Goal: Task Accomplishment & Management: Use online tool/utility

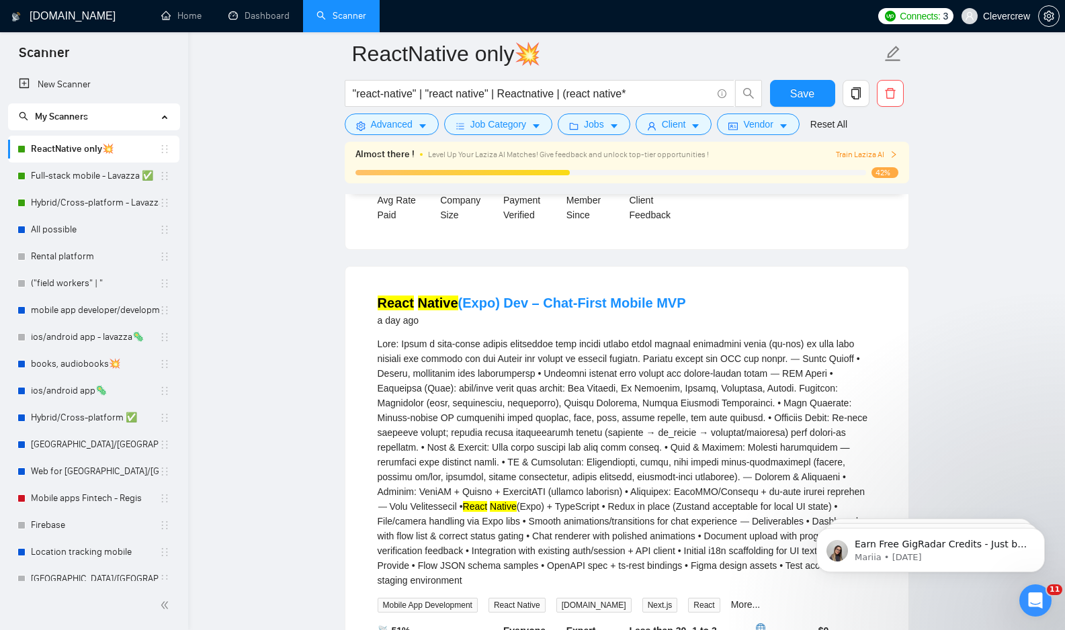
scroll to position [766, 0]
click at [547, 281] on div "React Native (Expo) Dev – Chat-First Mobile MVP a day ago React Native (Expo) +…" at bounding box center [626, 506] width 563 height 478
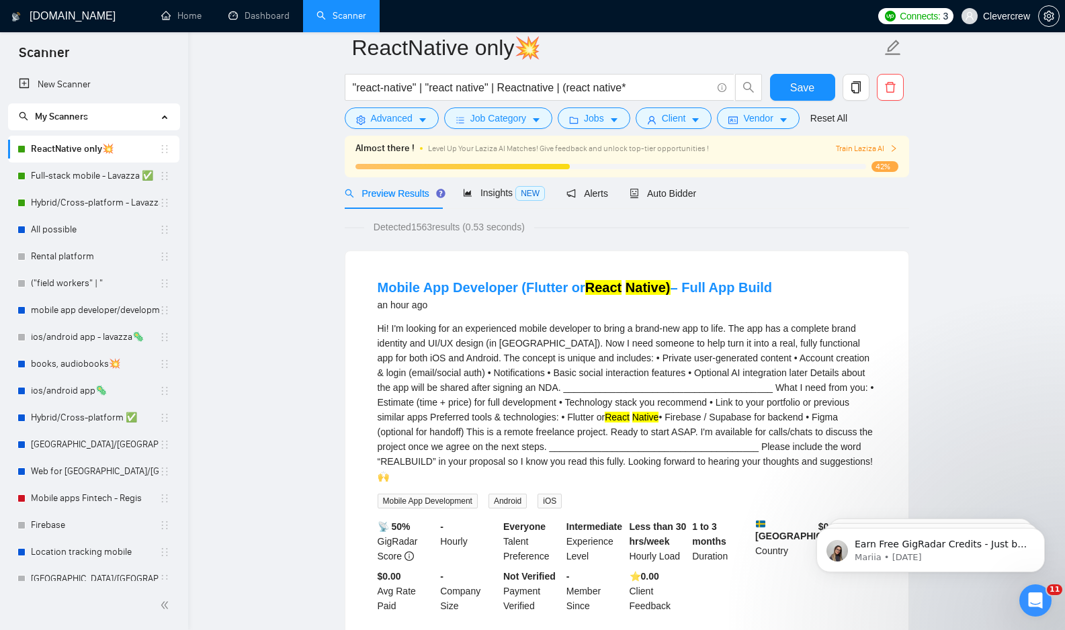
scroll to position [0, 0]
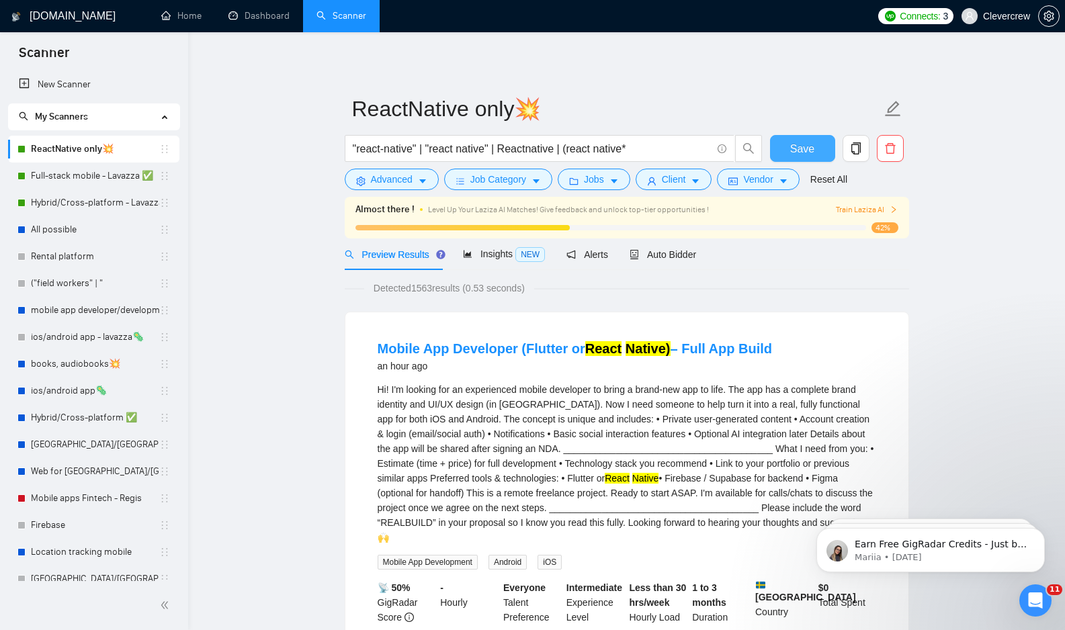
click at [800, 148] on span "Save" at bounding box center [802, 148] width 24 height 17
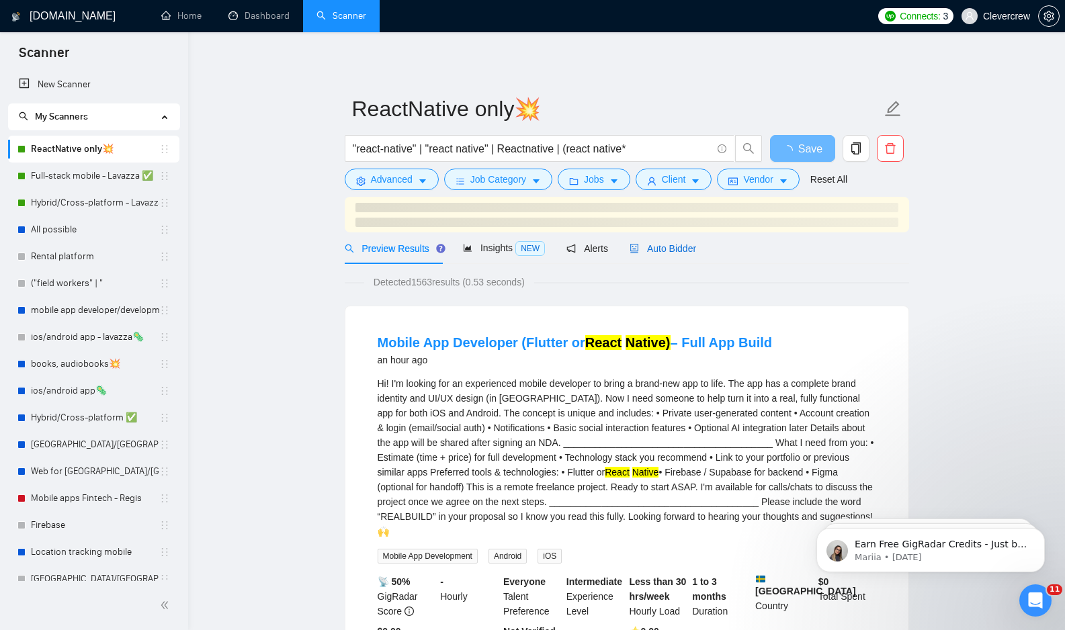
click at [666, 248] on span "Auto Bidder" at bounding box center [662, 248] width 66 height 11
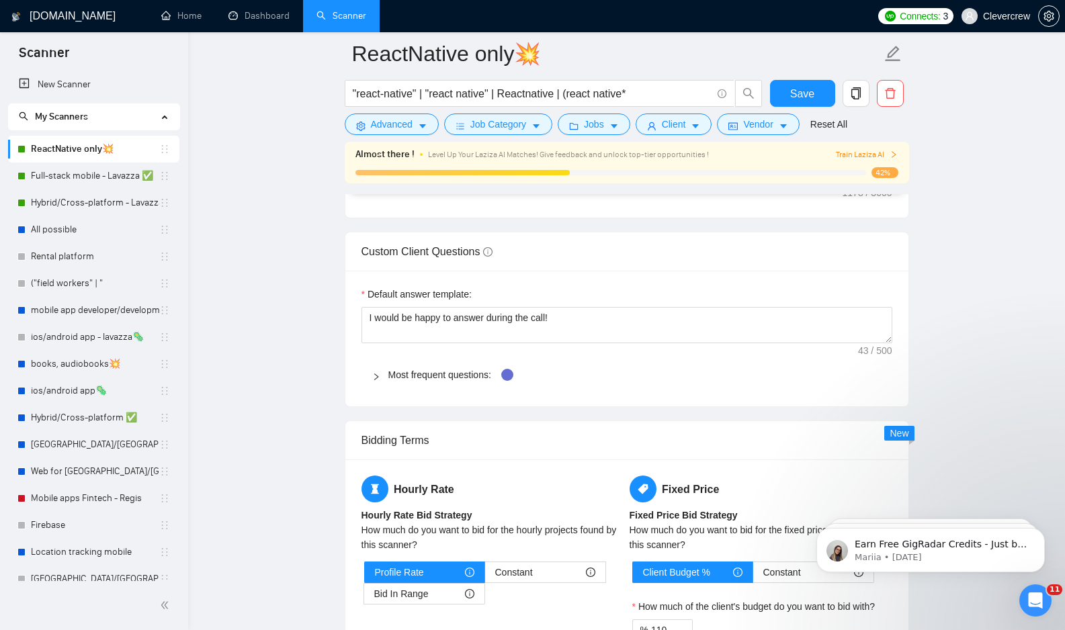
scroll to position [2006, 0]
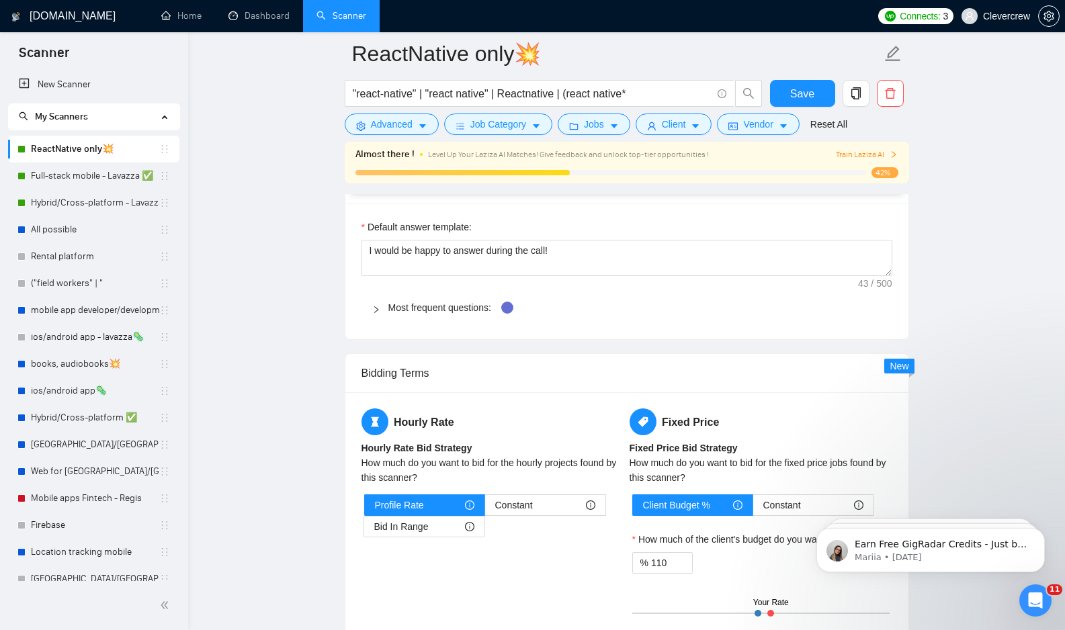
click at [378, 313] on icon "right" at bounding box center [376, 310] width 8 height 8
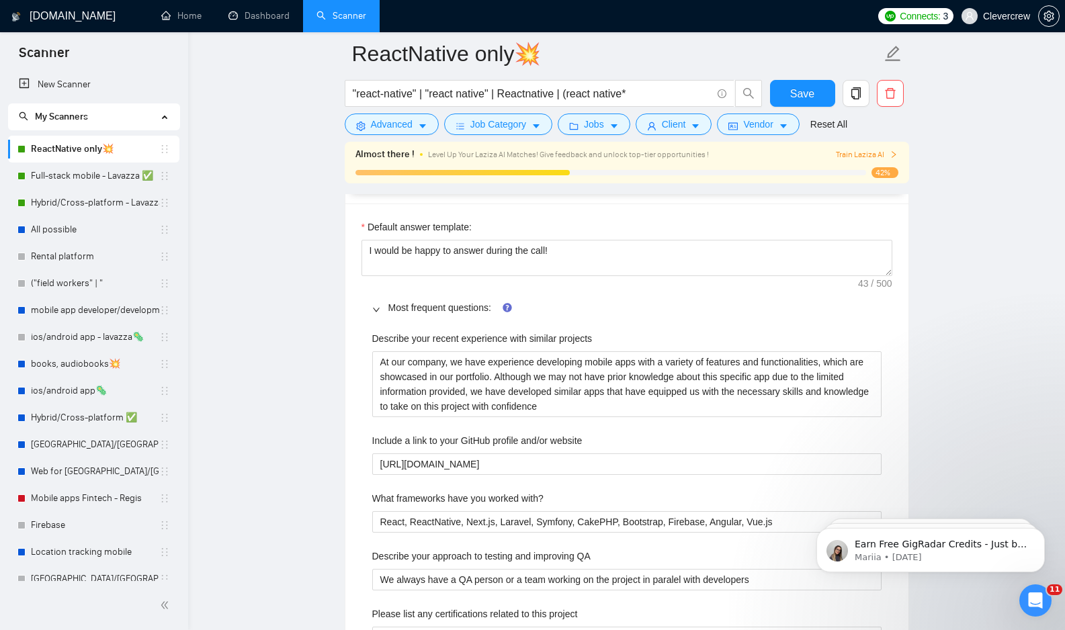
click at [793, 308] on span "Most frequent questions:" at bounding box center [634, 307] width 493 height 15
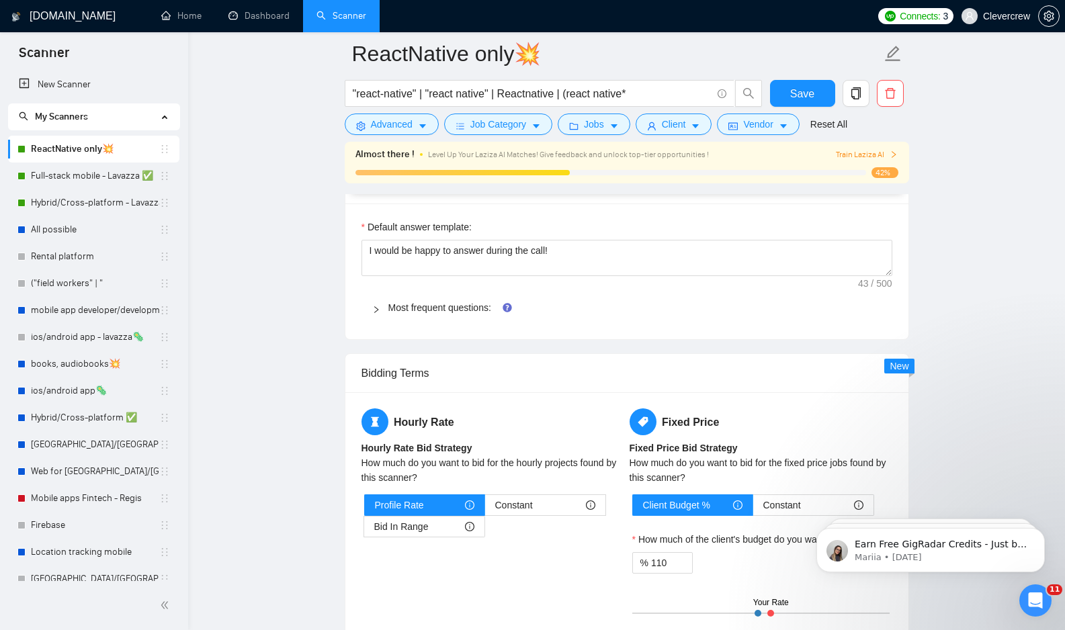
click at [373, 309] on icon "right" at bounding box center [376, 310] width 8 height 8
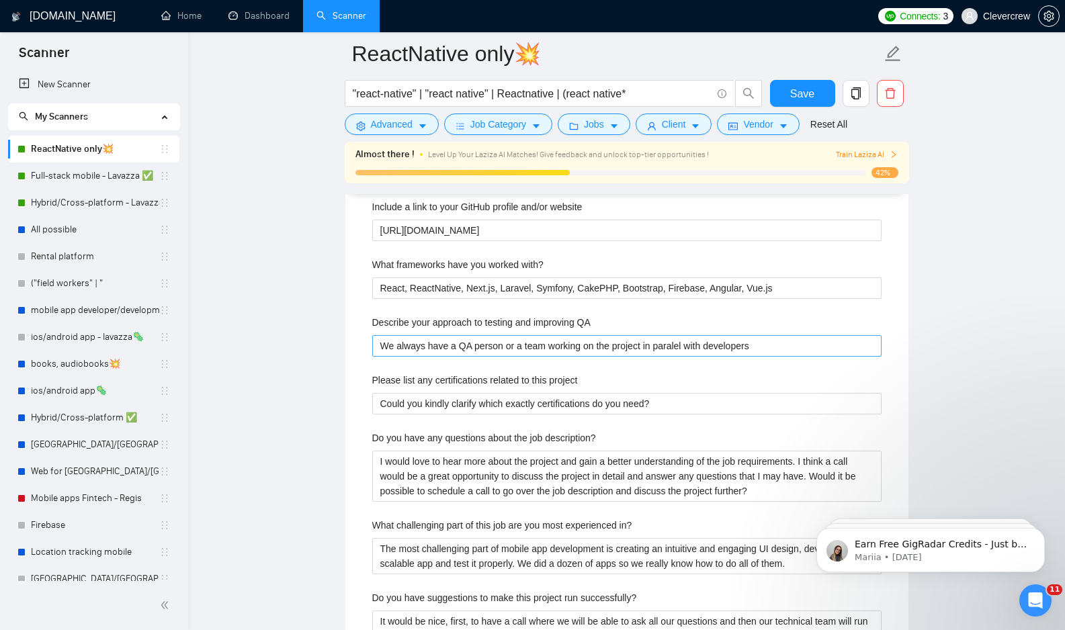
scroll to position [2243, 0]
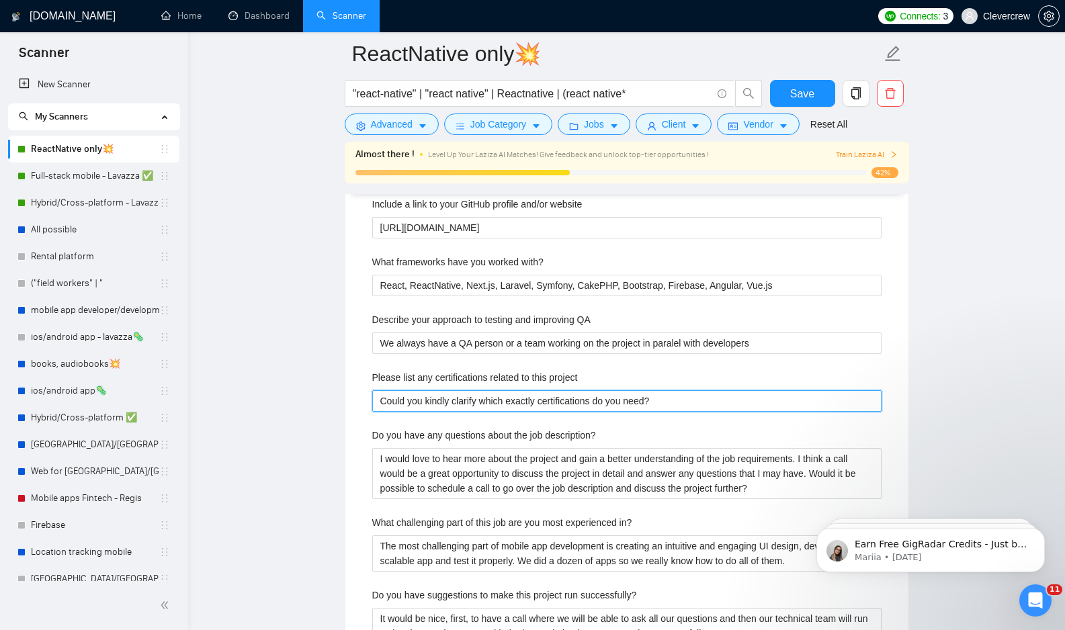
click at [707, 400] on project "Could you kindly clarify which exactly certifications do you need?" at bounding box center [626, 400] width 509 height 21
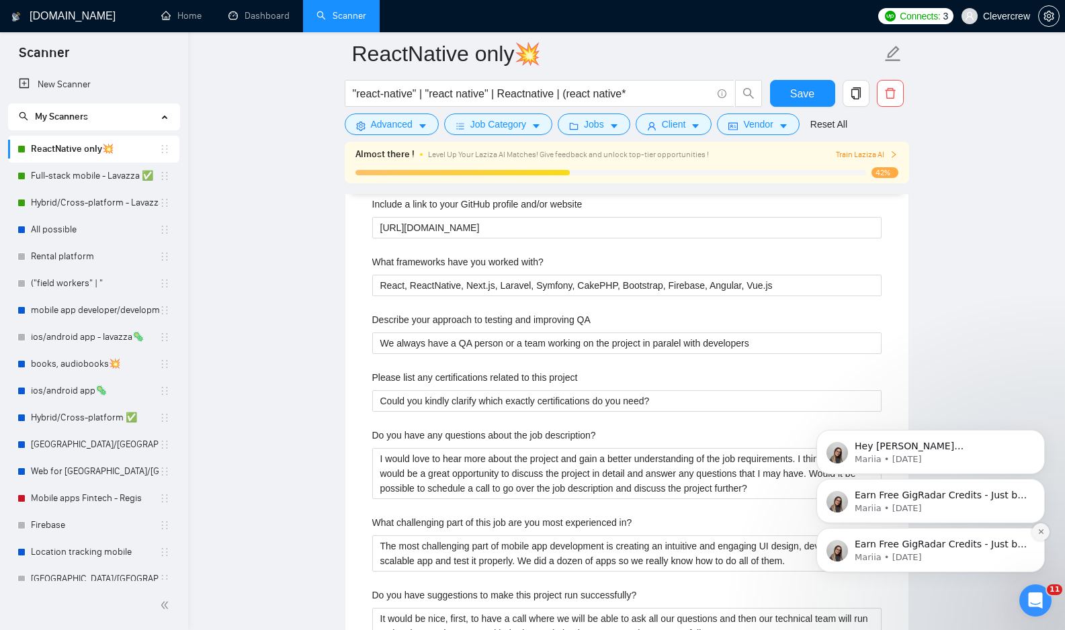
click at [1040, 532] on icon "Dismiss notification" at bounding box center [1040, 531] width 5 height 5
click at [1039, 534] on icon "Dismiss notification" at bounding box center [1040, 531] width 7 height 7
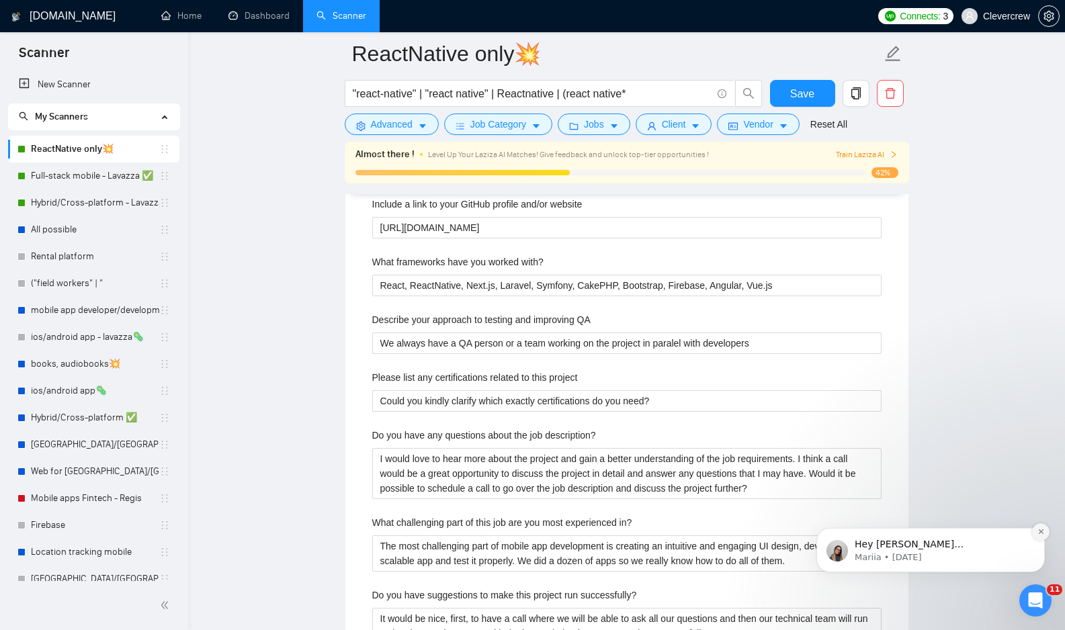
click at [1041, 529] on icon "Dismiss notification" at bounding box center [1040, 531] width 7 height 7
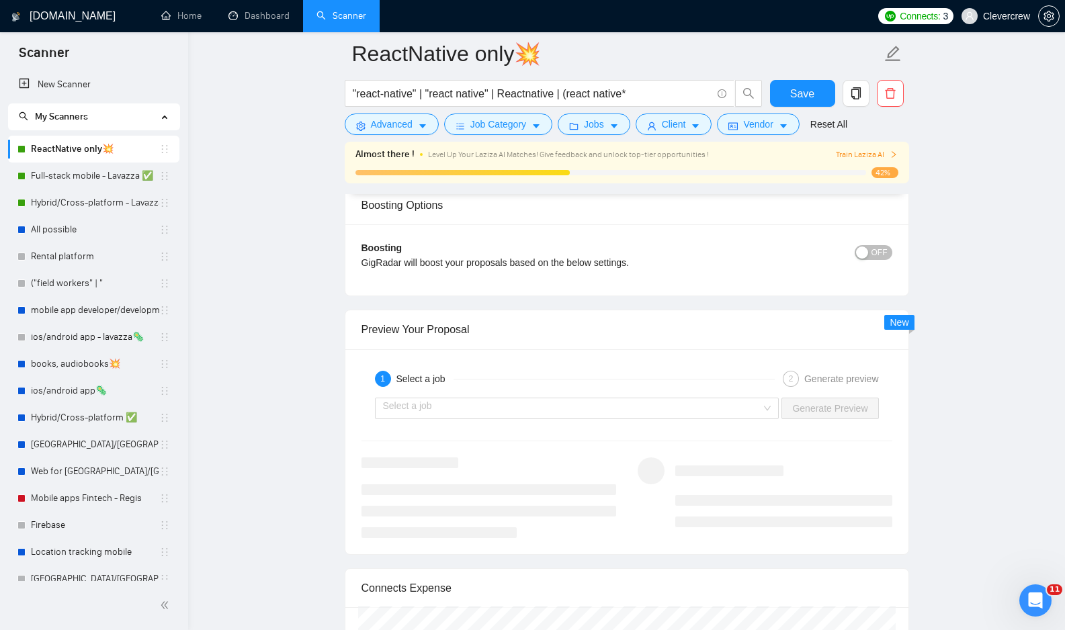
scroll to position [3373, 0]
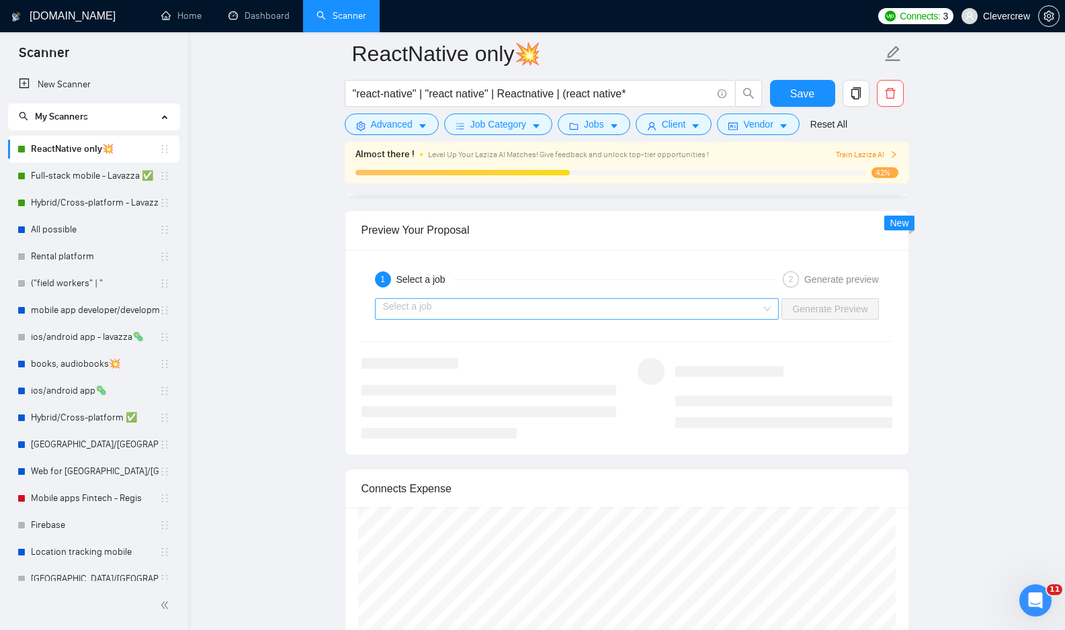
click at [674, 308] on input "search" at bounding box center [572, 309] width 379 height 20
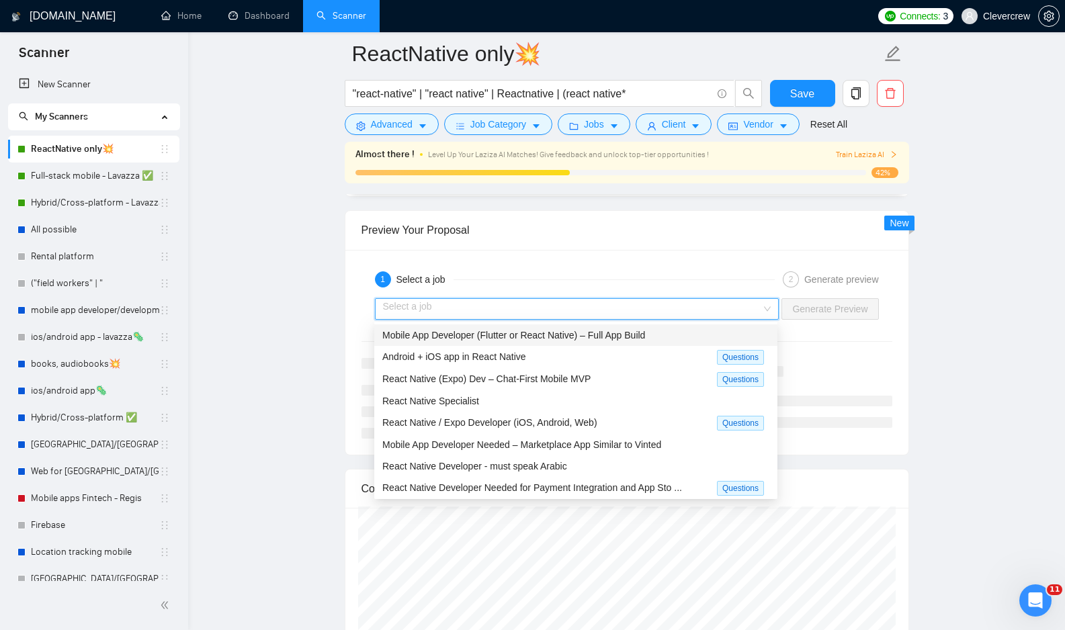
click at [656, 335] on div "Mobile App Developer (Flutter or React Native) – Full App Build" at bounding box center [575, 335] width 387 height 15
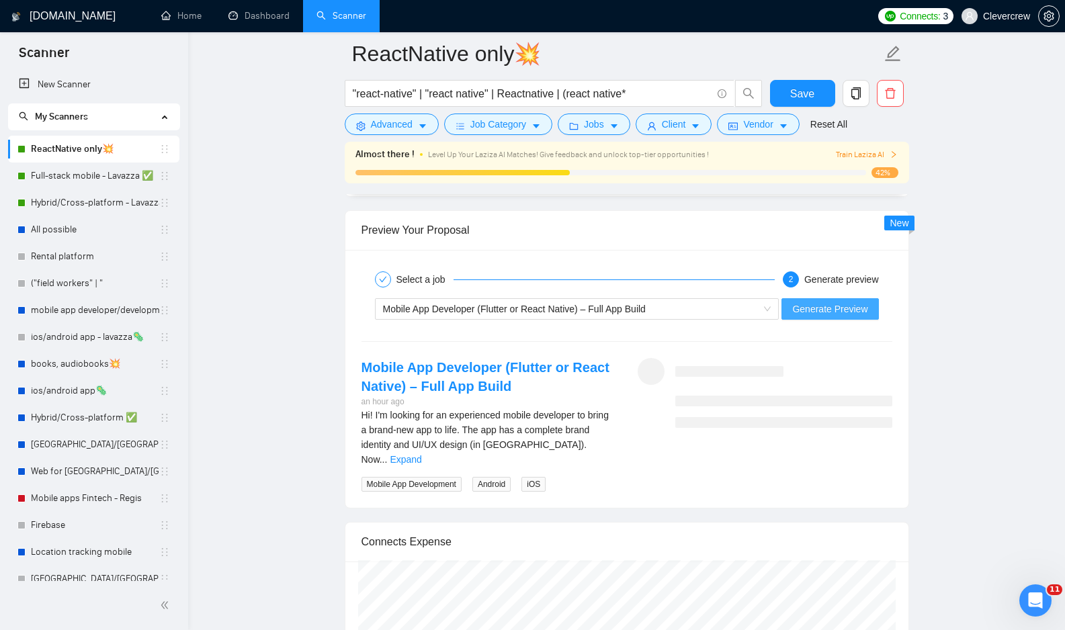
click at [850, 306] on span "Generate Preview" at bounding box center [829, 309] width 75 height 15
click at [421, 454] on link "Expand" at bounding box center [406, 459] width 32 height 11
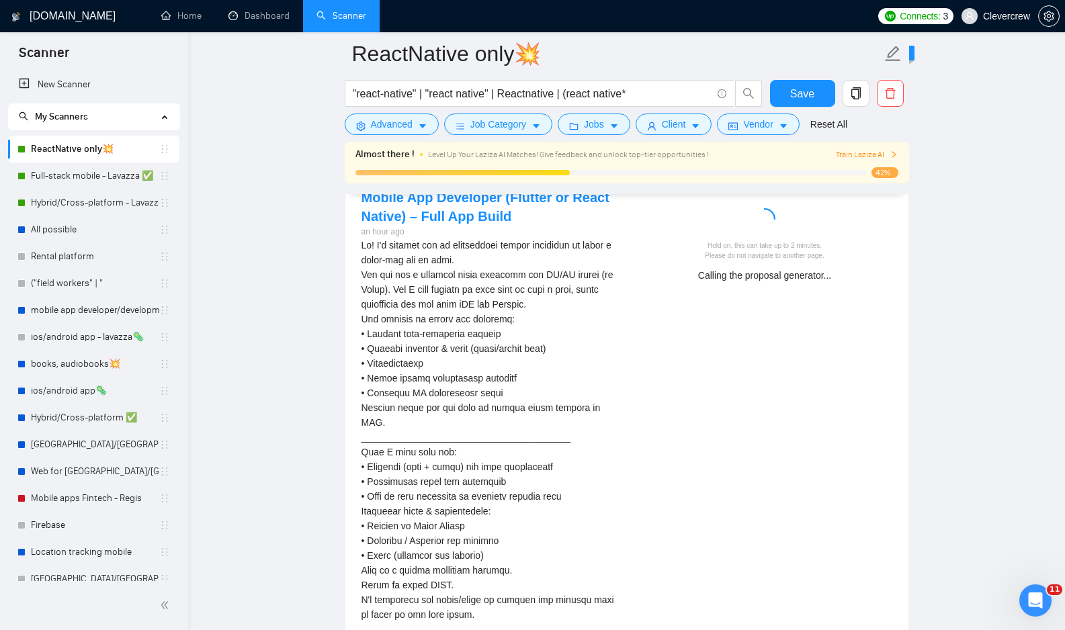
scroll to position [3545, 0]
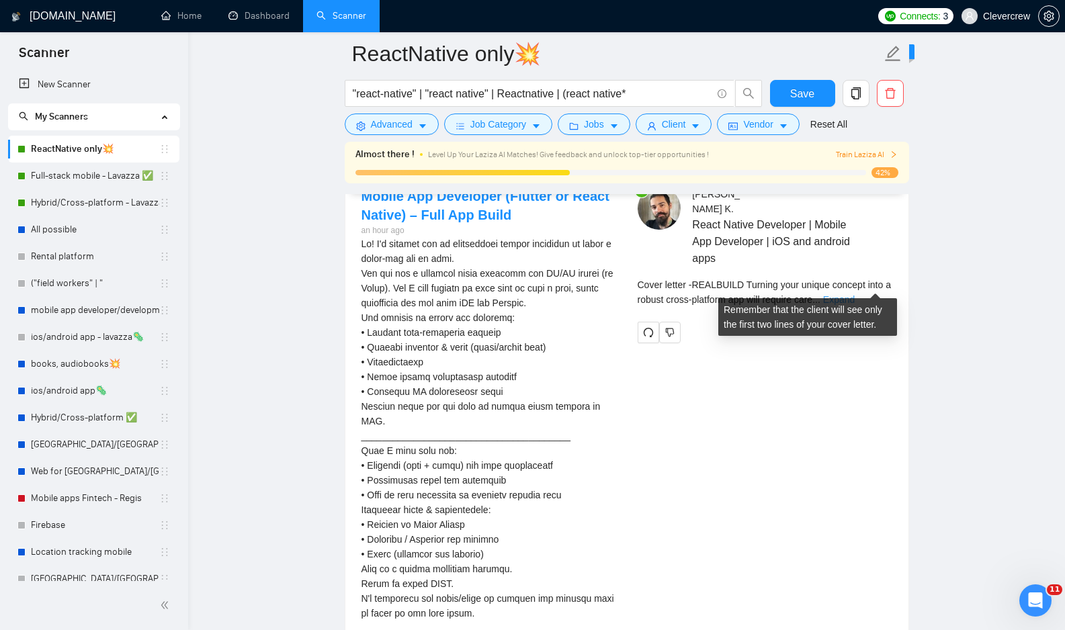
click at [854, 294] on link "Expand" at bounding box center [839, 299] width 32 height 11
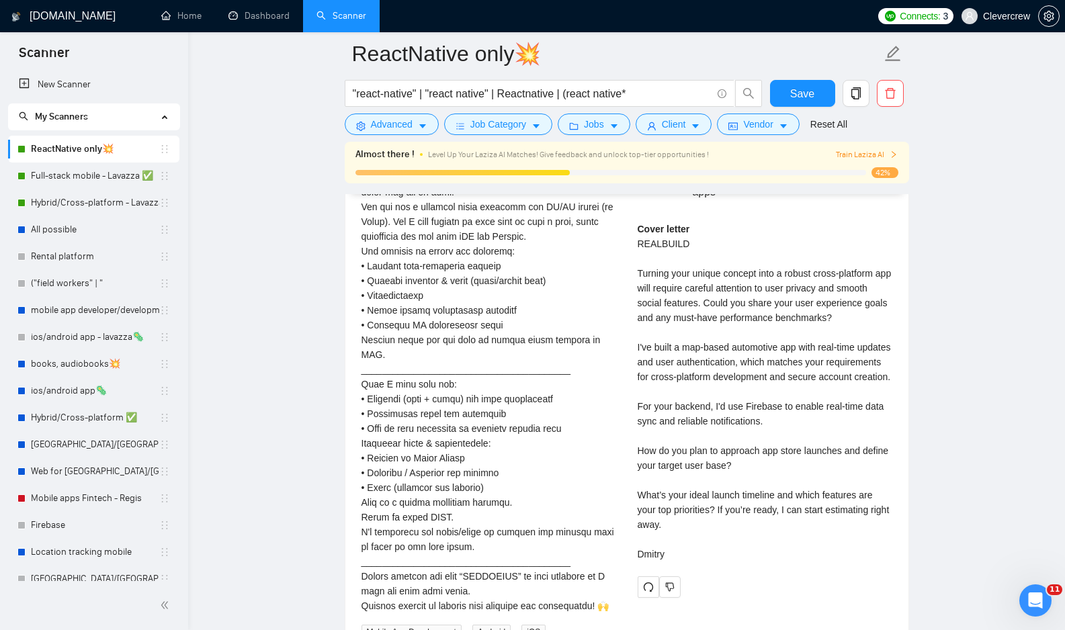
scroll to position [3618, 0]
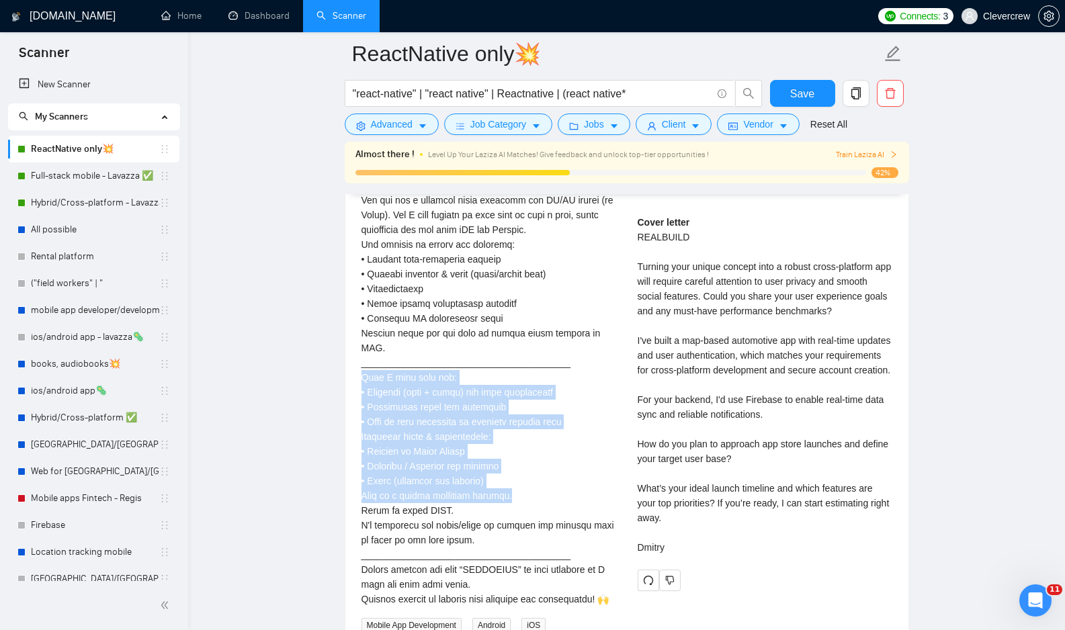
drag, startPoint x: 361, startPoint y: 365, endPoint x: 536, endPoint y: 486, distance: 212.4
click at [536, 487] on div "Hi! I'm looking for an experienced mobile developer to bring a brand-new app to…" at bounding box center [488, 384] width 255 height 443
copy div "What I need from you: • Estimate (time + price) for full development • Technolo…"
click at [541, 474] on div "Hi! I'm looking for an experienced mobile developer to bring a brand-new app to…" at bounding box center [488, 384] width 255 height 443
drag, startPoint x: 361, startPoint y: 363, endPoint x: 549, endPoint y: 463, distance: 212.5
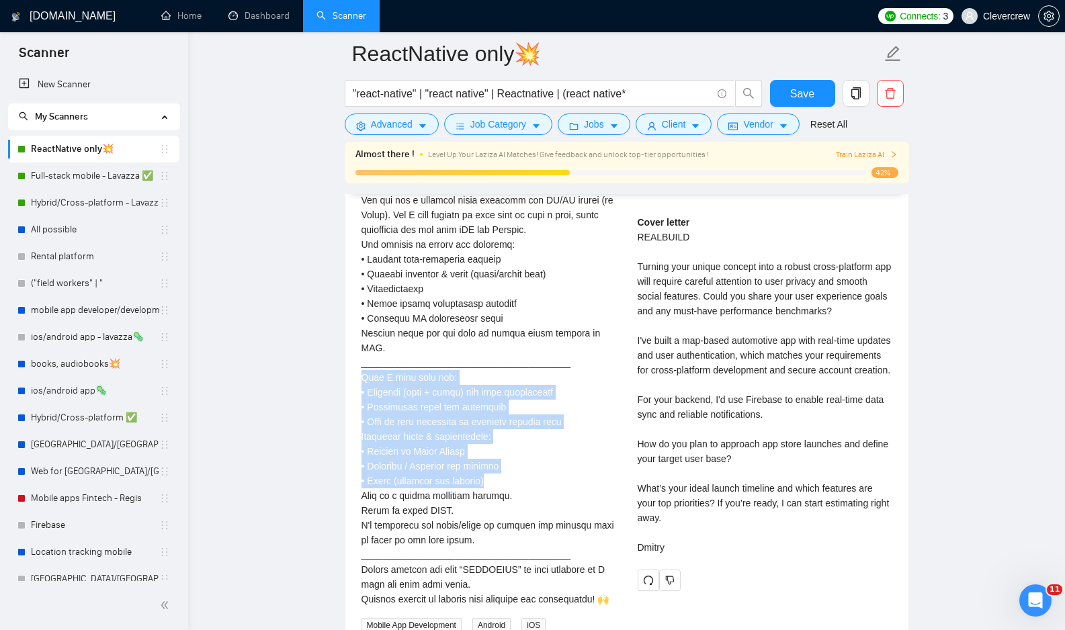
click at [549, 463] on div "Hi! I'm looking for an experienced mobile developer to bring a brand-new app to…" at bounding box center [488, 384] width 255 height 443
copy div "What I need from you: • Estimate (time + price) for full development • Technolo…"
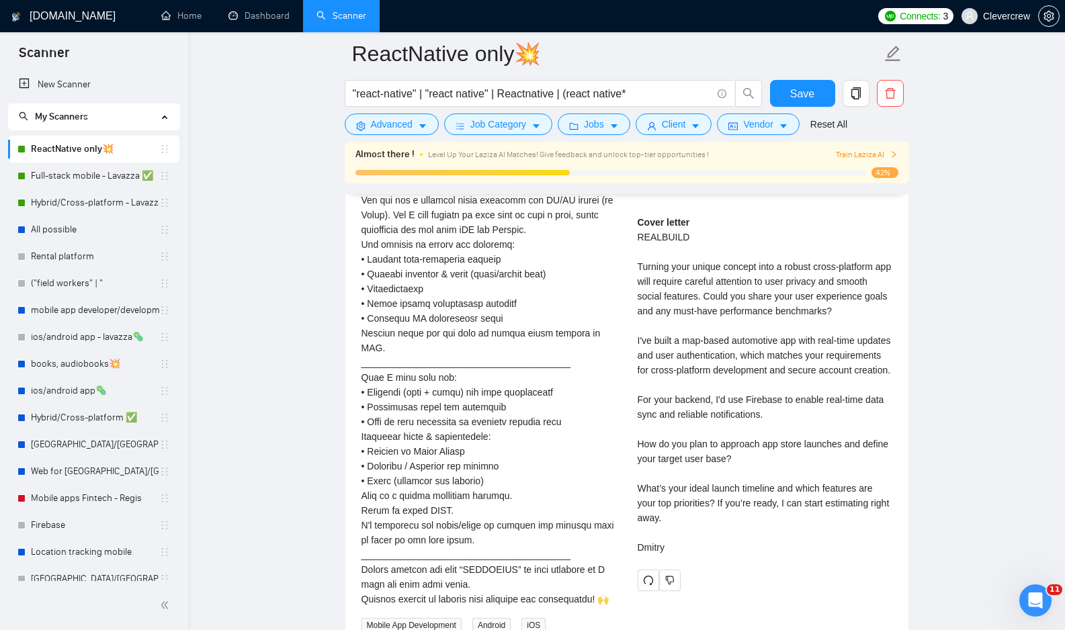
click at [671, 355] on div "Cover letter REALBUILD Turning your unique concept into a robust cross-platform…" at bounding box center [764, 385] width 255 height 340
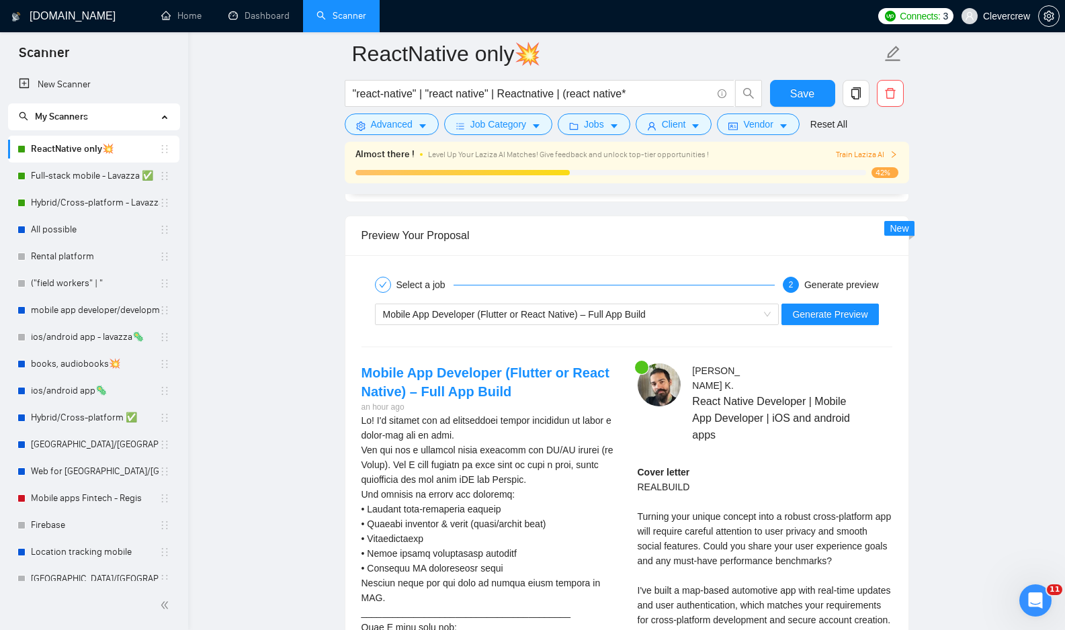
scroll to position [3355, 0]
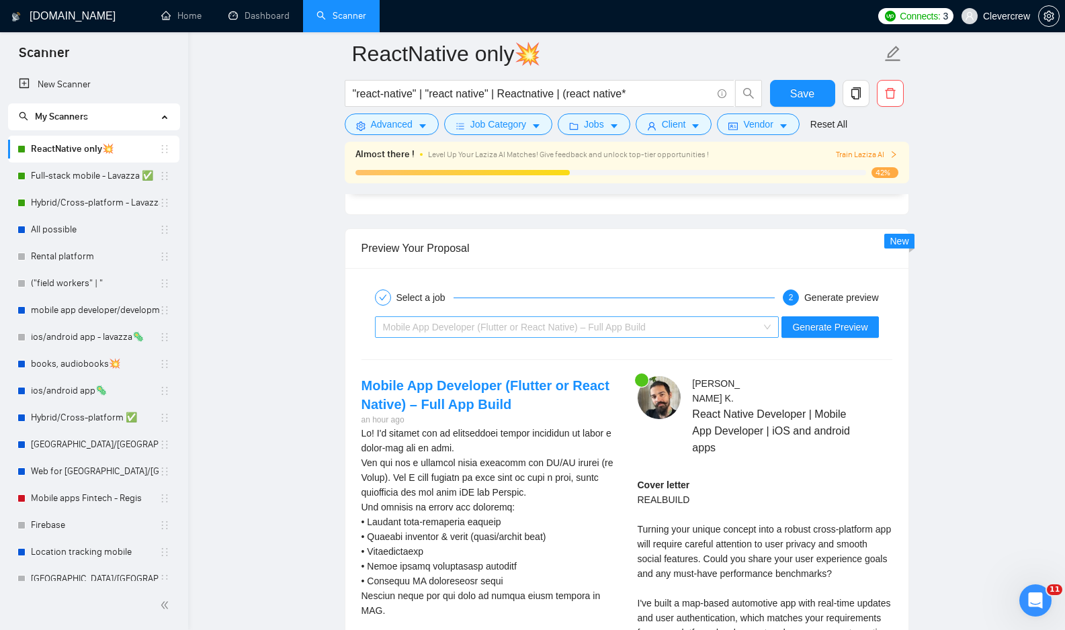
click at [666, 323] on div "Mobile App Developer (Flutter or React Native) – Full App Build" at bounding box center [571, 327] width 376 height 20
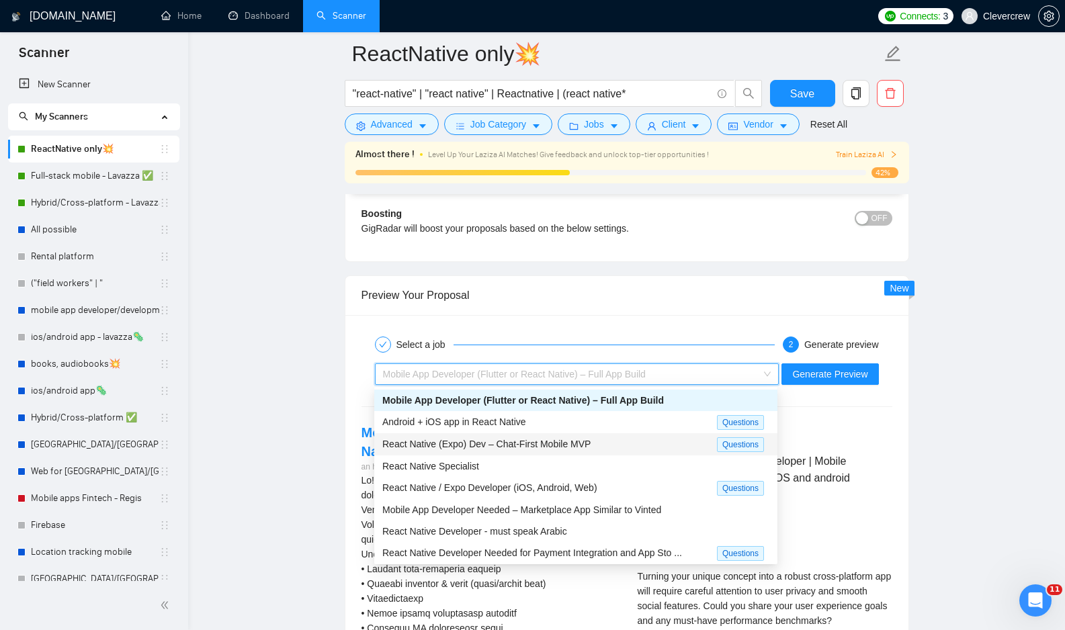
scroll to position [3301, 0]
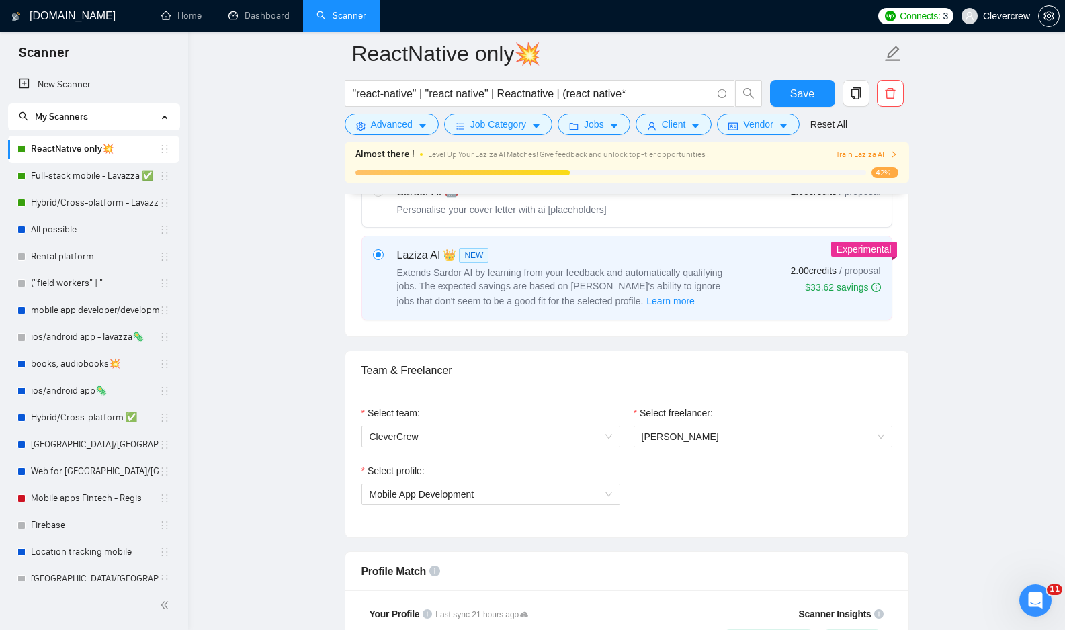
scroll to position [0, 0]
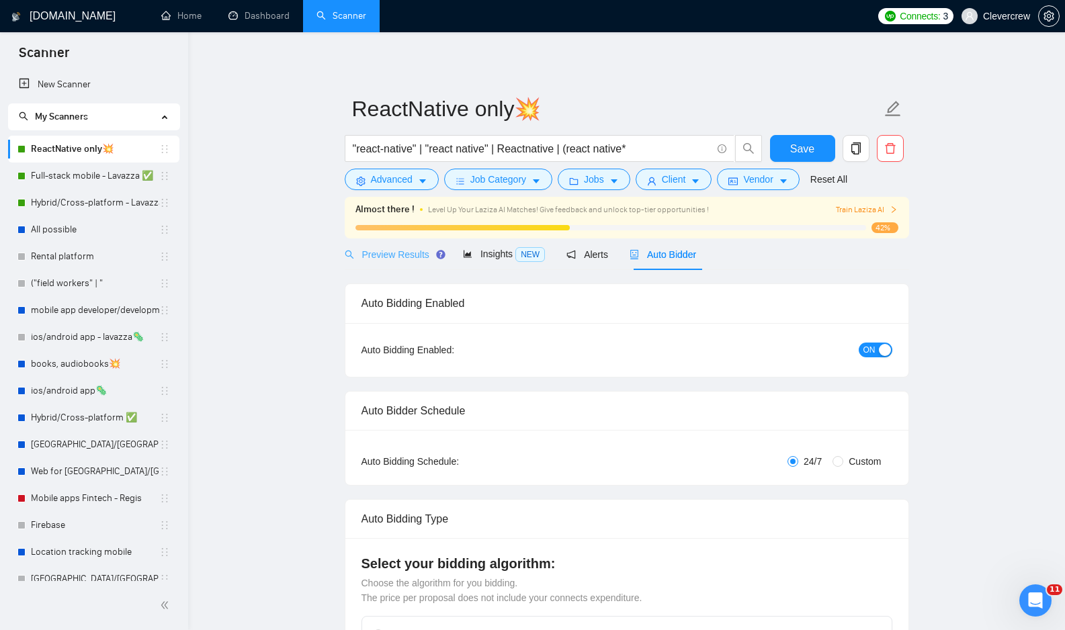
click at [398, 261] on div "Preview Results" at bounding box center [393, 254] width 97 height 32
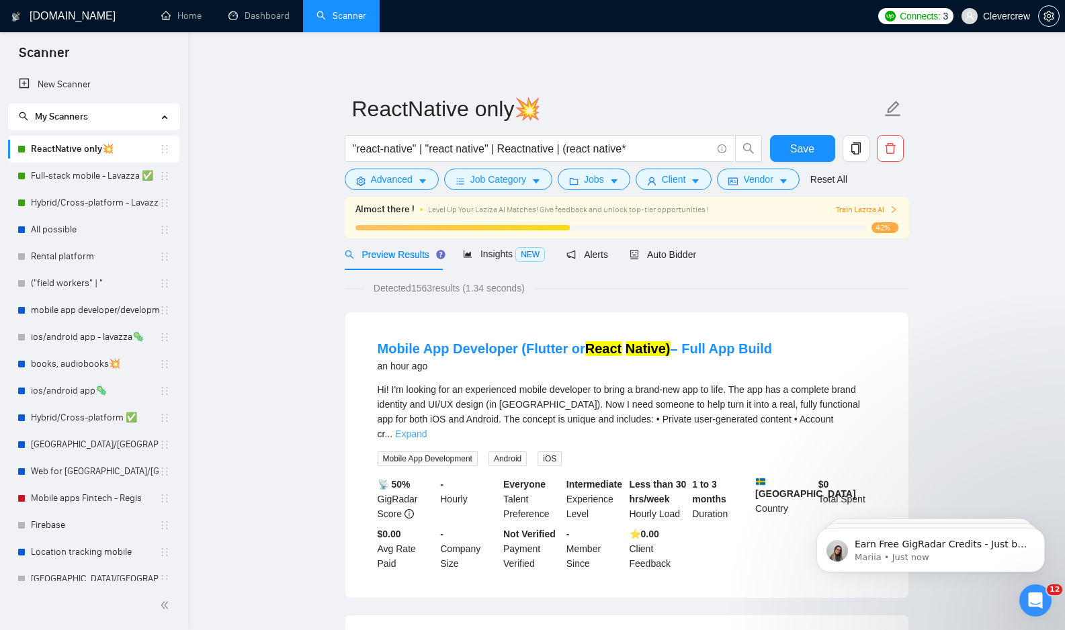
click at [427, 429] on link "Expand" at bounding box center [411, 434] width 32 height 11
click at [801, 150] on span "Save" at bounding box center [802, 148] width 24 height 17
click at [550, 183] on button "Job Category" at bounding box center [498, 179] width 108 height 21
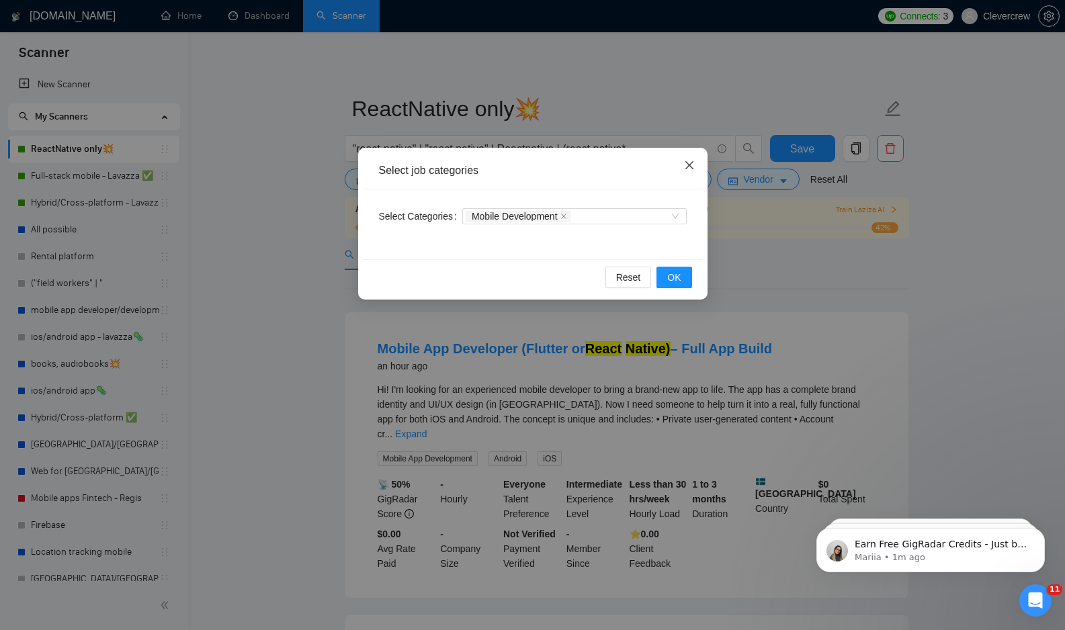
click at [689, 163] on icon "close" at bounding box center [689, 165] width 11 height 11
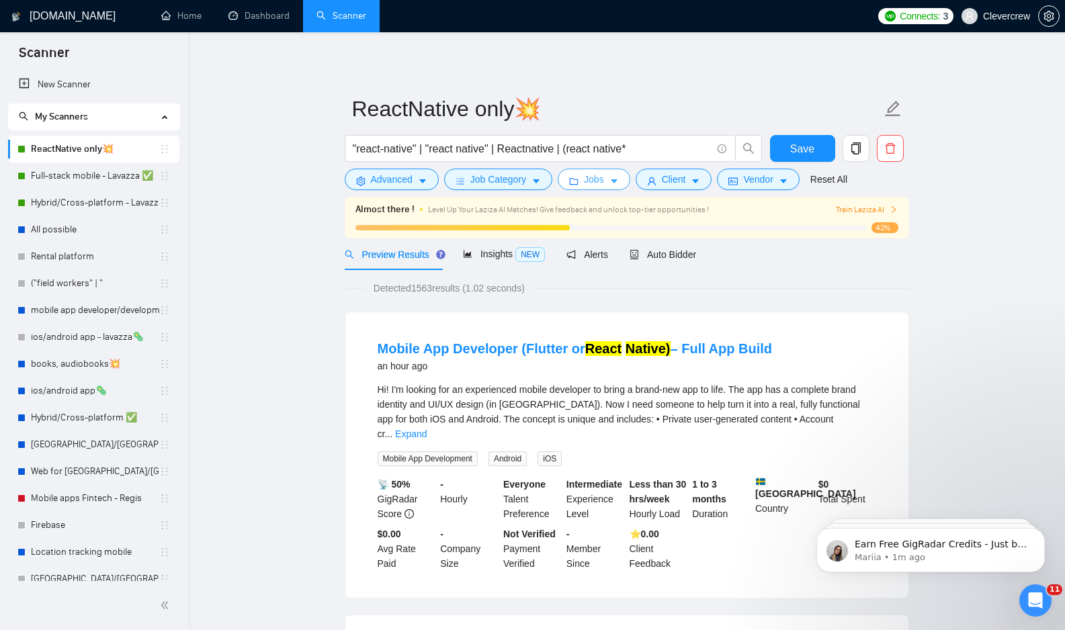
click at [627, 181] on button "Jobs" at bounding box center [594, 179] width 73 height 21
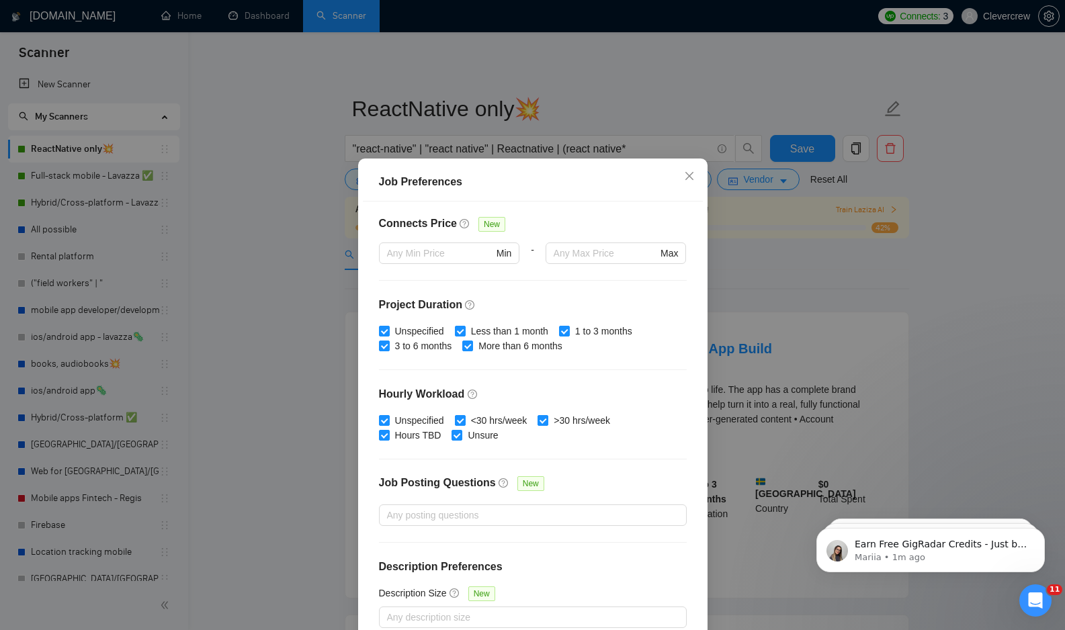
scroll to position [72, 0]
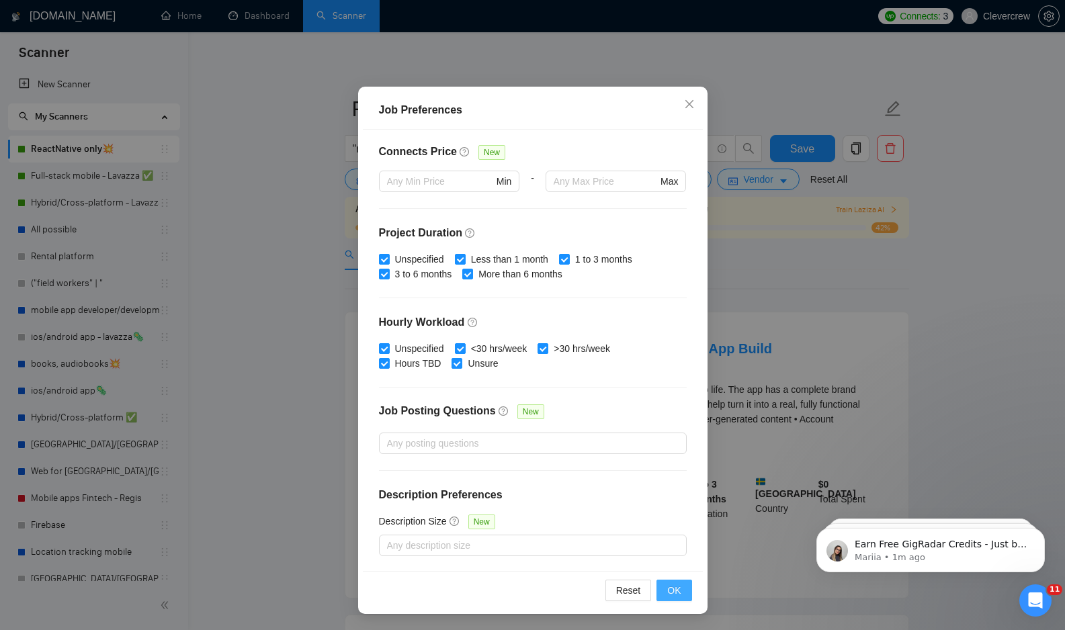
click at [682, 589] on button "OK" at bounding box center [673, 590] width 35 height 21
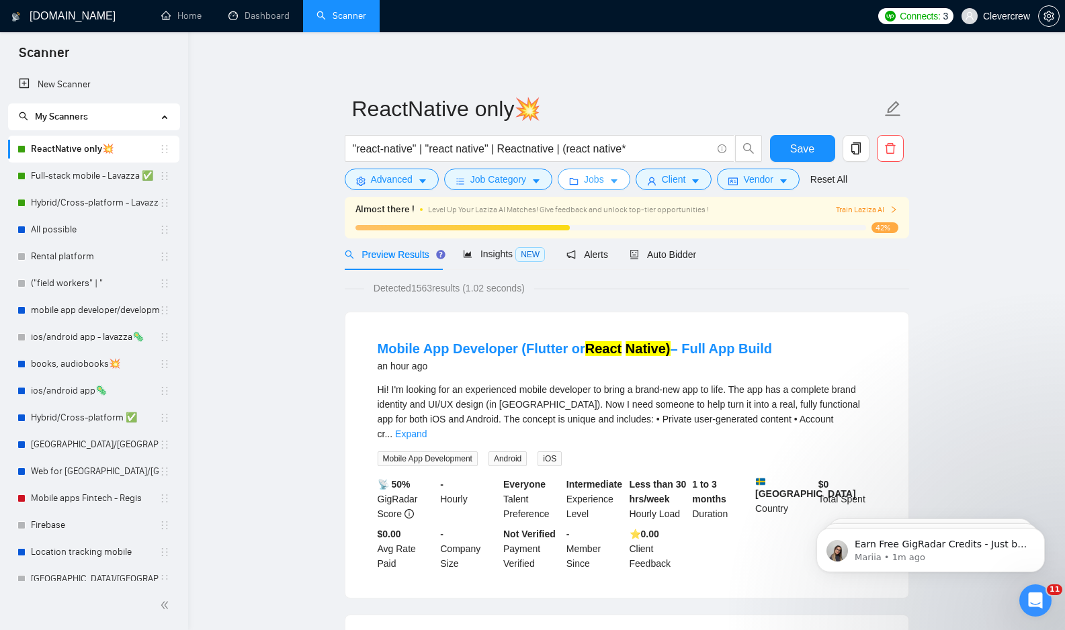
scroll to position [0, 0]
click at [676, 179] on span "Client" at bounding box center [674, 179] width 24 height 15
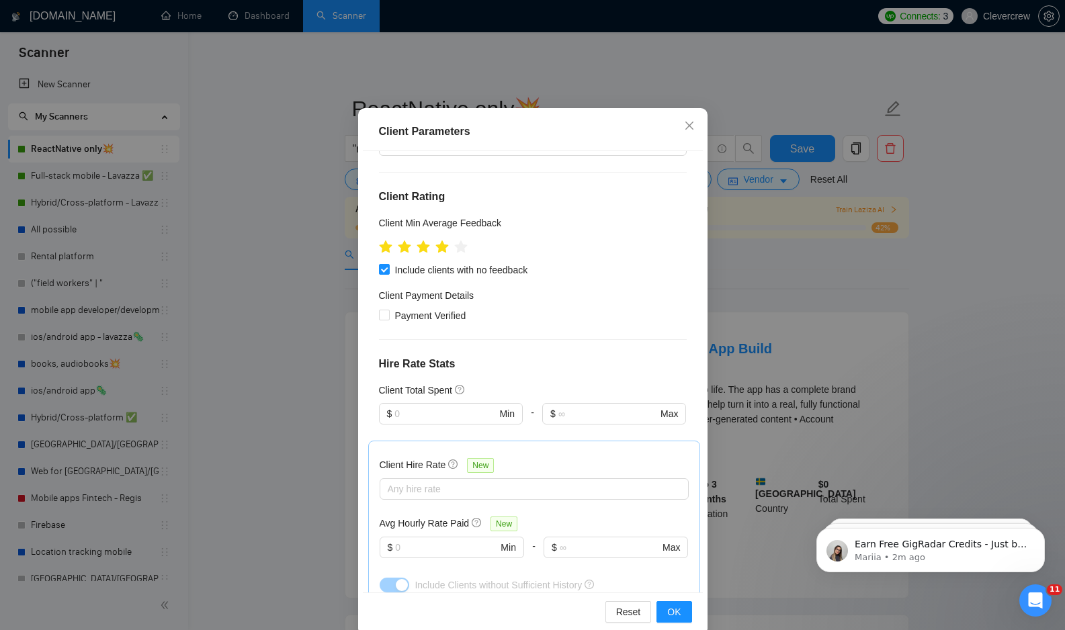
scroll to position [72, 0]
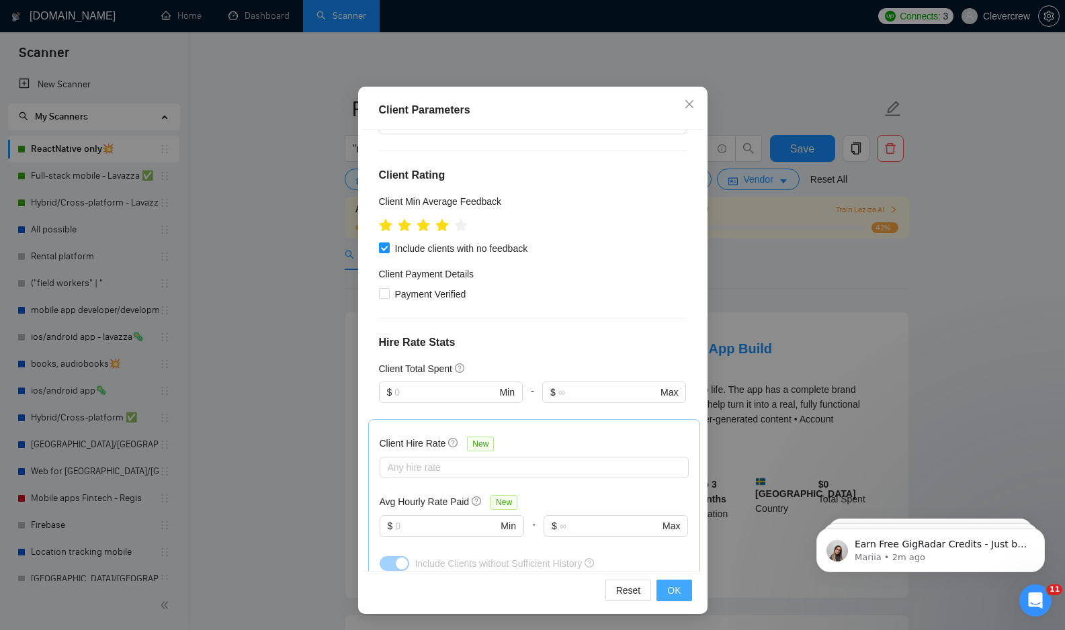
click at [676, 589] on span "OK" at bounding box center [673, 590] width 13 height 15
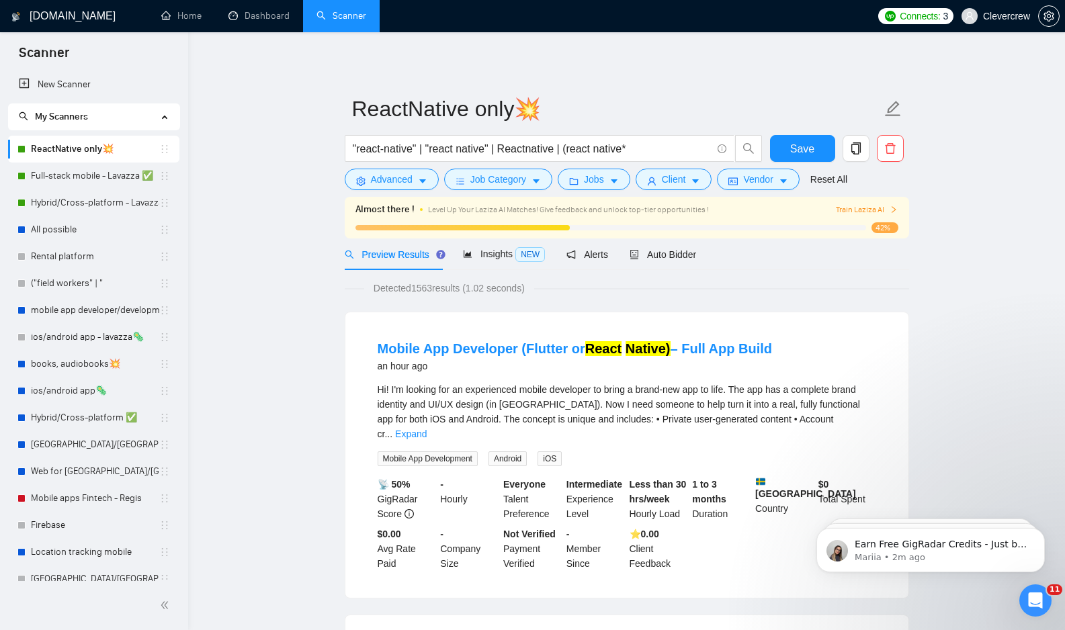
scroll to position [0, 0]
click at [439, 148] on input ""react-native" | "react native" | Reactnative | (react native*" at bounding box center [532, 148] width 359 height 17
click at [804, 147] on span "Save" at bounding box center [802, 148] width 24 height 17
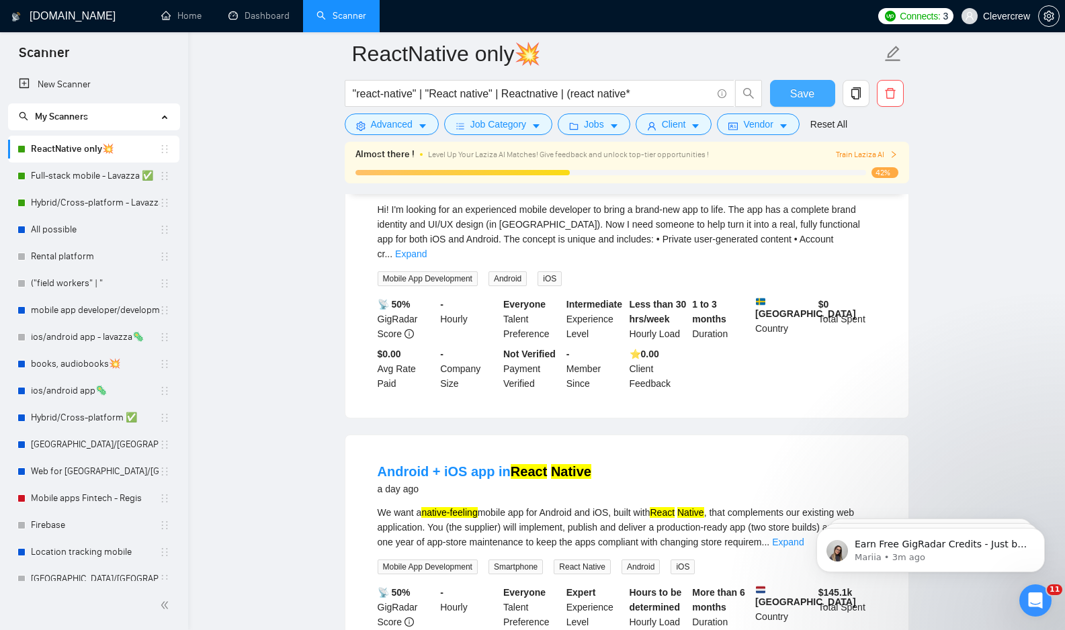
scroll to position [63, 0]
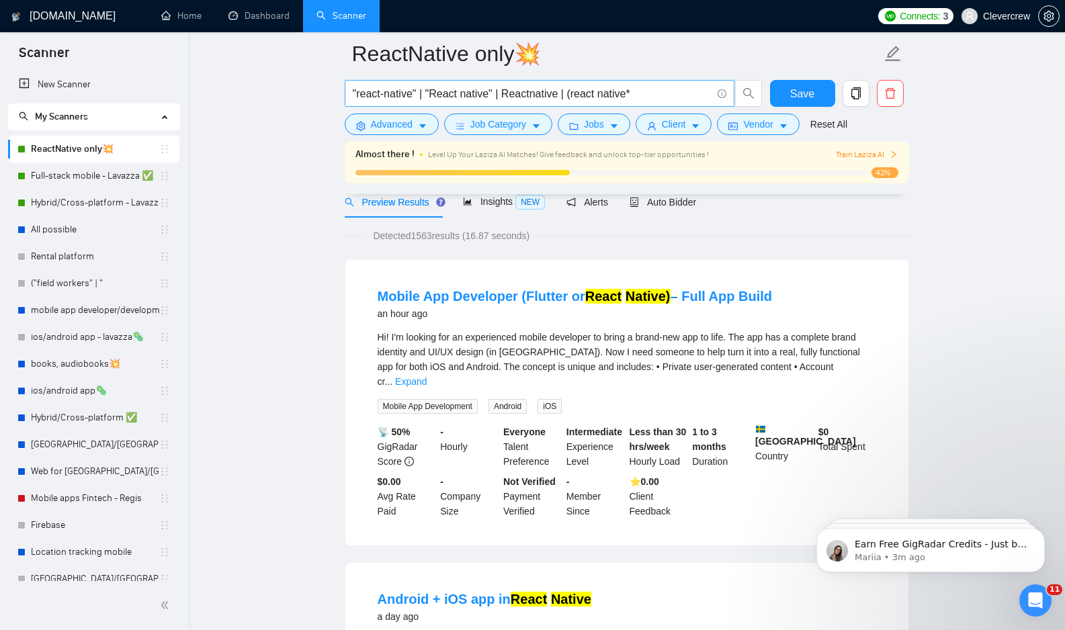
click at [641, 96] on input ""react-native" | "React native" | Reactnative | (react native*" at bounding box center [532, 93] width 359 height 17
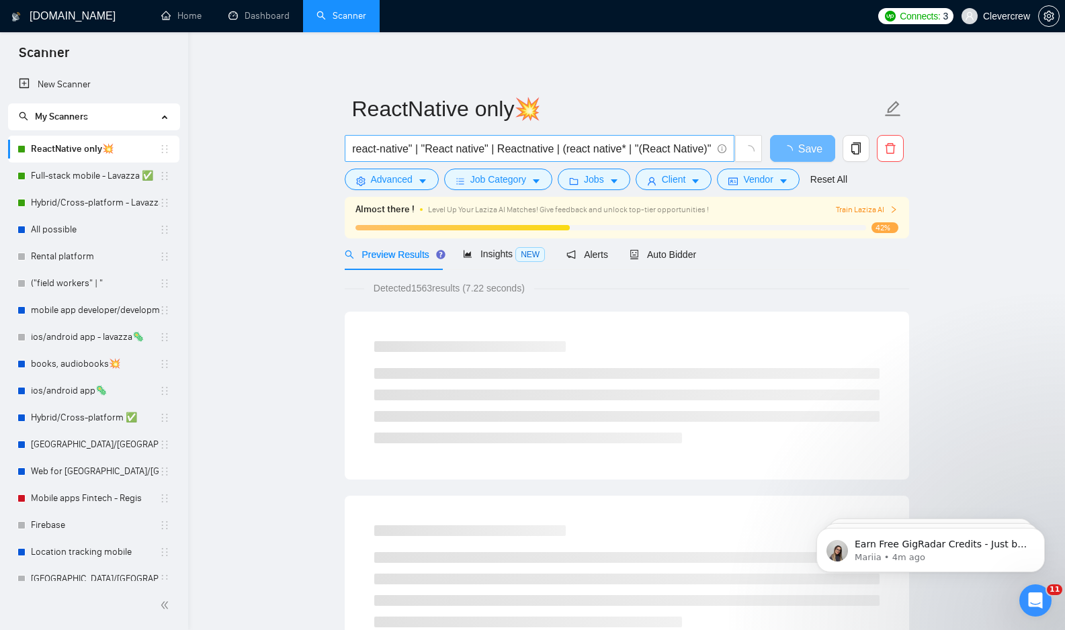
scroll to position [0, 0]
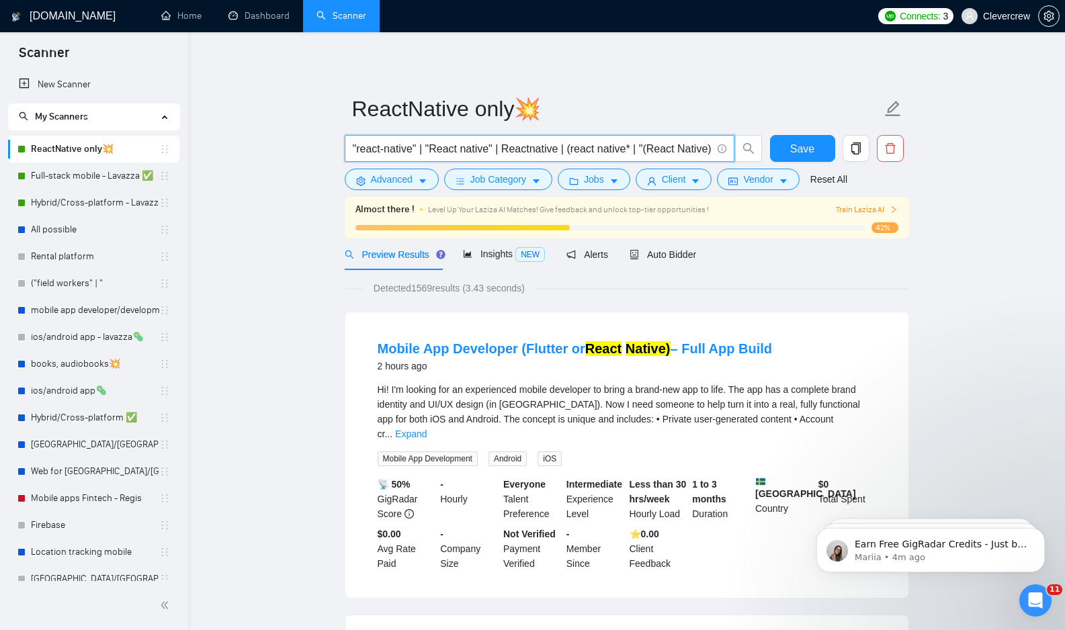
click at [754, 269] on div "Preview Results Insights NEW Alerts Auto Bidder" at bounding box center [627, 254] width 564 height 32
click at [664, 147] on input ""react-native" | "React native" | Reactnative | (react native* | "(React Native…" at bounding box center [532, 148] width 359 height 17
drag, startPoint x: 633, startPoint y: 150, endPoint x: 738, endPoint y: 150, distance: 104.1
click at [736, 152] on span ""react-native" | "React native" | Reactnative | (react native* | "(React Native…" at bounding box center [554, 148] width 418 height 27
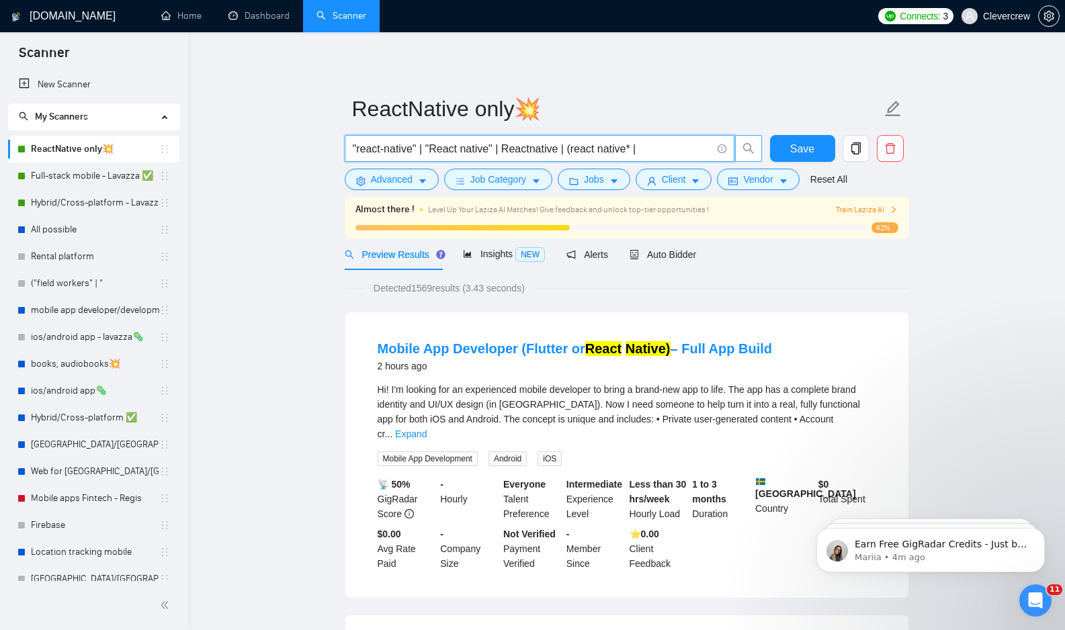
scroll to position [0, 0]
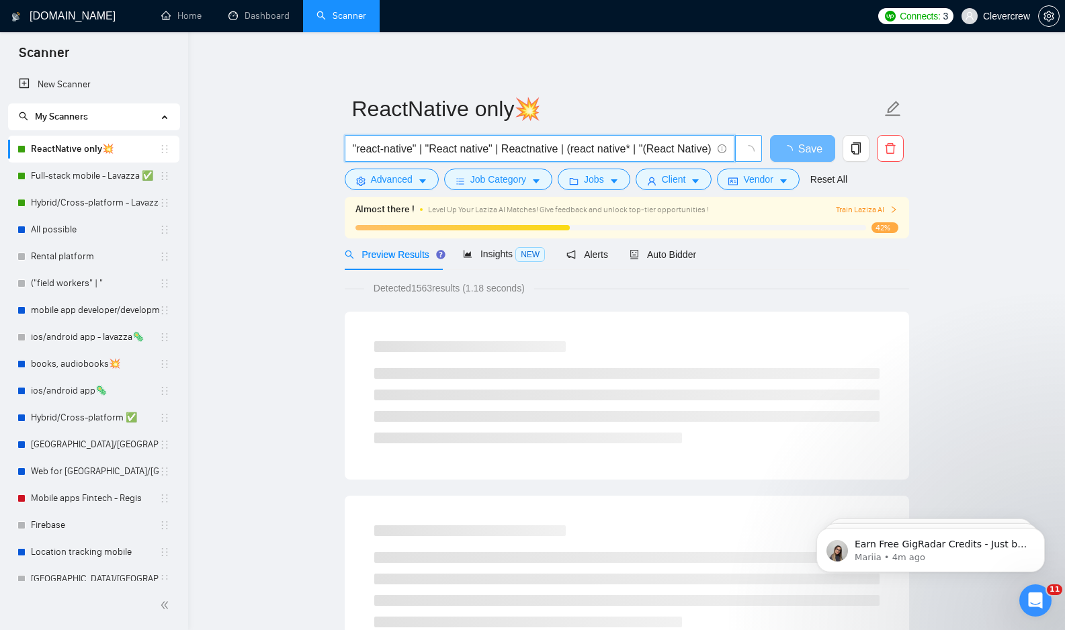
click at [683, 154] on input ""react-native" | "React native" | Reactnative | (react native* | "(React Native…" at bounding box center [532, 148] width 359 height 17
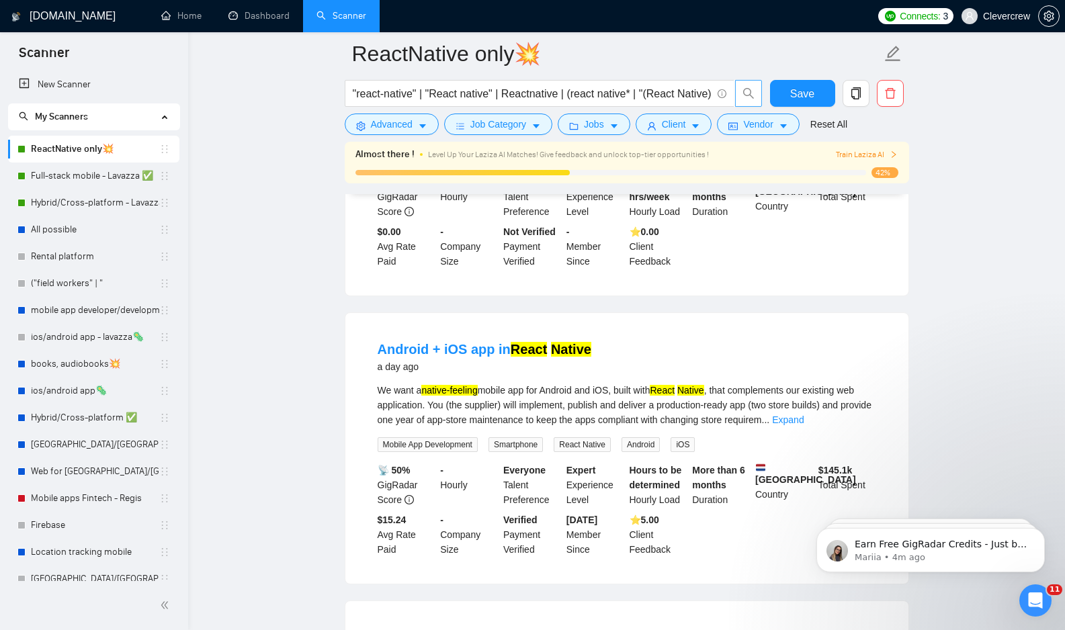
scroll to position [315, 0]
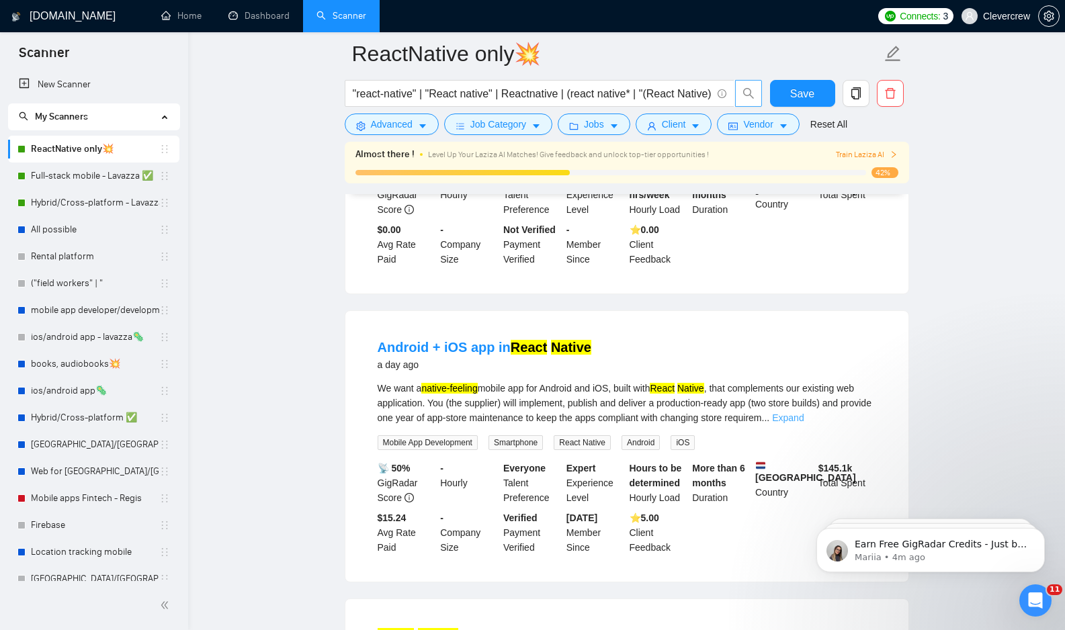
click at [803, 412] on link "Expand" at bounding box center [788, 417] width 32 height 11
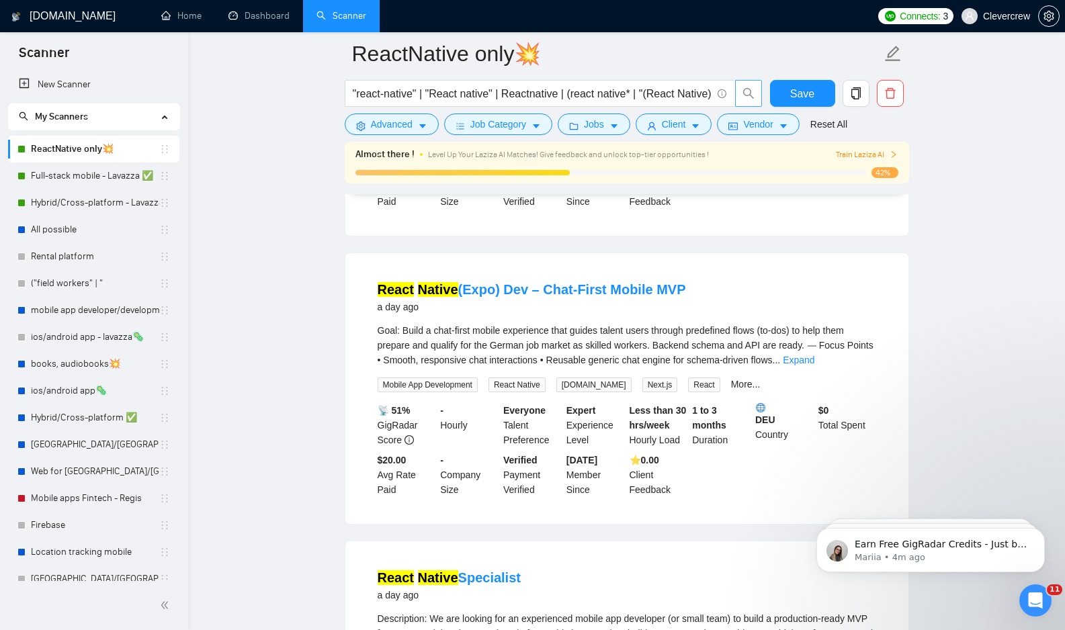
scroll to position [703, 0]
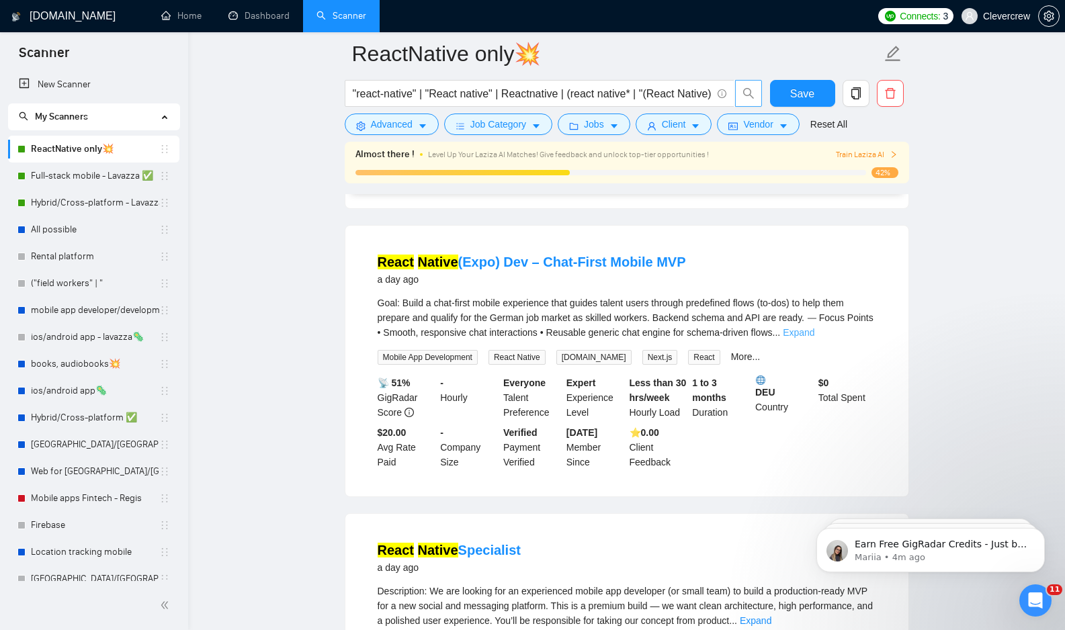
click at [814, 334] on link "Expand" at bounding box center [799, 332] width 32 height 11
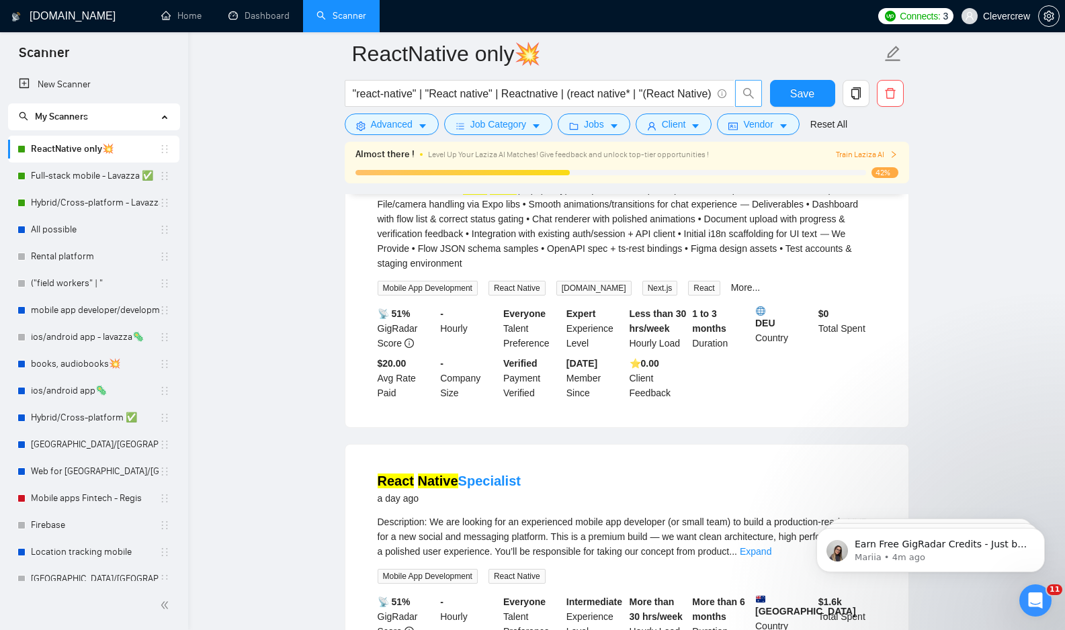
scroll to position [1139, 0]
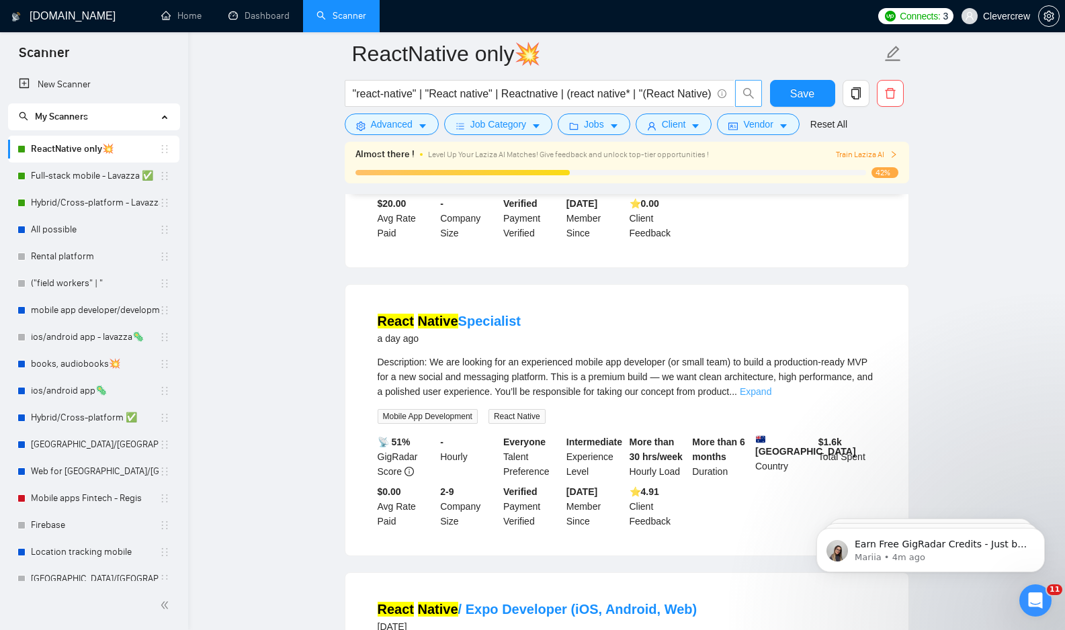
click at [771, 391] on link "Expand" at bounding box center [756, 391] width 32 height 11
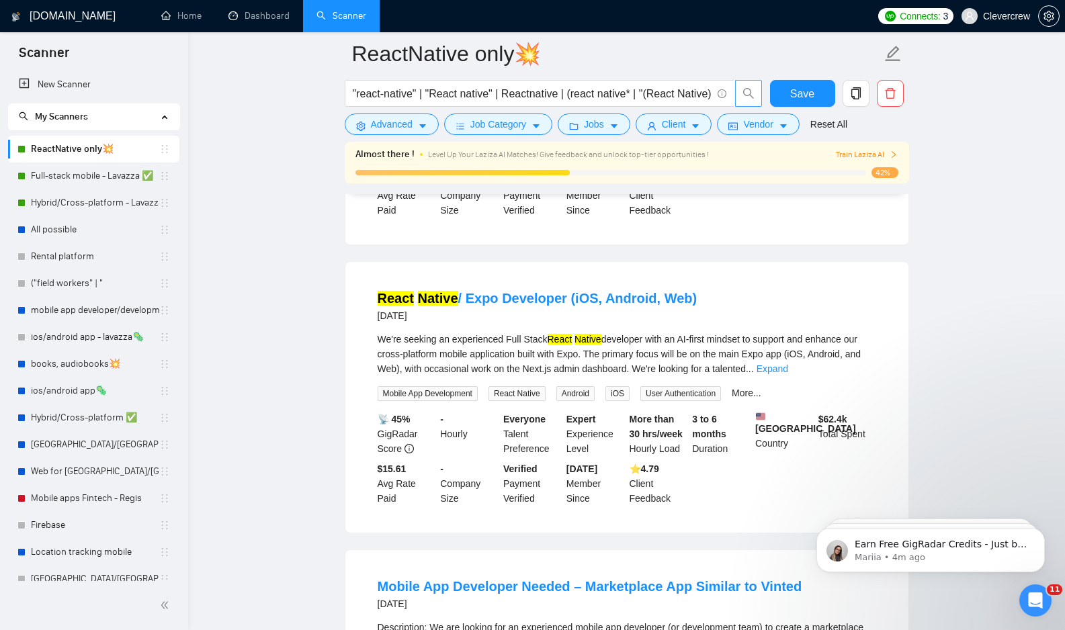
scroll to position [1684, 0]
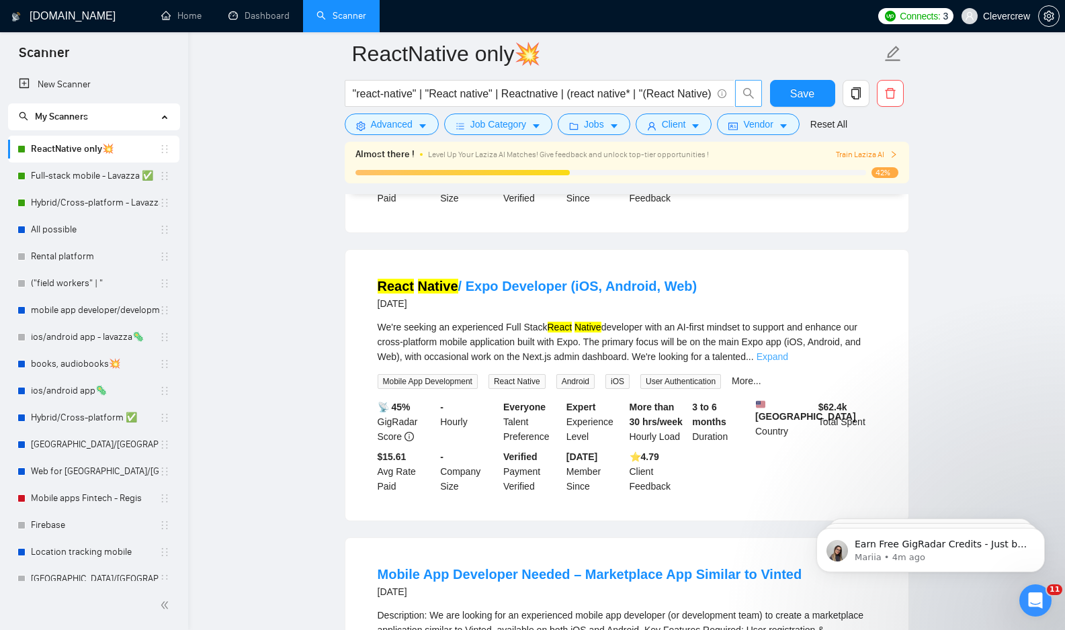
click at [788, 362] on link "Expand" at bounding box center [772, 356] width 32 height 11
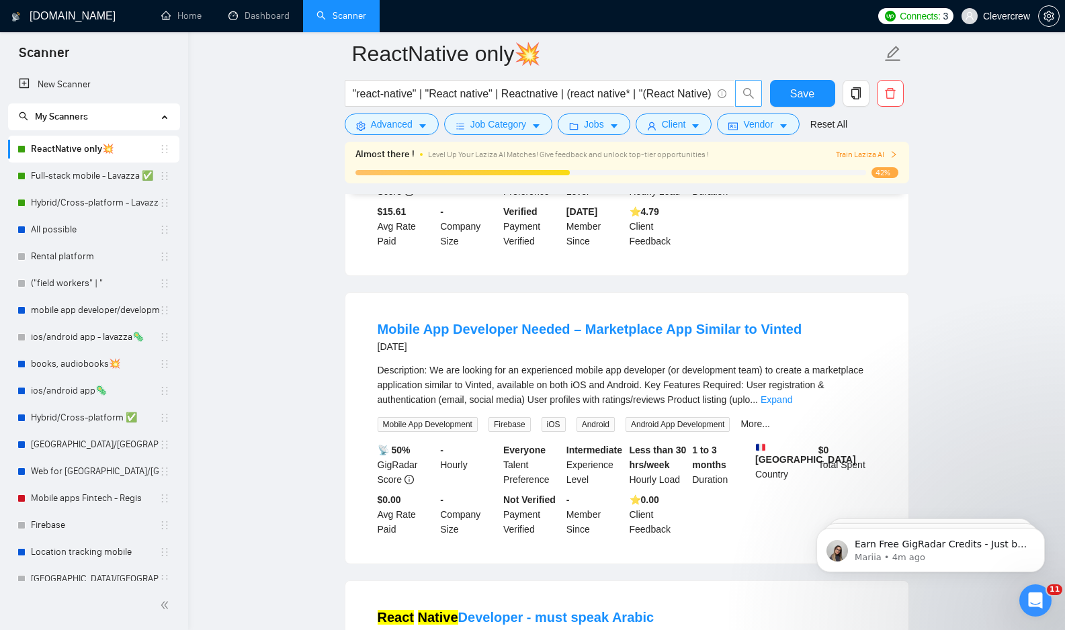
scroll to position [2499, 0]
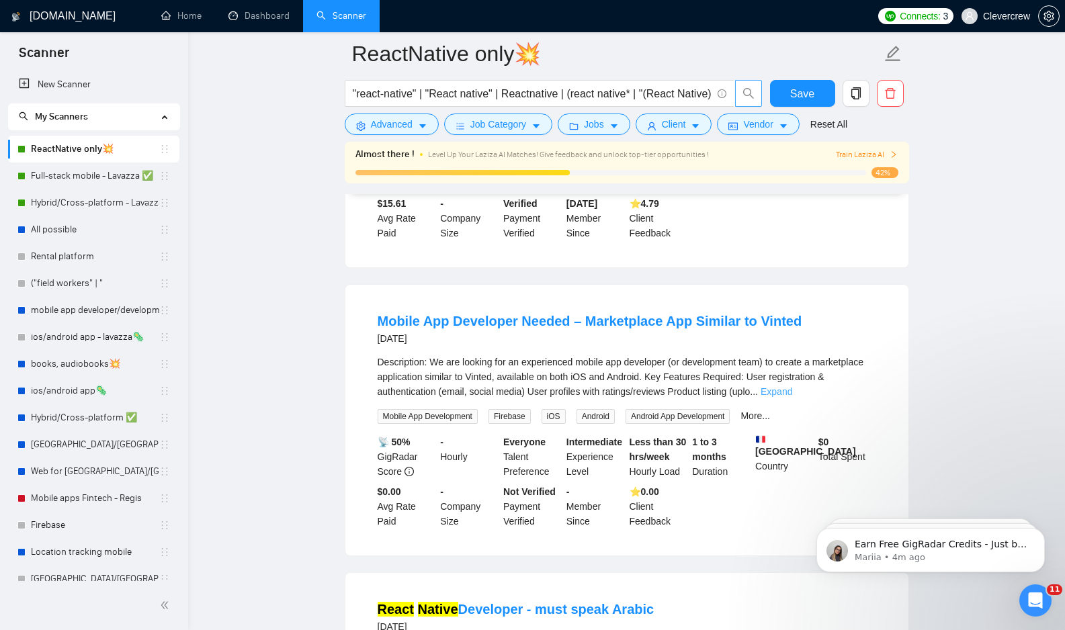
click at [792, 397] on link "Expand" at bounding box center [776, 391] width 32 height 11
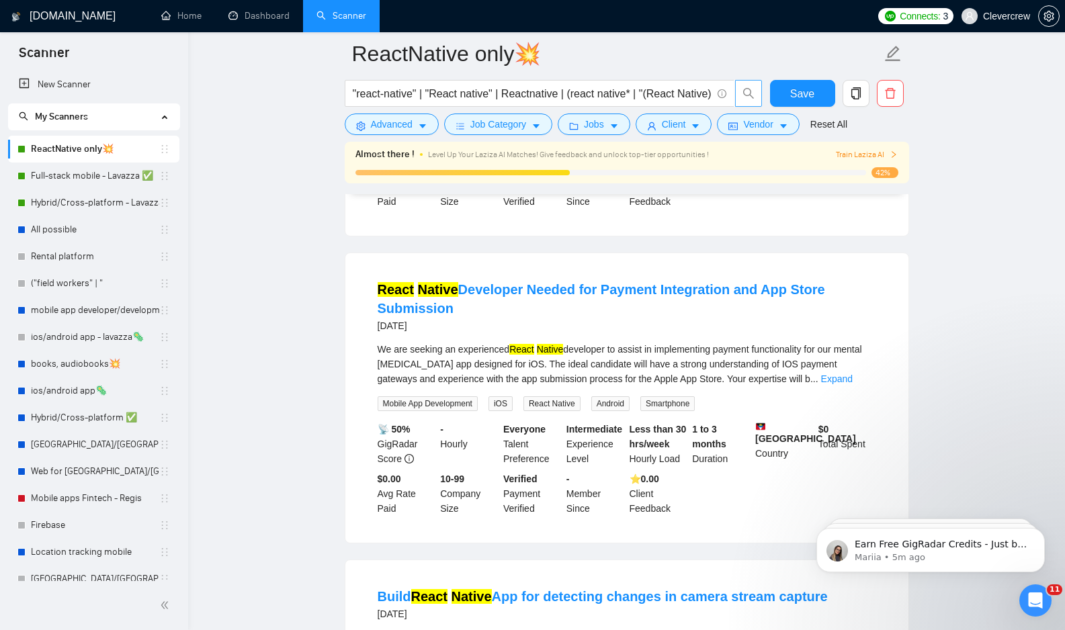
scroll to position [3217, 0]
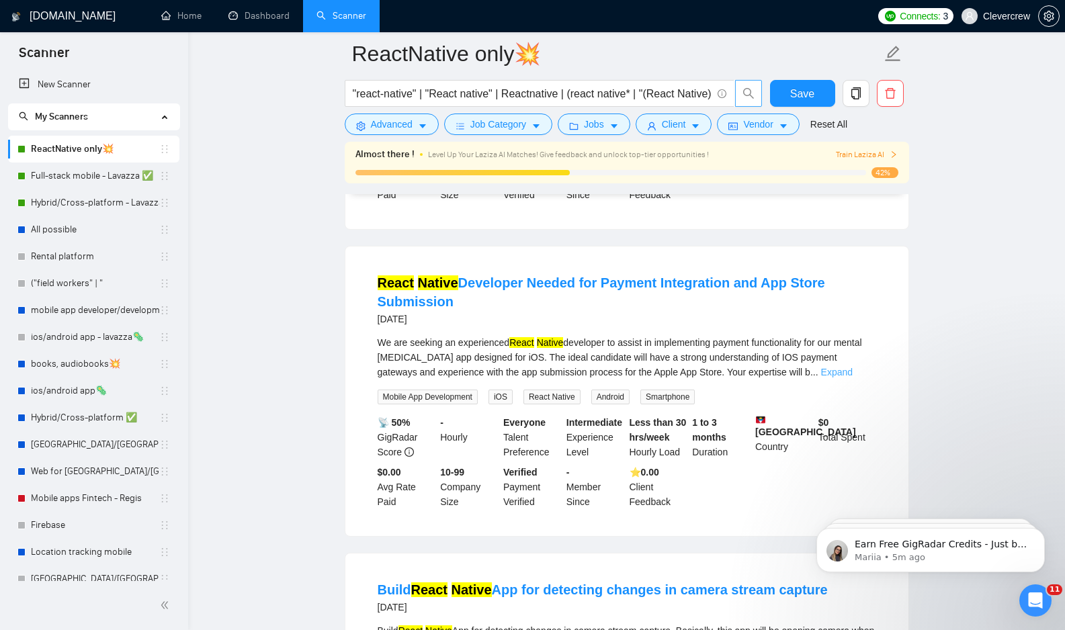
click at [852, 377] on link "Expand" at bounding box center [837, 372] width 32 height 11
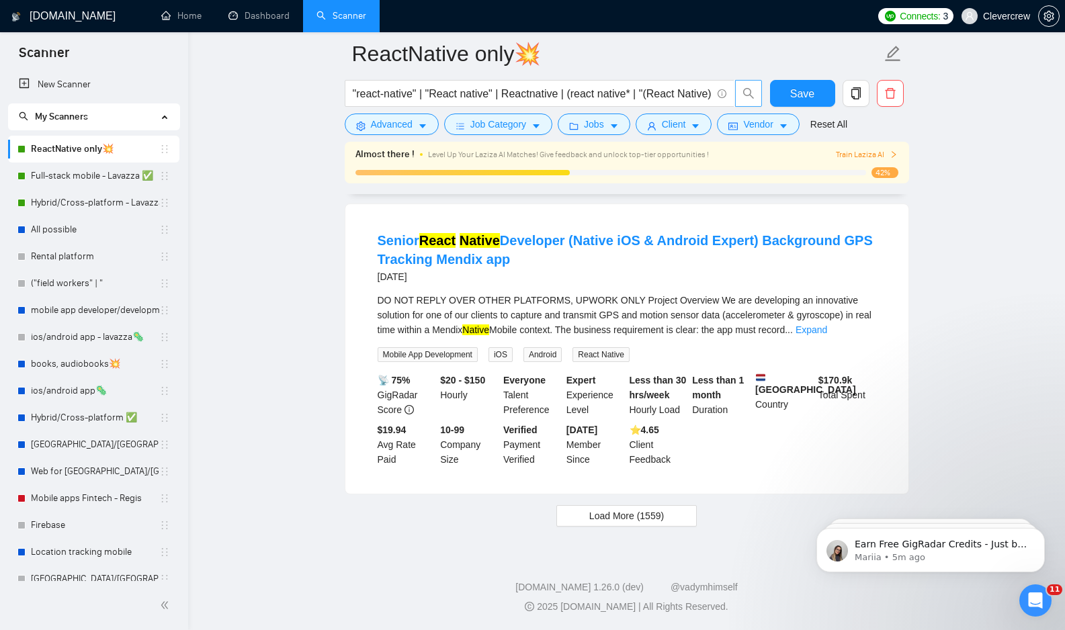
scroll to position [3932, 0]
click at [674, 527] on button "Load More (1559)" at bounding box center [626, 515] width 140 height 21
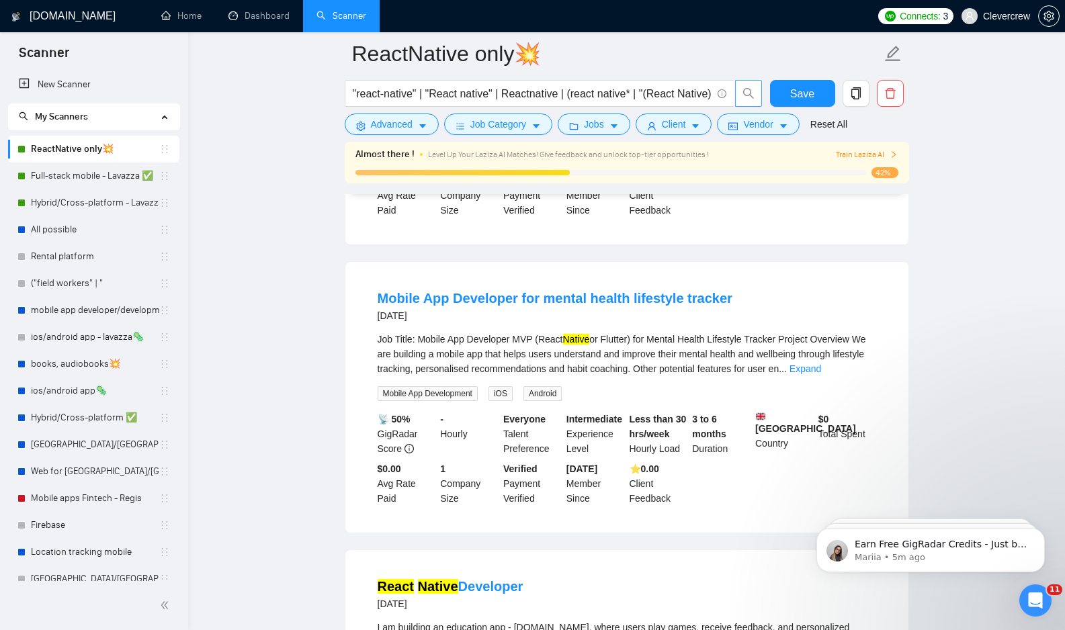
scroll to position [4173, 0]
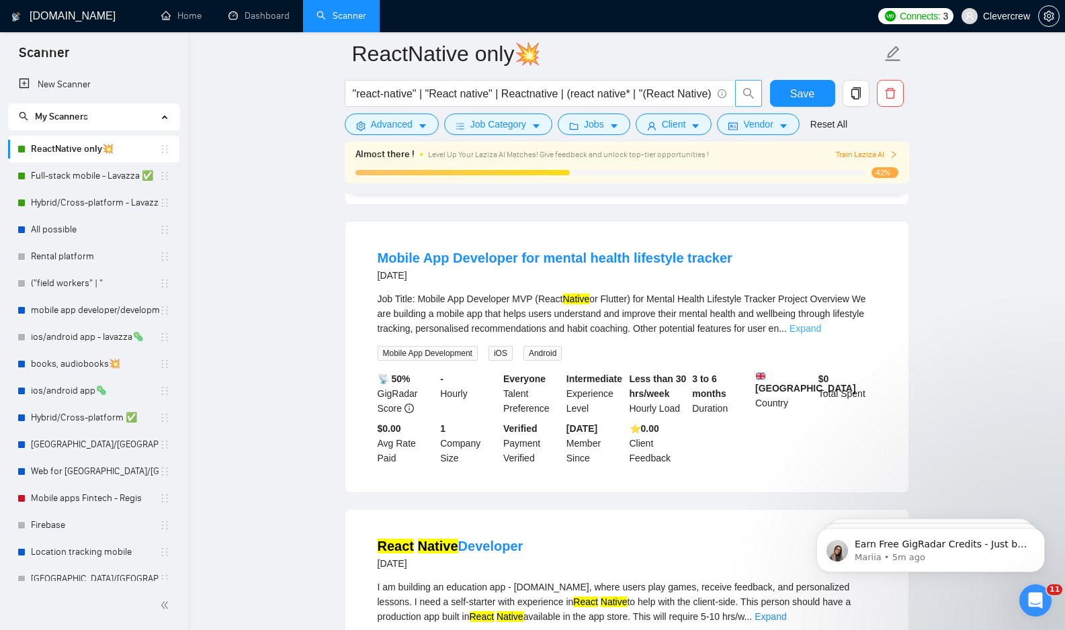
click at [821, 334] on link "Expand" at bounding box center [805, 328] width 32 height 11
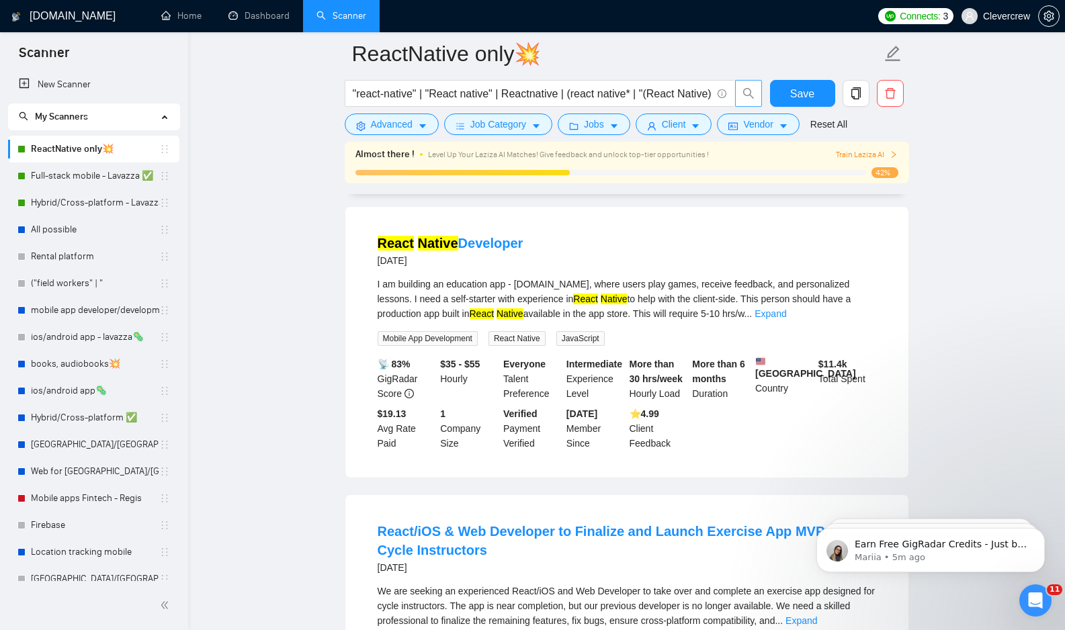
scroll to position [4626, 0]
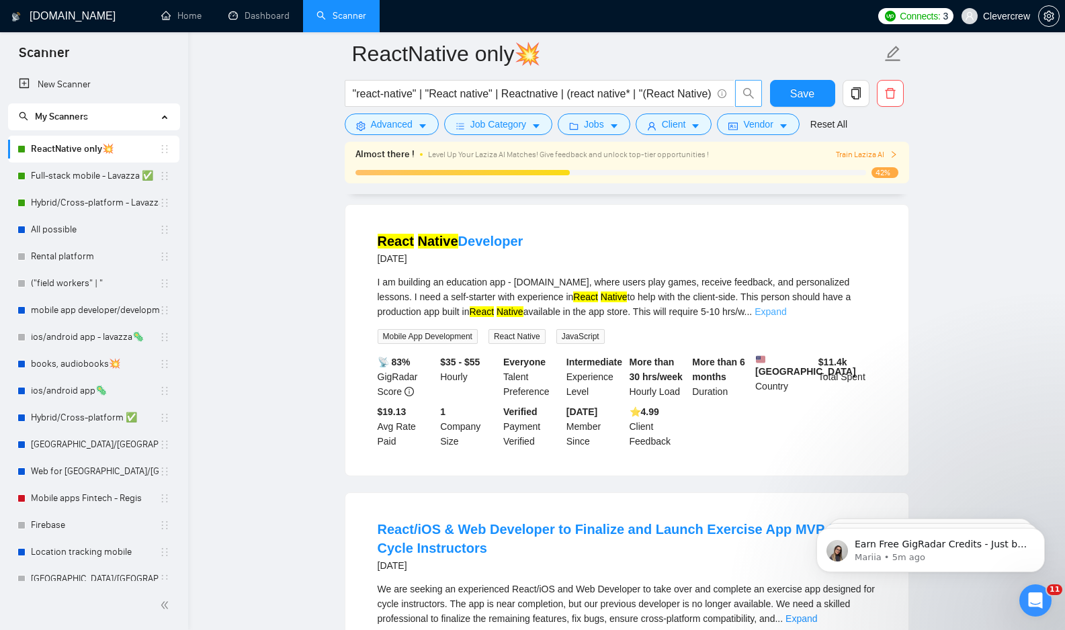
click at [786, 317] on link "Expand" at bounding box center [770, 311] width 32 height 11
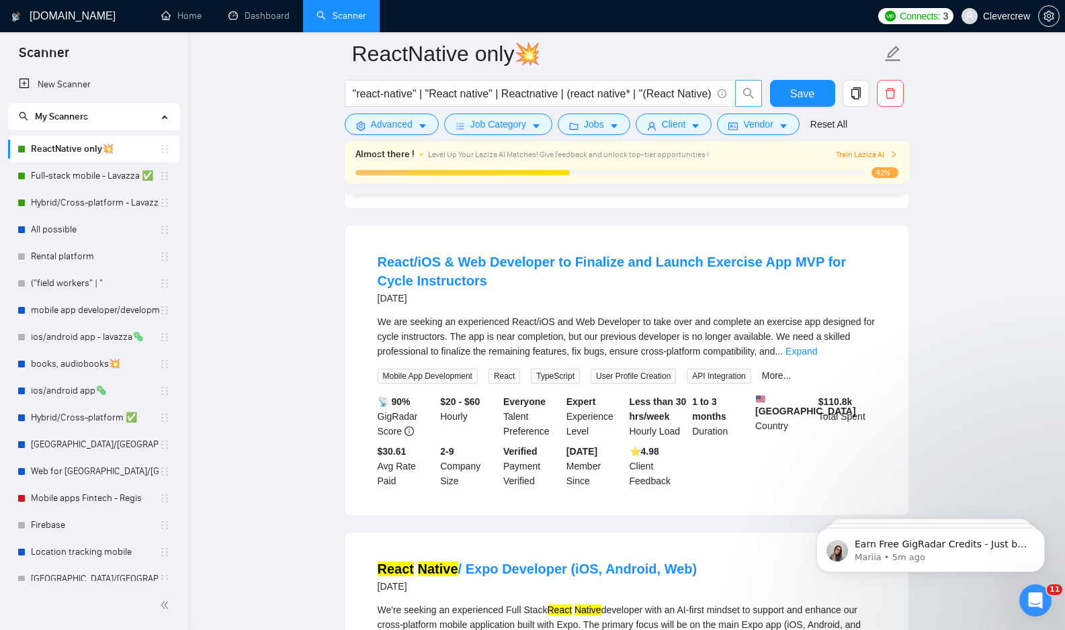
scroll to position [4990, 0]
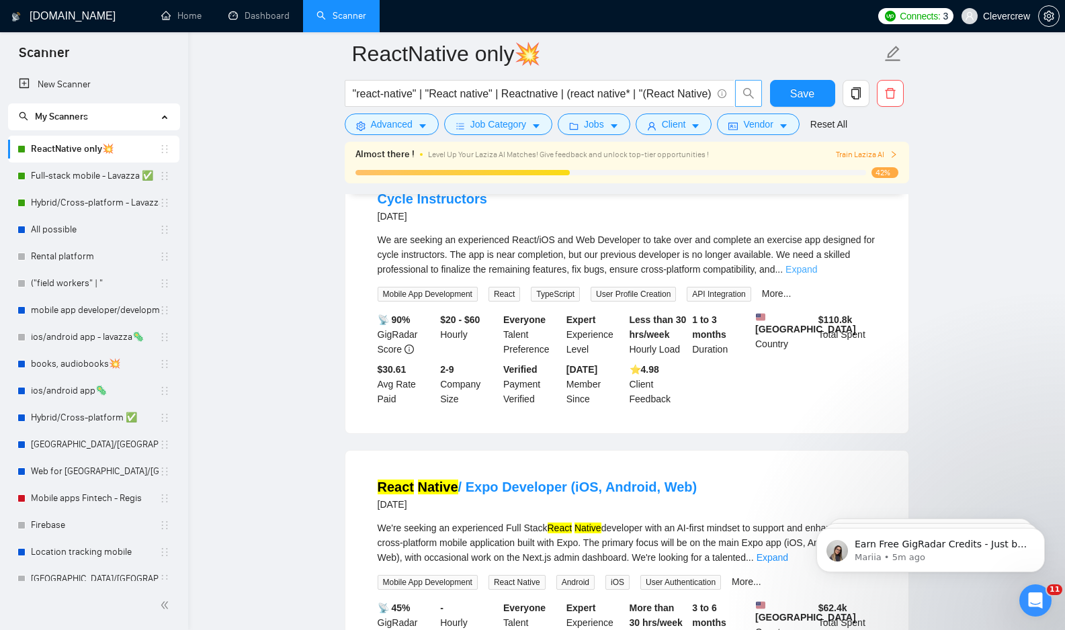
click at [817, 275] on link "Expand" at bounding box center [801, 269] width 32 height 11
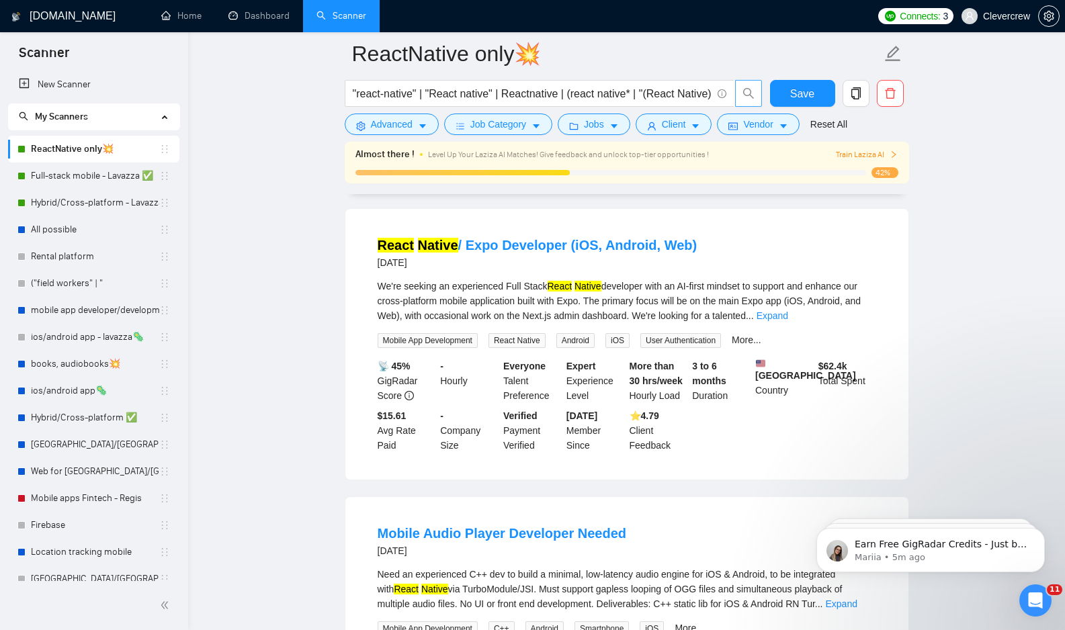
scroll to position [5521, 0]
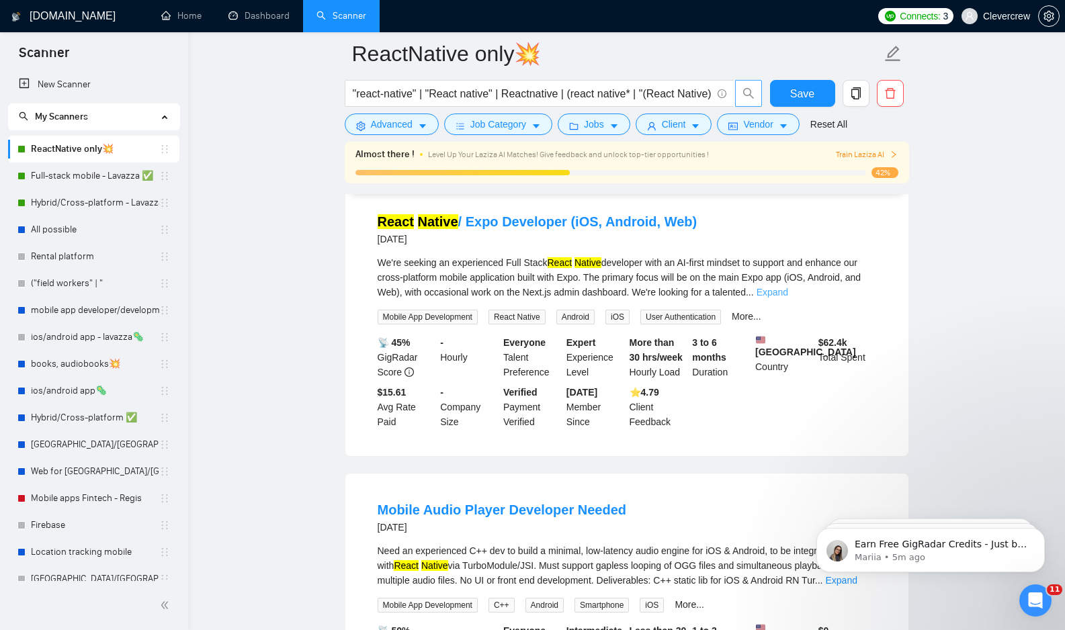
click at [788, 298] on link "Expand" at bounding box center [772, 292] width 32 height 11
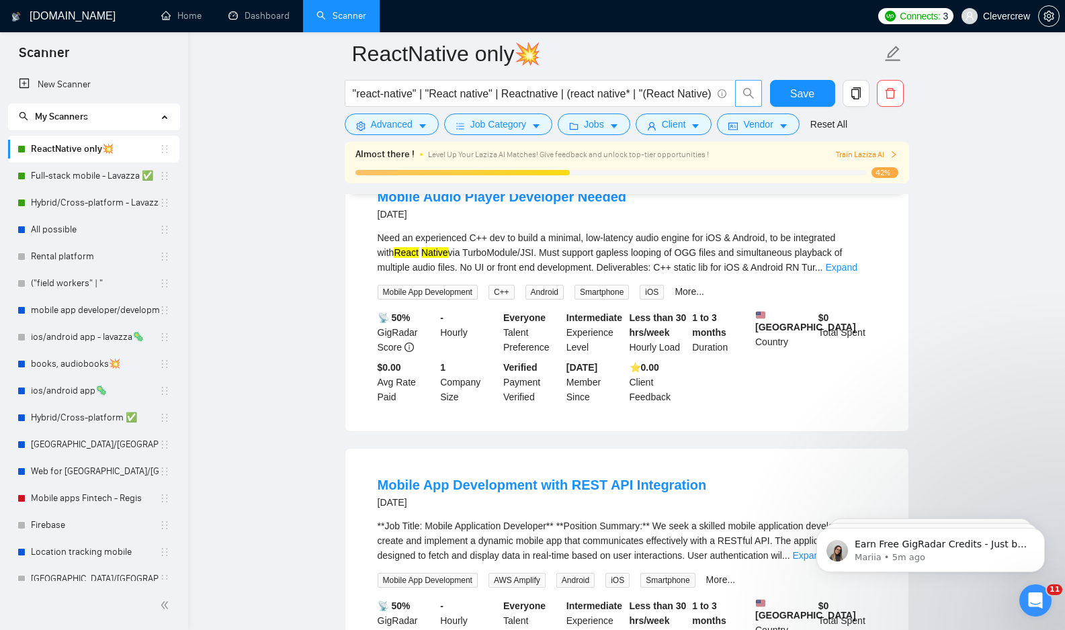
scroll to position [6448, 0]
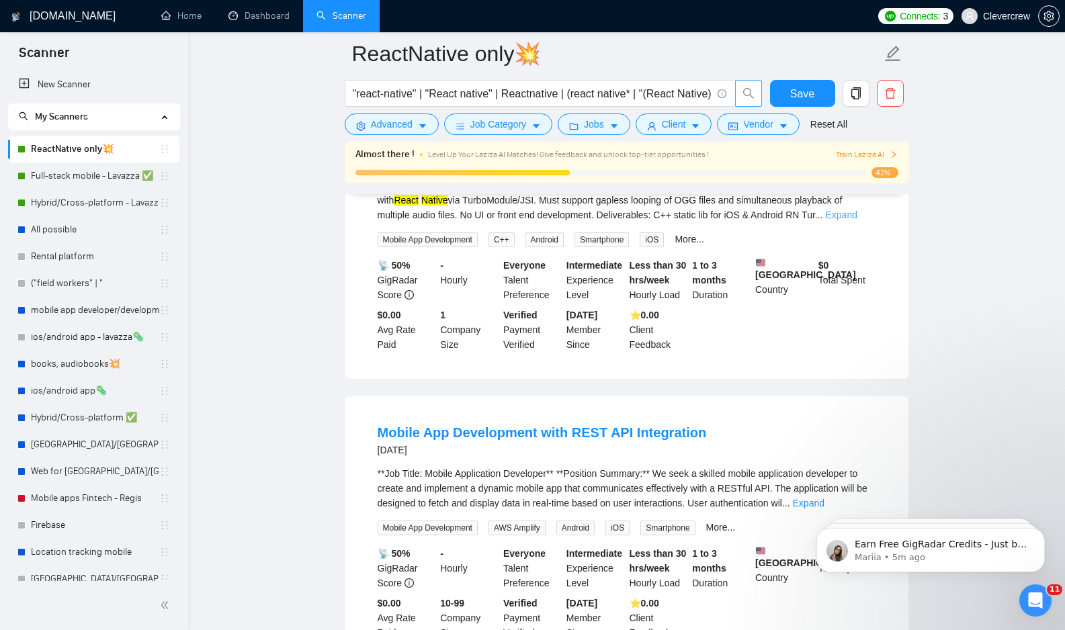
click at [856, 220] on link "Expand" at bounding box center [841, 215] width 32 height 11
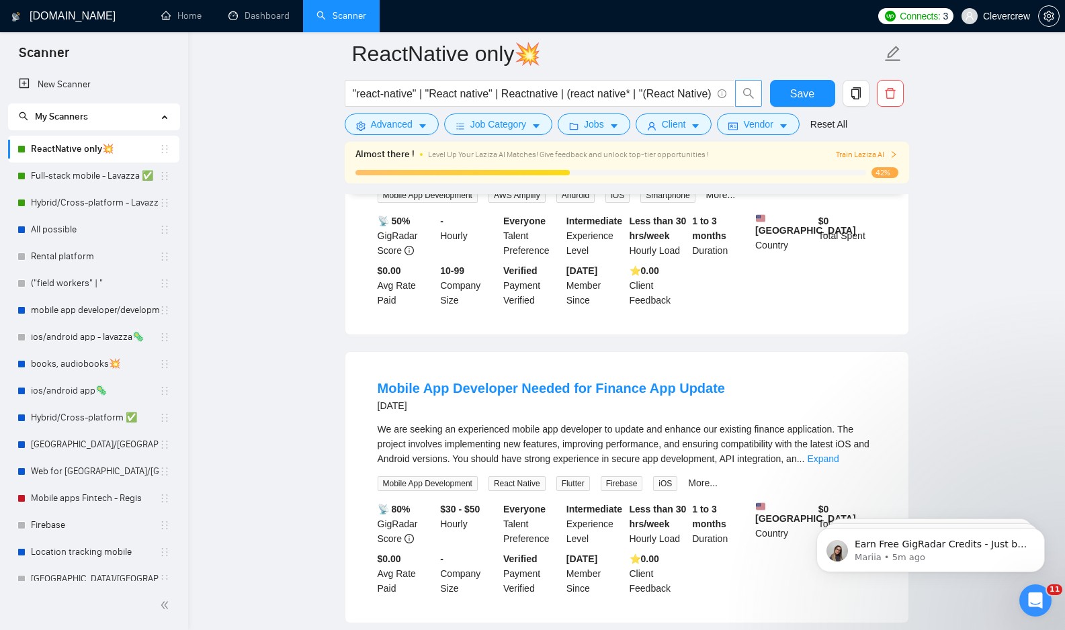
scroll to position [6805, 0]
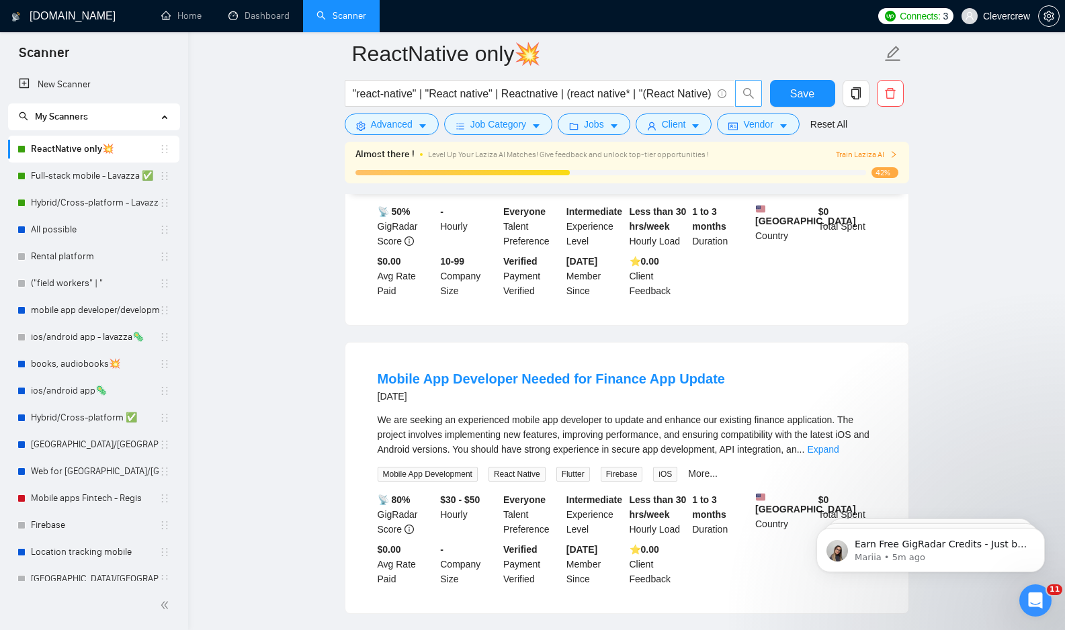
click at [824, 167] on link "Expand" at bounding box center [809, 161] width 32 height 11
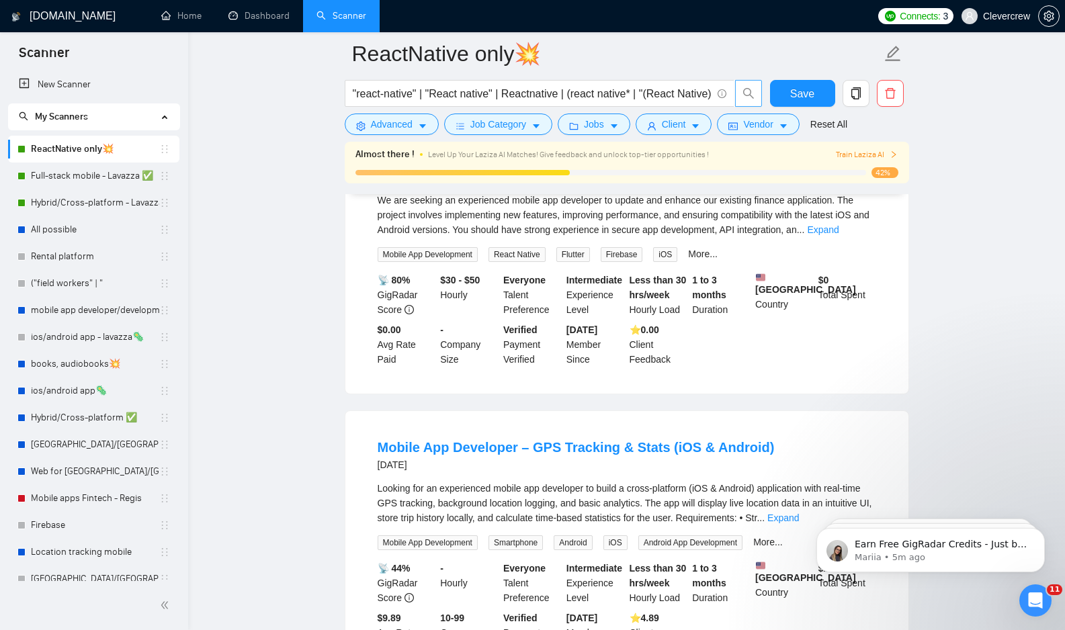
scroll to position [7236, 0]
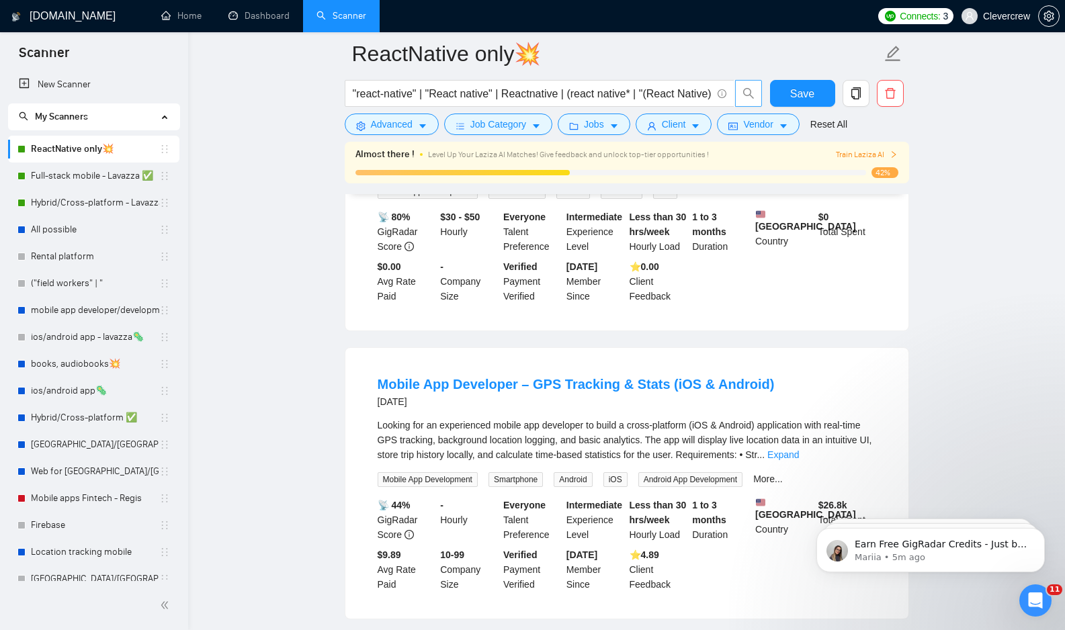
click at [838, 172] on link "Expand" at bounding box center [823, 166] width 32 height 11
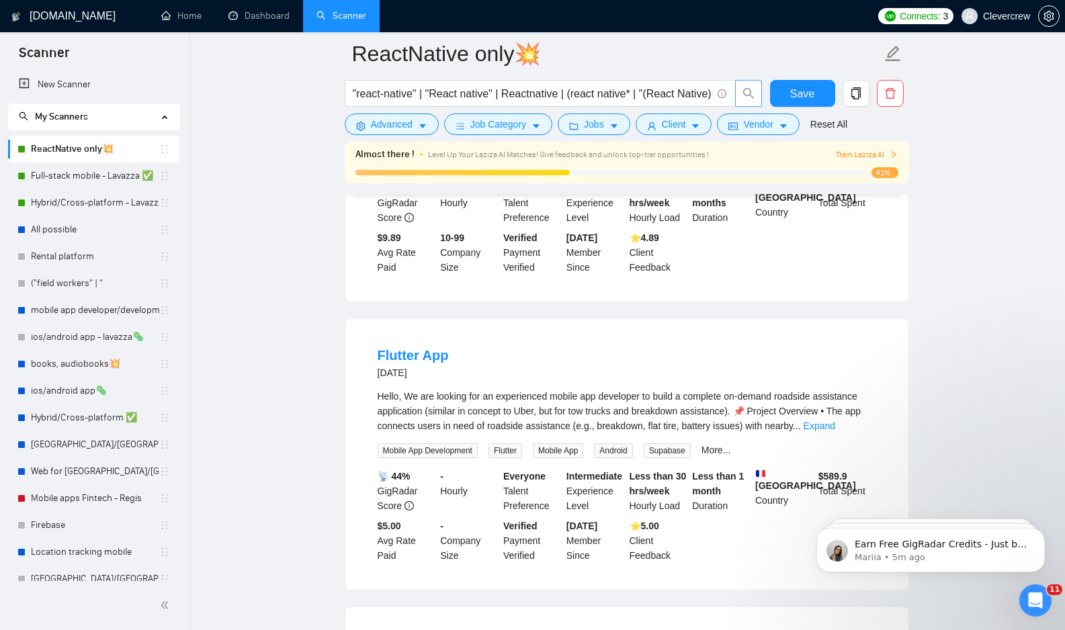
scroll to position [7735, 0]
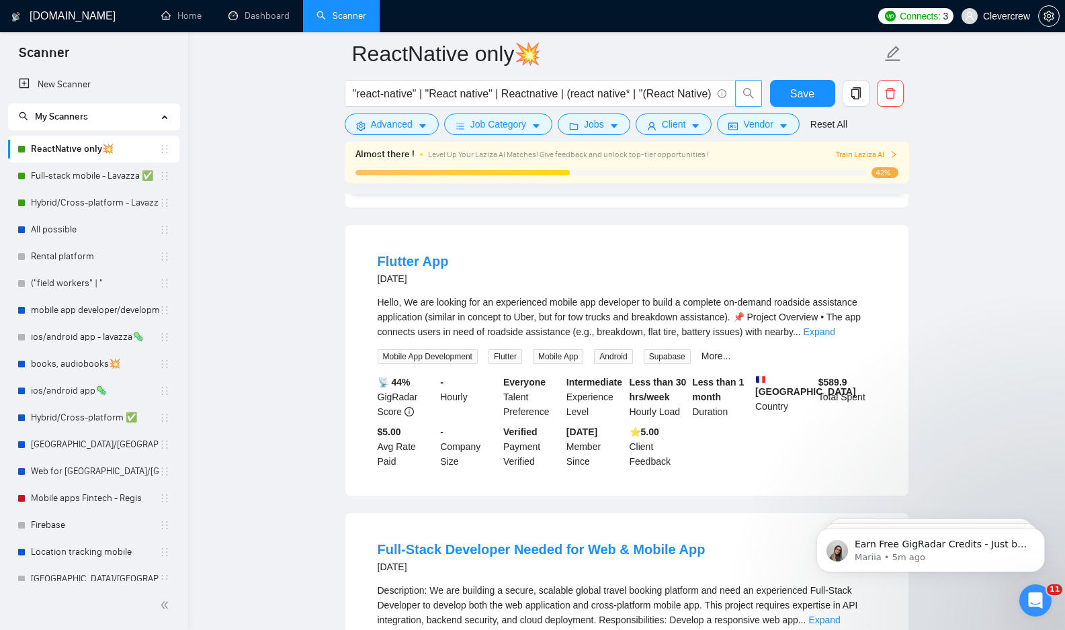
click at [852, 51] on div "Looking for an experienced mobile app developer to build a cross-platform (iOS …" at bounding box center [626, 29] width 498 height 44
click at [799, 49] on link "Expand" at bounding box center [783, 43] width 32 height 11
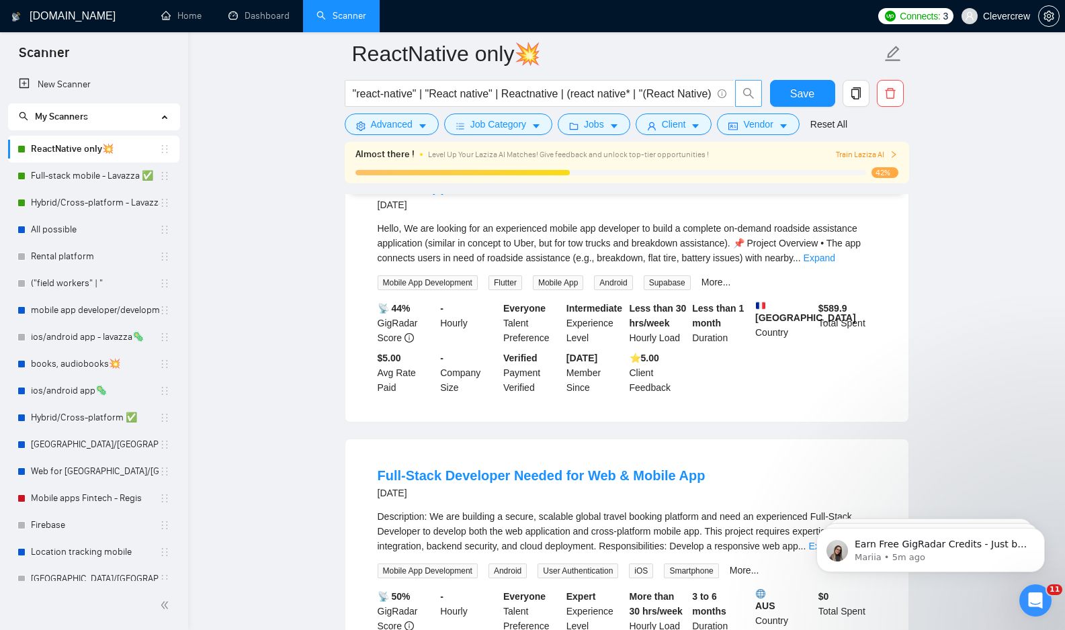
scroll to position [8120, 0]
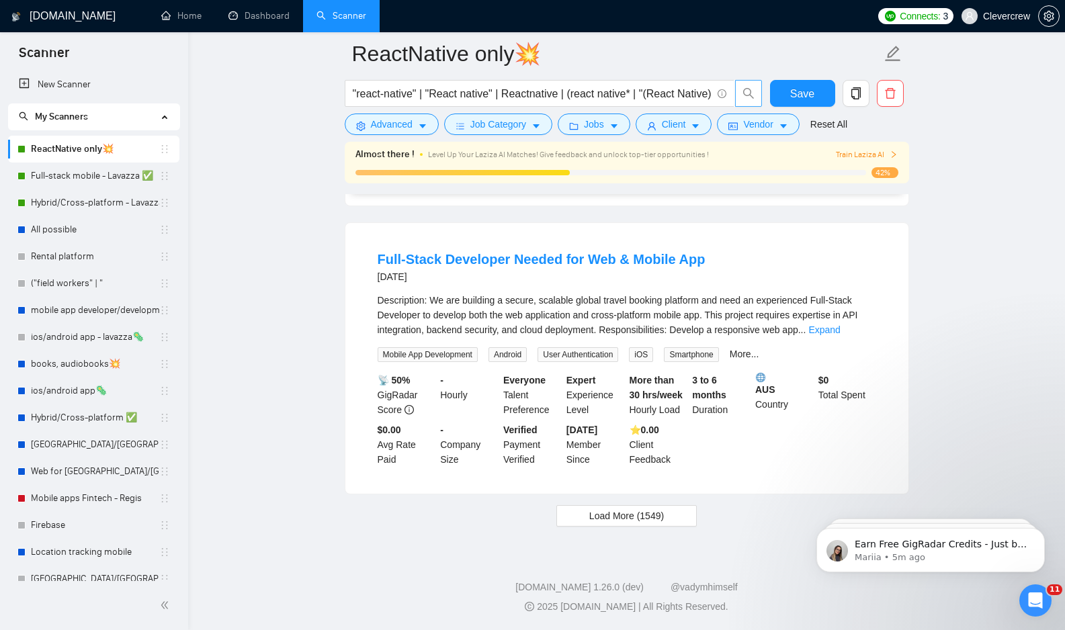
click at [857, 49] on div "Hello, We are looking for an experienced mobile app developer to build a comple…" at bounding box center [626, 27] width 498 height 44
click at [835, 47] on link "Expand" at bounding box center [819, 41] width 32 height 11
click at [641, 523] on span "Load More (1549)" at bounding box center [626, 515] width 75 height 15
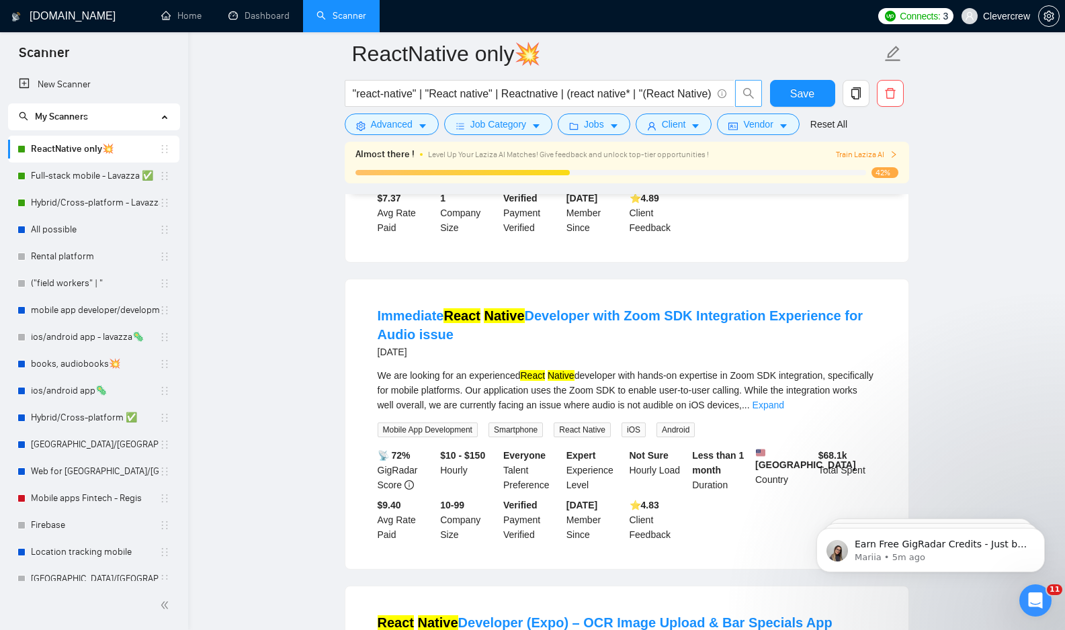
scroll to position [8449, 0]
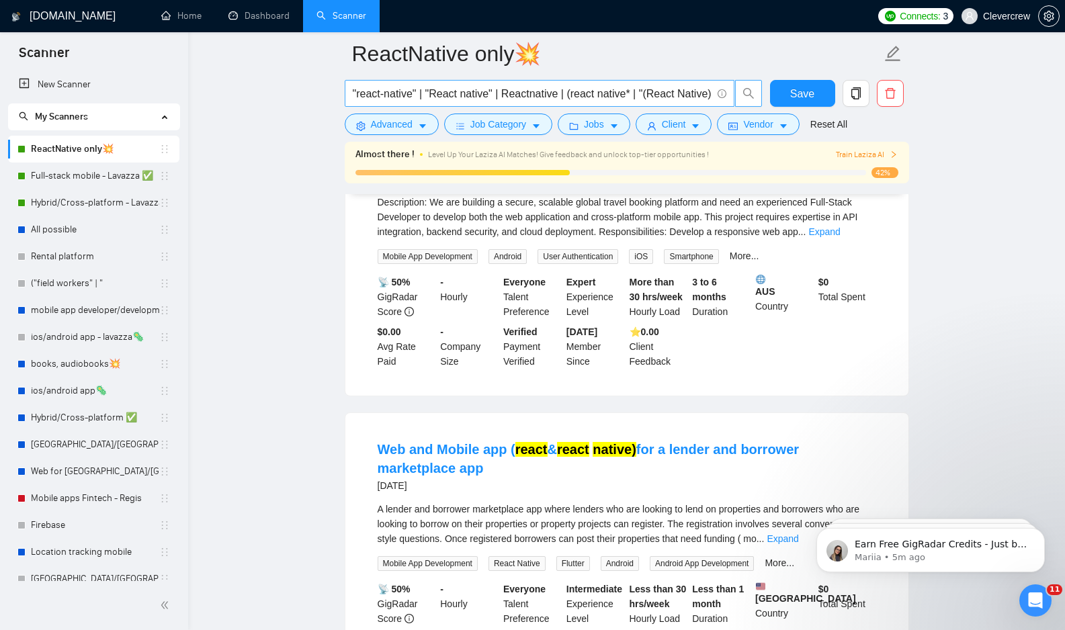
click at [660, 91] on input ""react-native" | "React native" | Reactnative | (react native* | "(React Native…" at bounding box center [532, 93] width 359 height 17
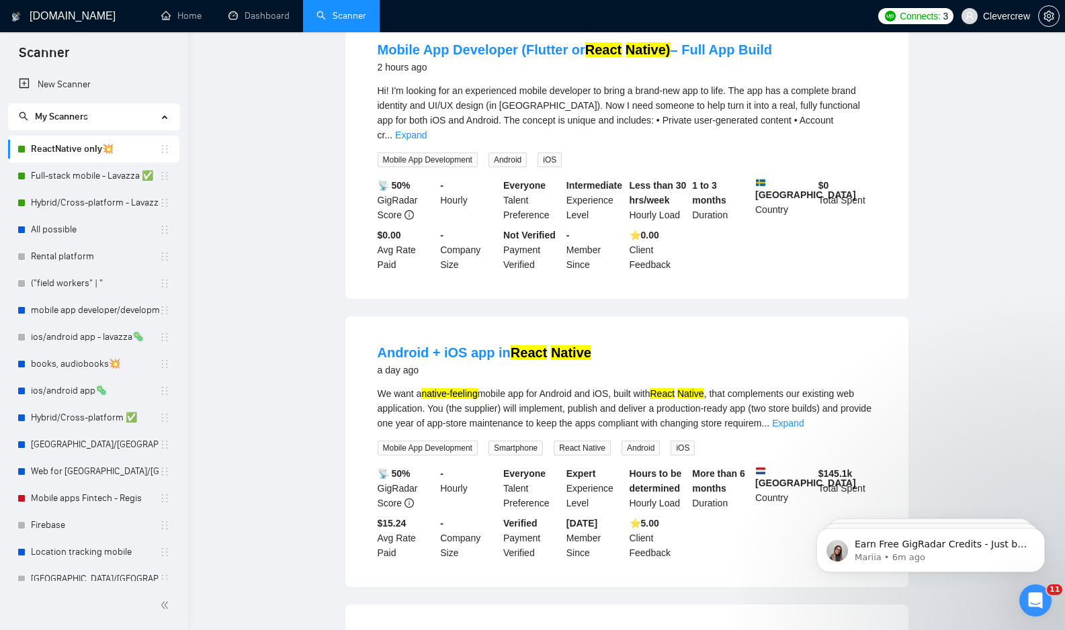
scroll to position [0, 0]
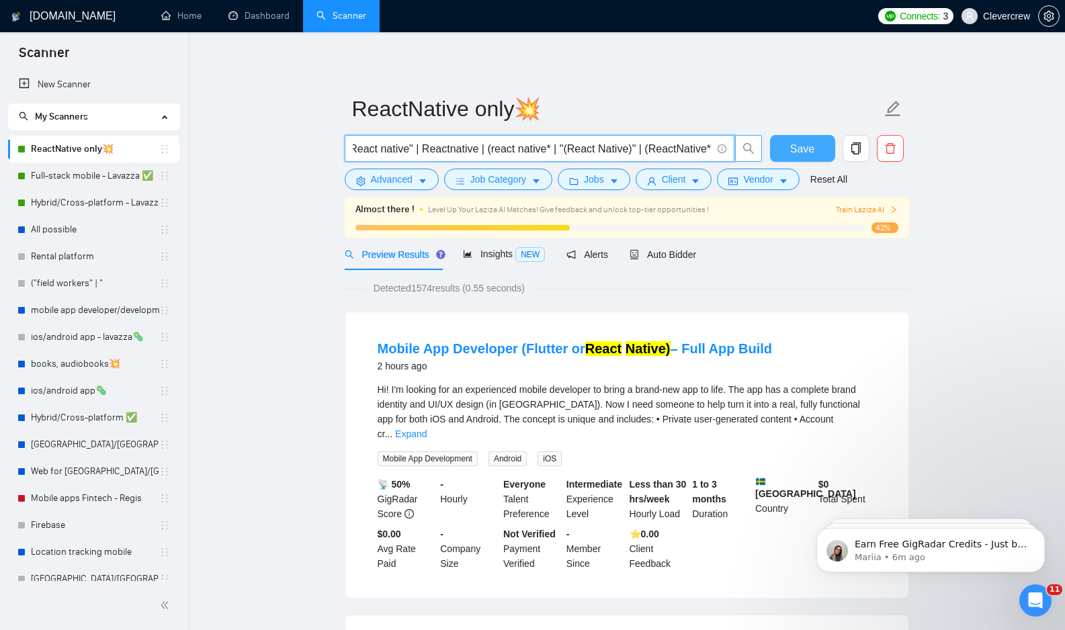
type input ""react-native" | "React native" | Reactnative | (react native* | "(React Native…"
click at [805, 154] on span "Save" at bounding box center [802, 148] width 24 height 17
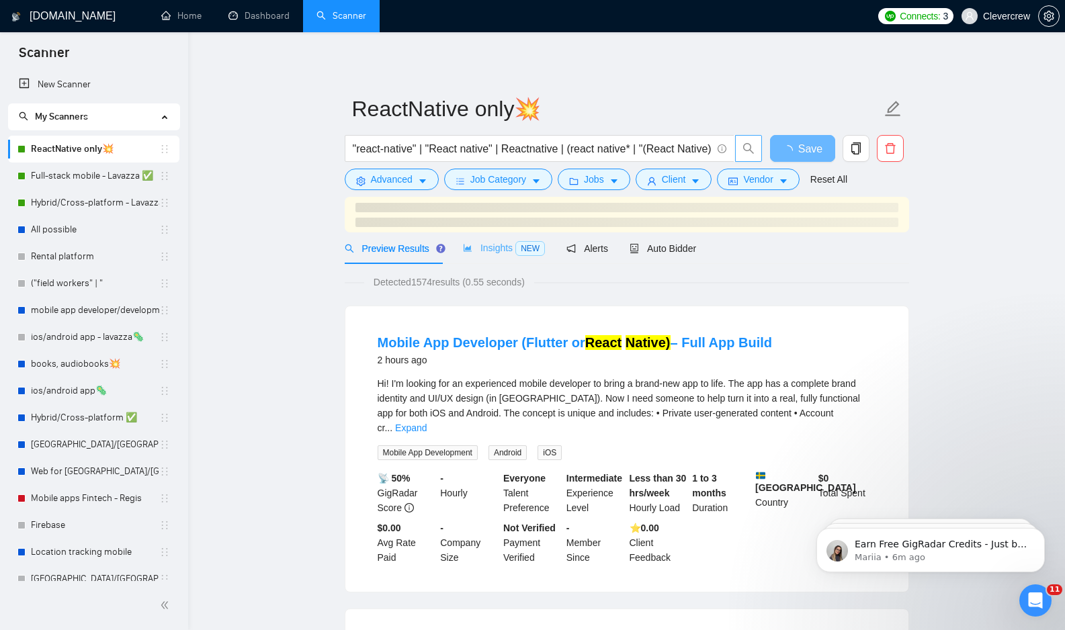
click at [497, 257] on div "Insights NEW" at bounding box center [504, 248] width 82 height 32
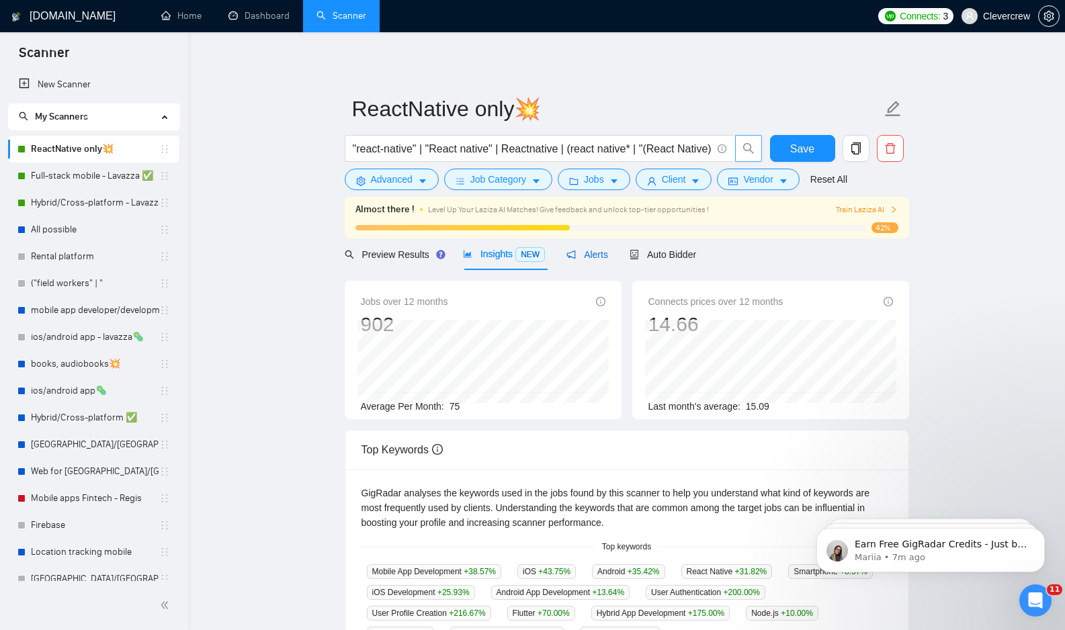
click at [592, 254] on span "Alerts" at bounding box center [587, 254] width 42 height 11
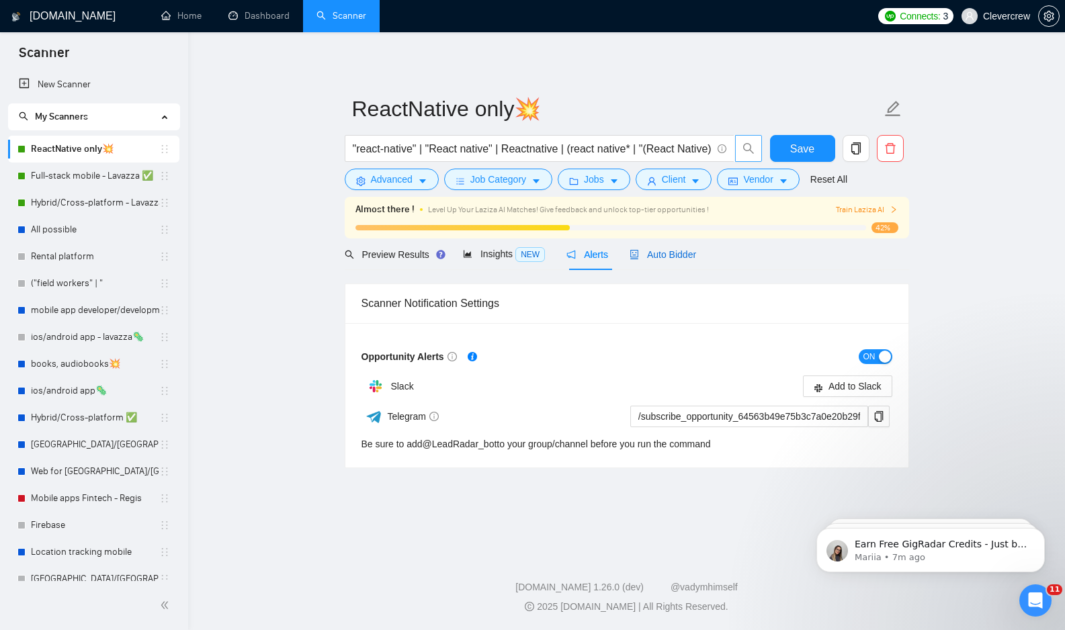
click at [676, 253] on span "Auto Bidder" at bounding box center [662, 254] width 66 height 11
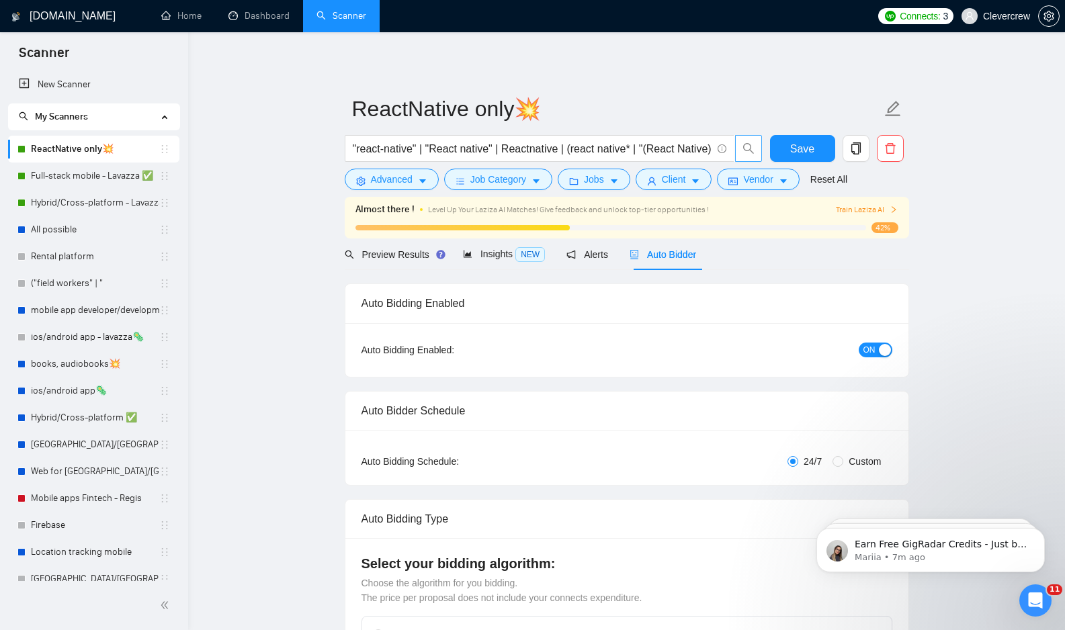
checkbox input "true"
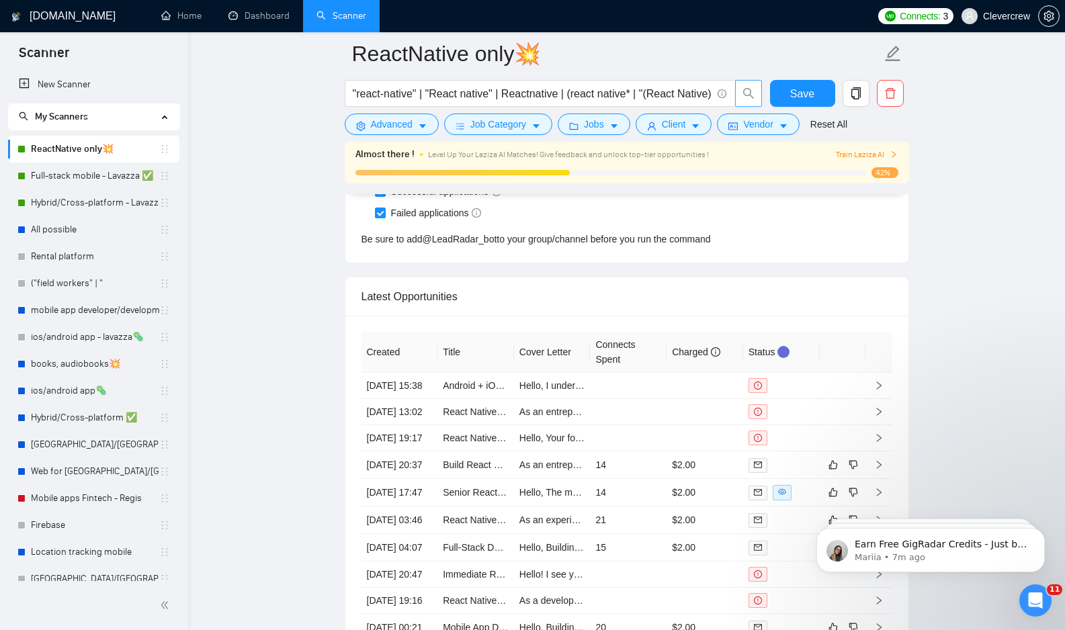
scroll to position [3585, 0]
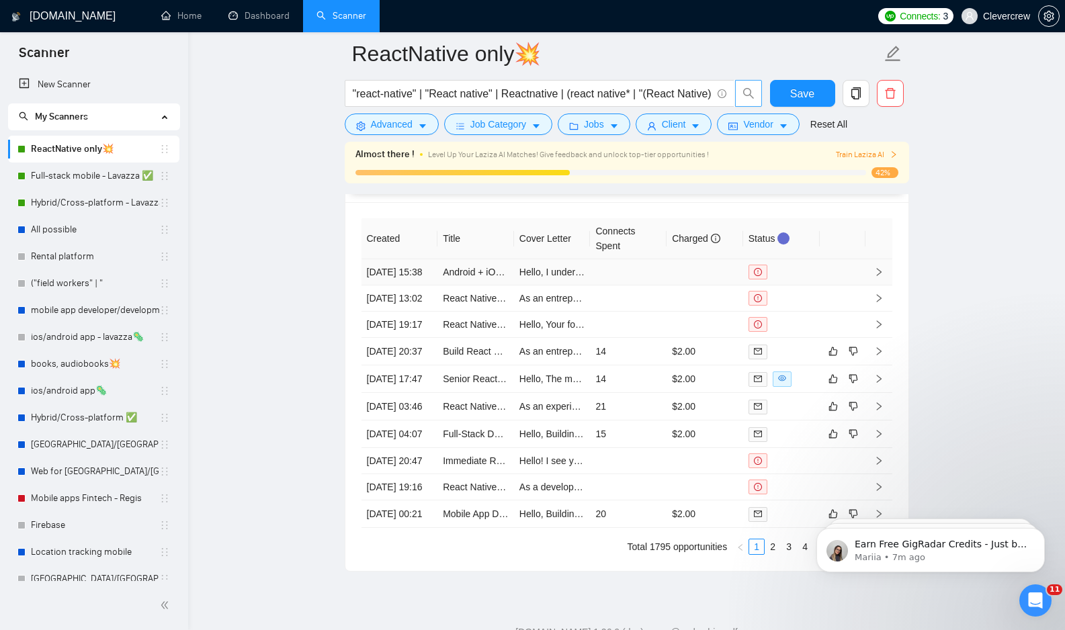
click at [879, 276] on icon "right" at bounding box center [878, 272] width 5 height 8
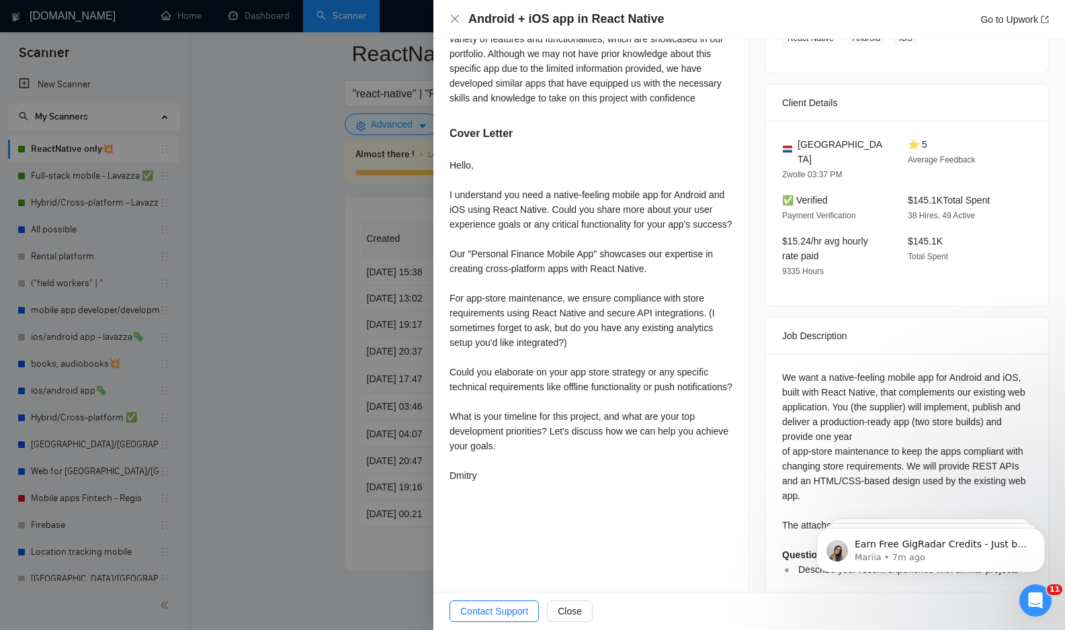
scroll to position [390, 0]
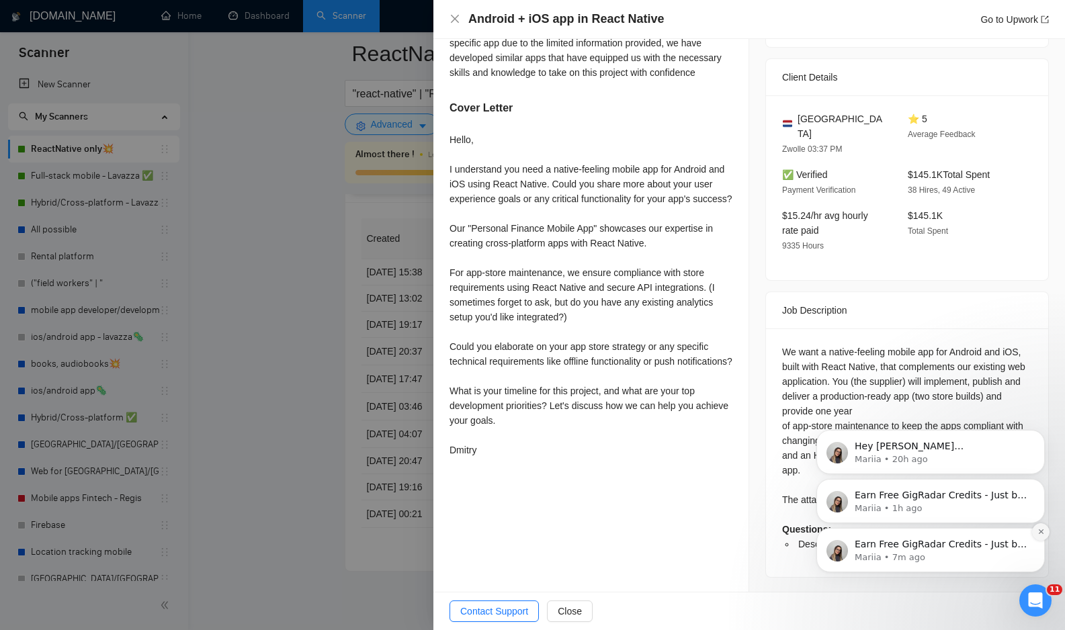
click at [1041, 533] on icon "Dismiss notification" at bounding box center [1040, 531] width 5 height 5
click at [1040, 533] on icon "Dismiss notification" at bounding box center [1040, 531] width 7 height 7
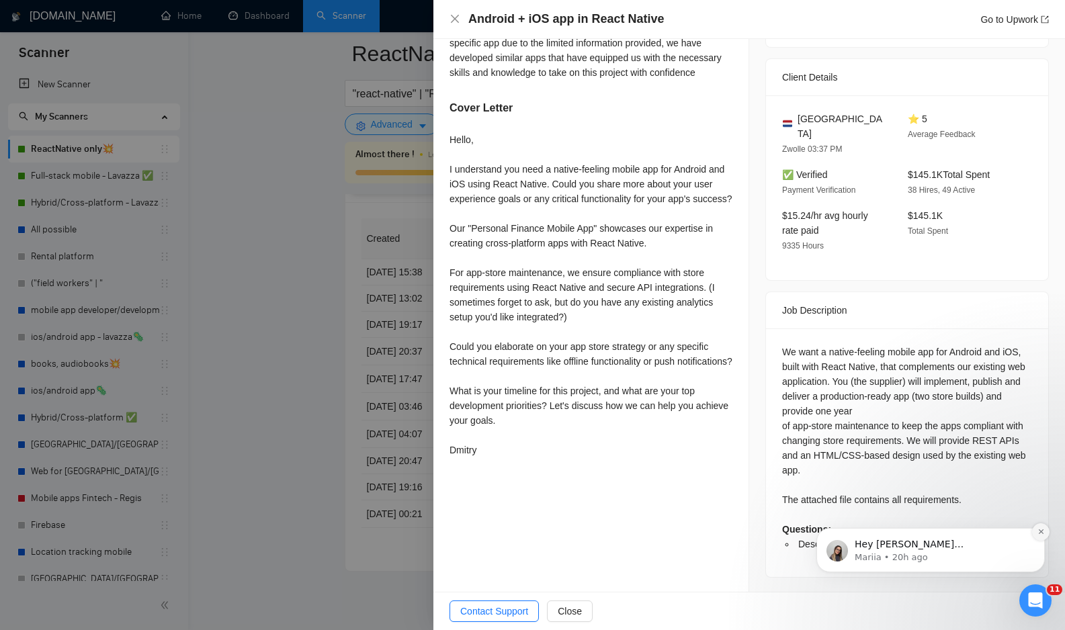
click at [1042, 533] on icon "Dismiss notification" at bounding box center [1040, 531] width 7 height 7
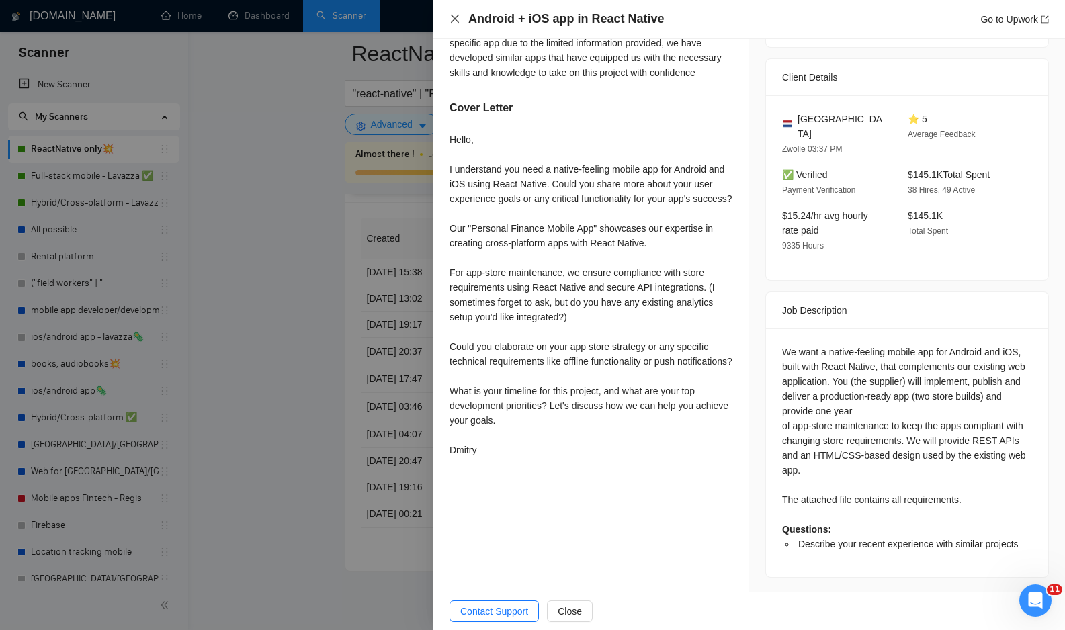
click at [457, 19] on icon "close" at bounding box center [454, 18] width 11 height 11
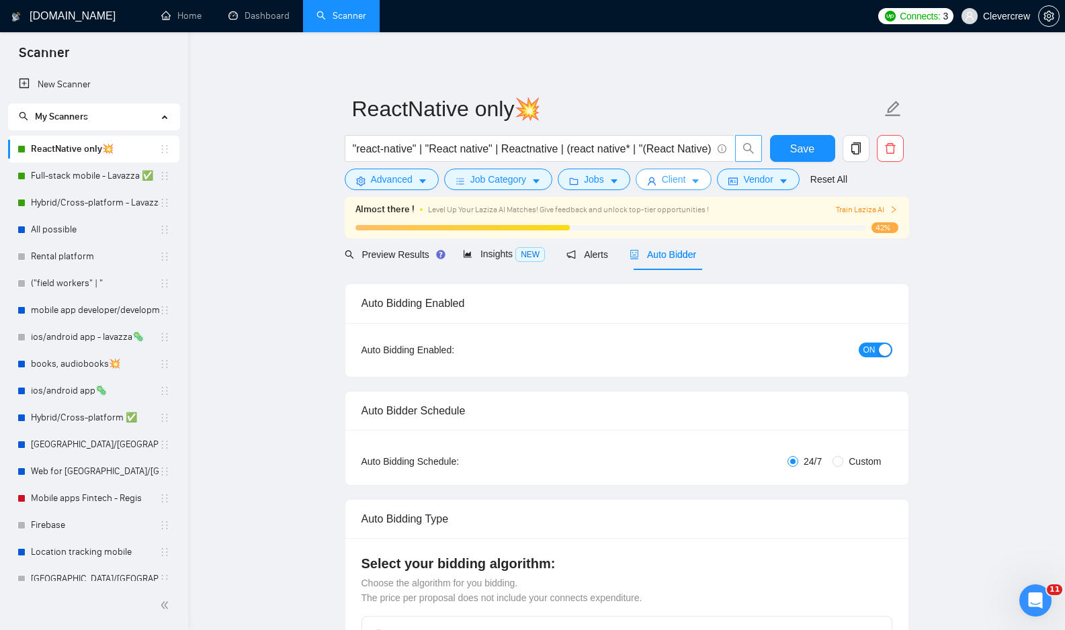
click at [692, 179] on button "Client" at bounding box center [673, 179] width 77 height 21
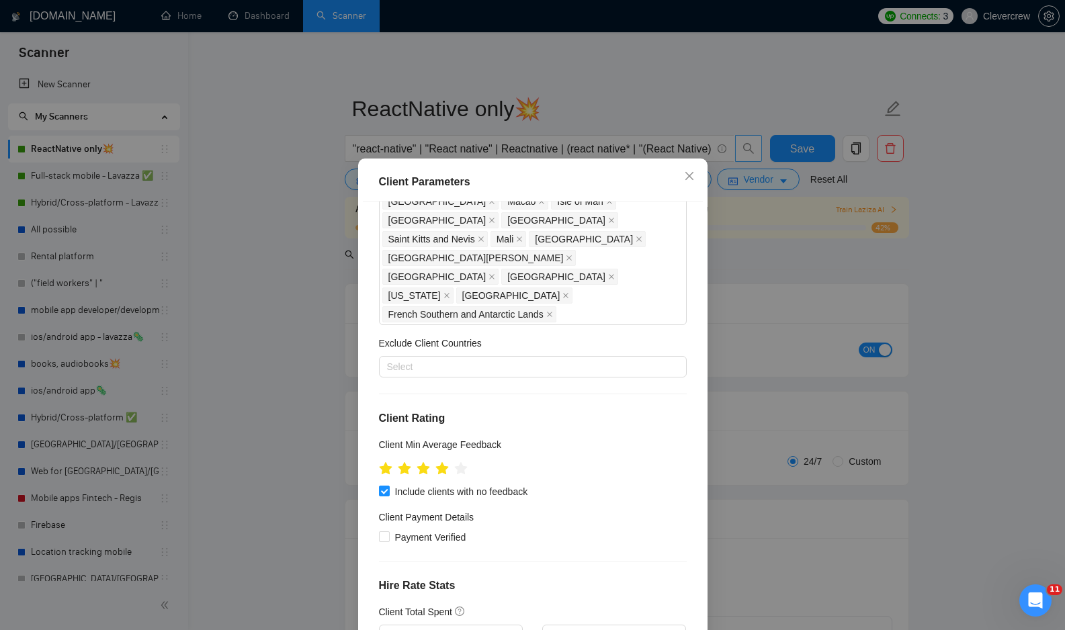
scroll to position [564, 0]
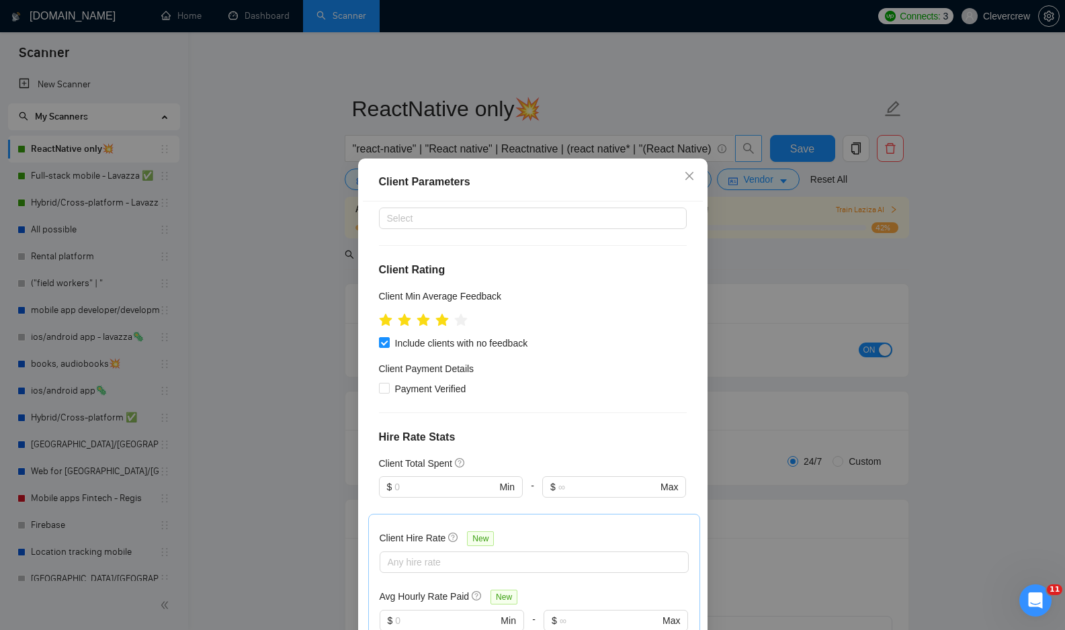
scroll to position [734, 0]
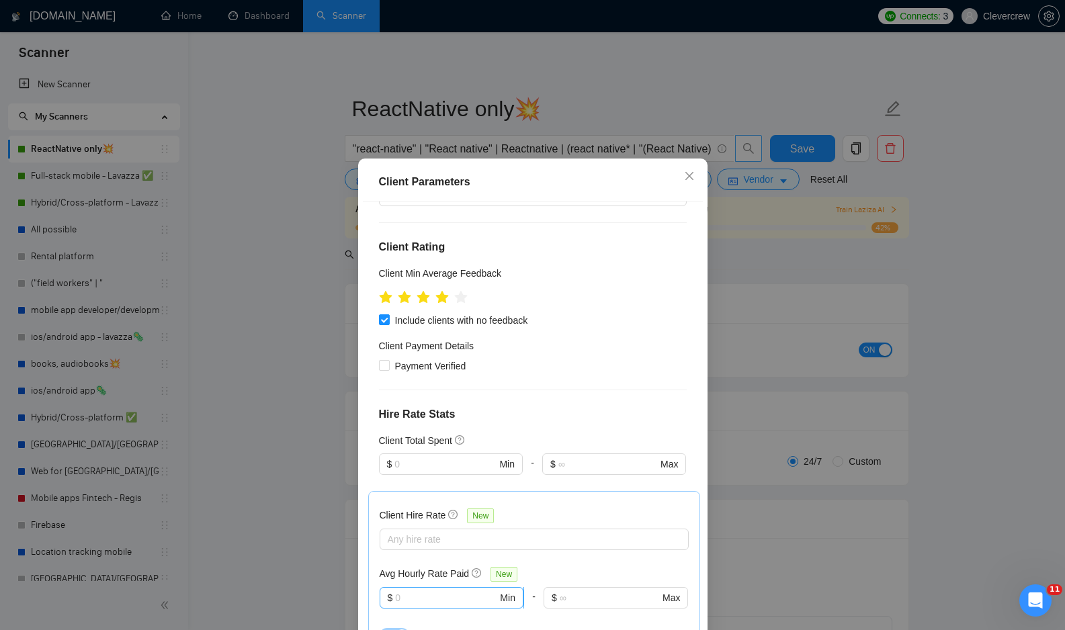
click at [474, 590] on input "text" at bounding box center [446, 597] width 102 height 15
type input "15"
click at [548, 491] on div "Client Hire Rate New Any hire rate Avg Hourly Rate Paid New 15 $ 15 Min - $ Max…" at bounding box center [534, 574] width 332 height 167
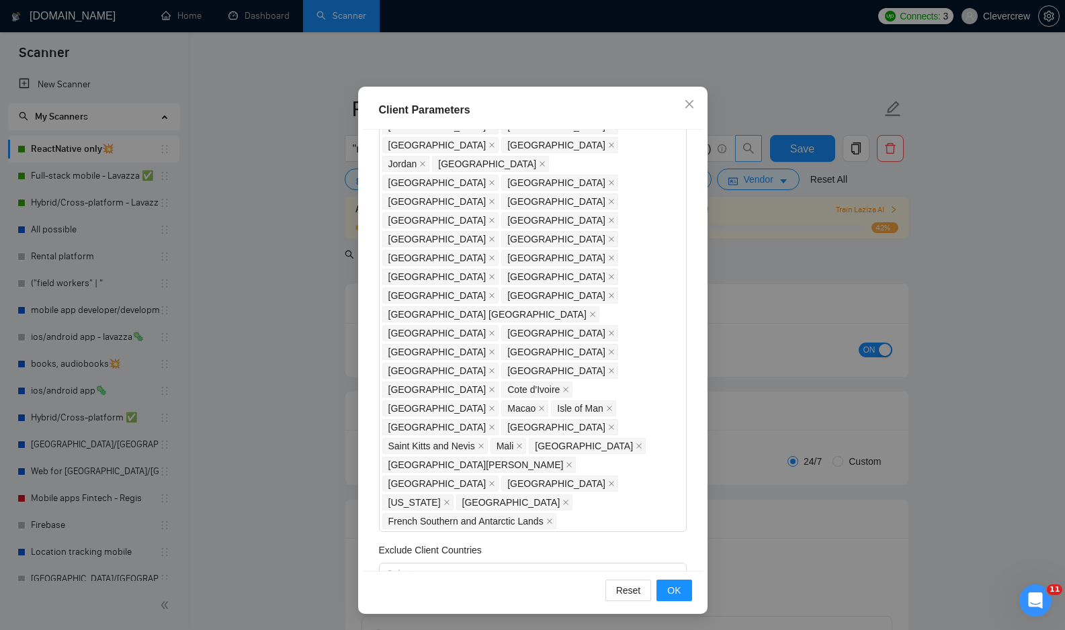
scroll to position [293, 0]
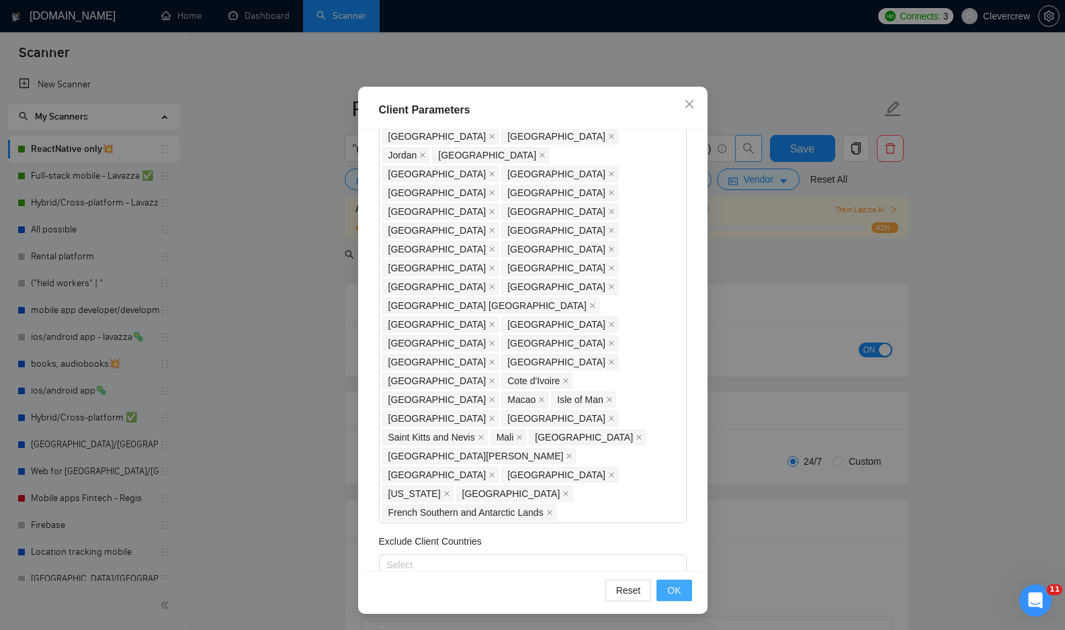
click at [678, 589] on span "OK" at bounding box center [673, 590] width 13 height 15
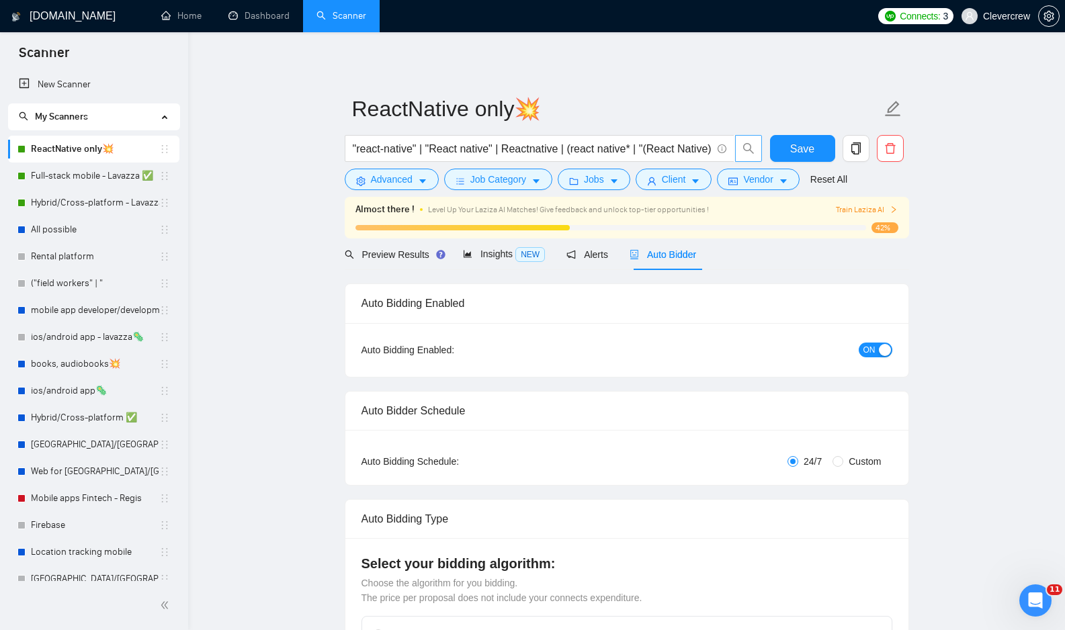
scroll to position [0, 0]
click at [815, 150] on button "Save" at bounding box center [802, 148] width 65 height 27
click at [402, 260] on div "Preview Results" at bounding box center [393, 254] width 97 height 15
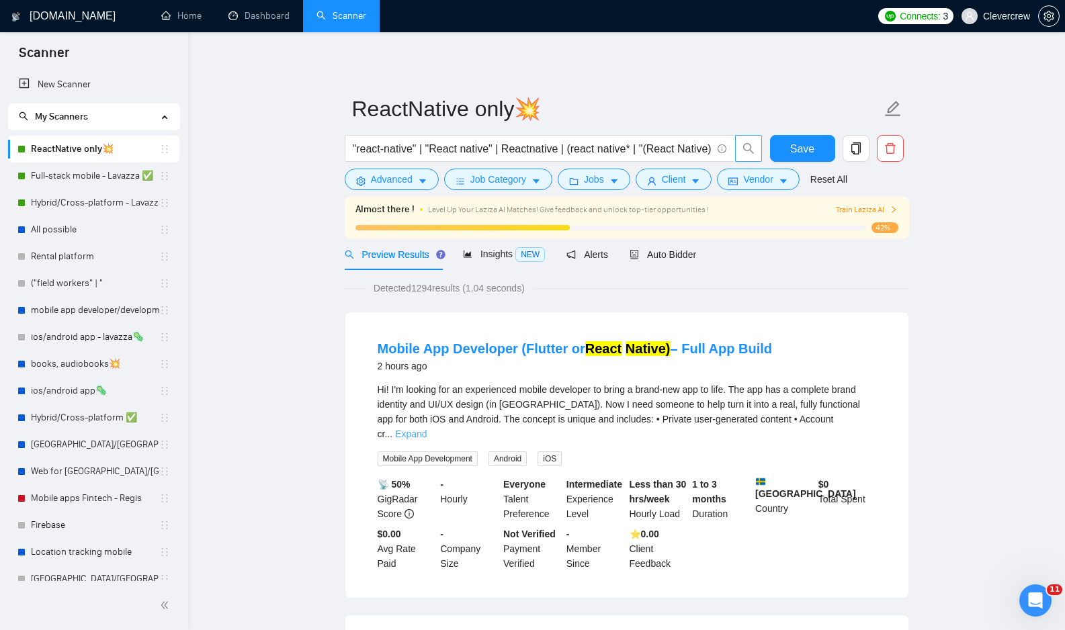
click at [427, 429] on link "Expand" at bounding box center [411, 434] width 32 height 11
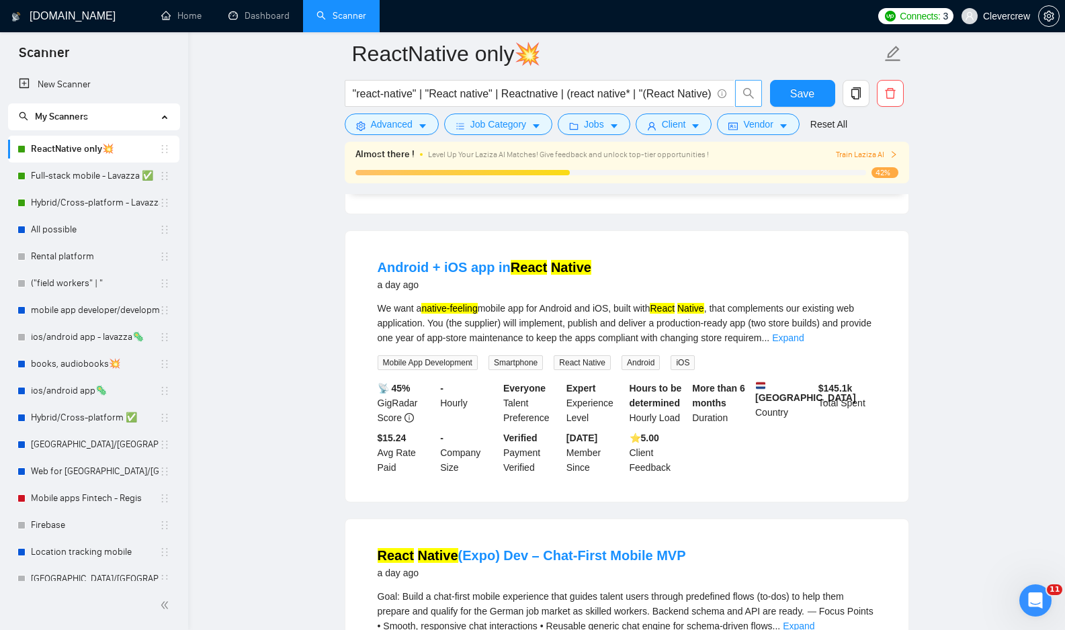
scroll to position [497, 0]
click at [803, 335] on link "Expand" at bounding box center [788, 339] width 32 height 11
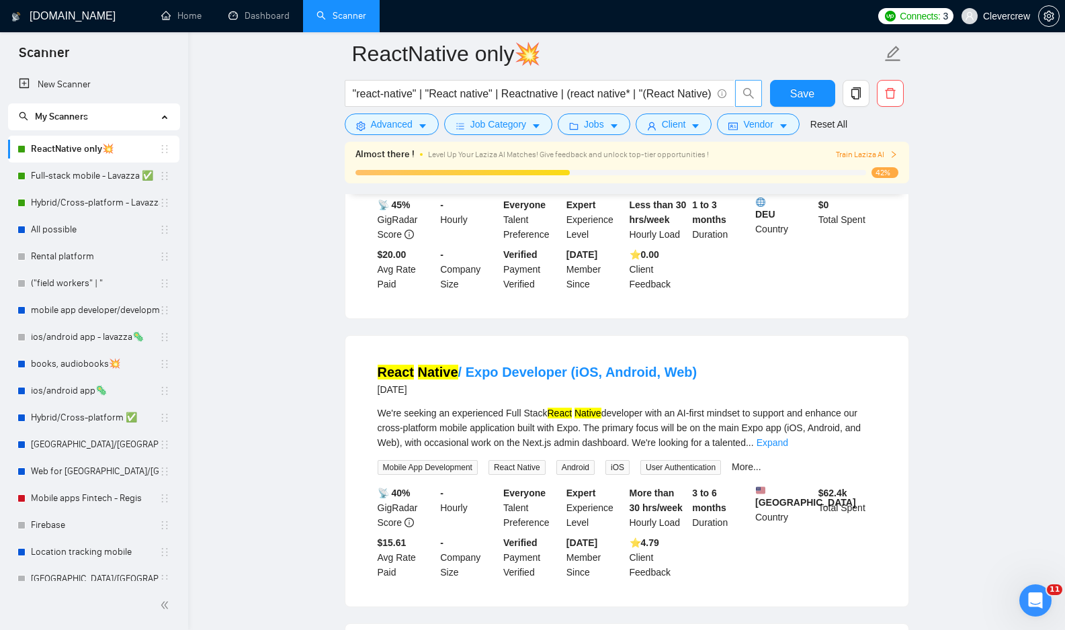
scroll to position [989, 0]
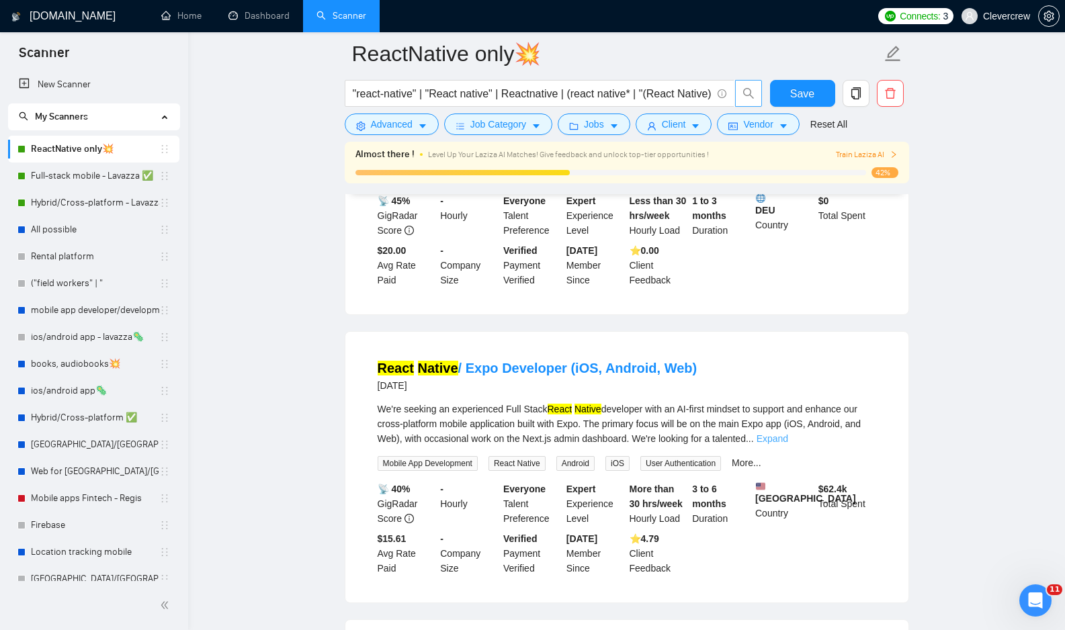
click at [788, 444] on link "Expand" at bounding box center [772, 438] width 32 height 11
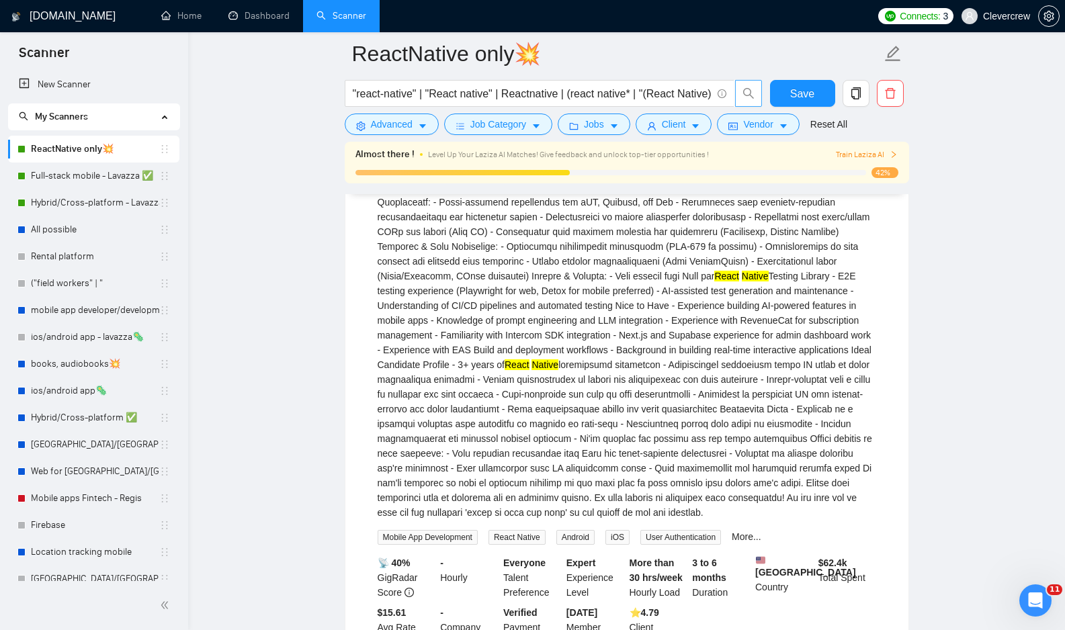
scroll to position [1479, 0]
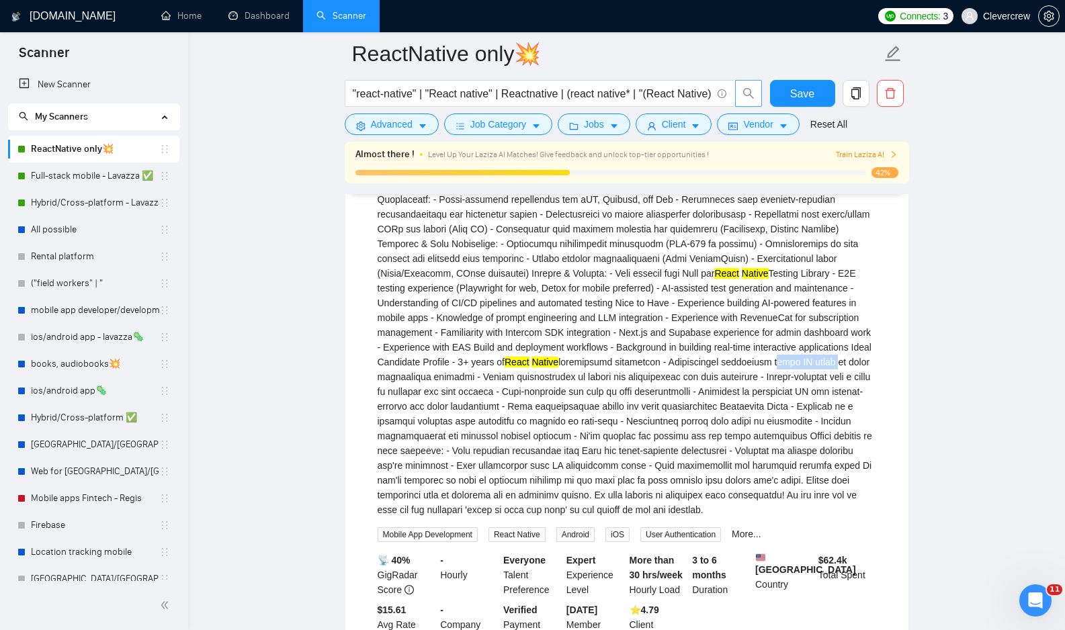
drag, startPoint x: 427, startPoint y: 407, endPoint x: 485, endPoint y: 404, distance: 57.9
click at [486, 404] on div "We're seeking an experienced Full Stack React [DEMOGRAPHIC_DATA] developer with…" at bounding box center [626, 214] width 498 height 606
copy div "using AI tools"
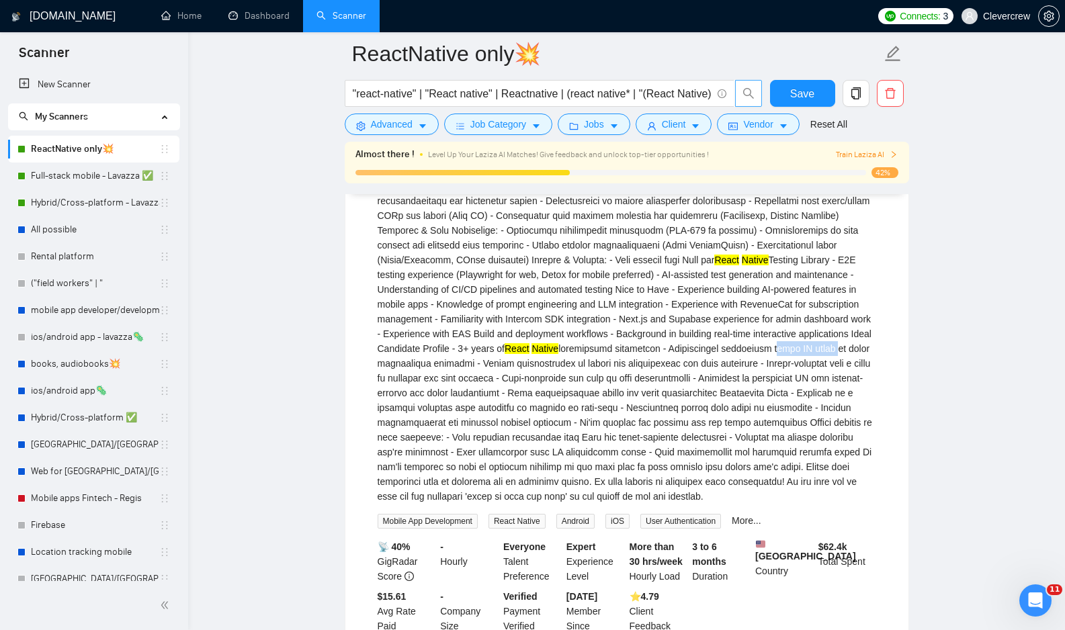
scroll to position [1494, 0]
click at [425, 134] on button "Advanced" at bounding box center [392, 124] width 94 height 21
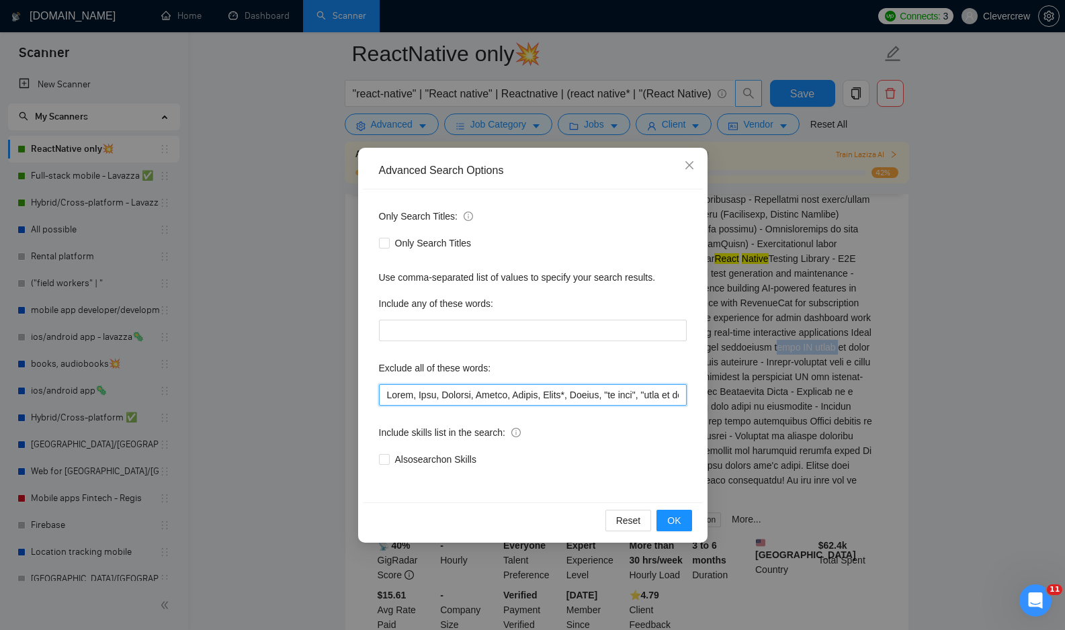
click at [519, 395] on input "text" at bounding box center [533, 394] width 308 height 21
paste input "using AI tools"
type input "Ionic, Dart, Cordova, Equity, [GEOGRAPHIC_DATA], [GEOGRAPHIC_DATA]*, Nocode, "n…"
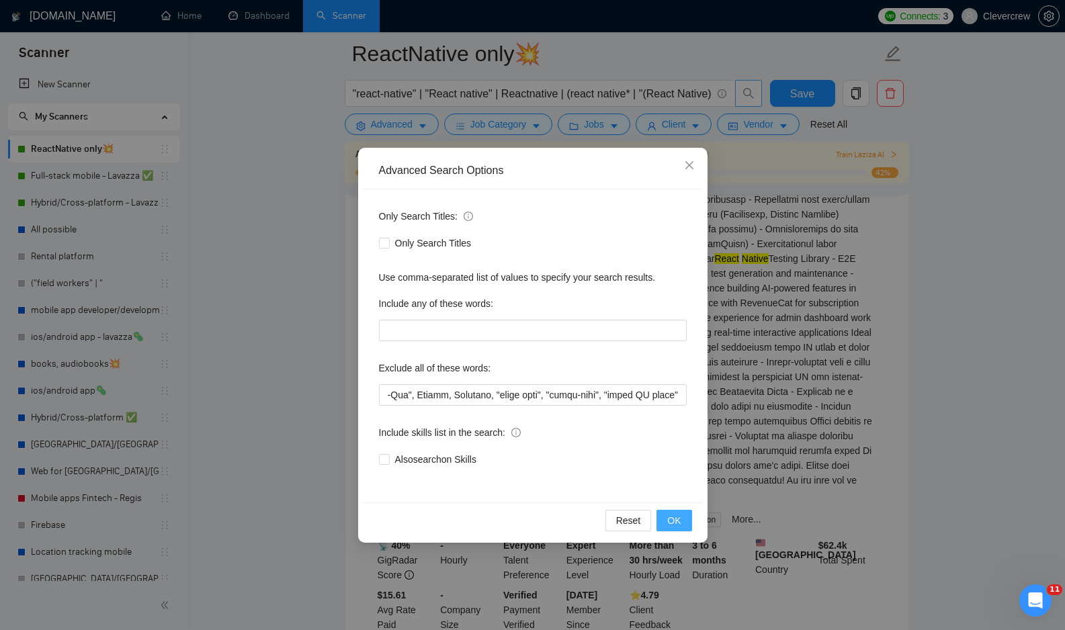
click at [684, 521] on button "OK" at bounding box center [673, 520] width 35 height 21
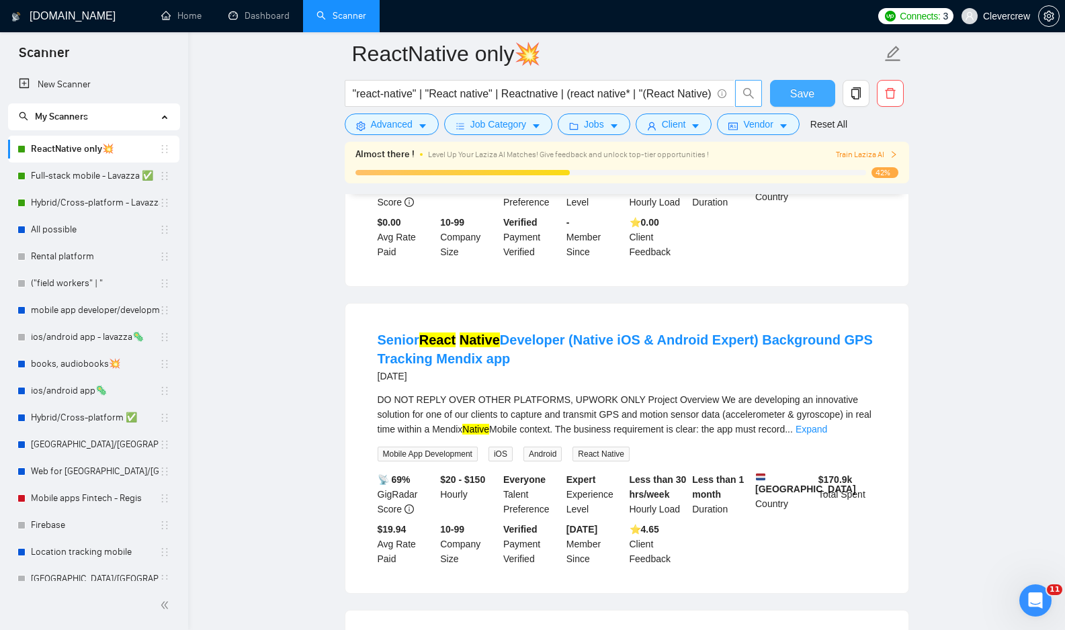
click at [799, 95] on span "Save" at bounding box center [802, 93] width 24 height 17
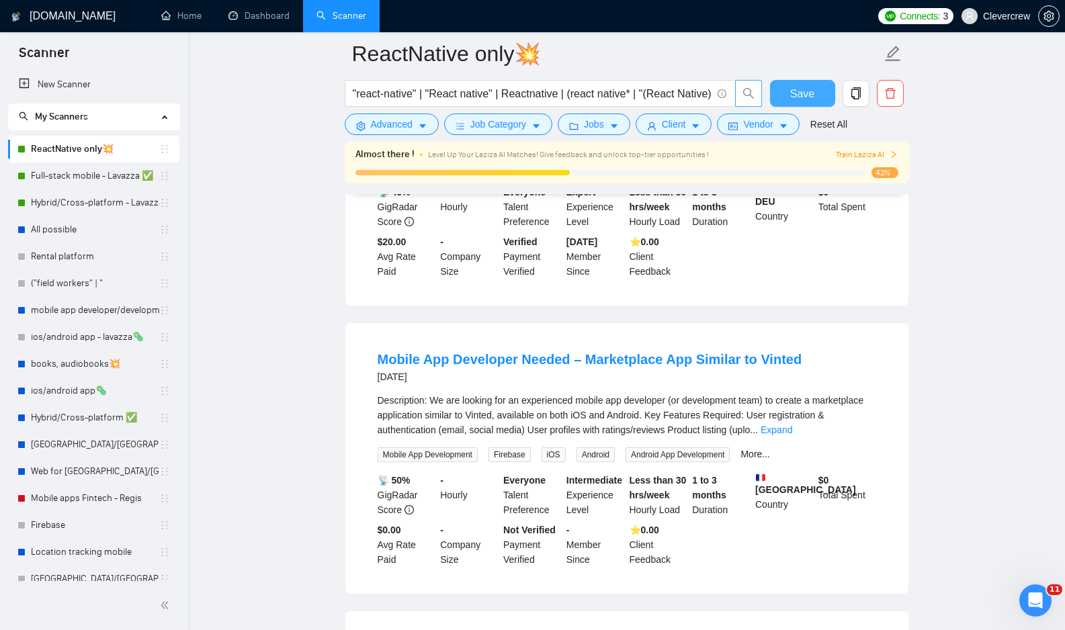
scroll to position [881, 0]
click at [792, 423] on link "Expand" at bounding box center [776, 428] width 32 height 11
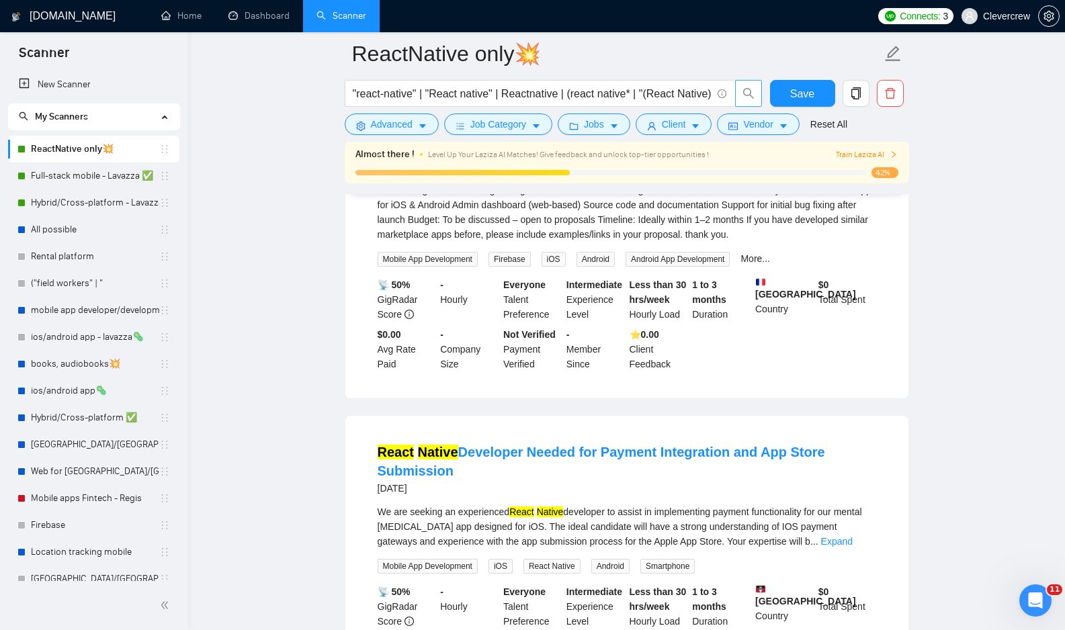
scroll to position [1264, 0]
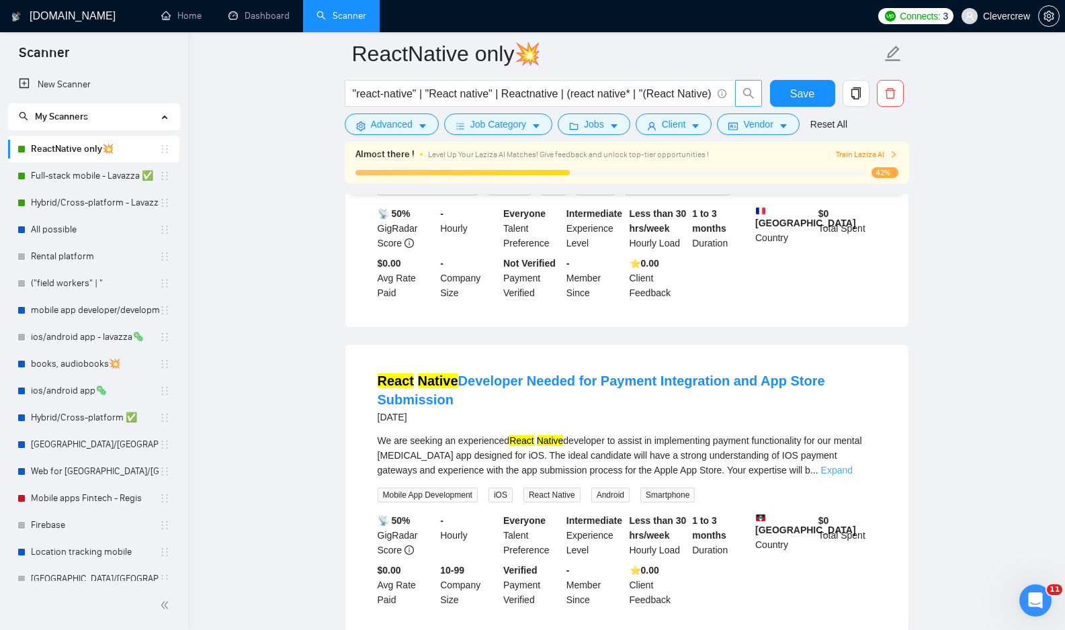
click at [852, 465] on link "Expand" at bounding box center [837, 470] width 32 height 11
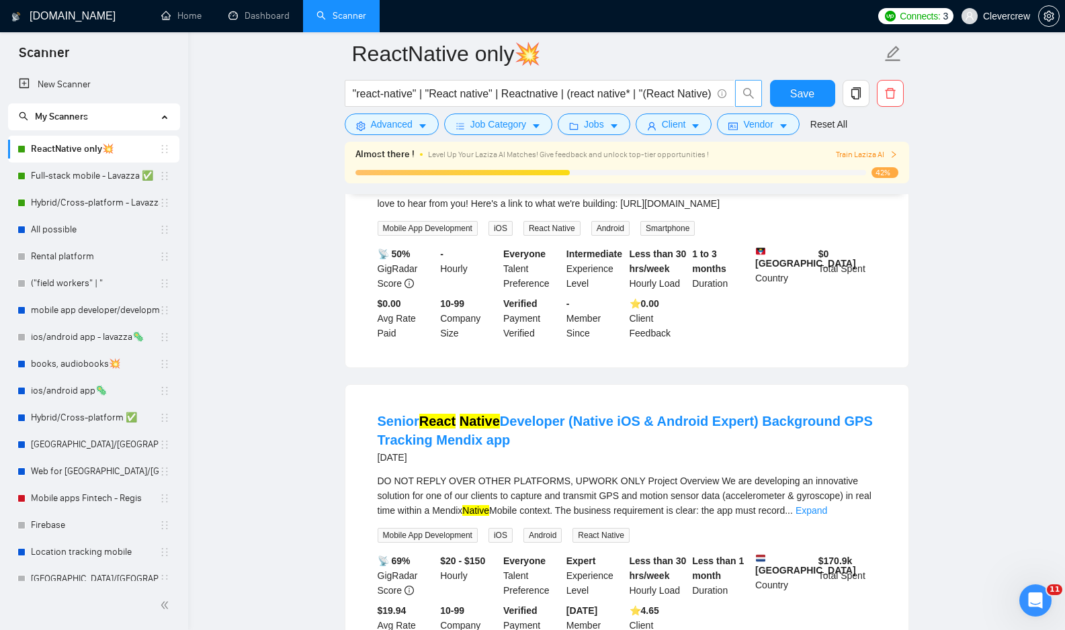
scroll to position [1636, 0]
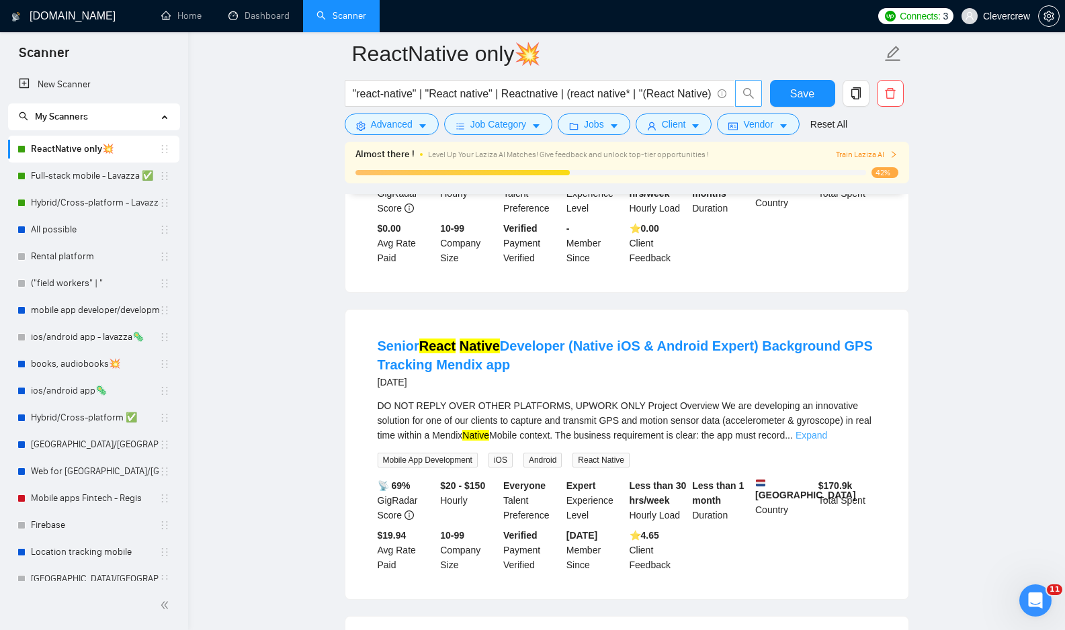
click at [827, 441] on link "Expand" at bounding box center [811, 435] width 32 height 11
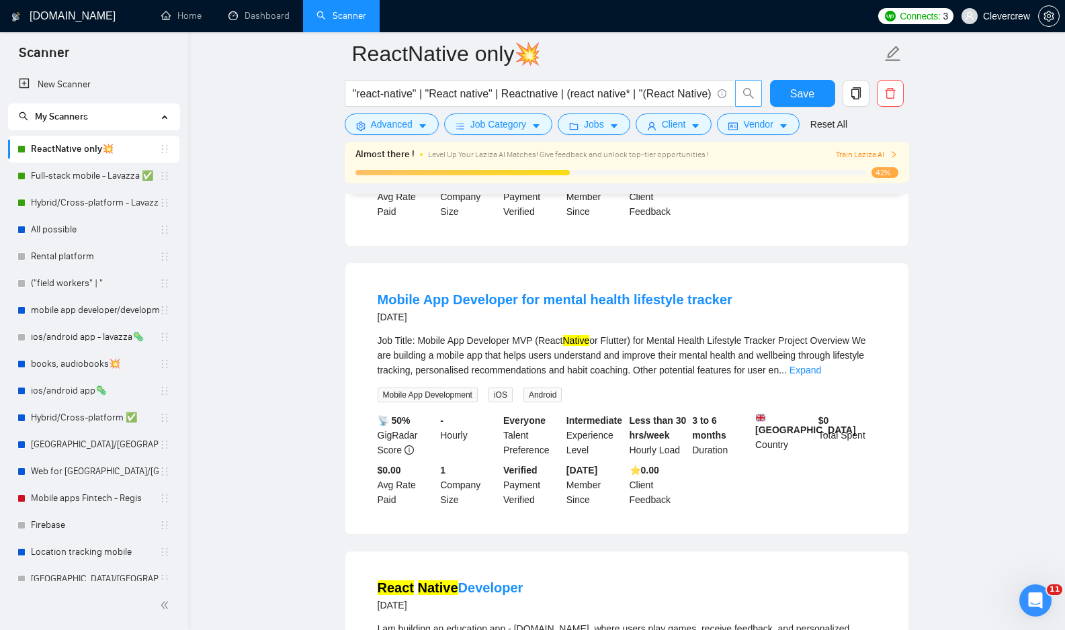
scroll to position [2338, 0]
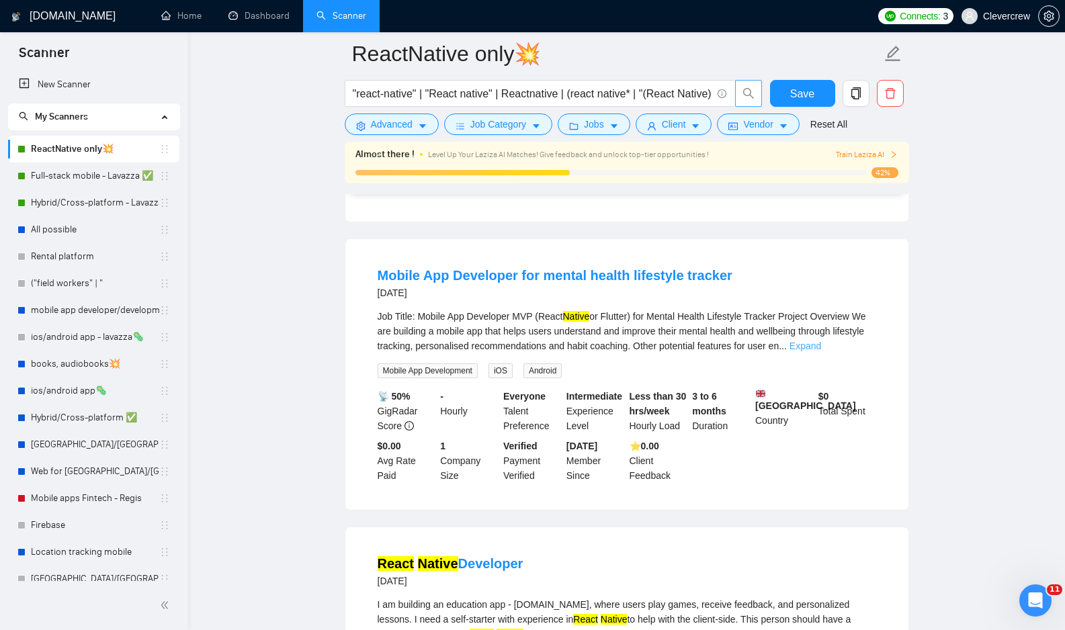
click at [821, 351] on link "Expand" at bounding box center [805, 346] width 32 height 11
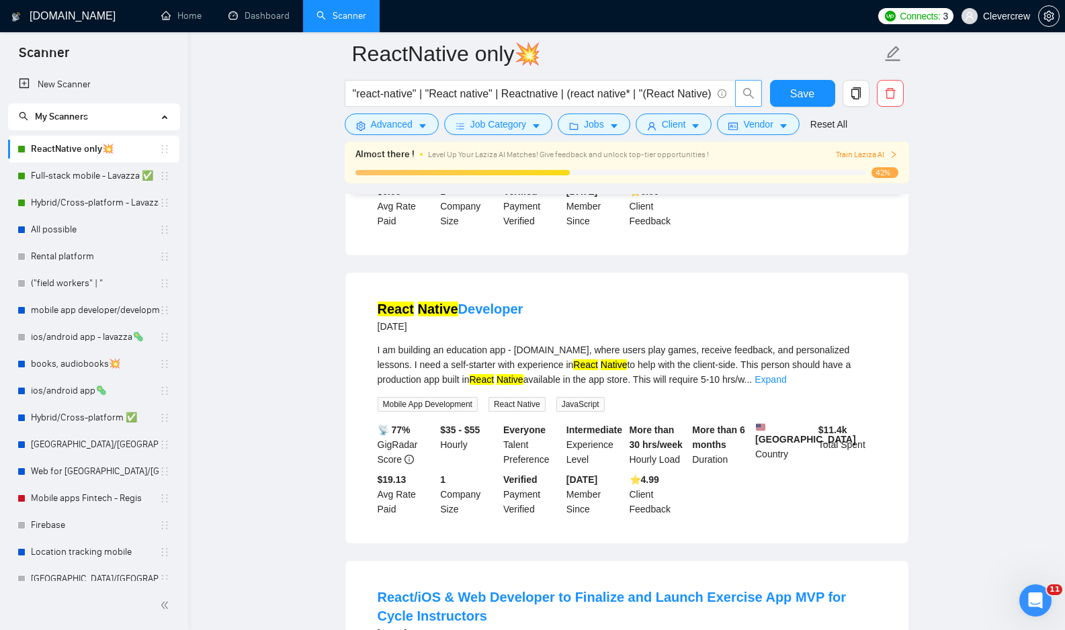
scroll to position [2743, 0]
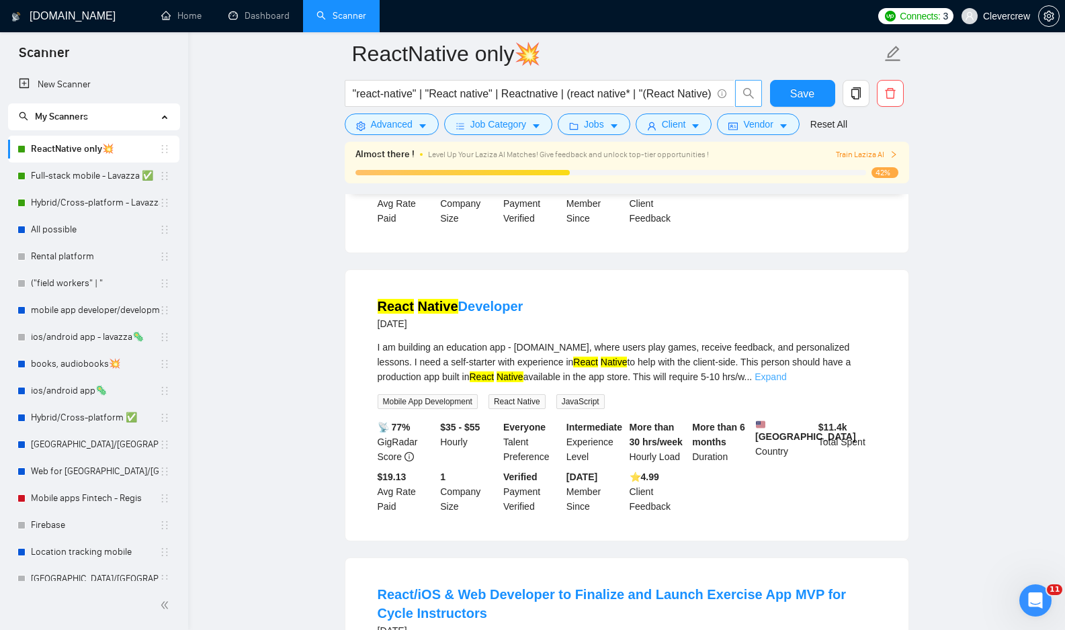
click at [786, 382] on link "Expand" at bounding box center [770, 376] width 32 height 11
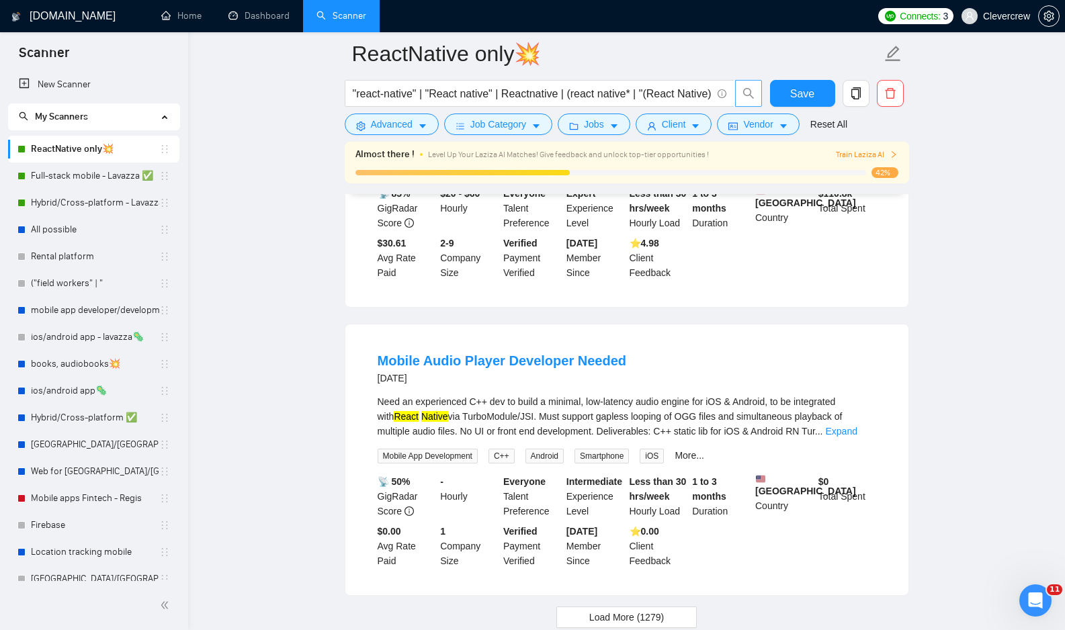
scroll to position [3309, 0]
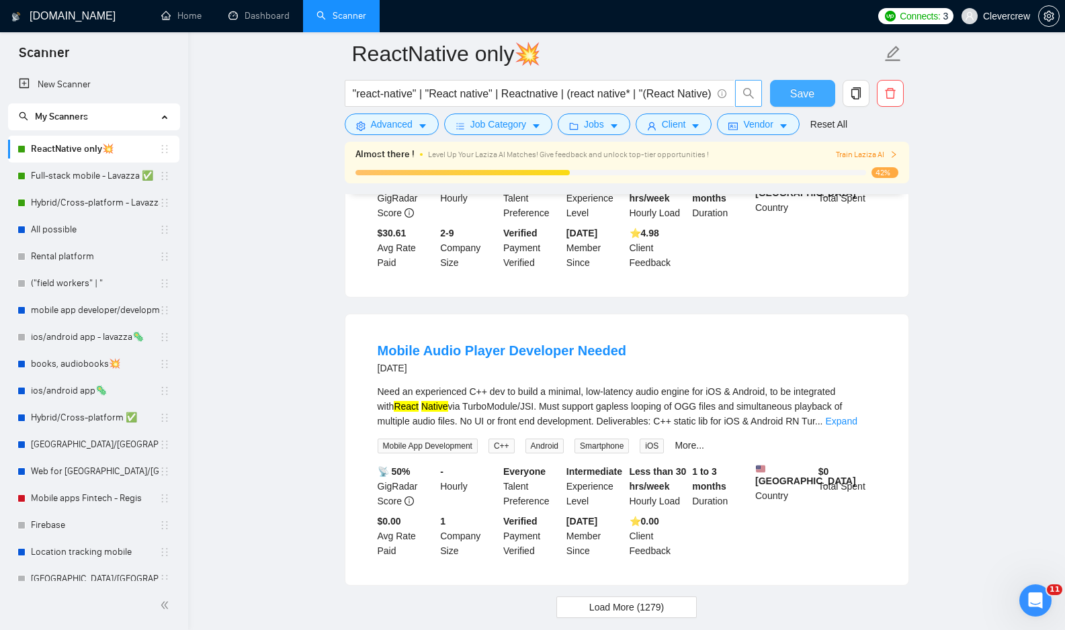
click at [797, 89] on span "Save" at bounding box center [802, 93] width 24 height 17
click at [423, 126] on icon "caret-down" at bounding box center [422, 127] width 7 height 4
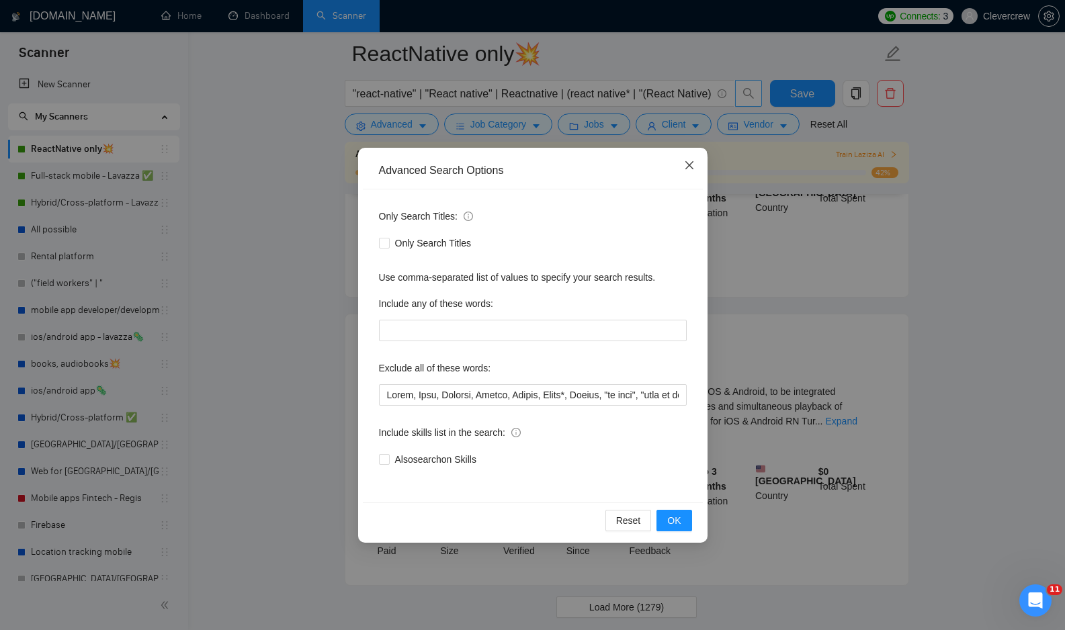
click at [690, 163] on icon "close" at bounding box center [689, 165] width 11 height 11
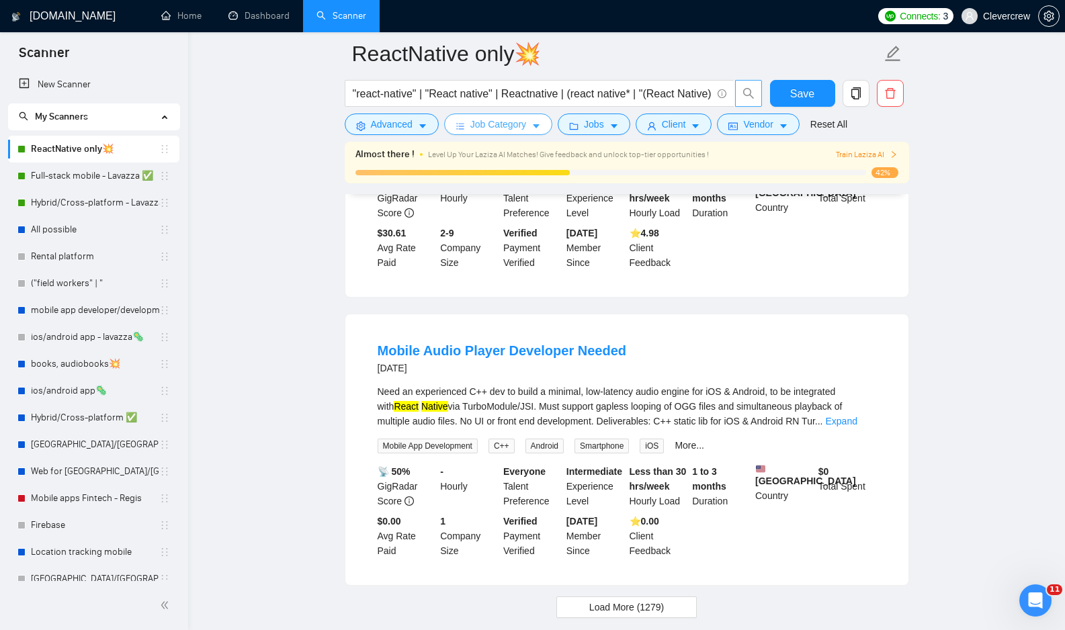
click at [521, 130] on span "Job Category" at bounding box center [498, 124] width 56 height 15
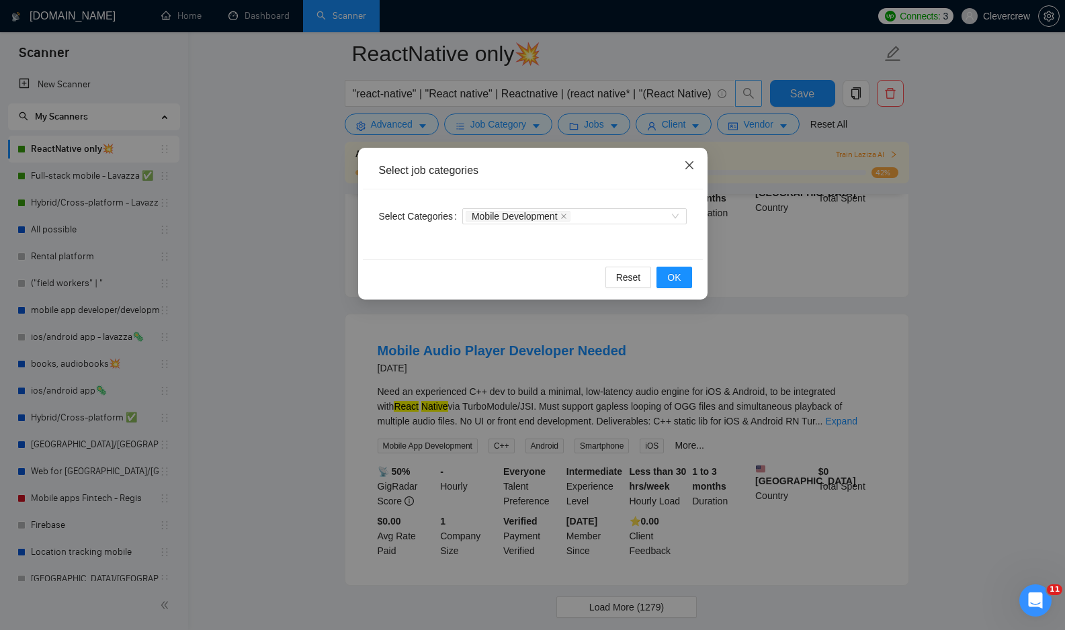
click at [694, 164] on span "Close" at bounding box center [689, 166] width 36 height 36
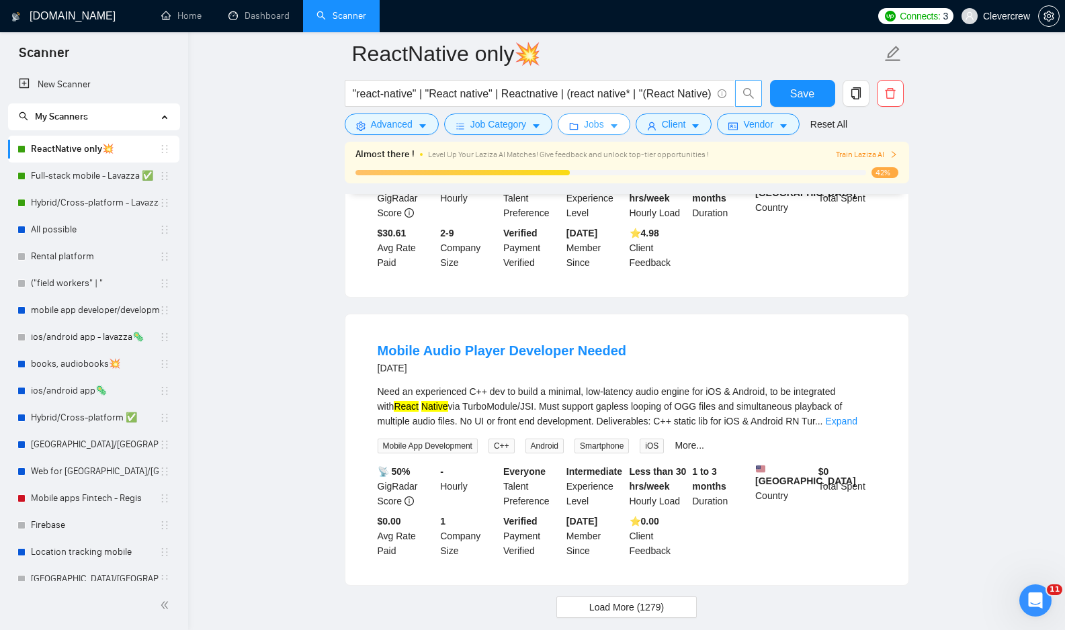
click at [617, 122] on icon "caret-down" at bounding box center [613, 126] width 9 height 9
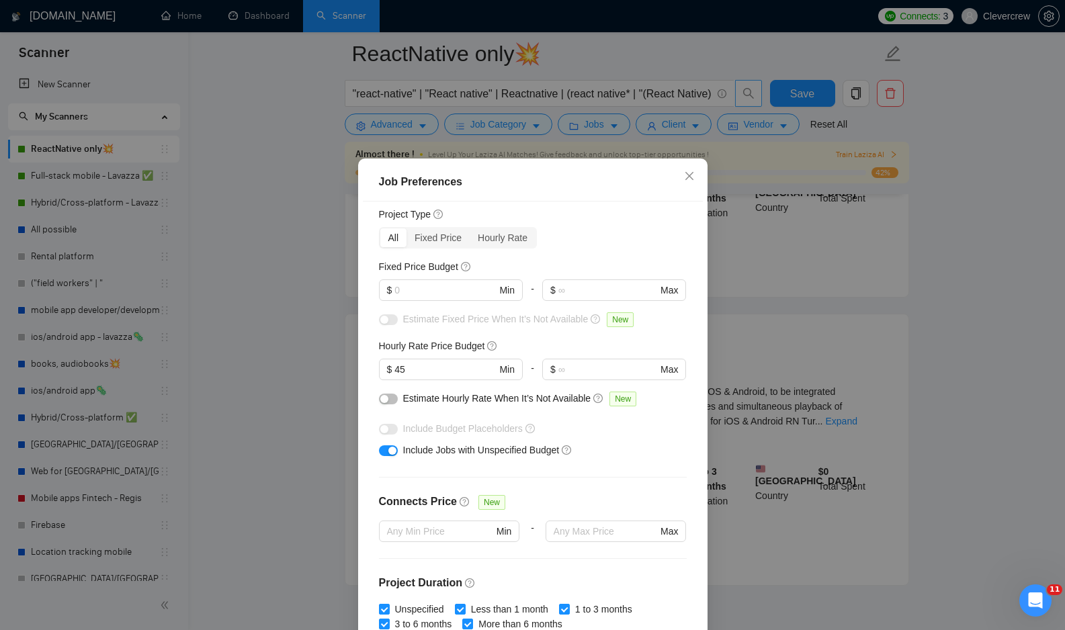
scroll to position [316, 0]
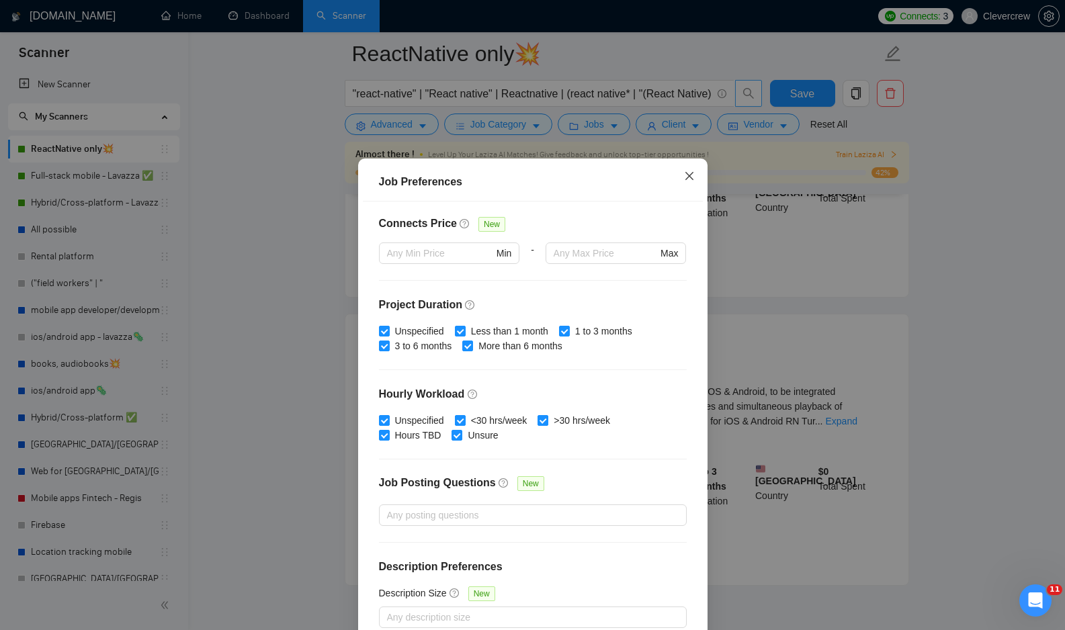
click at [686, 176] on icon "close" at bounding box center [689, 176] width 11 height 11
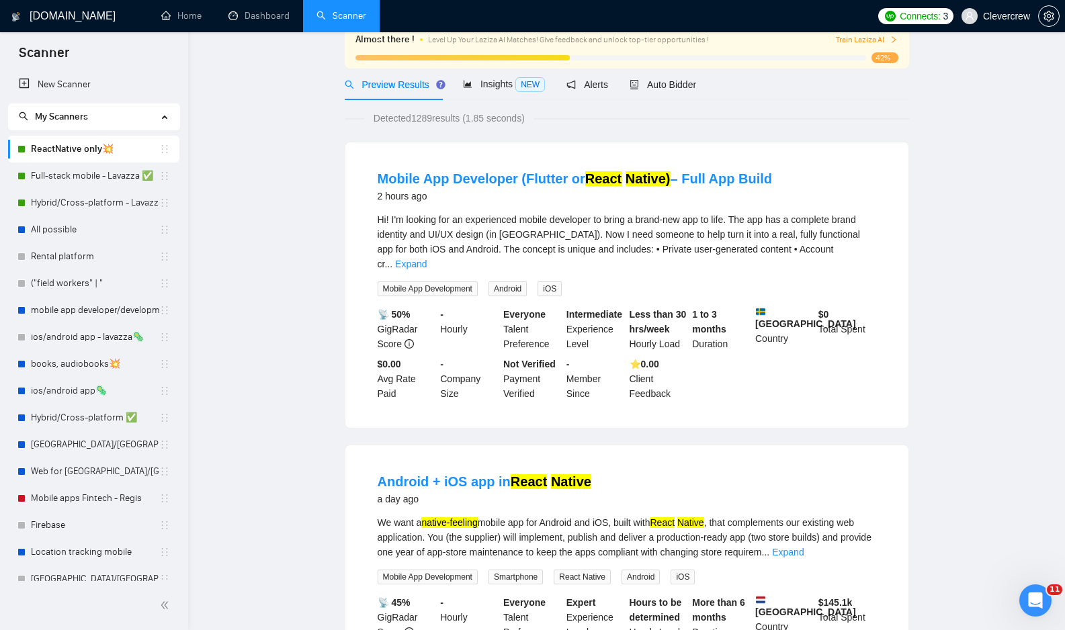
scroll to position [0, 0]
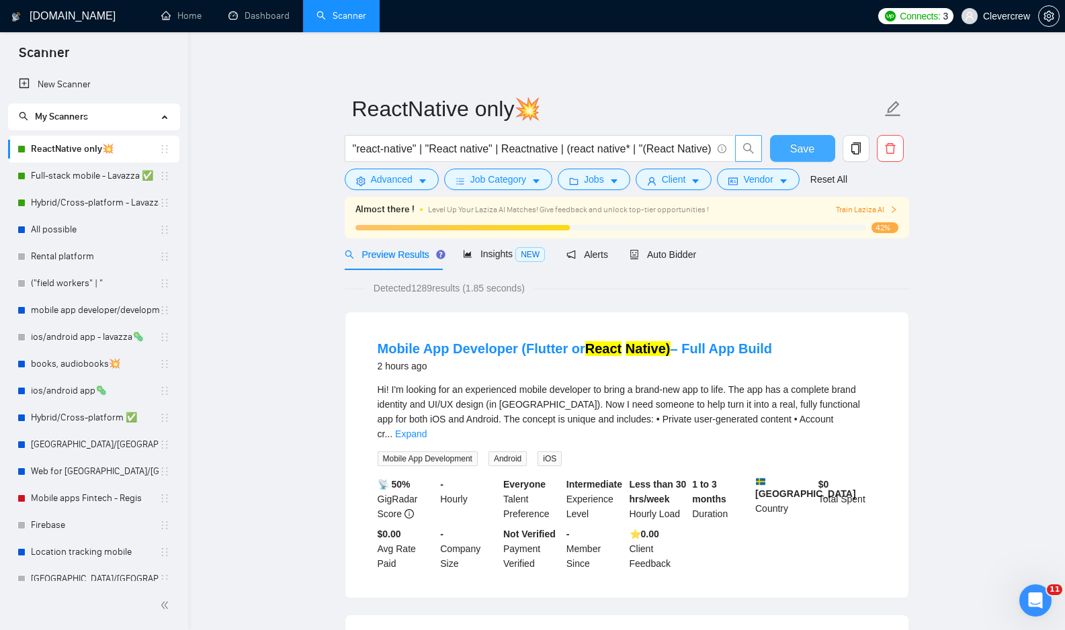
click at [797, 144] on span "Save" at bounding box center [802, 148] width 24 height 17
click at [678, 179] on span "Client" at bounding box center [674, 179] width 24 height 15
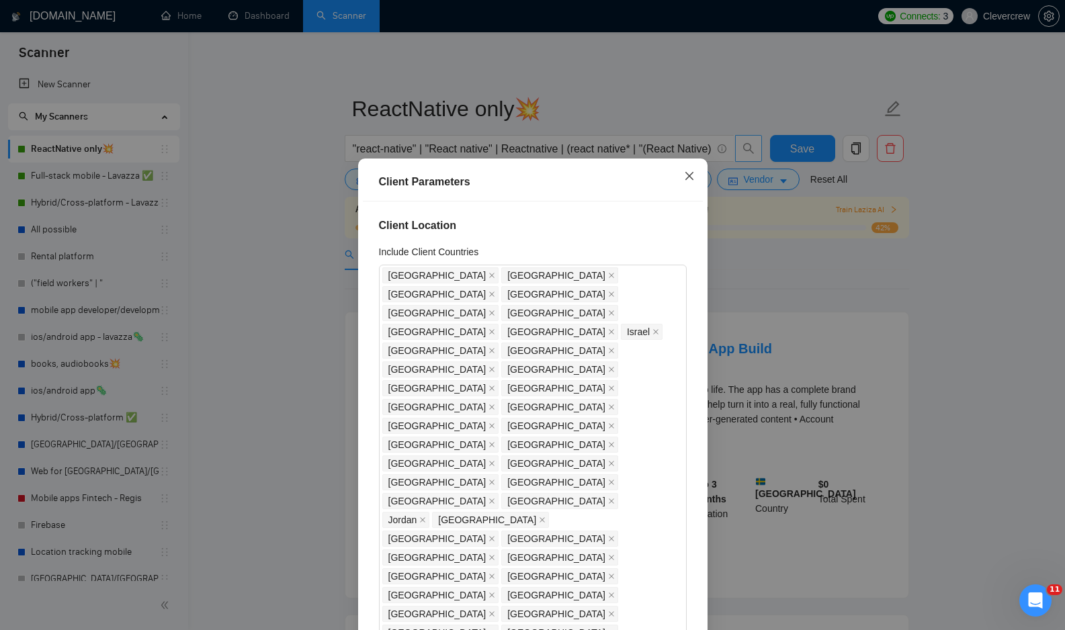
click at [688, 177] on icon "close" at bounding box center [688, 176] width 8 height 8
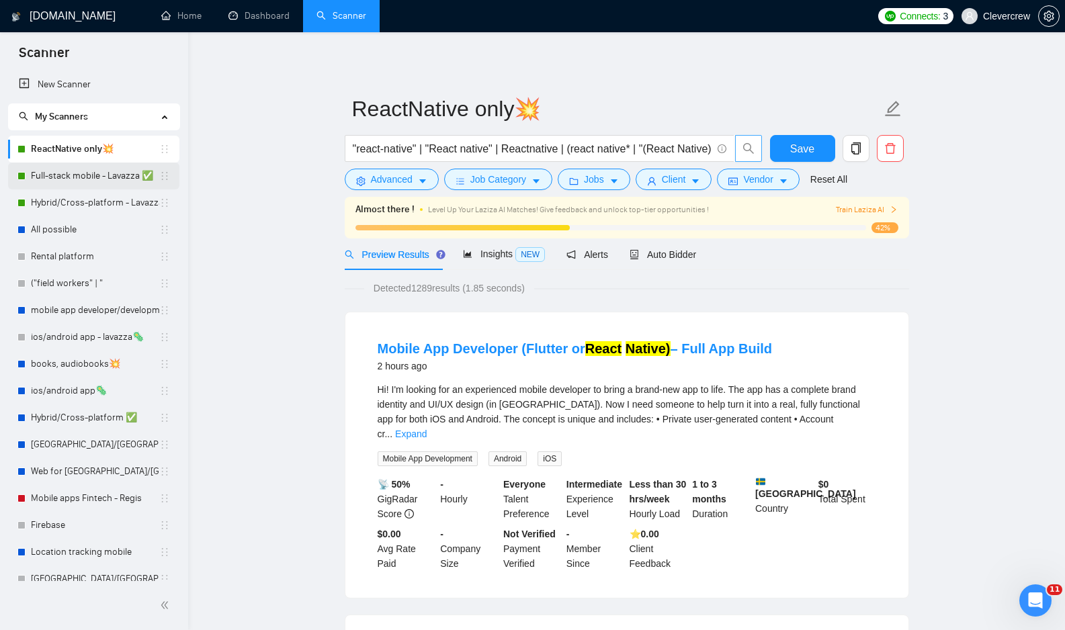
click at [73, 189] on link "Full-stack mobile - Lavazza ✅" at bounding box center [95, 176] width 128 height 27
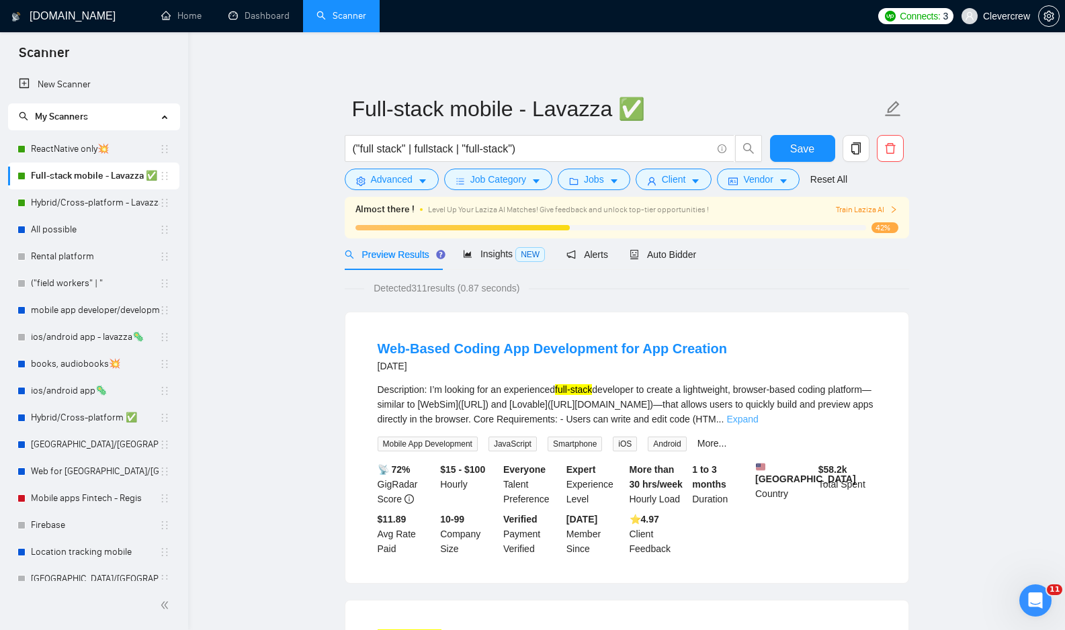
click at [758, 417] on link "Expand" at bounding box center [742, 419] width 32 height 11
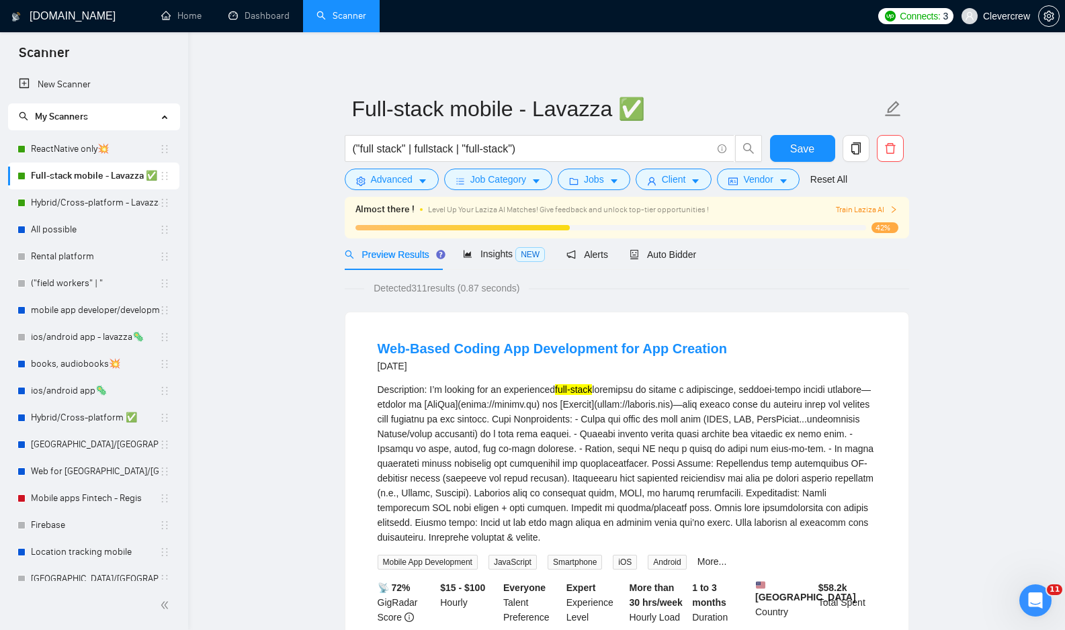
scroll to position [5, 0]
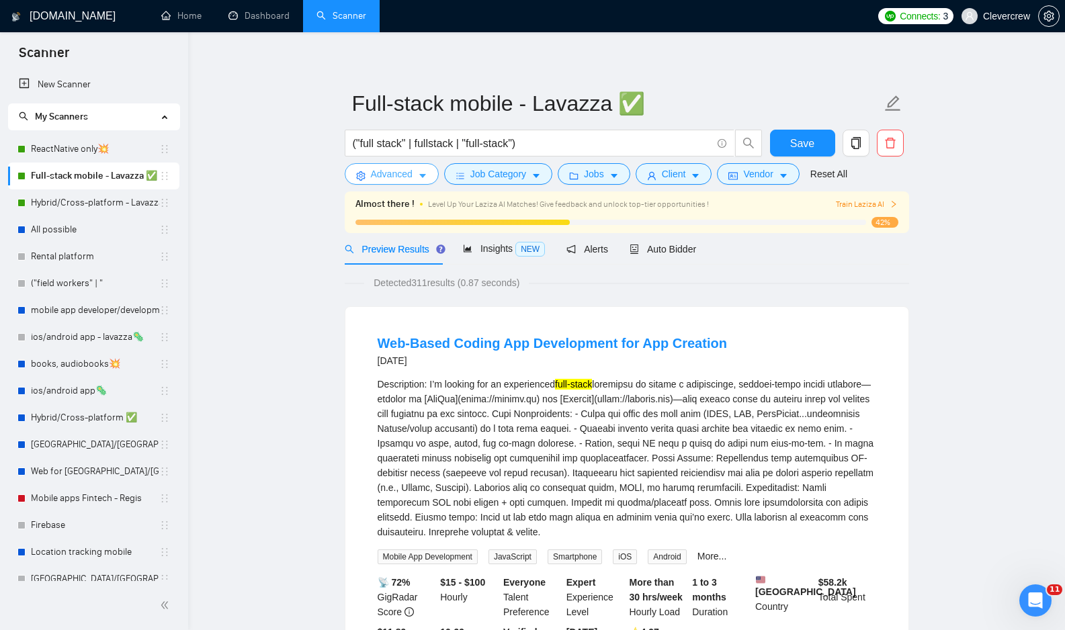
click at [424, 175] on icon "caret-down" at bounding box center [422, 177] width 7 height 4
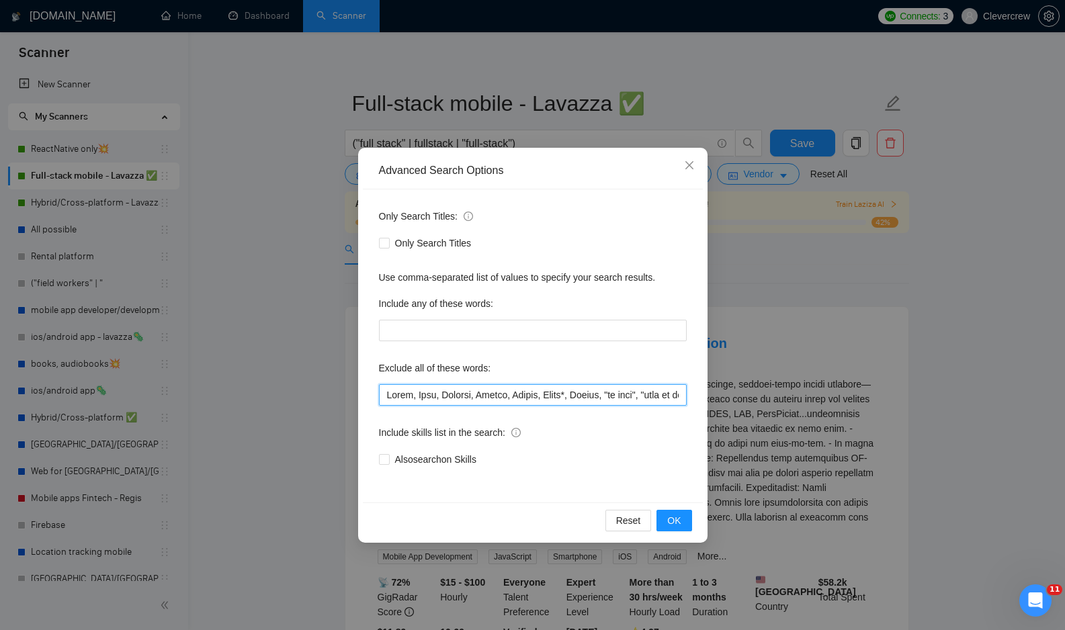
click at [482, 393] on input "text" at bounding box center [533, 394] width 308 height 21
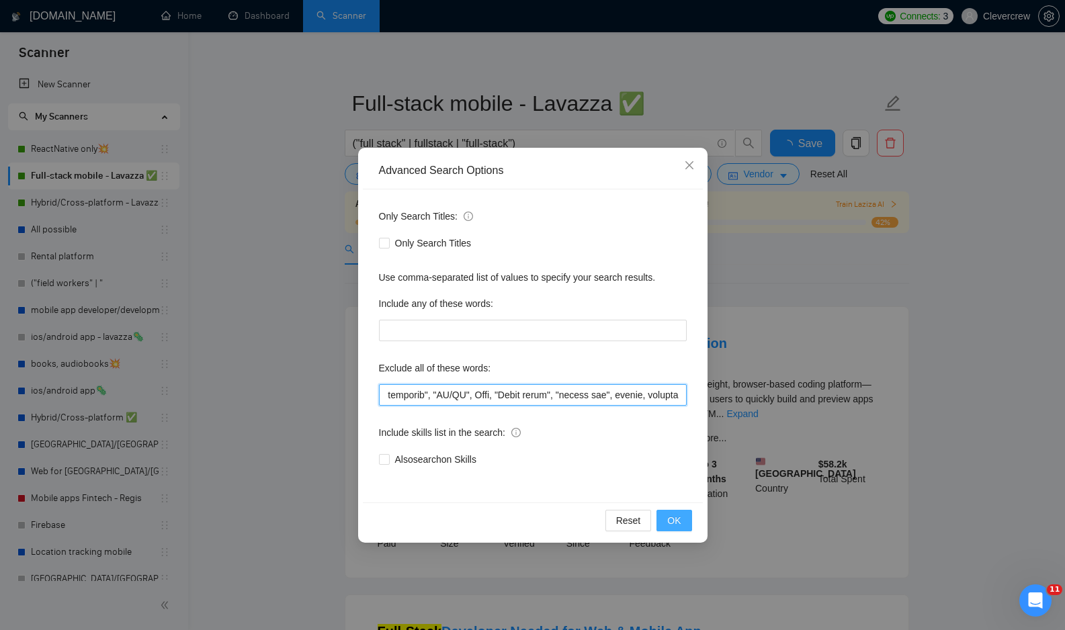
type input "Ionic, Dart, Cordova, Equity, [GEOGRAPHIC_DATA], [GEOGRAPHIC_DATA]*, Nocode, "n…"
click at [678, 519] on span "OK" at bounding box center [673, 520] width 13 height 15
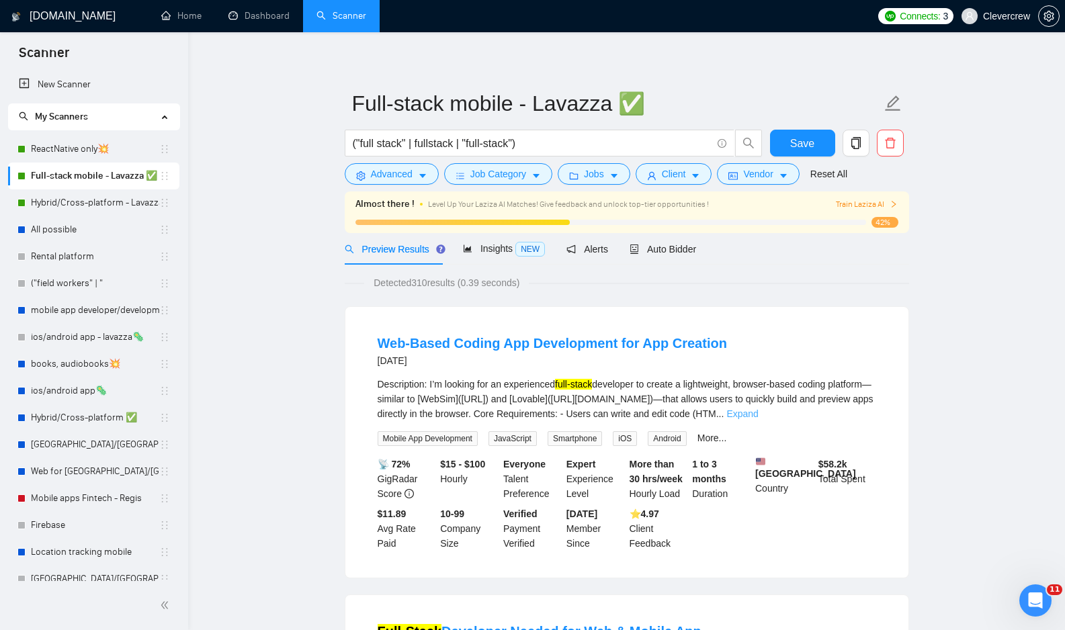
click at [758, 411] on link "Expand" at bounding box center [742, 413] width 32 height 11
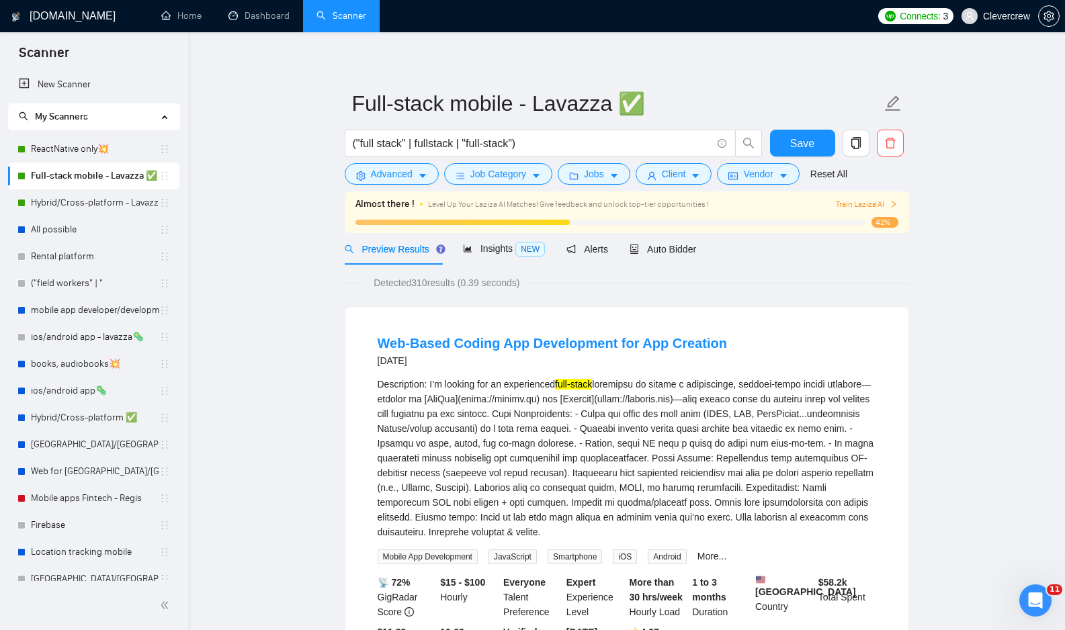
click at [625, 400] on div "Description: I’m looking for an experienced full-stack" at bounding box center [626, 458] width 498 height 163
click at [795, 395] on div "Description: I’m looking for an experienced full-stack" at bounding box center [626, 458] width 498 height 163
click at [623, 398] on div "Description: I’m looking for an experienced full-stack" at bounding box center [626, 458] width 498 height 163
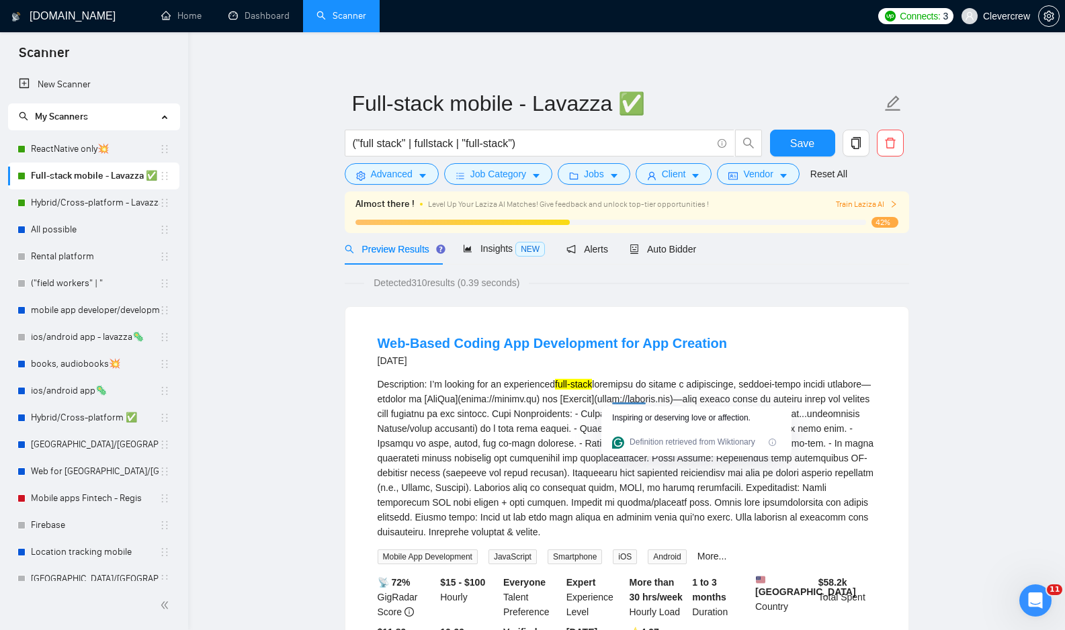
click at [706, 529] on div "Description: I’m looking for an experienced full-stack" at bounding box center [626, 458] width 498 height 163
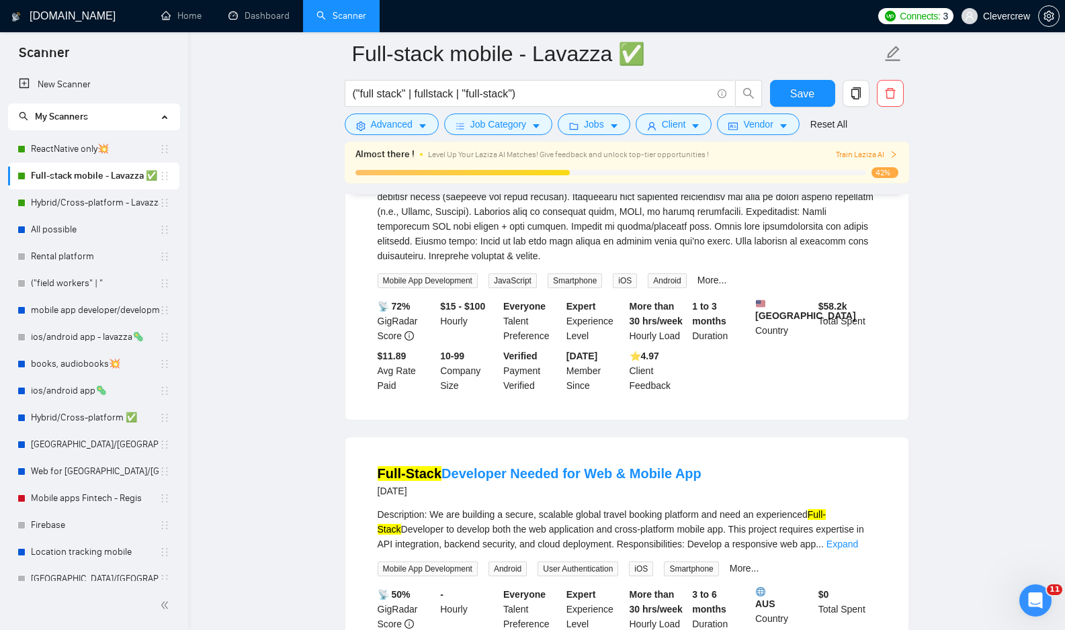
scroll to position [337, 0]
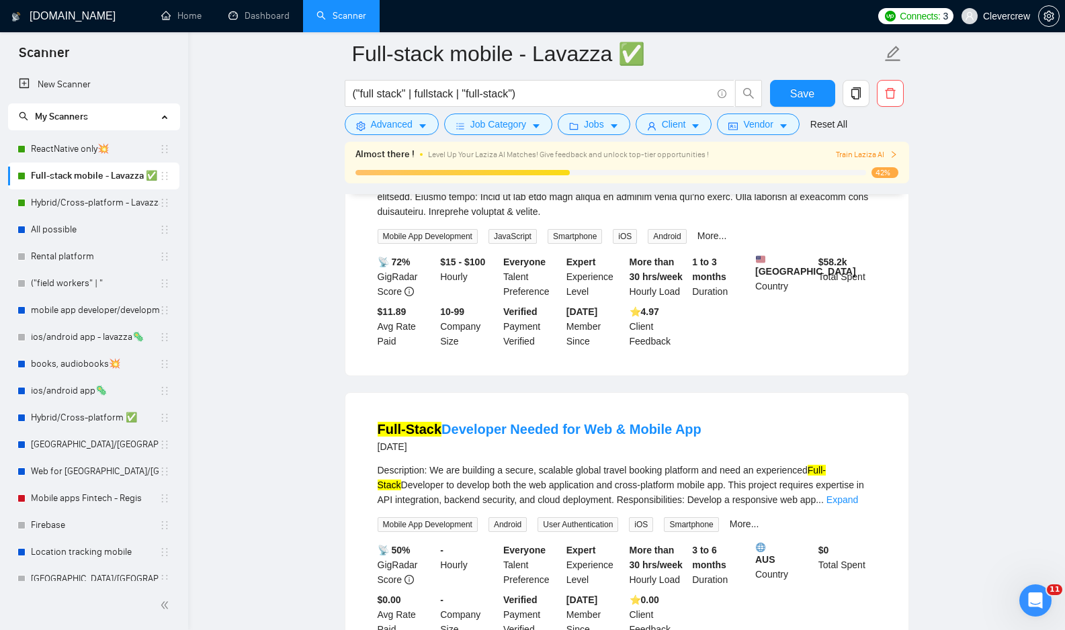
click at [868, 507] on div "Description: We are building a secure, scalable global travel booking platform …" at bounding box center [626, 485] width 498 height 44
click at [858, 505] on link "Expand" at bounding box center [842, 499] width 32 height 11
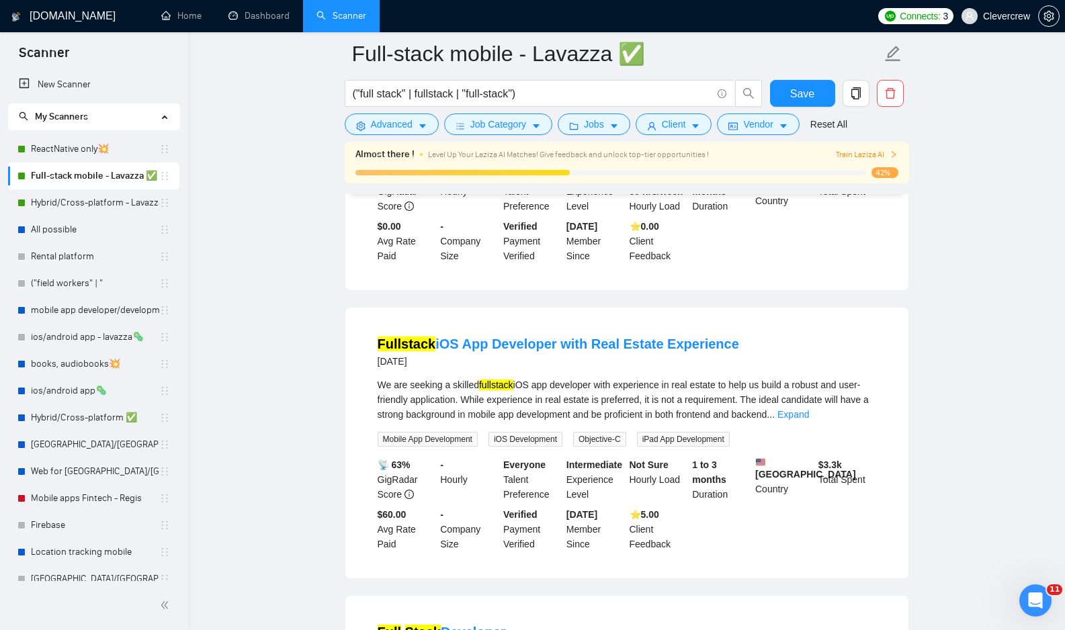
scroll to position [819, 0]
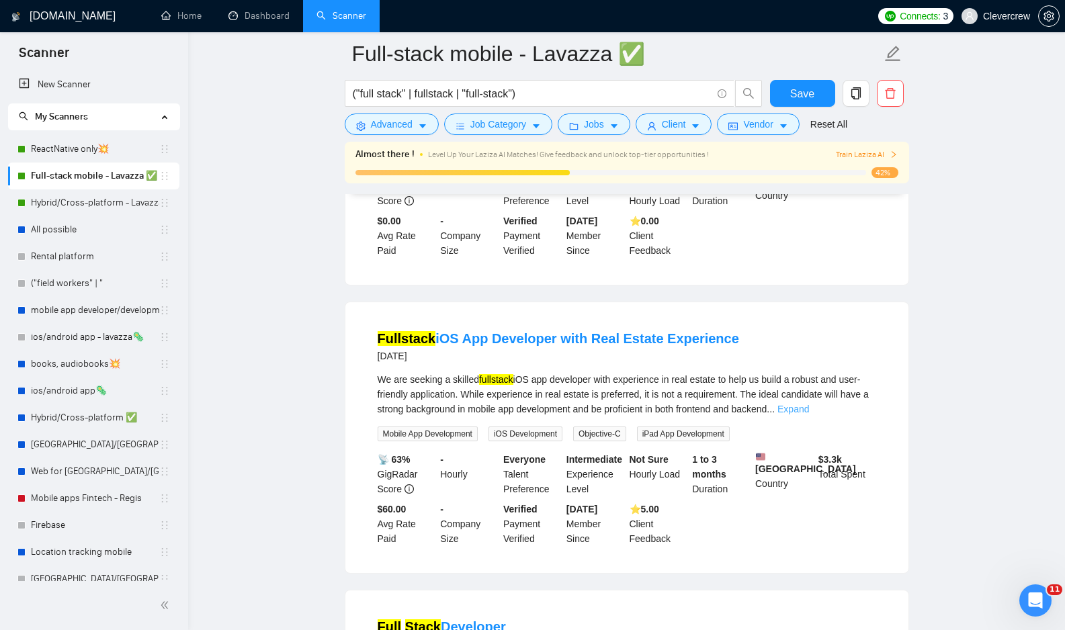
click at [809, 414] on link "Expand" at bounding box center [793, 409] width 32 height 11
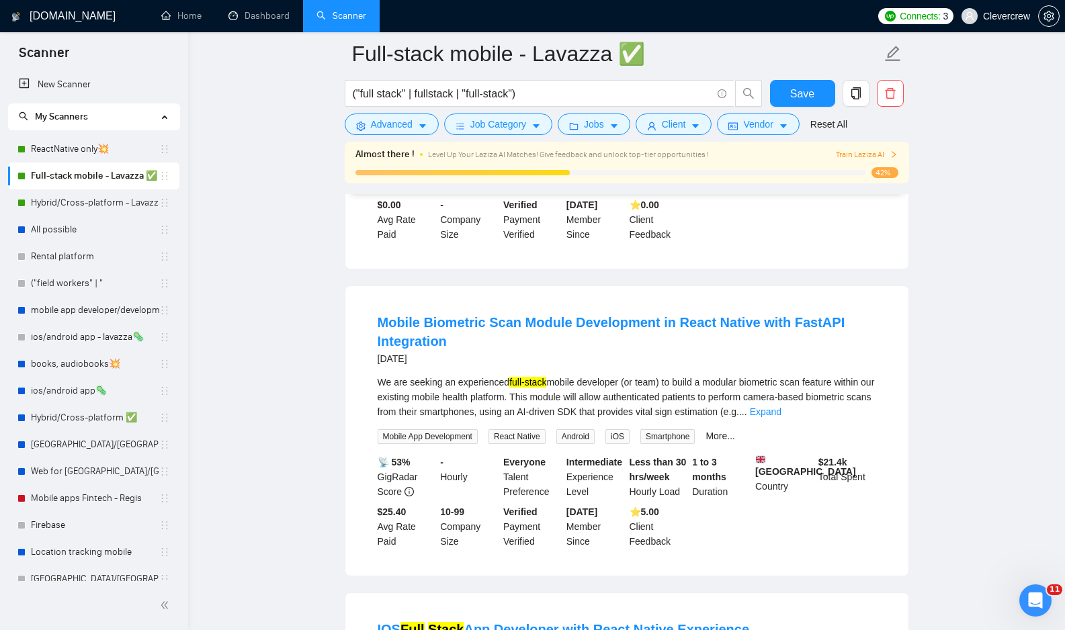
scroll to position [1425, 0]
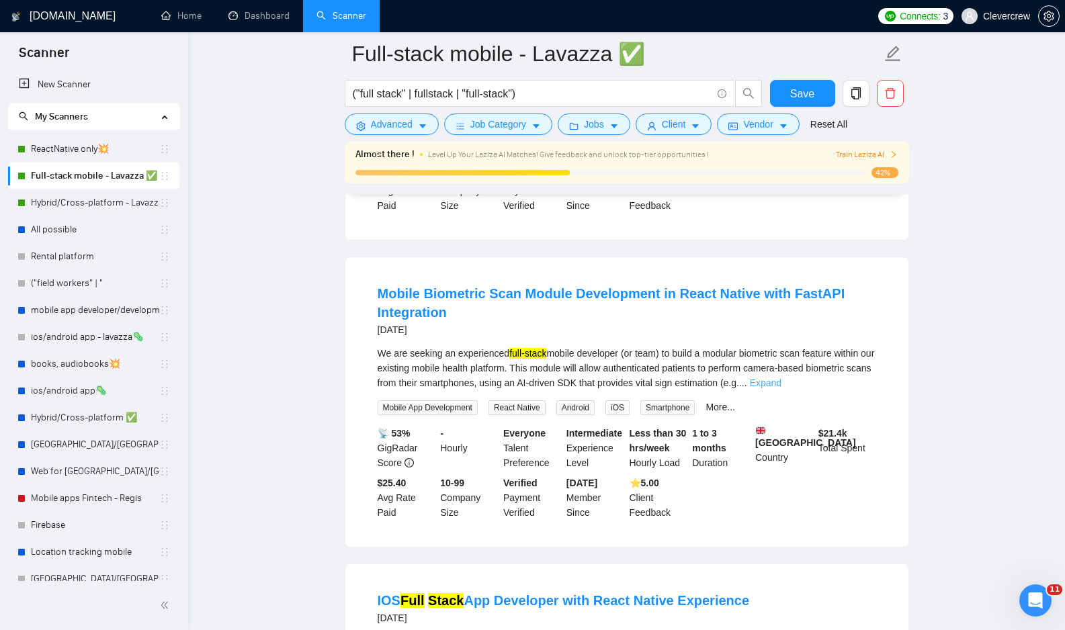
click at [781, 388] on link "Expand" at bounding box center [766, 382] width 32 height 11
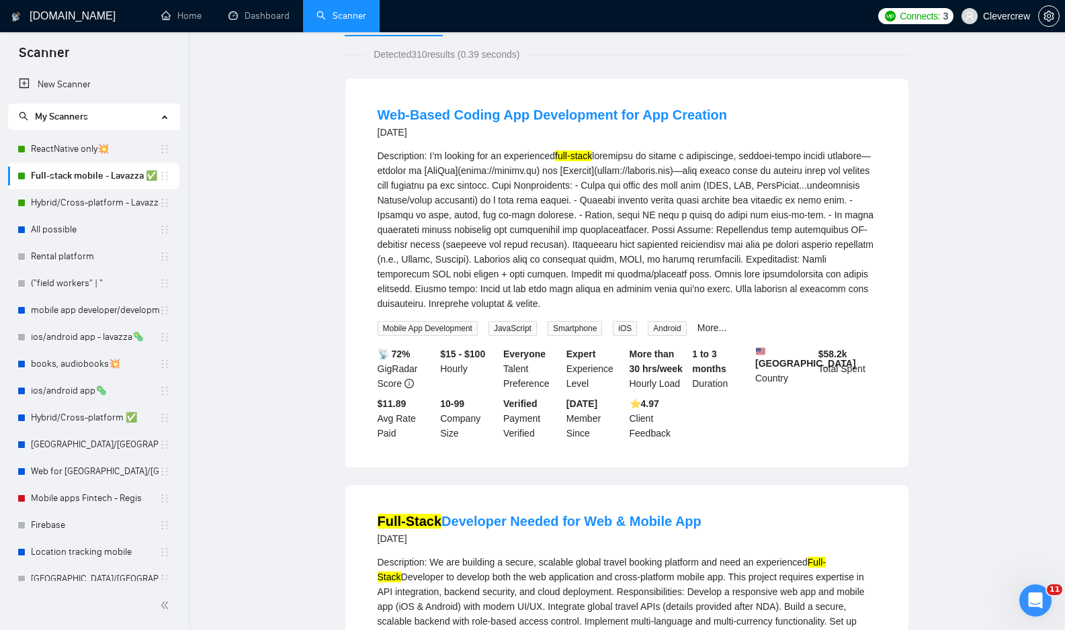
scroll to position [0, 0]
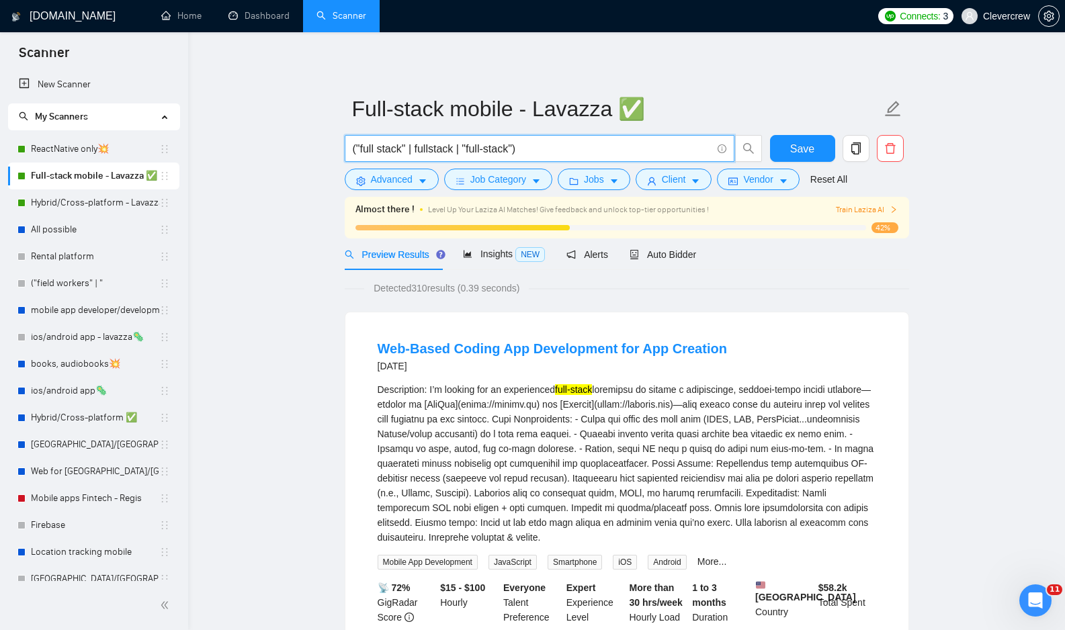
click at [593, 146] on input "("full stack" | fullstack | "full-stack")" at bounding box center [532, 148] width 359 height 17
click at [356, 148] on input "("full stack" | fullstack | "full-stack"" at bounding box center [532, 148] width 359 height 17
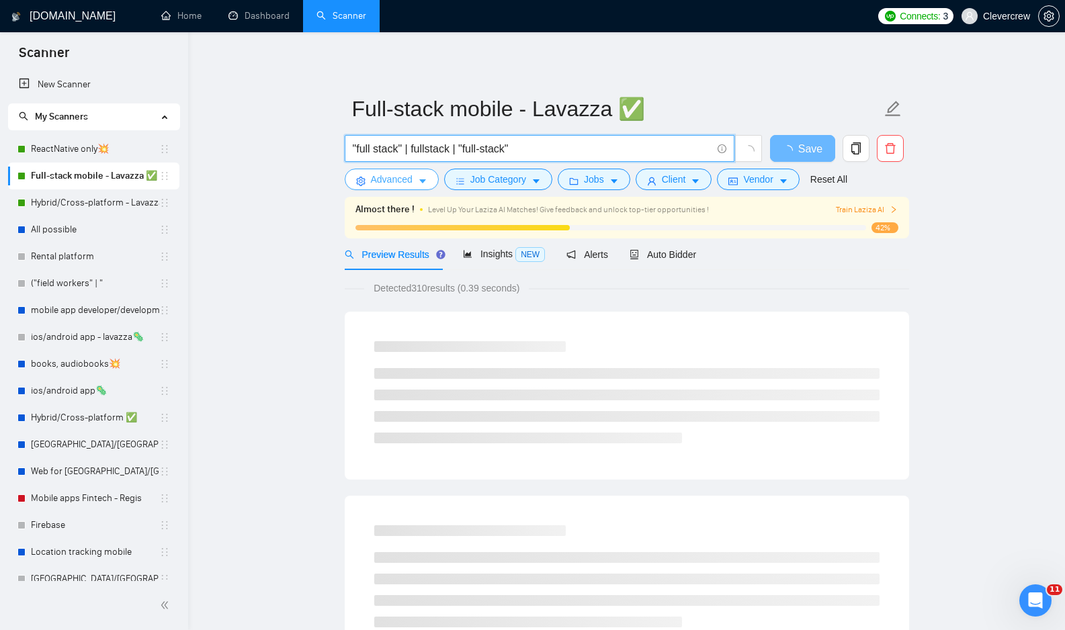
type input ""full stack" | fullstack | "full-stack""
click at [425, 181] on icon "caret-down" at bounding box center [422, 182] width 7 height 4
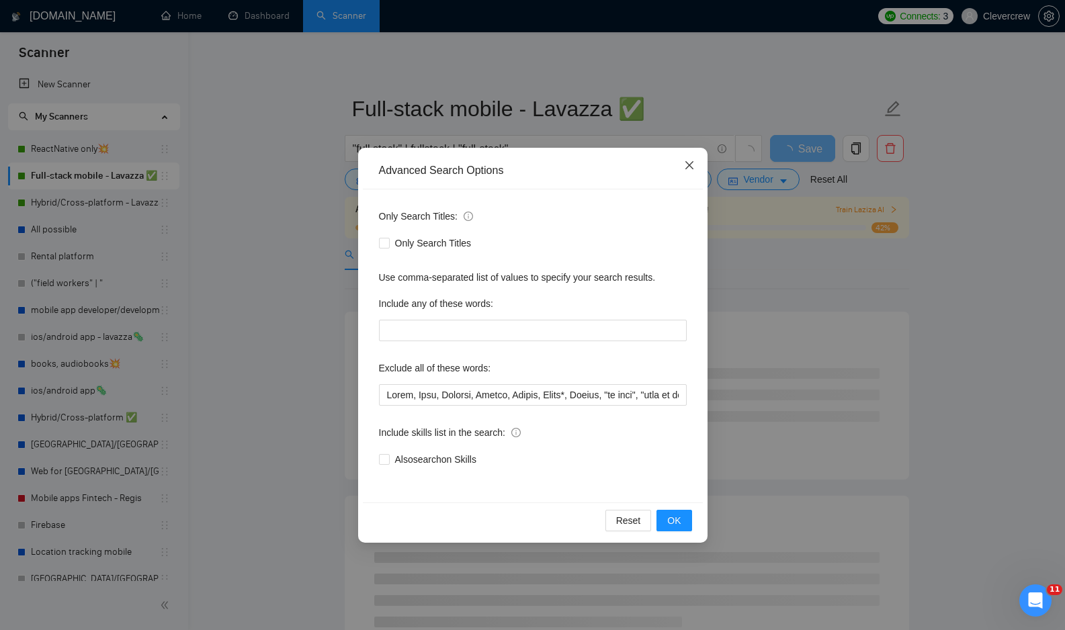
click at [691, 167] on icon "close" at bounding box center [688, 165] width 8 height 8
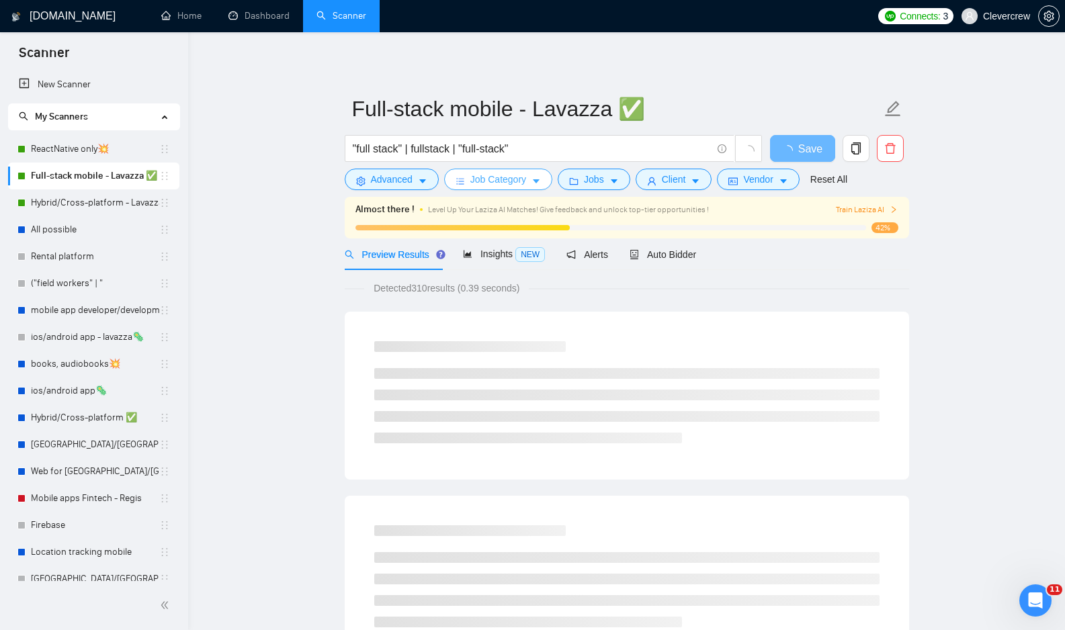
click at [541, 183] on icon "caret-down" at bounding box center [535, 181] width 9 height 9
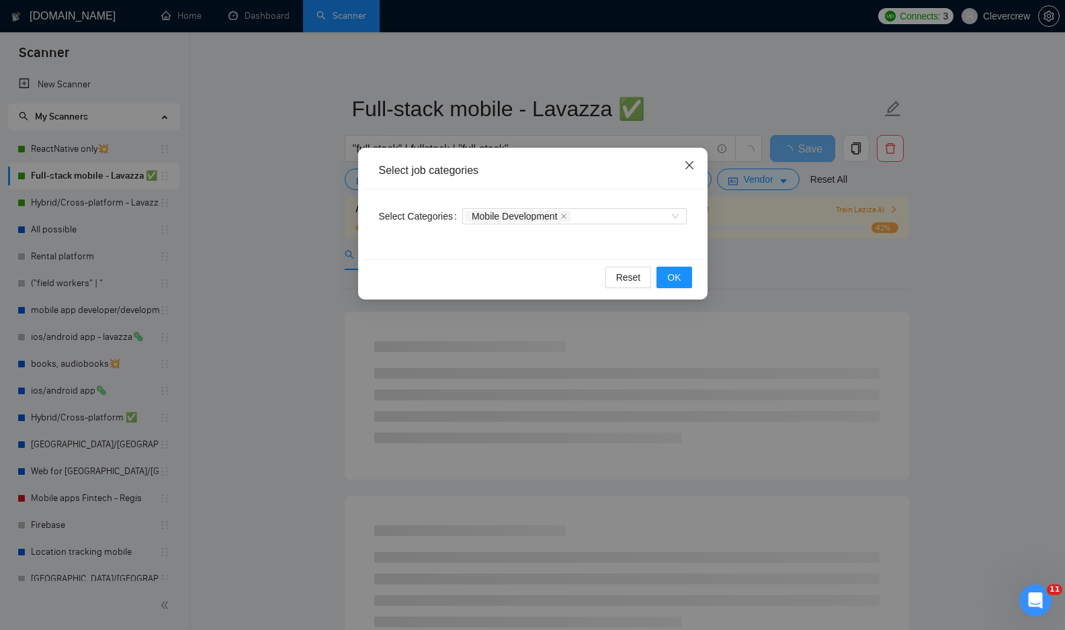
click at [693, 165] on icon "close" at bounding box center [689, 165] width 11 height 11
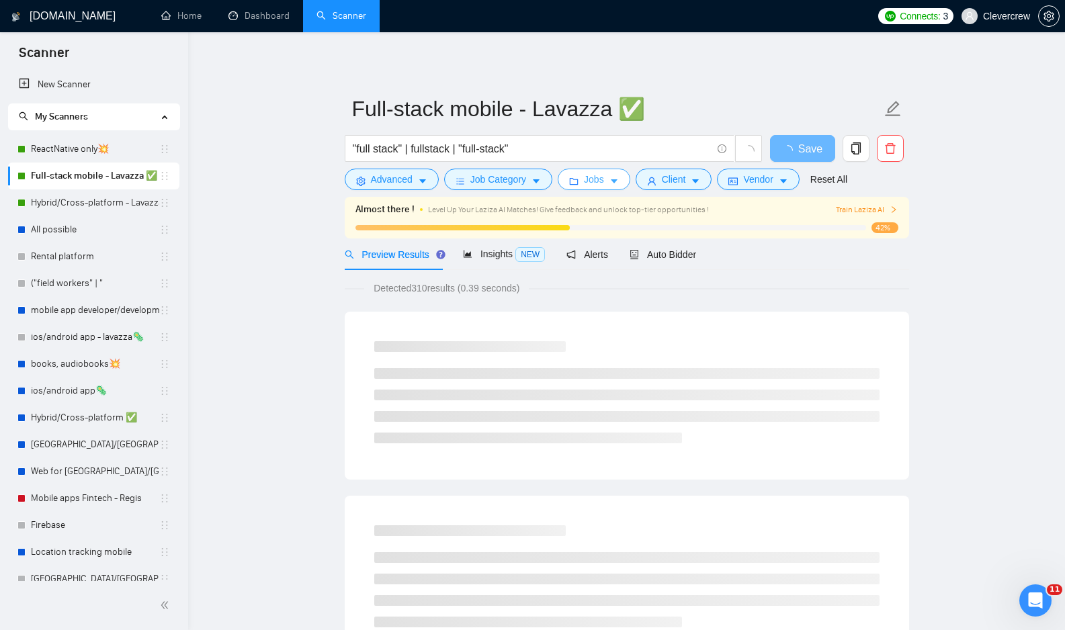
click at [617, 183] on icon "caret-down" at bounding box center [614, 182] width 7 height 4
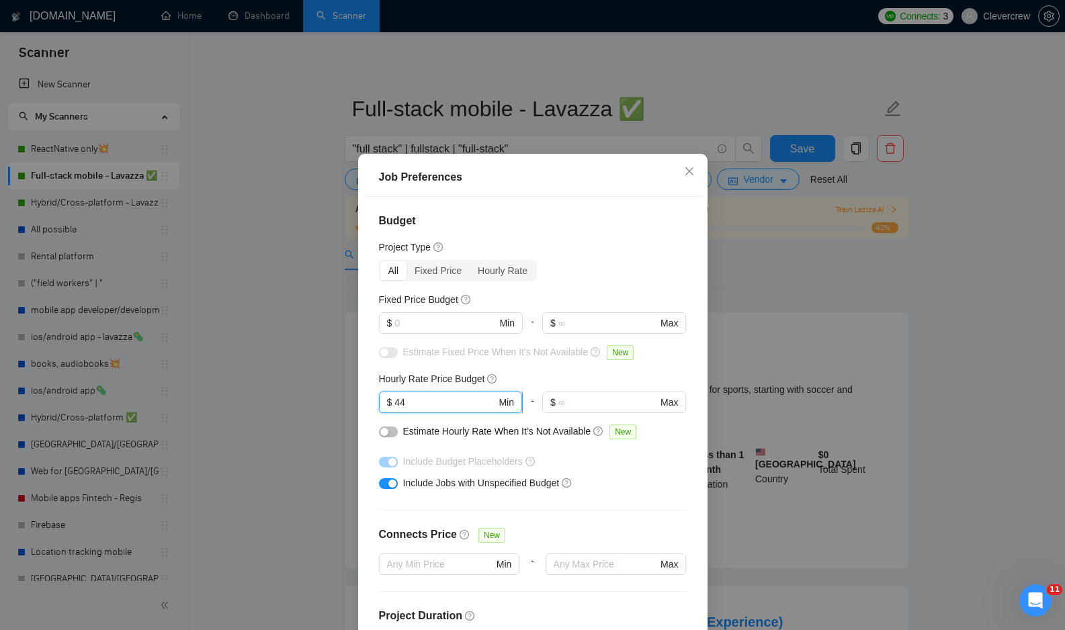
click at [452, 404] on input "44" at bounding box center [444, 402] width 101 height 15
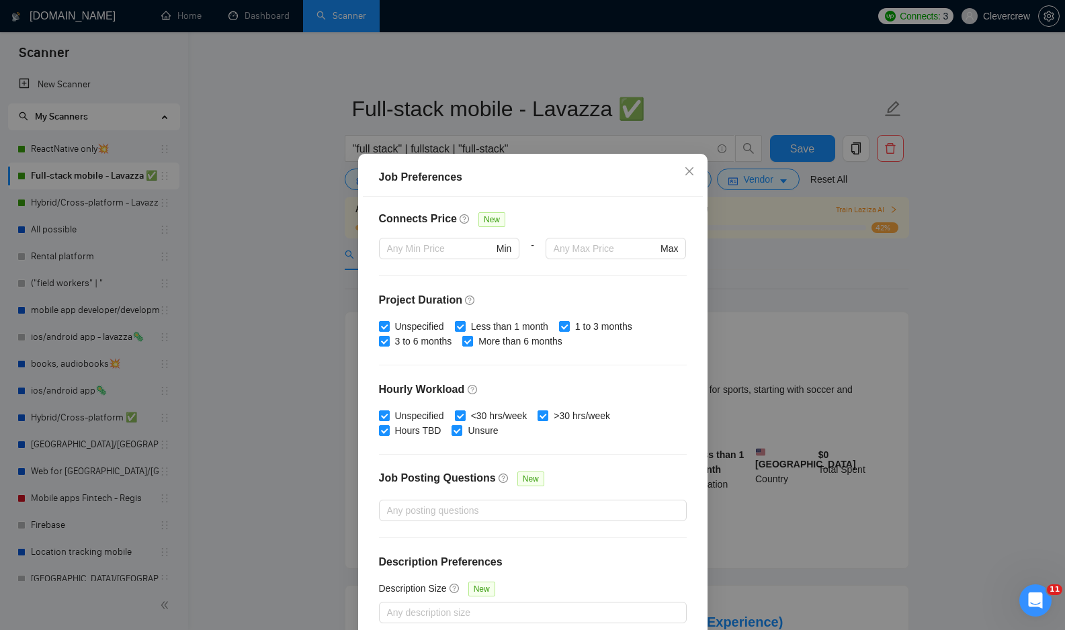
scroll to position [72, 0]
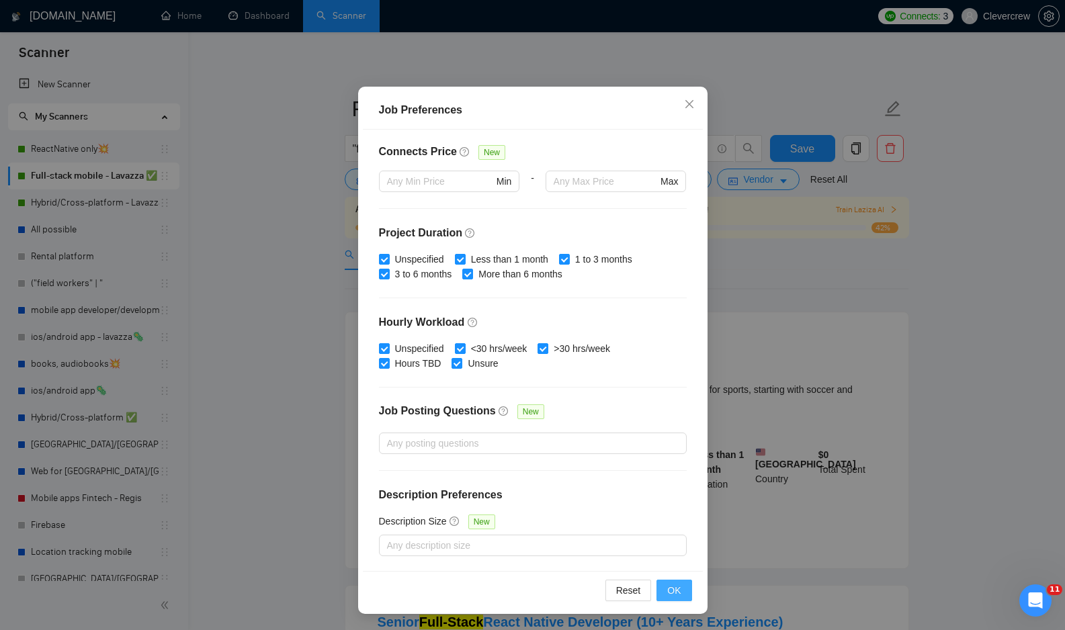
click at [673, 588] on span "OK" at bounding box center [673, 590] width 13 height 15
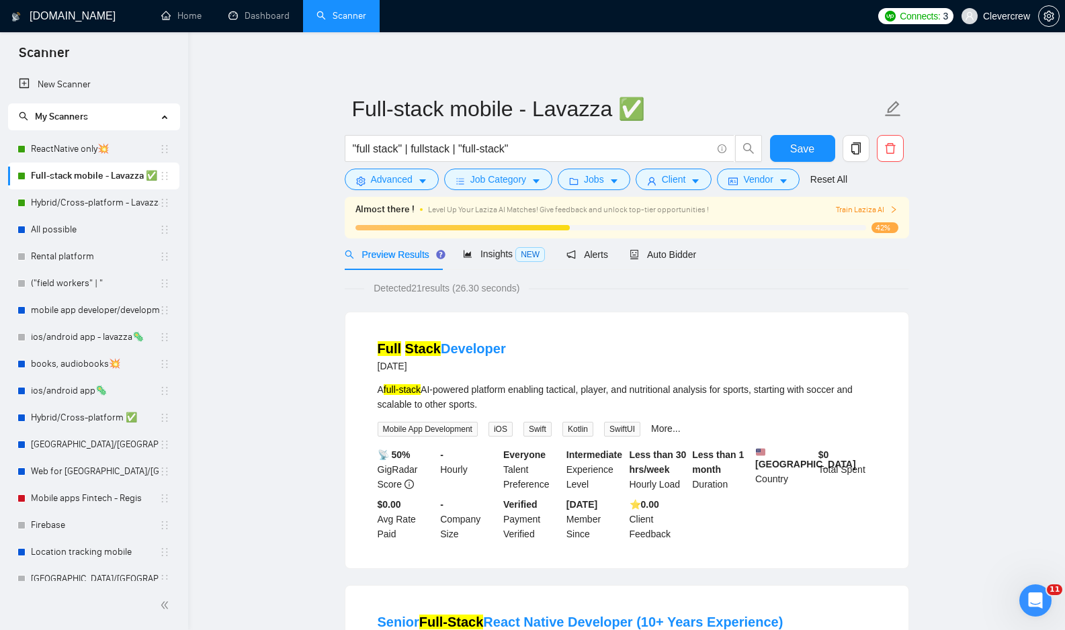
scroll to position [0, 0]
click at [674, 182] on span "Client" at bounding box center [674, 179] width 24 height 15
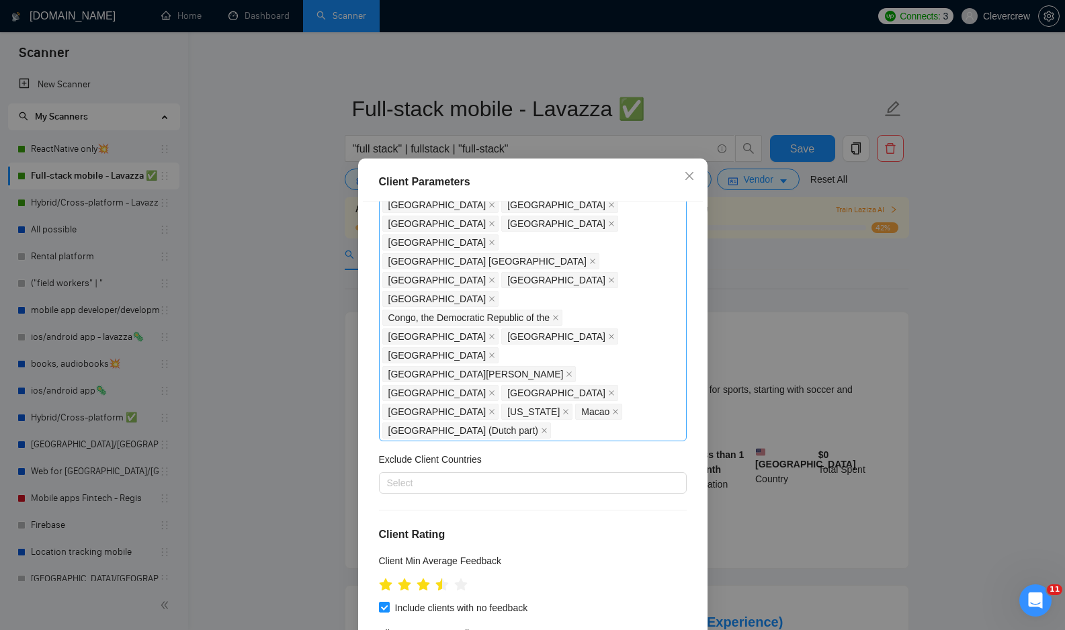
scroll to position [521, 0]
click at [444, 579] on icon "star" at bounding box center [442, 585] width 14 height 13
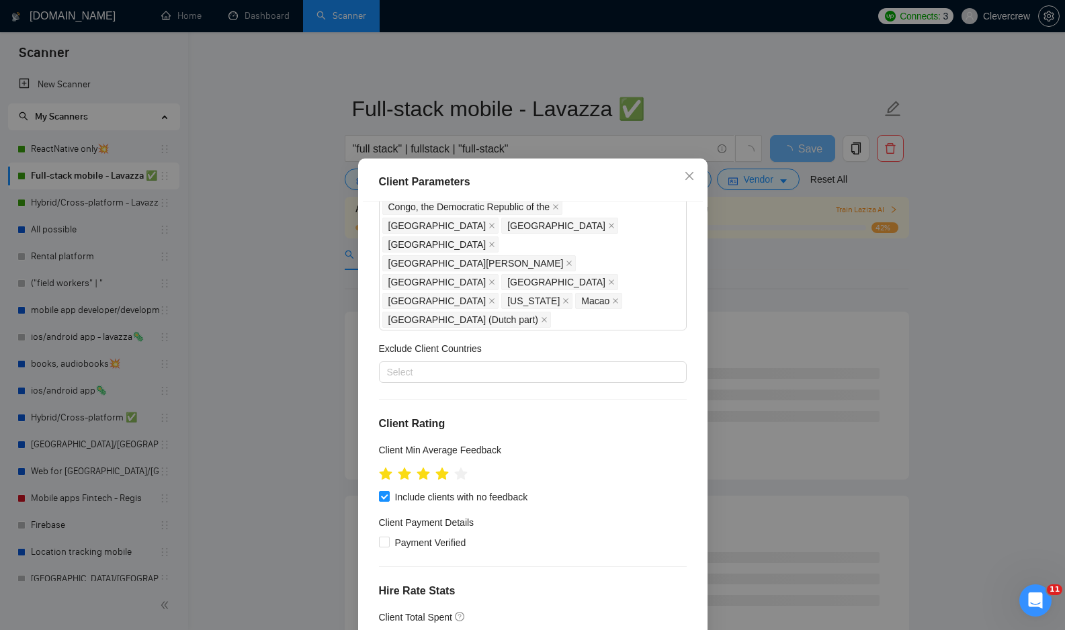
scroll to position [638, 0]
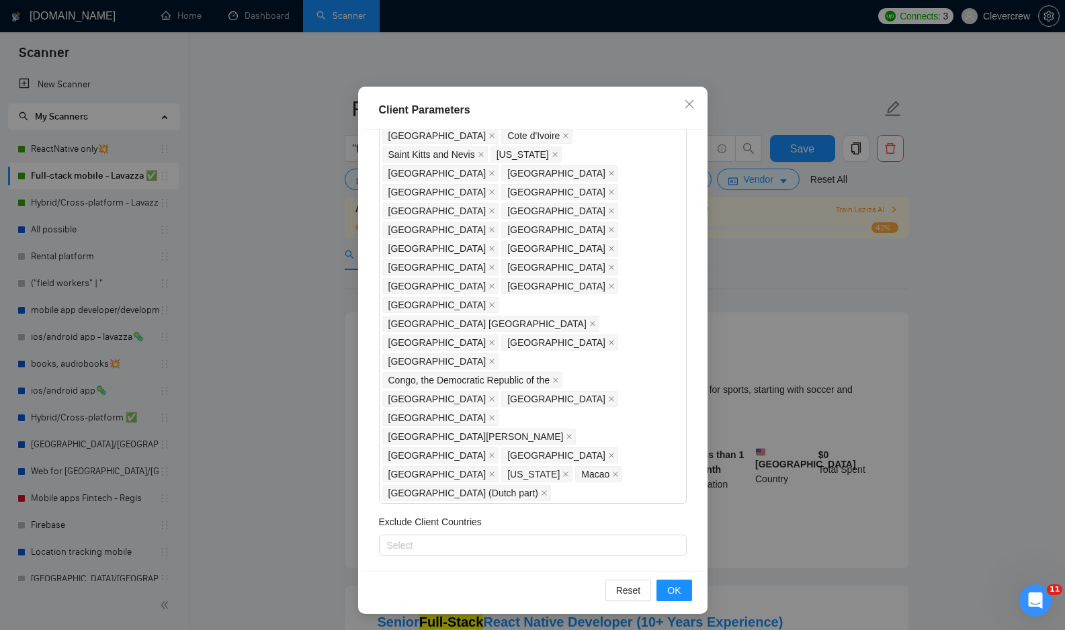
scroll to position [308, 0]
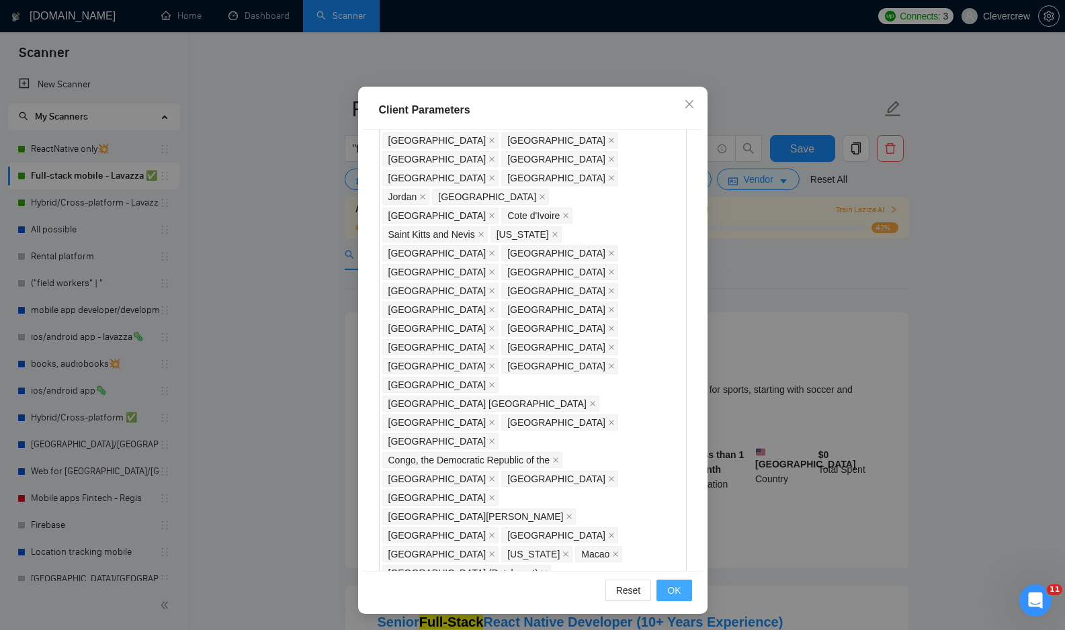
type input "15"
click at [685, 597] on button "OK" at bounding box center [673, 590] width 35 height 21
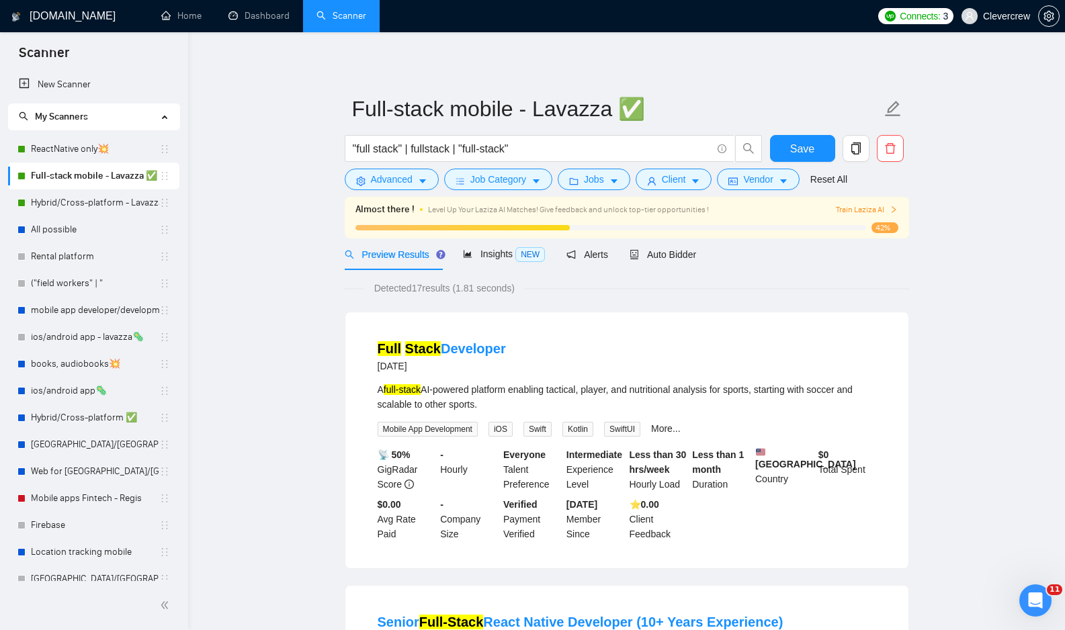
scroll to position [0, 0]
click at [795, 152] on span "Save" at bounding box center [802, 148] width 24 height 17
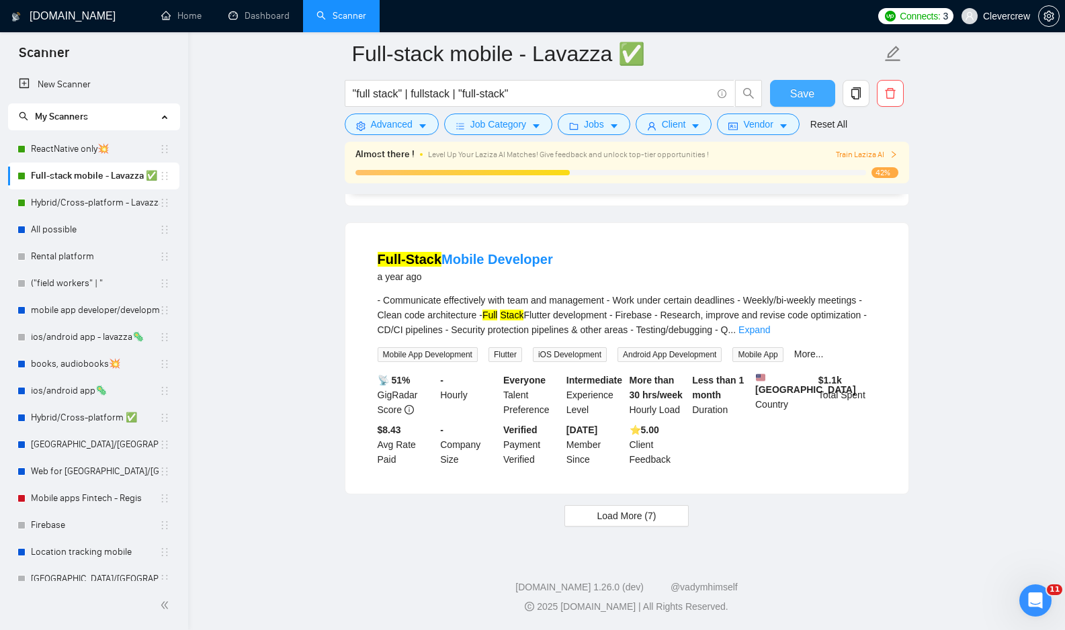
scroll to position [2687, 0]
click at [621, 523] on span "Load More (7)" at bounding box center [626, 515] width 59 height 15
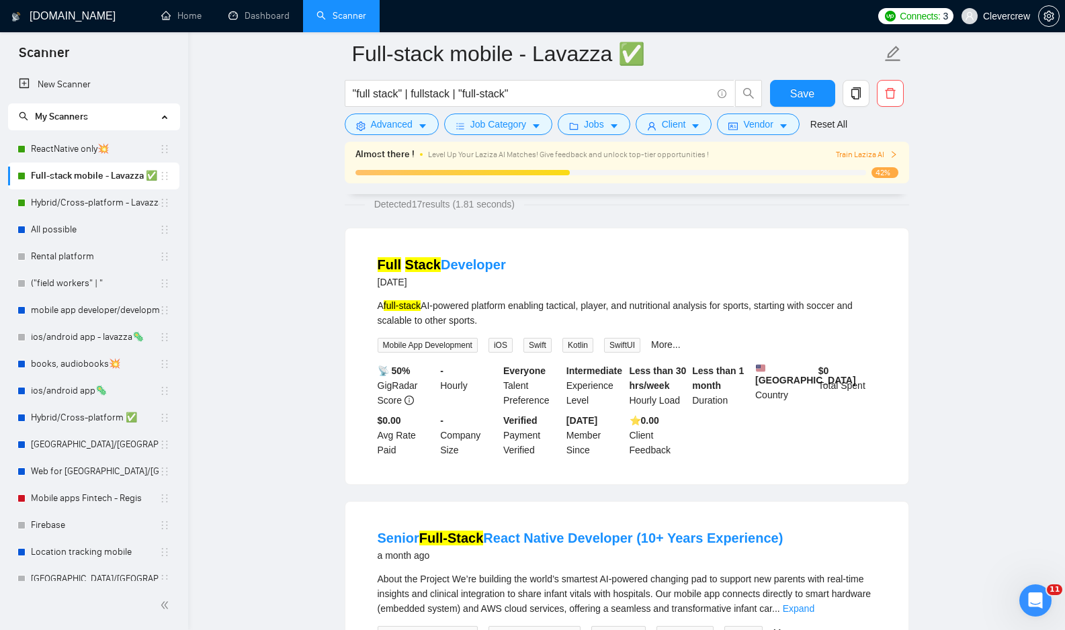
scroll to position [0, 0]
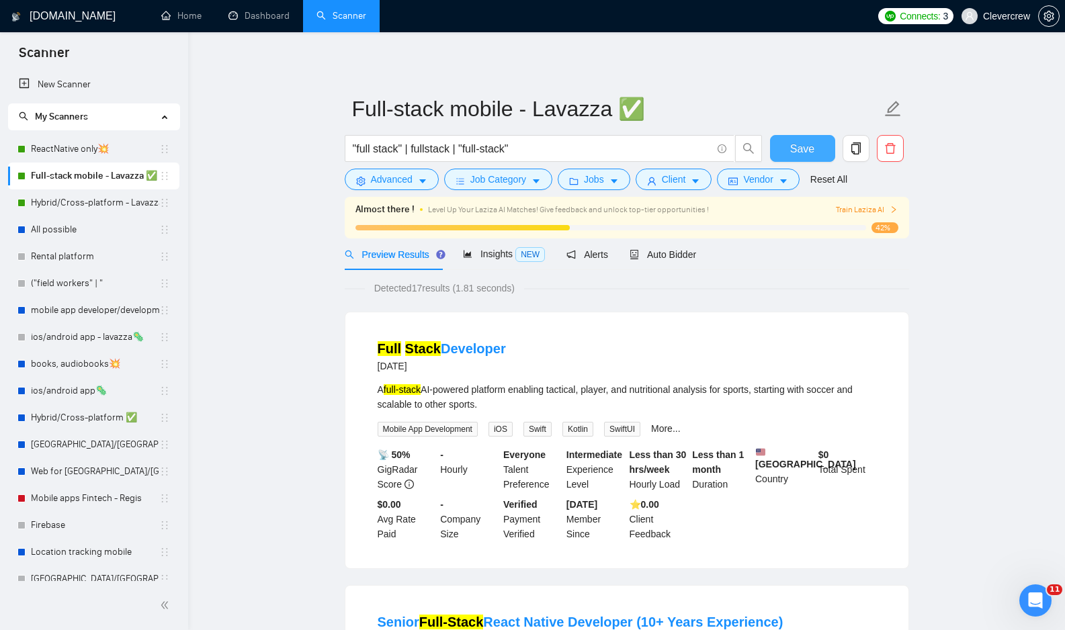
click at [797, 152] on span "Save" at bounding box center [802, 148] width 24 height 17
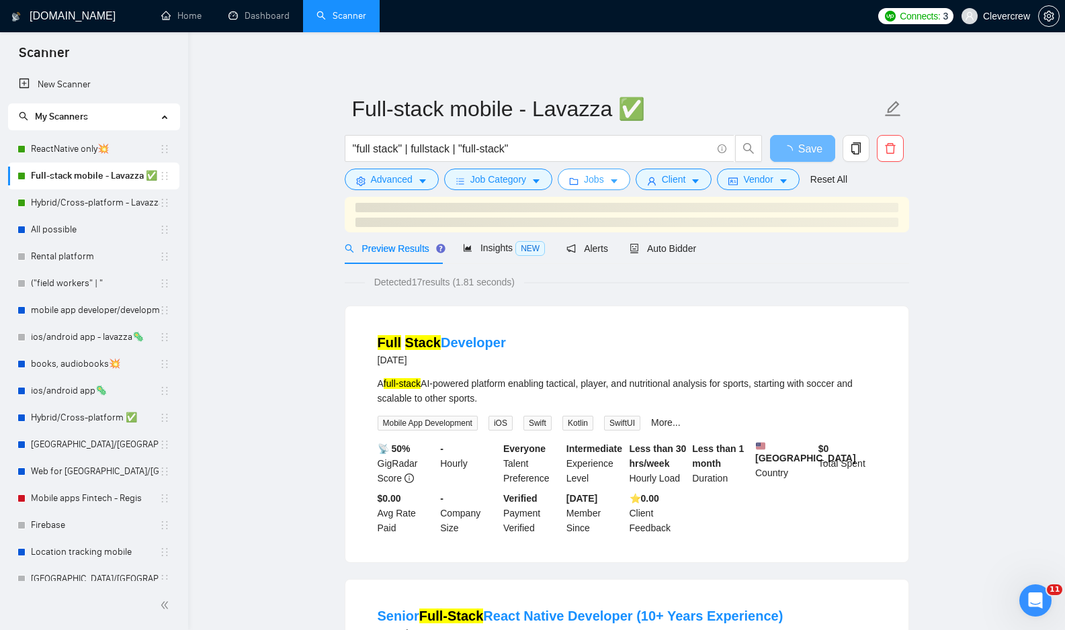
click at [610, 184] on button "Jobs" at bounding box center [594, 179] width 73 height 21
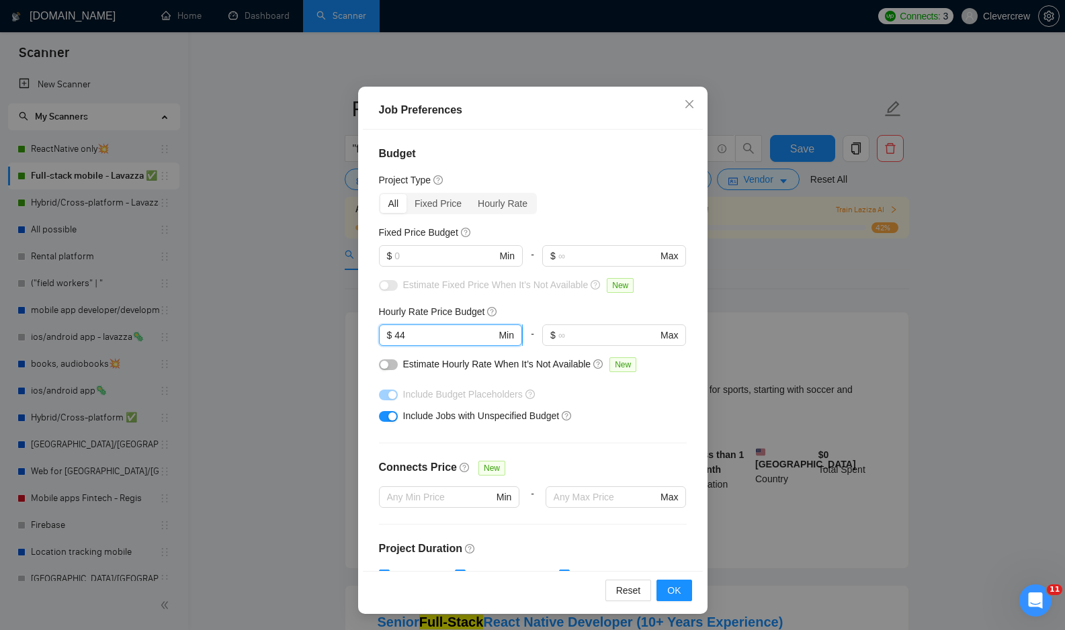
click at [473, 335] on input "44" at bounding box center [444, 335] width 101 height 15
type input "45"
click at [682, 591] on button "OK" at bounding box center [673, 590] width 35 height 21
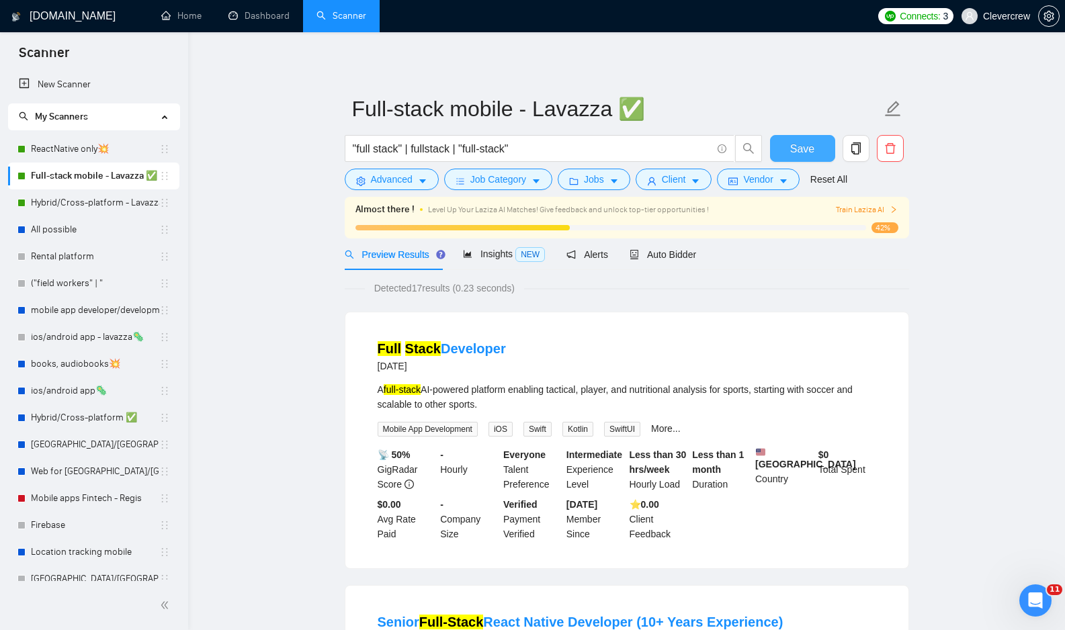
click at [792, 151] on span "Save" at bounding box center [802, 148] width 24 height 17
click at [402, 262] on div "Preview Results" at bounding box center [393, 254] width 97 height 32
click at [506, 258] on span "Insights NEW" at bounding box center [504, 254] width 82 height 11
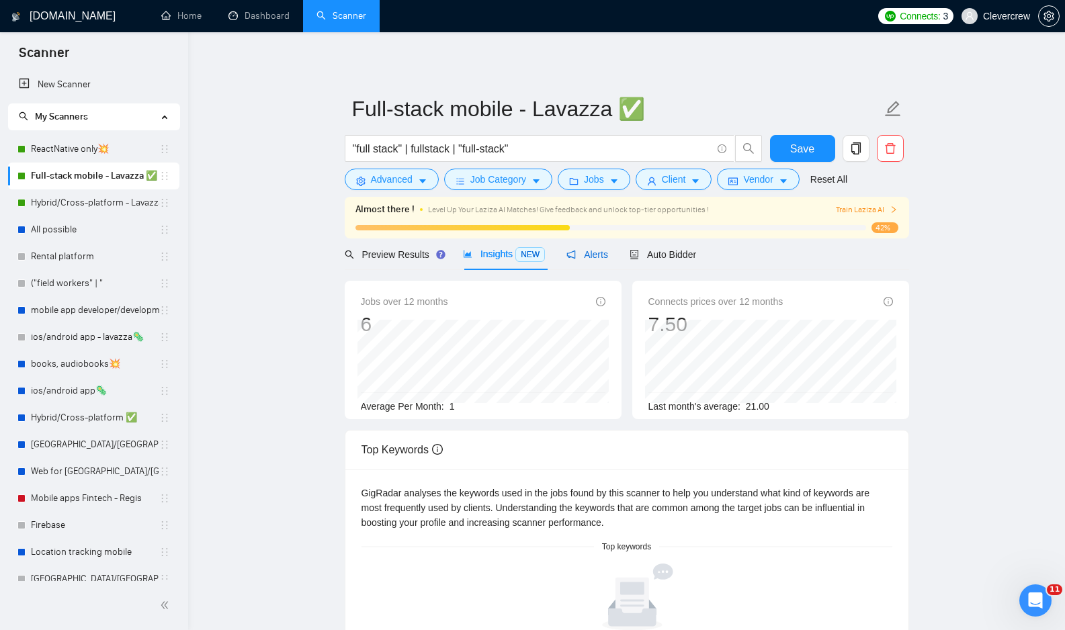
click at [601, 261] on div "Alerts" at bounding box center [587, 254] width 42 height 15
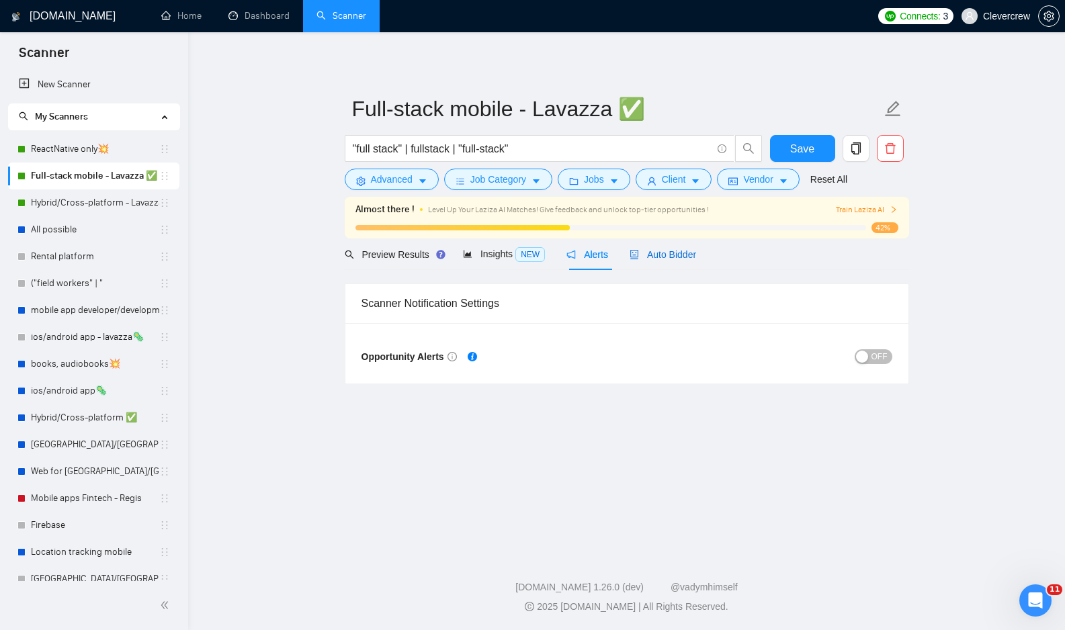
click at [673, 250] on span "Auto Bidder" at bounding box center [662, 254] width 66 height 11
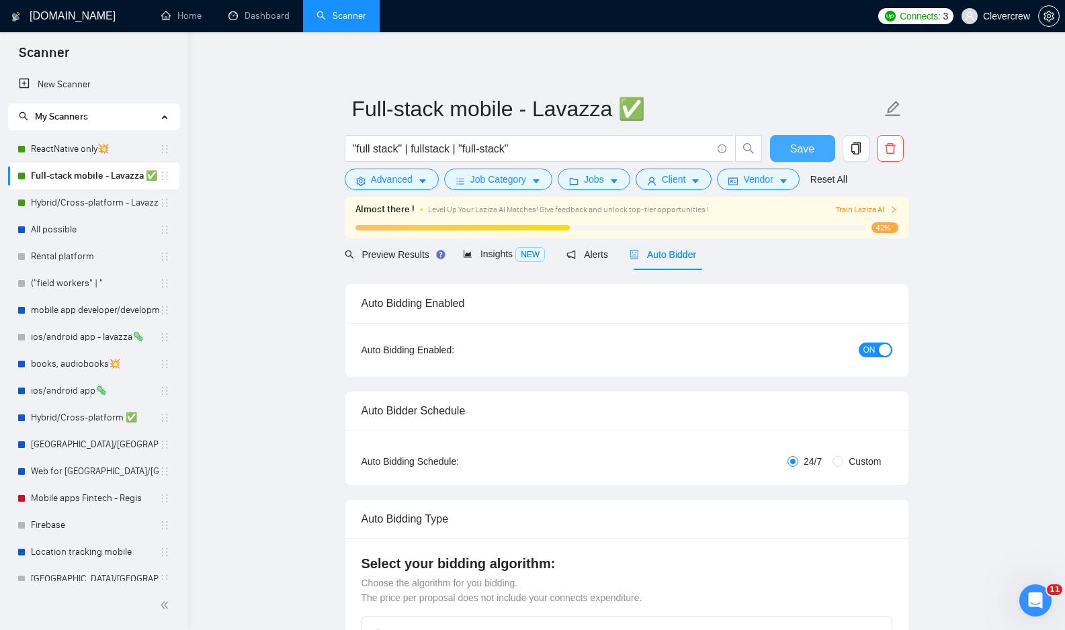
click at [805, 147] on span "Save" at bounding box center [802, 148] width 24 height 17
click at [625, 182] on button "Jobs" at bounding box center [594, 179] width 73 height 21
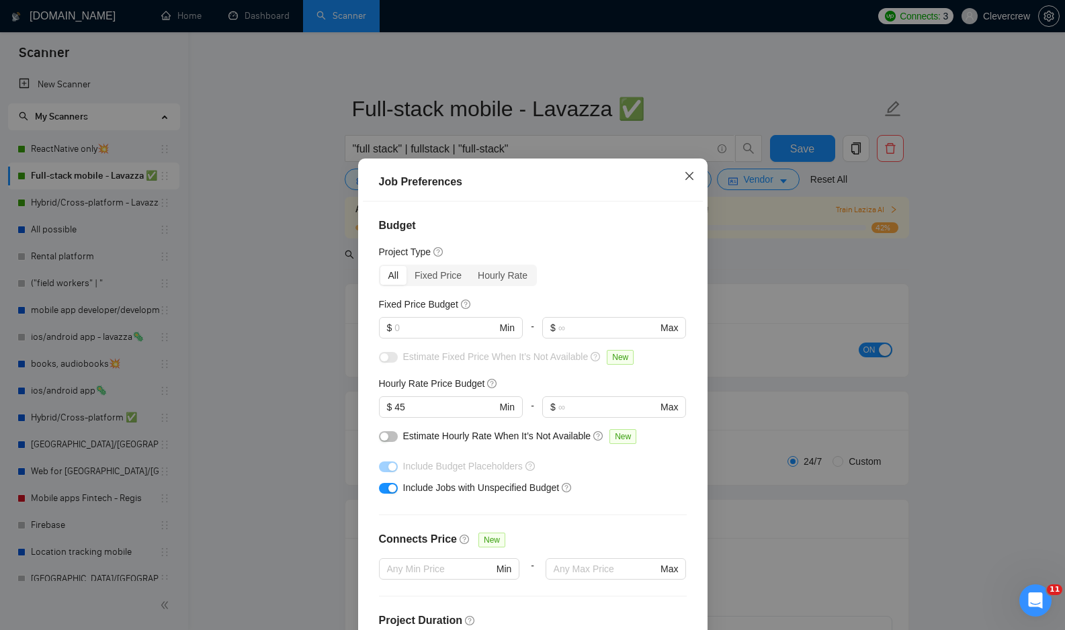
click at [689, 175] on icon "close" at bounding box center [689, 176] width 11 height 11
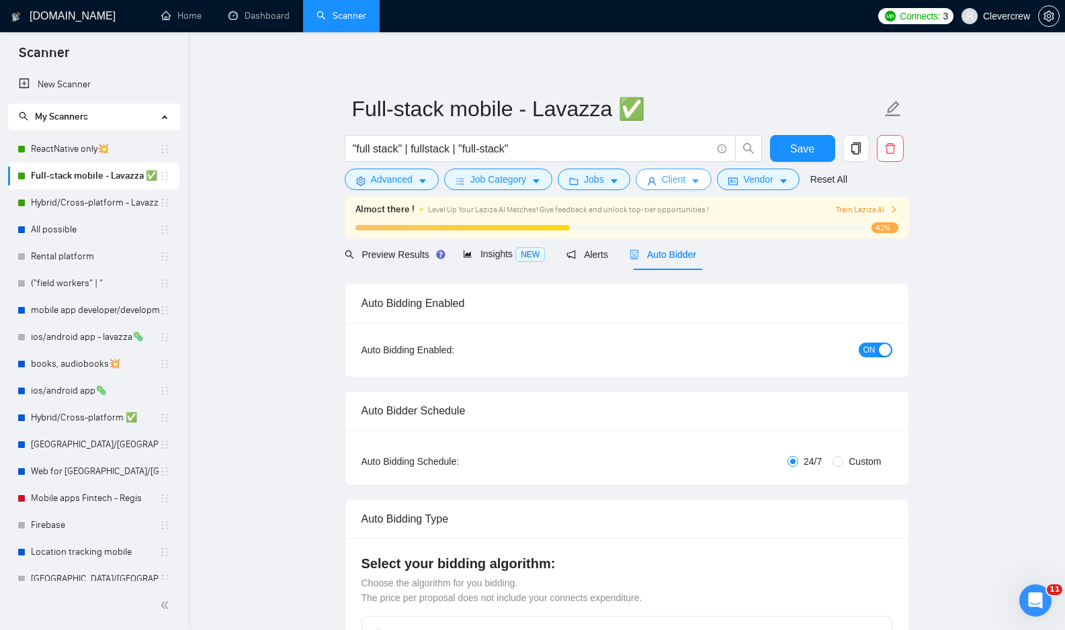
click at [684, 186] on span "Client" at bounding box center [674, 179] width 24 height 15
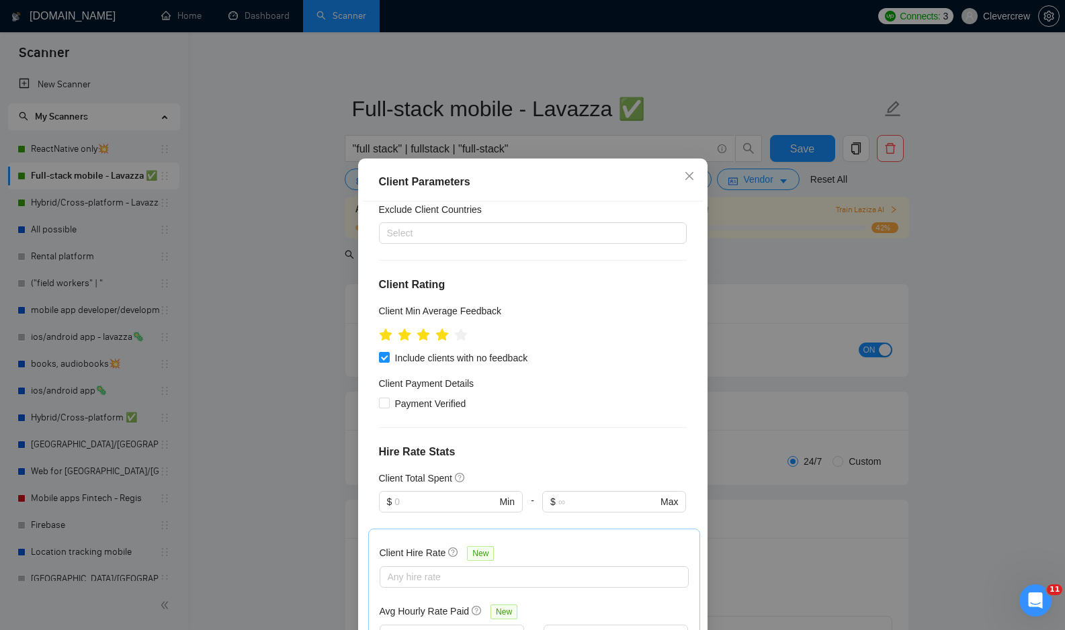
scroll to position [72, 0]
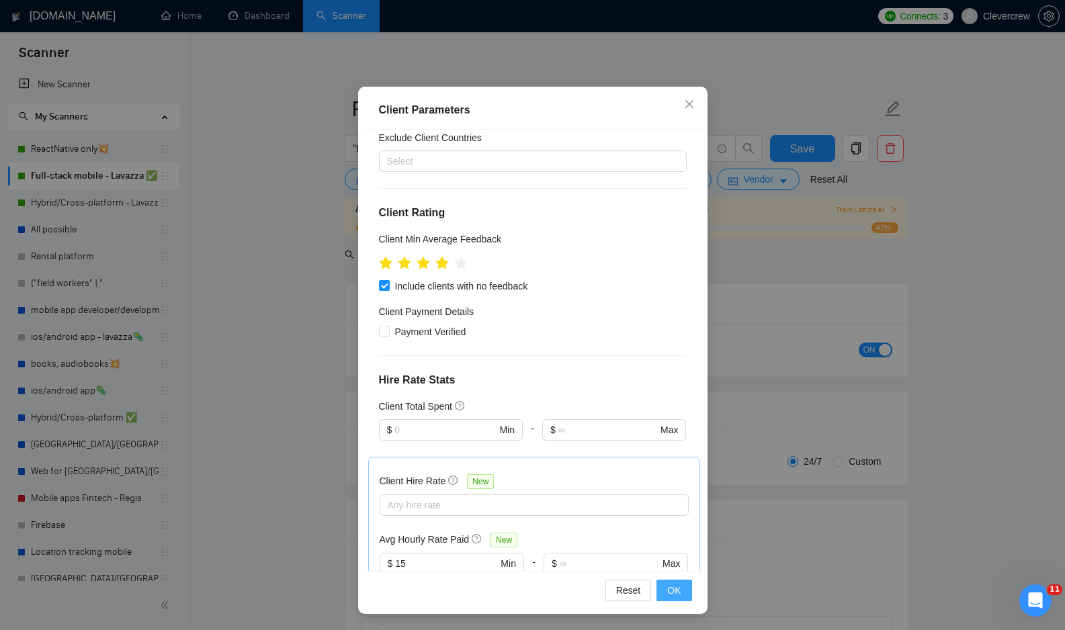
click at [673, 592] on span "OK" at bounding box center [673, 590] width 13 height 15
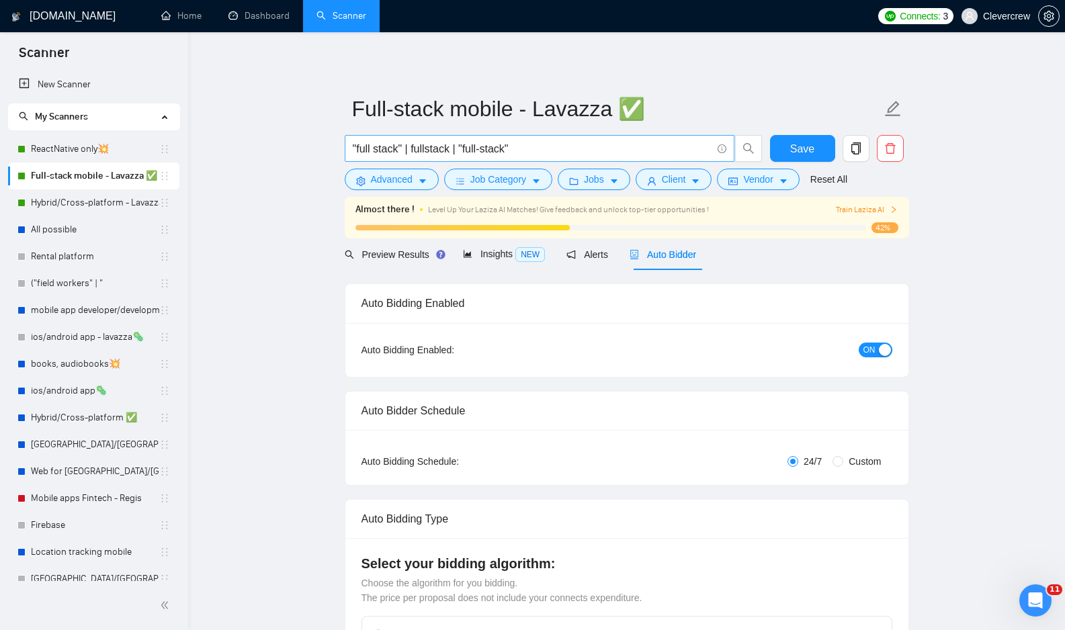
click at [525, 149] on input ""full stack" | fullstack | "full-stack"" at bounding box center [532, 148] width 359 height 17
type input ""full stack" | fullstack | "full-stack" | fullstack*"
click at [390, 253] on span "Preview Results" at bounding box center [393, 254] width 97 height 11
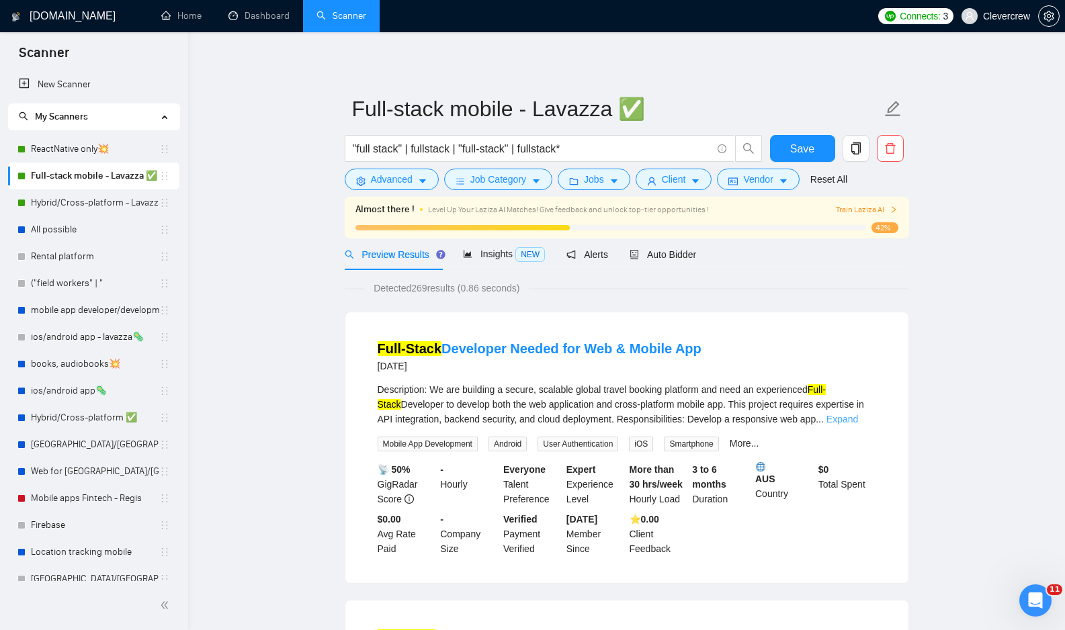
click at [858, 420] on link "Expand" at bounding box center [842, 419] width 32 height 11
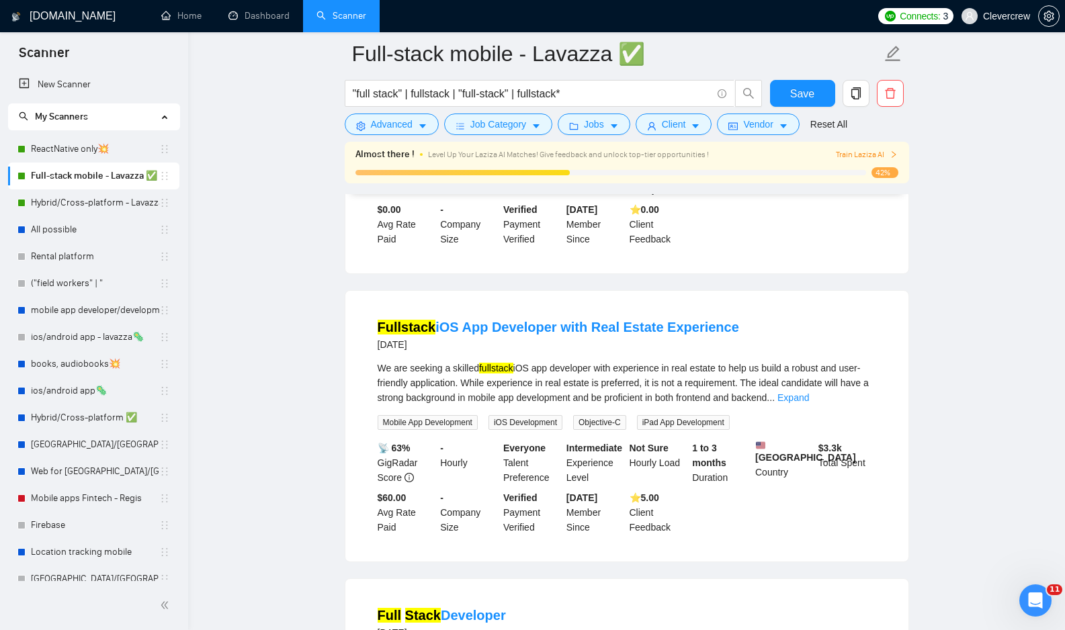
scroll to position [449, 0]
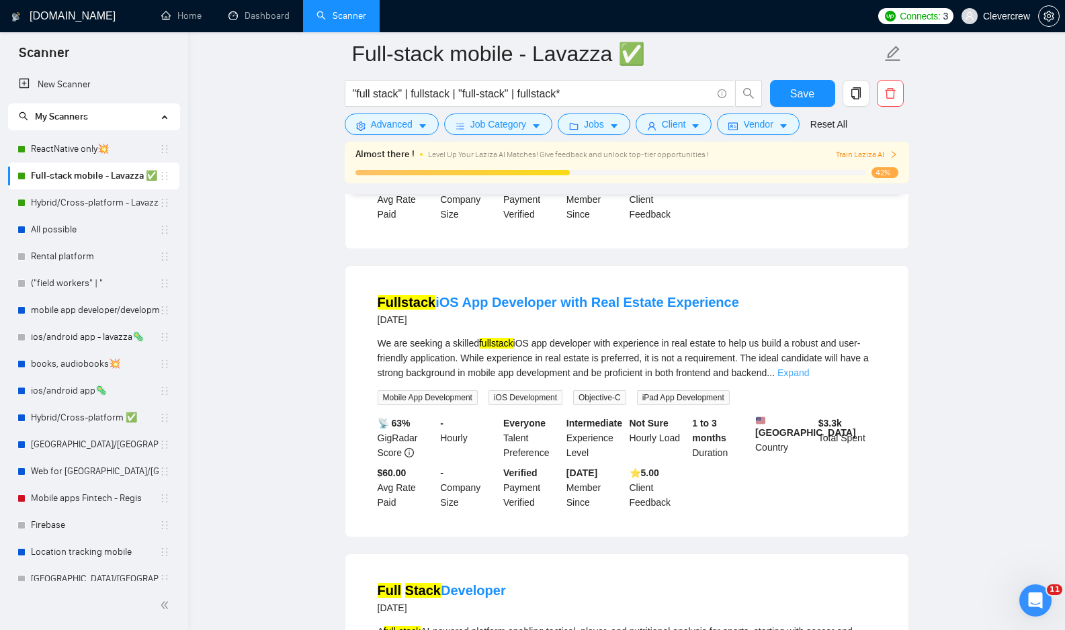
click at [809, 378] on link "Expand" at bounding box center [793, 372] width 32 height 11
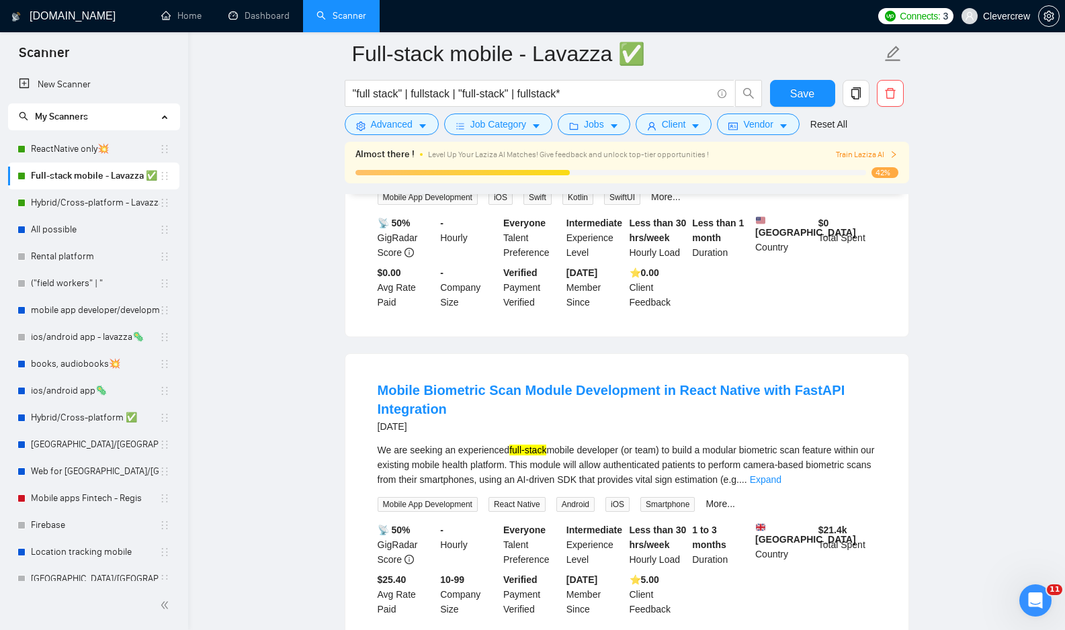
scroll to position [997, 0]
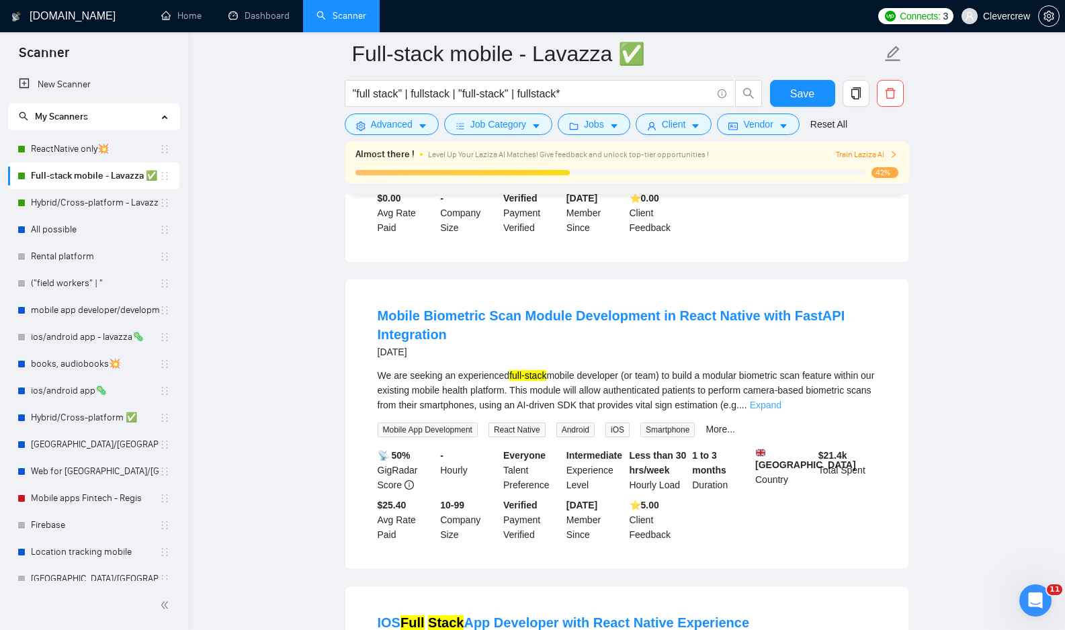
click at [781, 410] on link "Expand" at bounding box center [766, 405] width 32 height 11
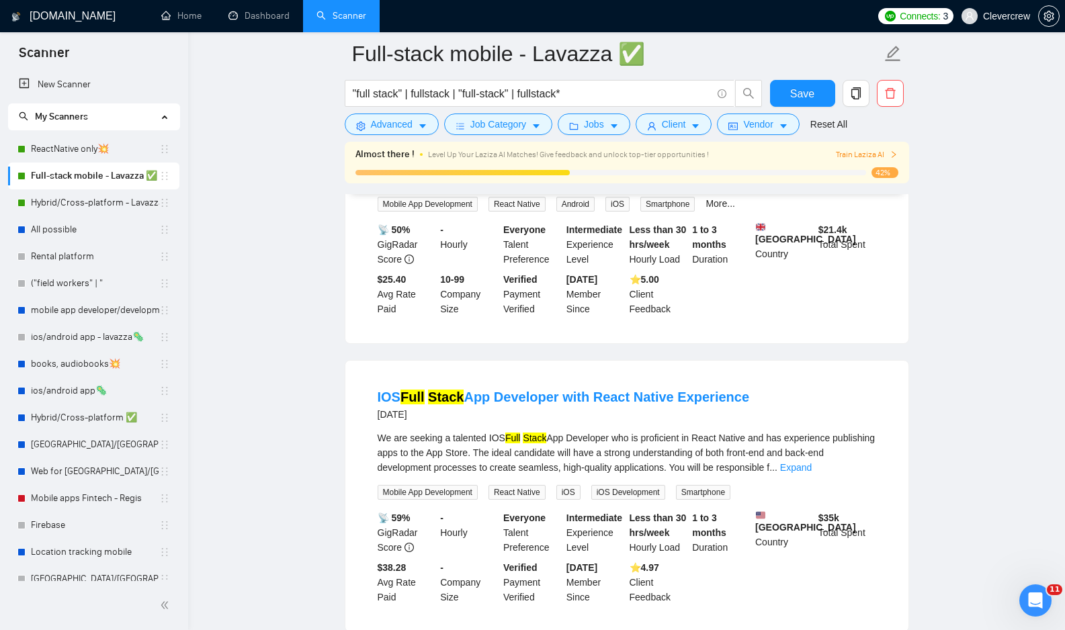
scroll to position [1591, 0]
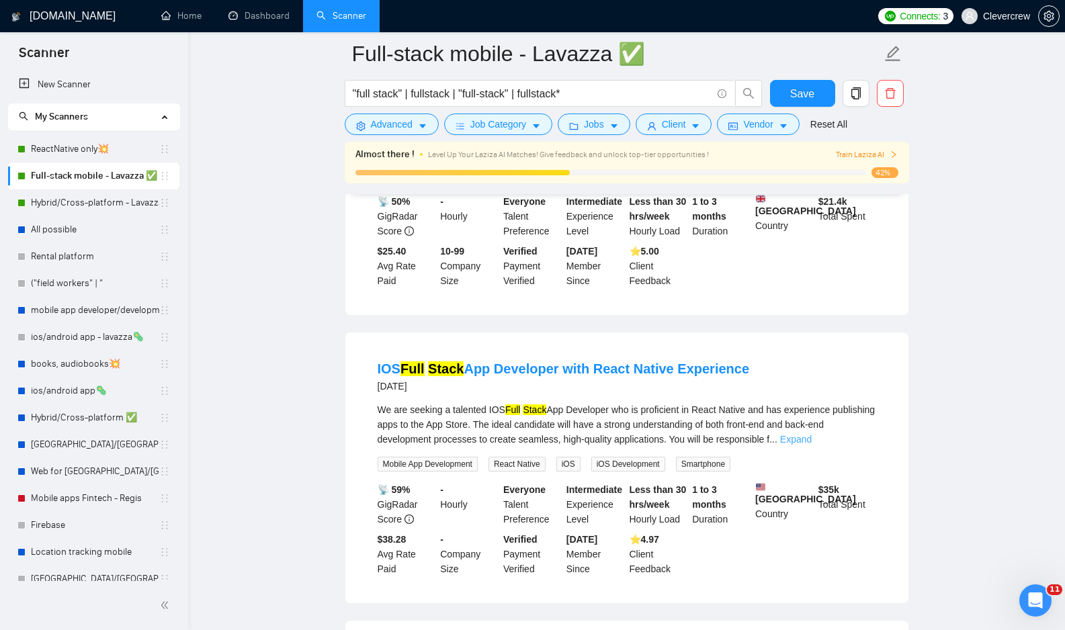
click at [811, 445] on link "Expand" at bounding box center [796, 439] width 32 height 11
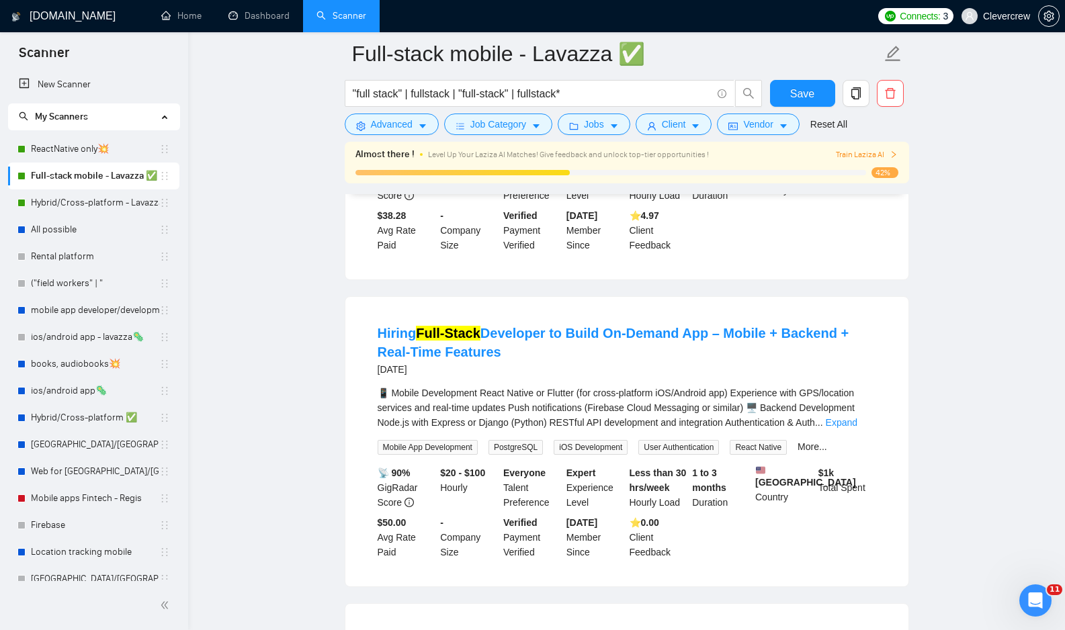
scroll to position [1973, 0]
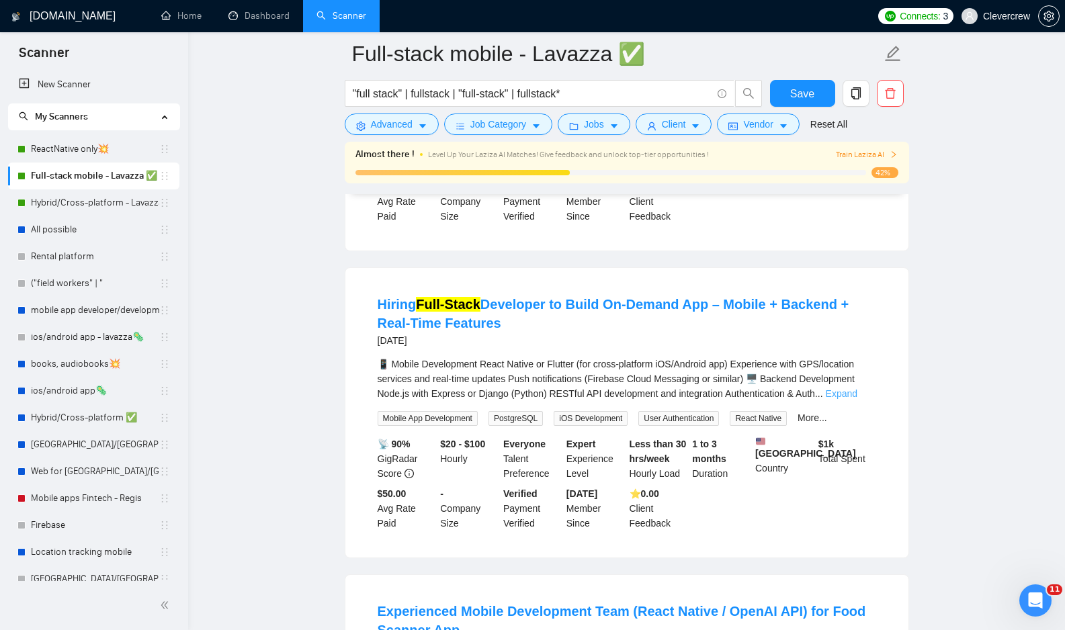
click at [850, 399] on link "Expand" at bounding box center [842, 393] width 32 height 11
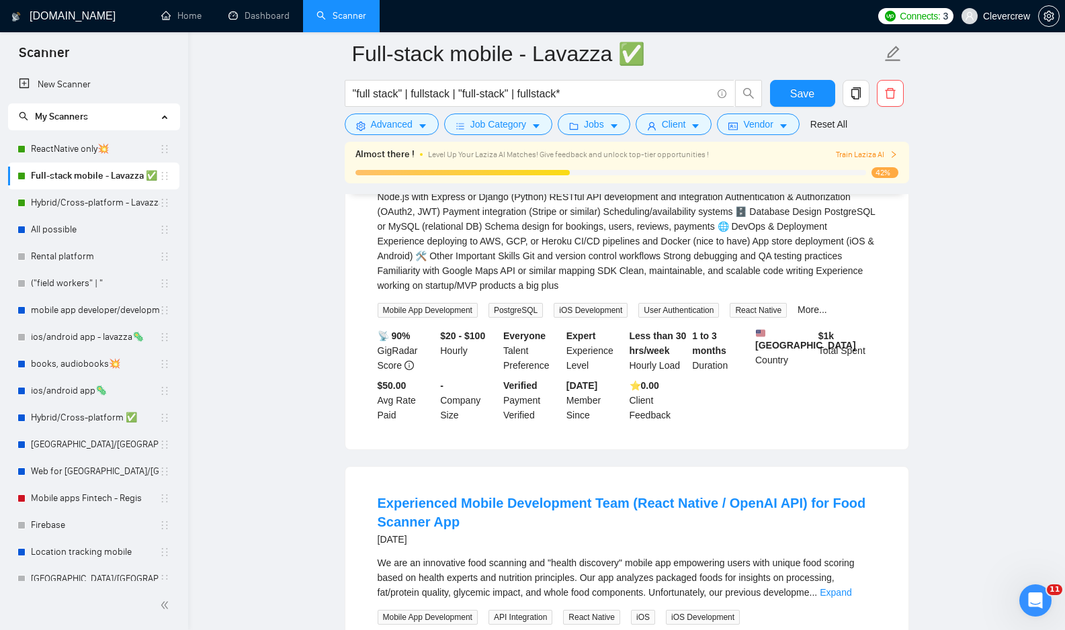
scroll to position [2374, 0]
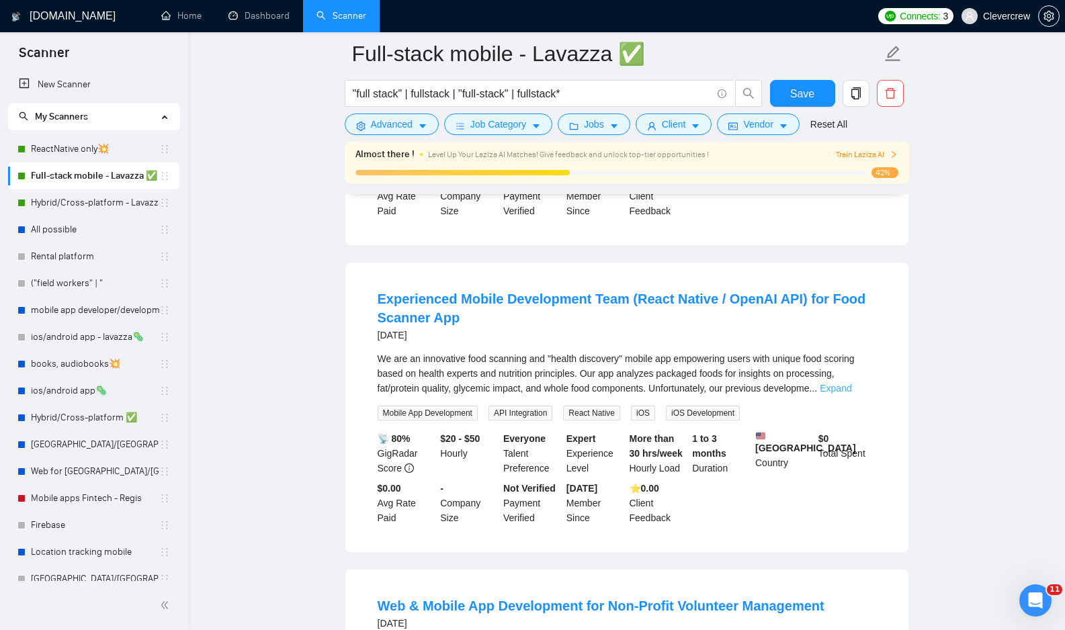
click at [851, 394] on link "Expand" at bounding box center [835, 388] width 32 height 11
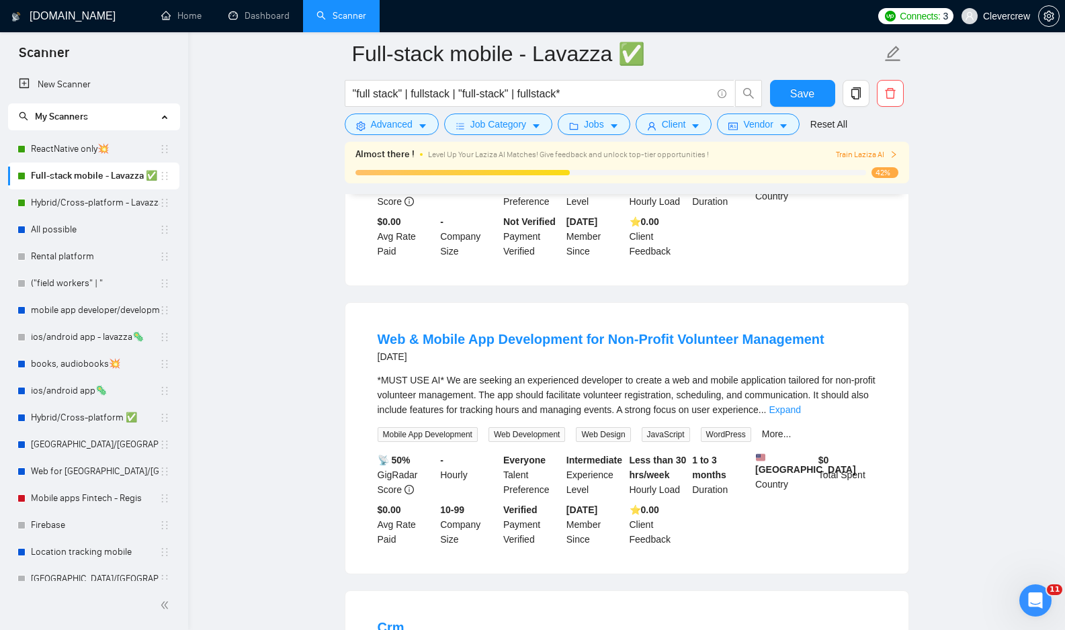
scroll to position [2872, 0]
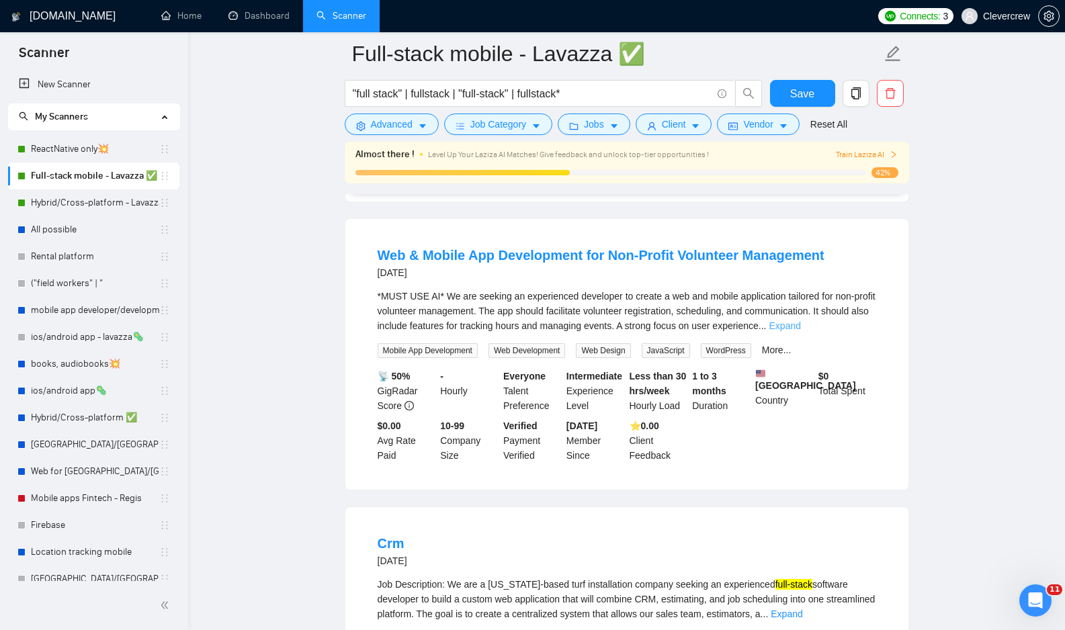
click at [801, 331] on link "Expand" at bounding box center [785, 325] width 32 height 11
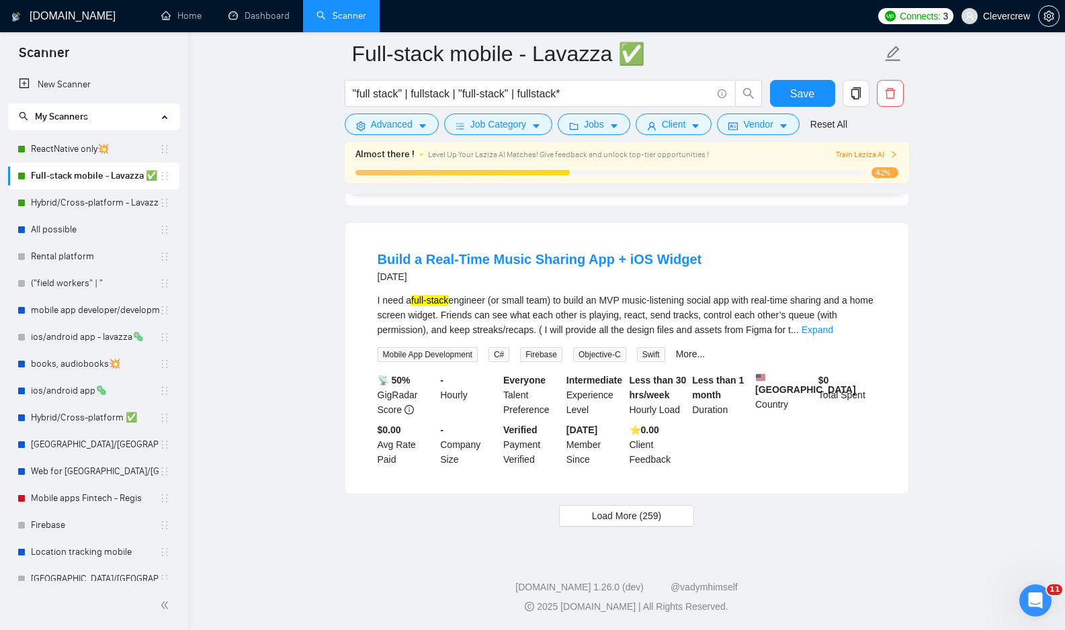
scroll to position [3645, 0]
click at [833, 324] on link "Expand" at bounding box center [817, 329] width 32 height 11
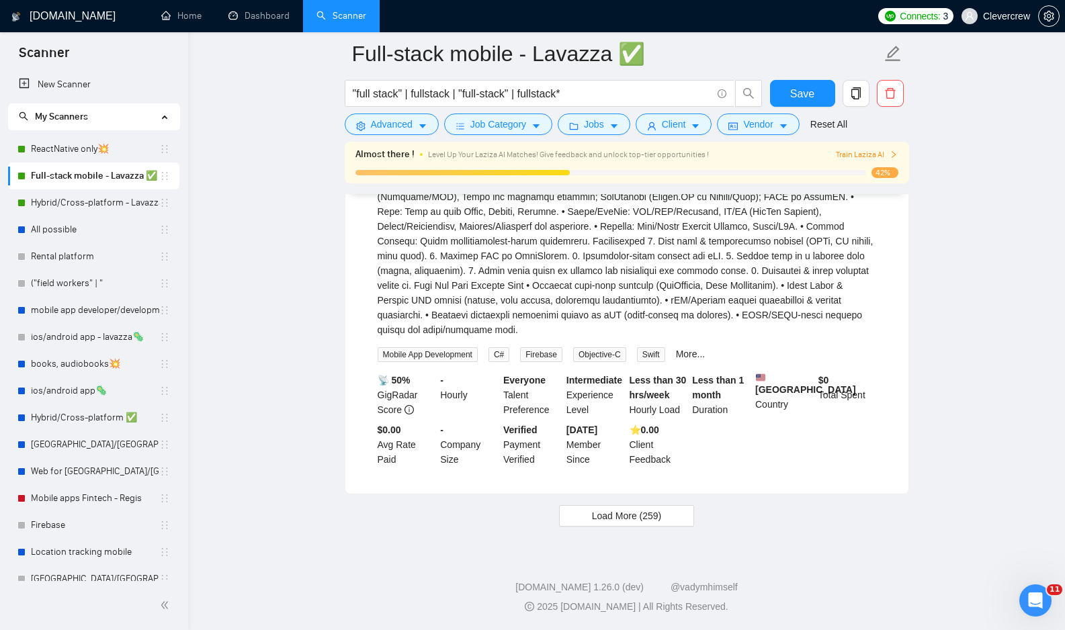
scroll to position [3941, 0]
click at [660, 518] on span "Load More (259)" at bounding box center [627, 515] width 70 height 15
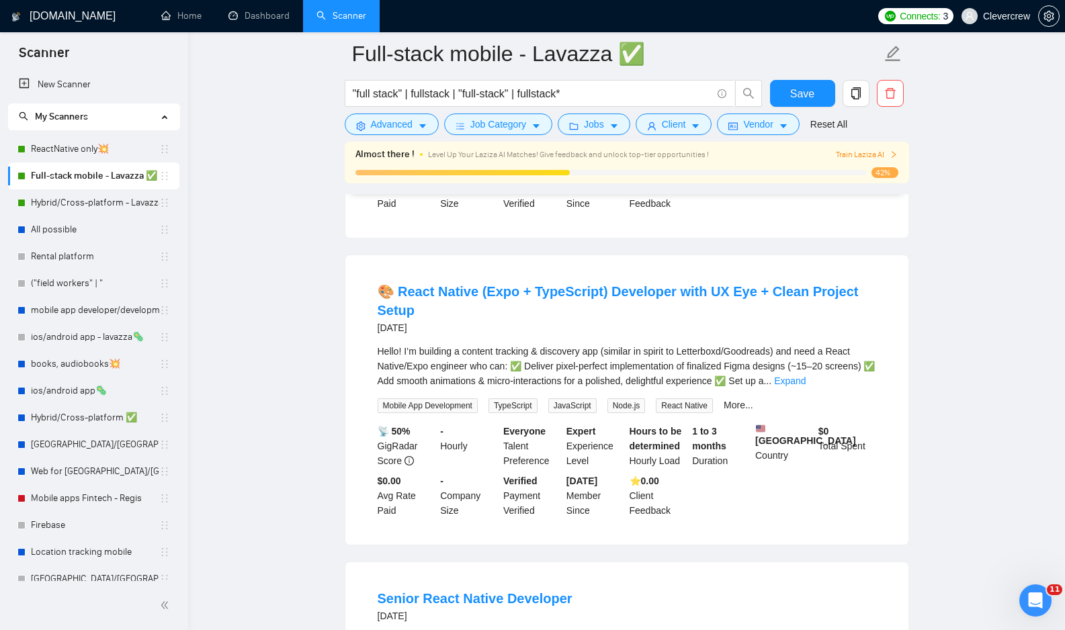
scroll to position [4073, 0]
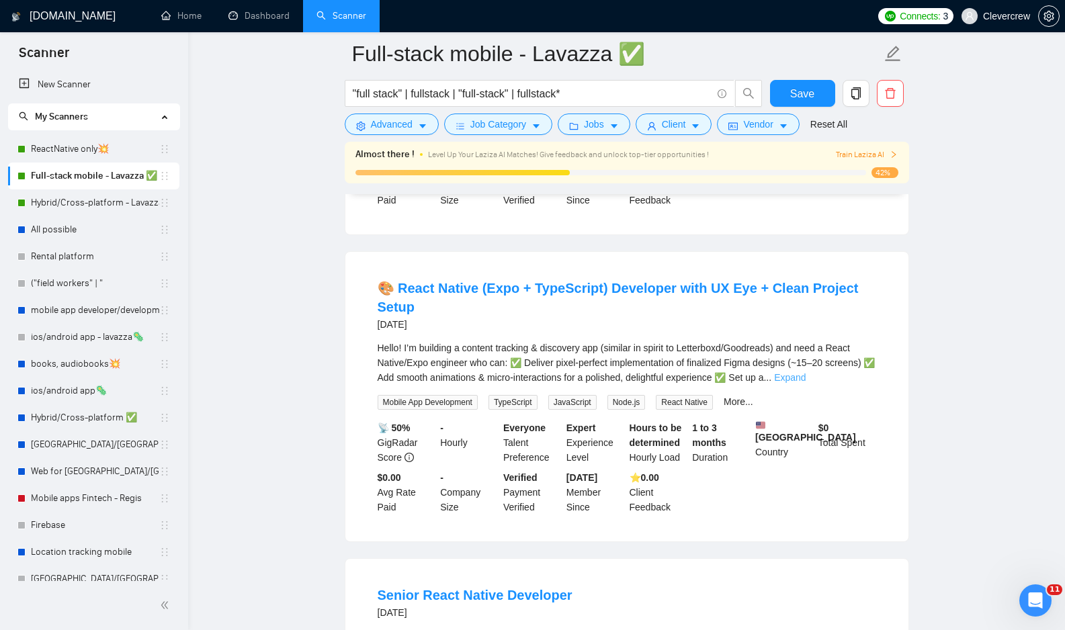
click at [805, 383] on link "Expand" at bounding box center [790, 377] width 32 height 11
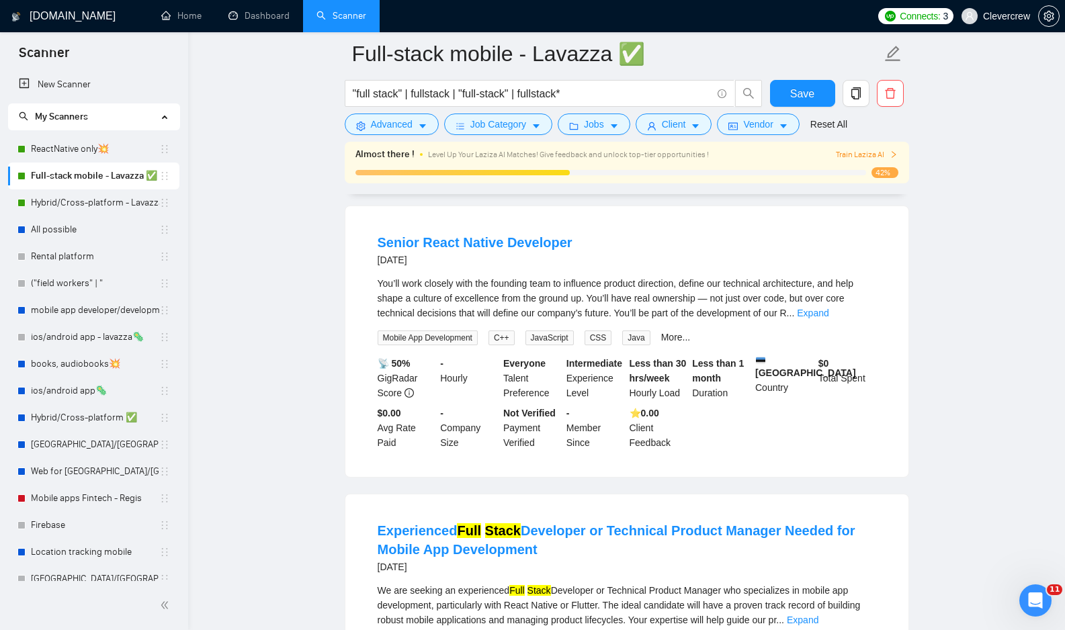
scroll to position [5198, 0]
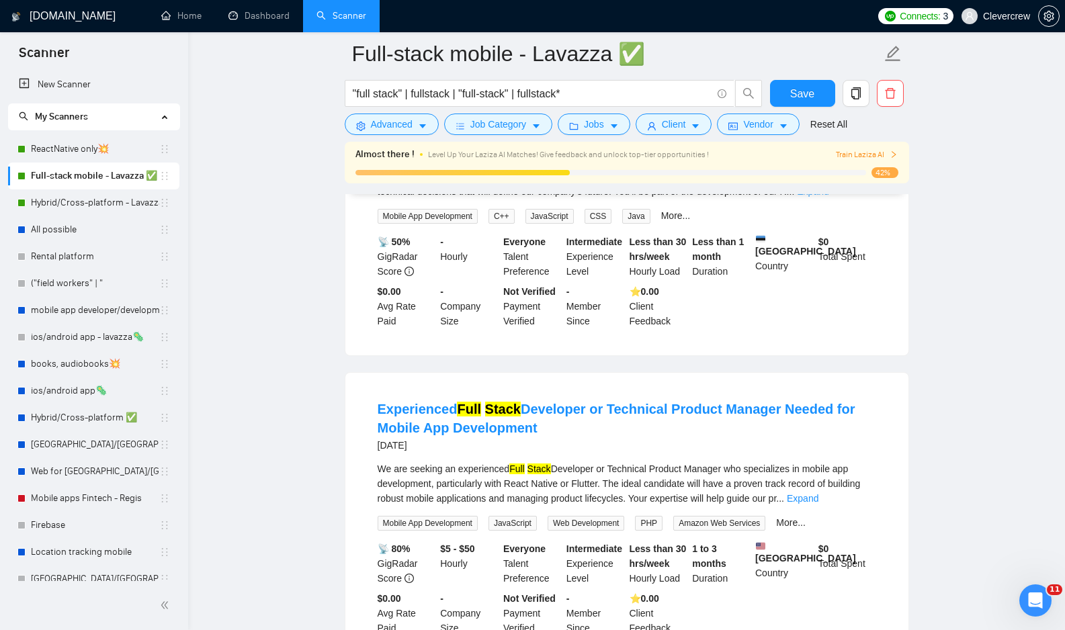
click at [828, 197] on link "Expand" at bounding box center [813, 191] width 32 height 11
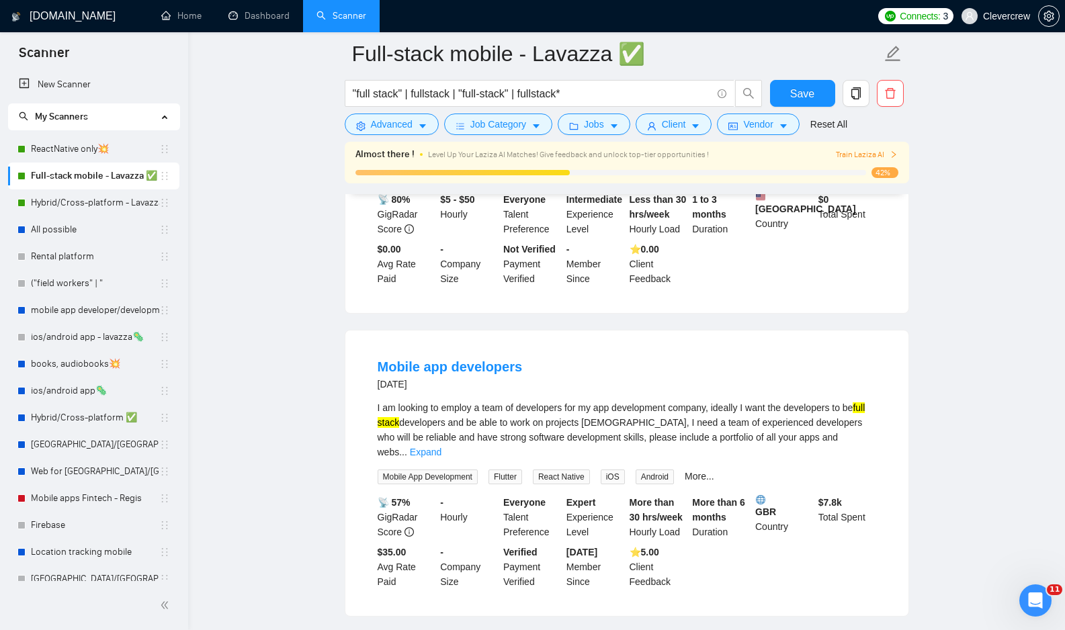
scroll to position [5600, 0]
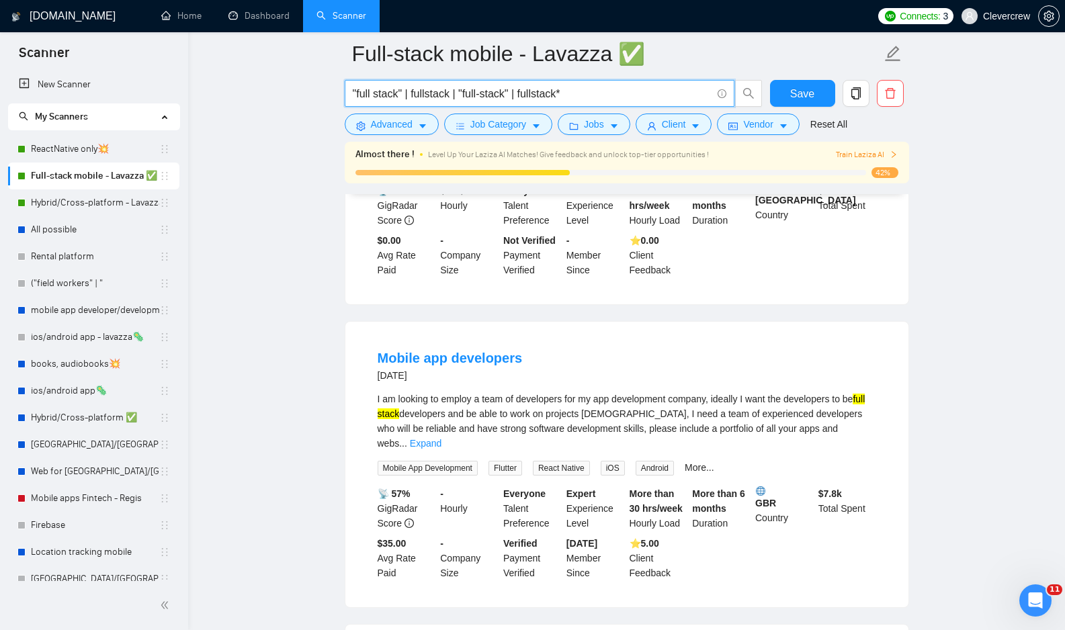
click at [403, 89] on input ""full stack" | fullstack | "full-stack" | fullstack*" at bounding box center [532, 93] width 359 height 17
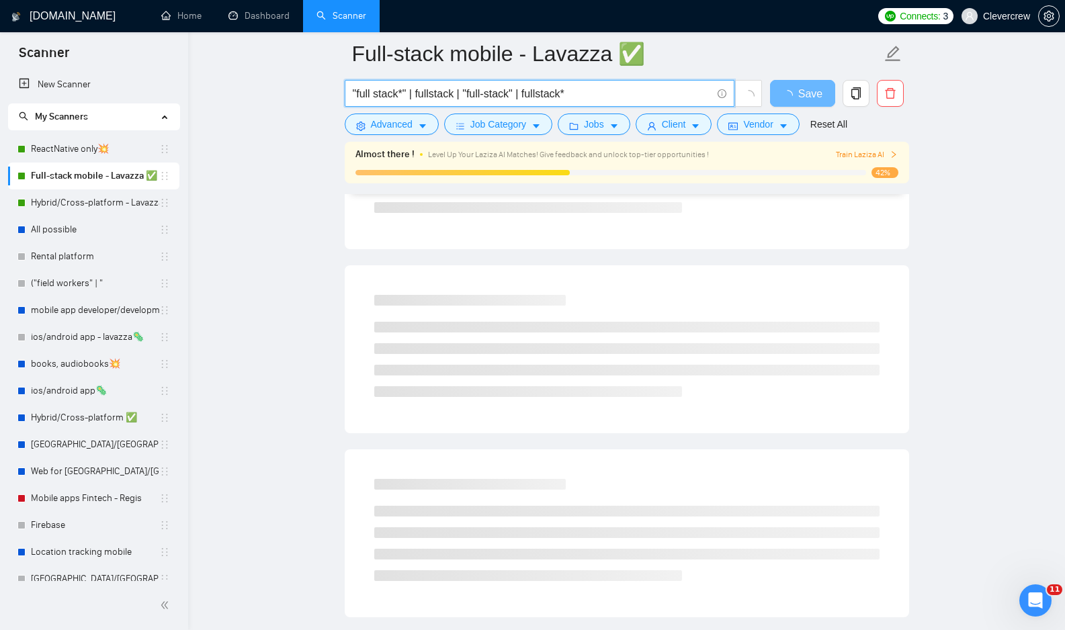
scroll to position [0, 0]
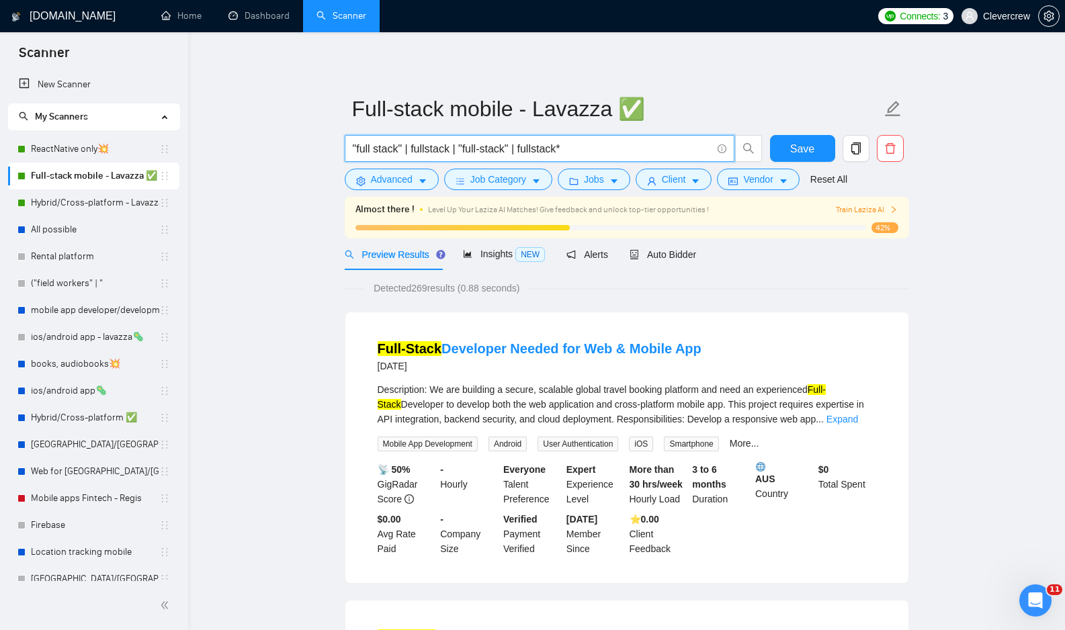
click at [596, 144] on input ""full stack" | fullstack | "full-stack" | fullstack*" at bounding box center [532, 148] width 359 height 17
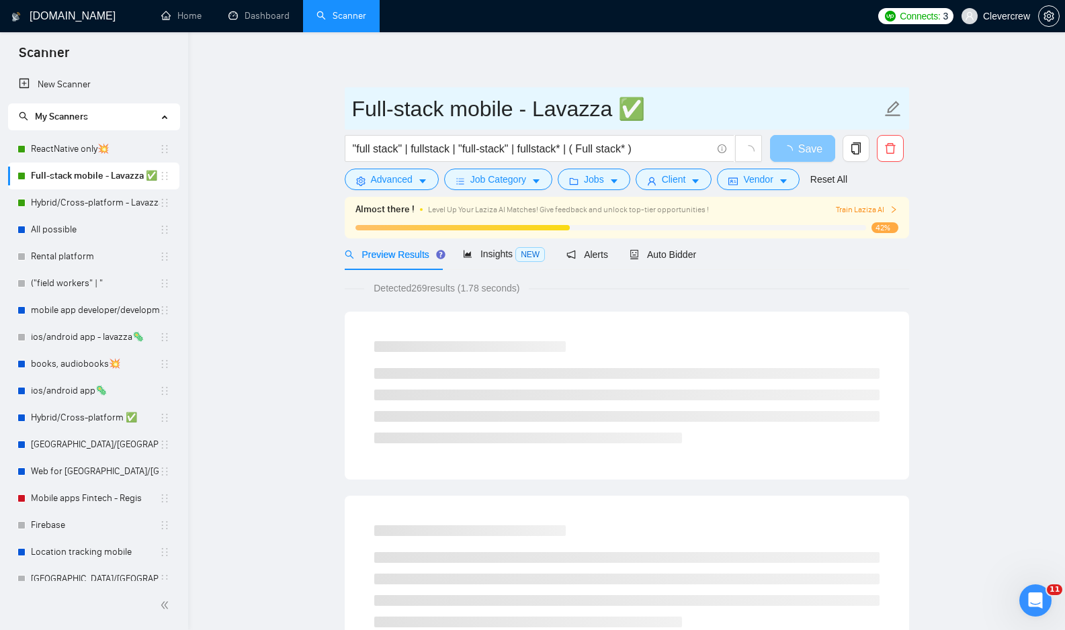
drag, startPoint x: 813, startPoint y: 159, endPoint x: 697, endPoint y: 94, distance: 132.3
click at [697, 94] on form "Full-stack mobile - Lavazza ✅ "full stack" | fullstack | "full-stack" | fullsta…" at bounding box center [627, 141] width 564 height 109
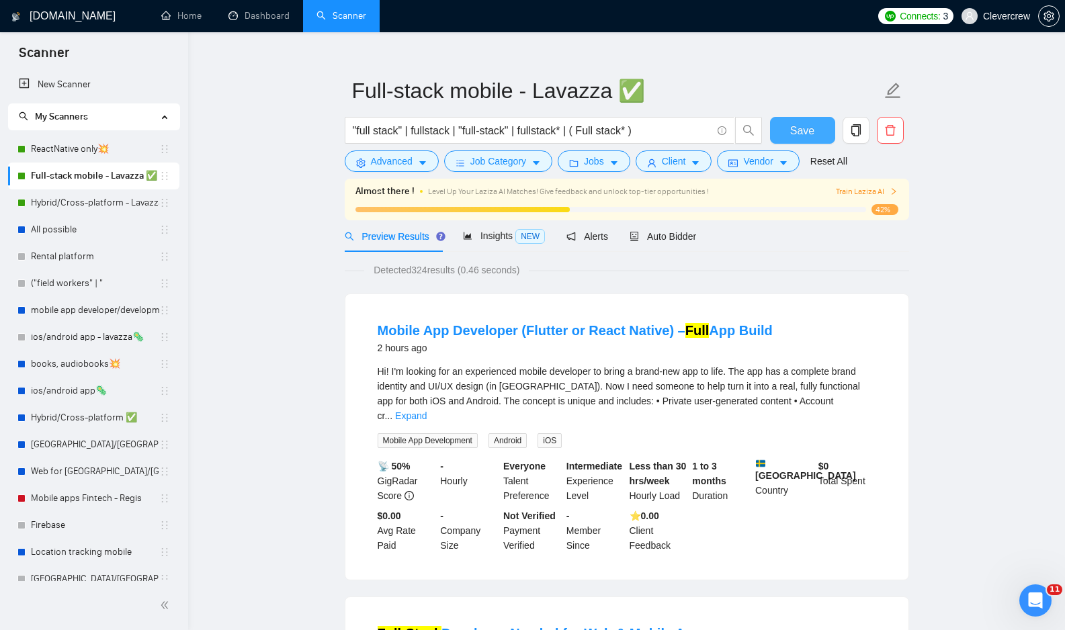
scroll to position [12, 0]
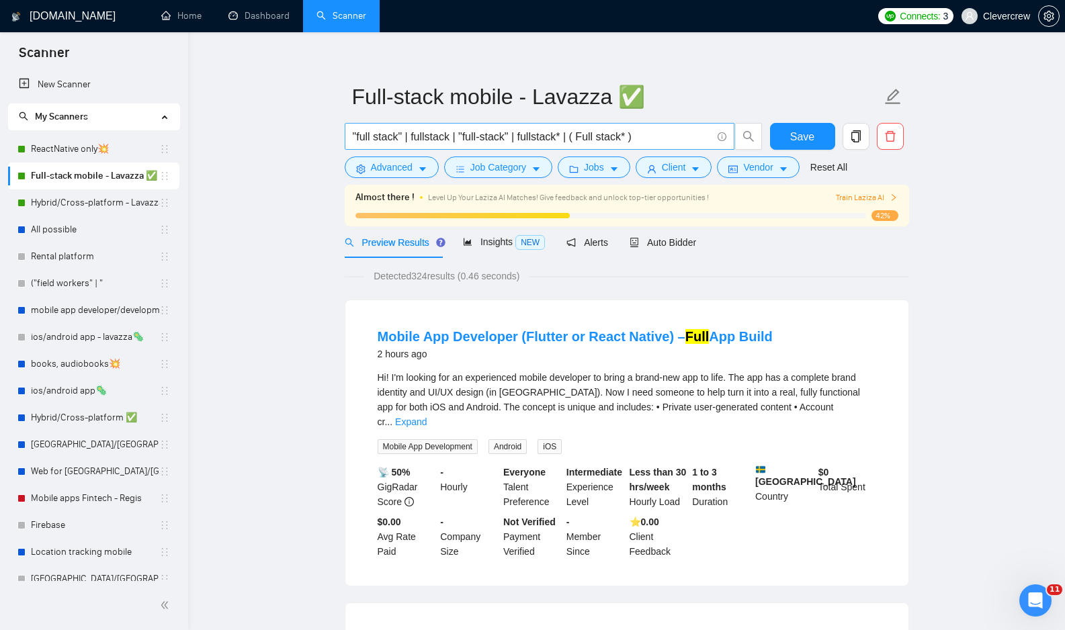
click at [582, 137] on input ""full stack" | fullstack | "full-stack" | fullstack* | ( Full stack* )" at bounding box center [532, 136] width 359 height 17
click at [589, 136] on input ""full stack" | fullstack | "full-stack" | fullstack* | ( Full stack* )" at bounding box center [532, 136] width 359 height 17
click at [609, 138] on input ""full stack" | fullstack | "full-stack" | fullstack* | ( Full stack* )" at bounding box center [532, 136] width 359 height 17
click at [427, 416] on link "Expand" at bounding box center [411, 421] width 32 height 11
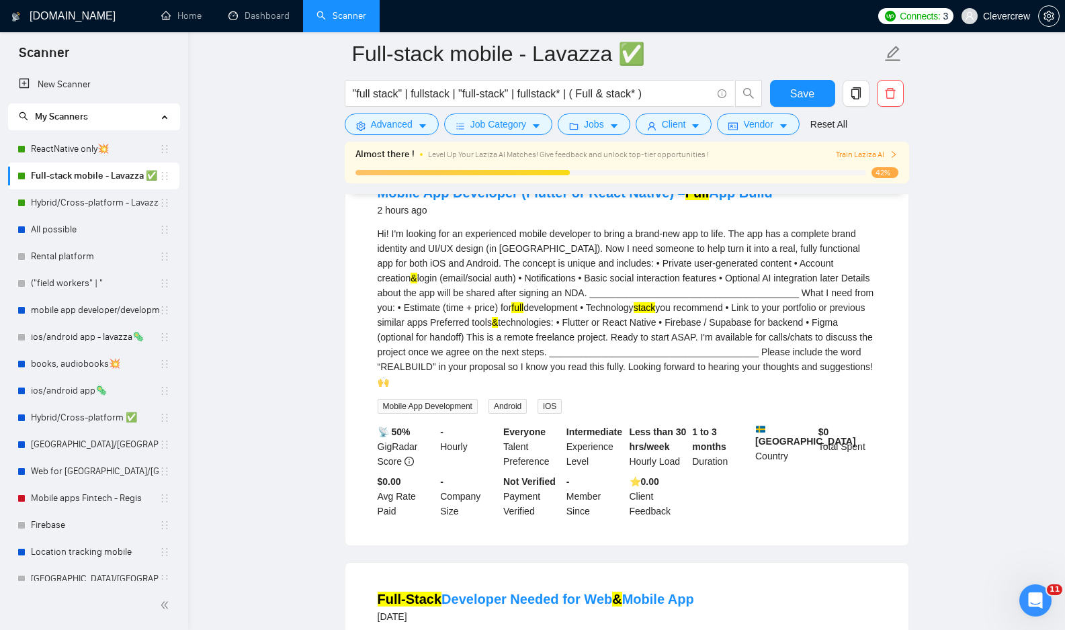
scroll to position [29, 0]
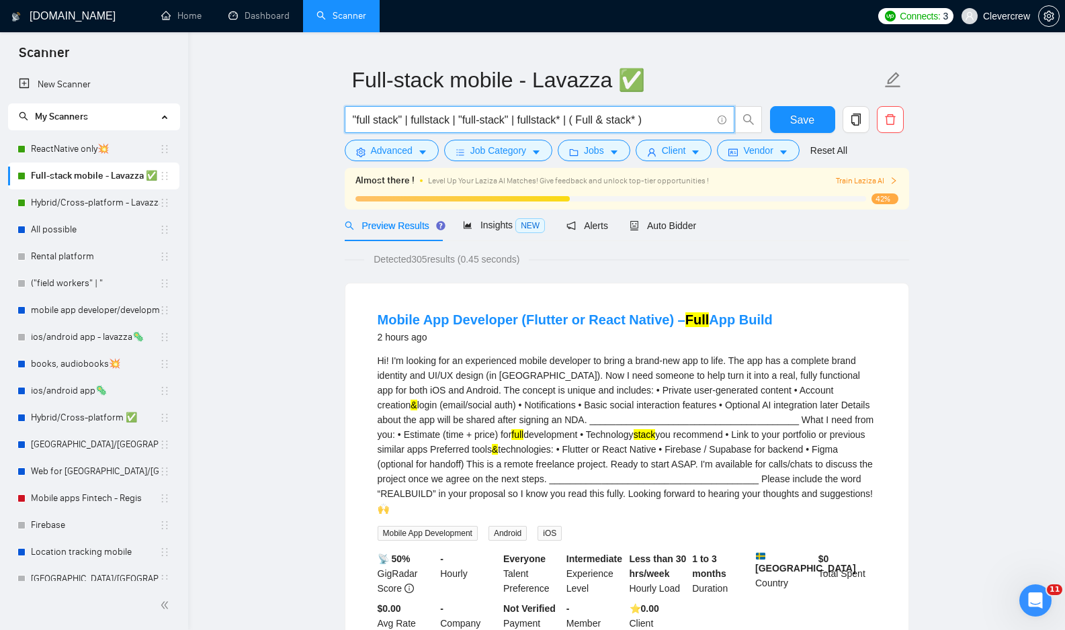
drag, startPoint x: 583, startPoint y: 120, endPoint x: 764, endPoint y: 120, distance: 180.7
click at [764, 120] on div ""full stack" | fullstack | "full-stack" | fullstack* | ( Full & stack* )" at bounding box center [553, 123] width 423 height 34
drag, startPoint x: 582, startPoint y: 118, endPoint x: 808, endPoint y: 120, distance: 225.7
click at [808, 120] on div ""full stack" | fullstack | "full-stack" | fullstack* | ( Full & stack* ) Save" at bounding box center [624, 123] width 564 height 34
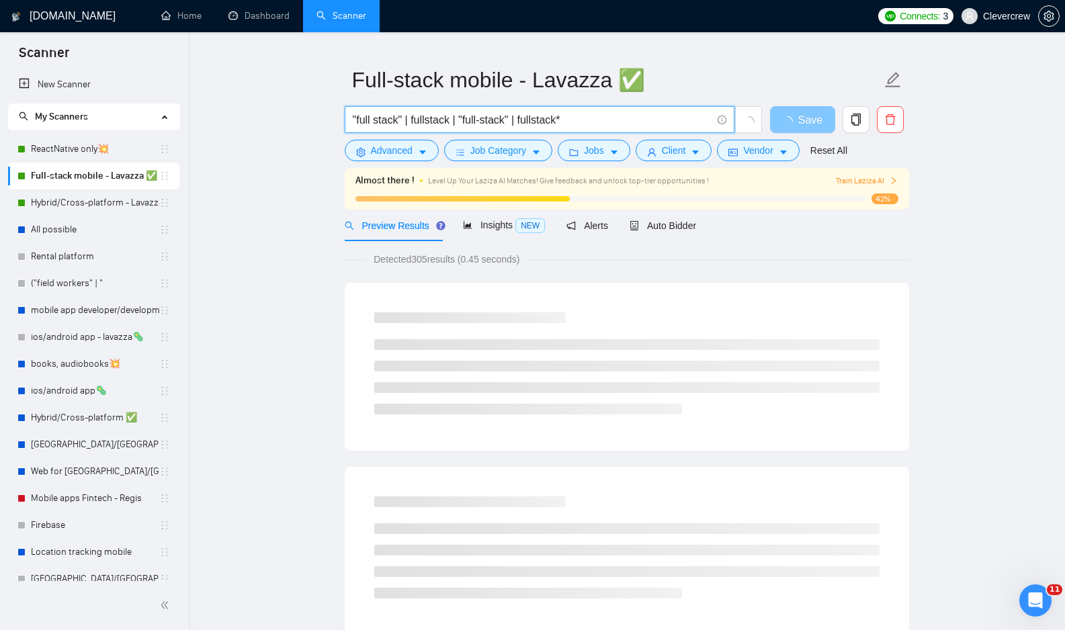
type input ""full stack" | fullstack | "full-stack" | fullstack*"
click at [805, 120] on span "Save" at bounding box center [810, 120] width 24 height 17
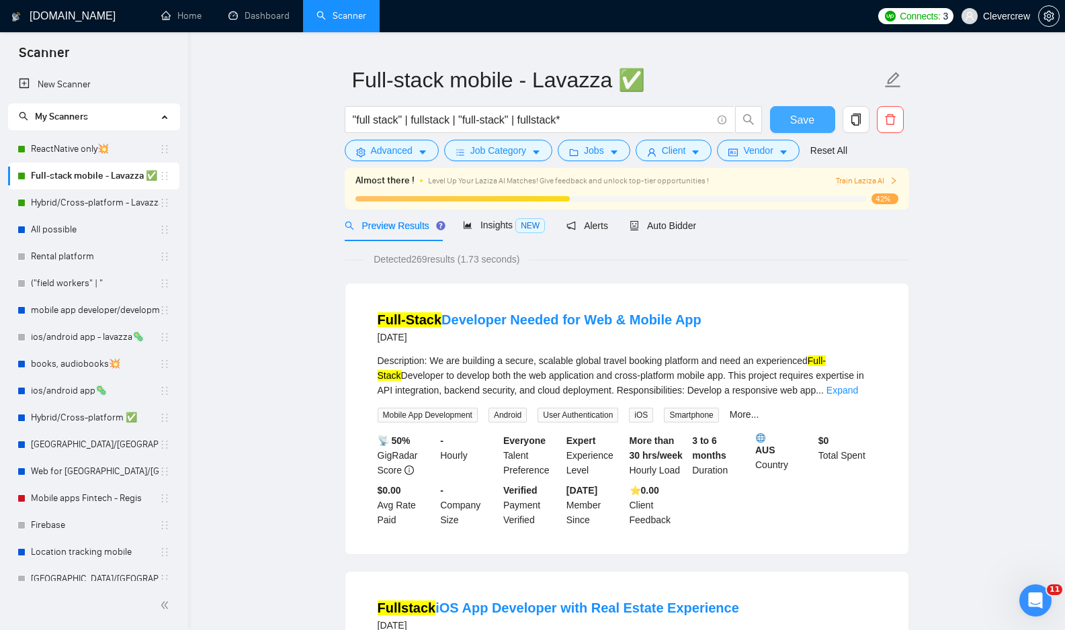
click at [807, 119] on span "Save" at bounding box center [802, 120] width 24 height 17
click at [93, 236] on link "All possible" at bounding box center [95, 229] width 128 height 27
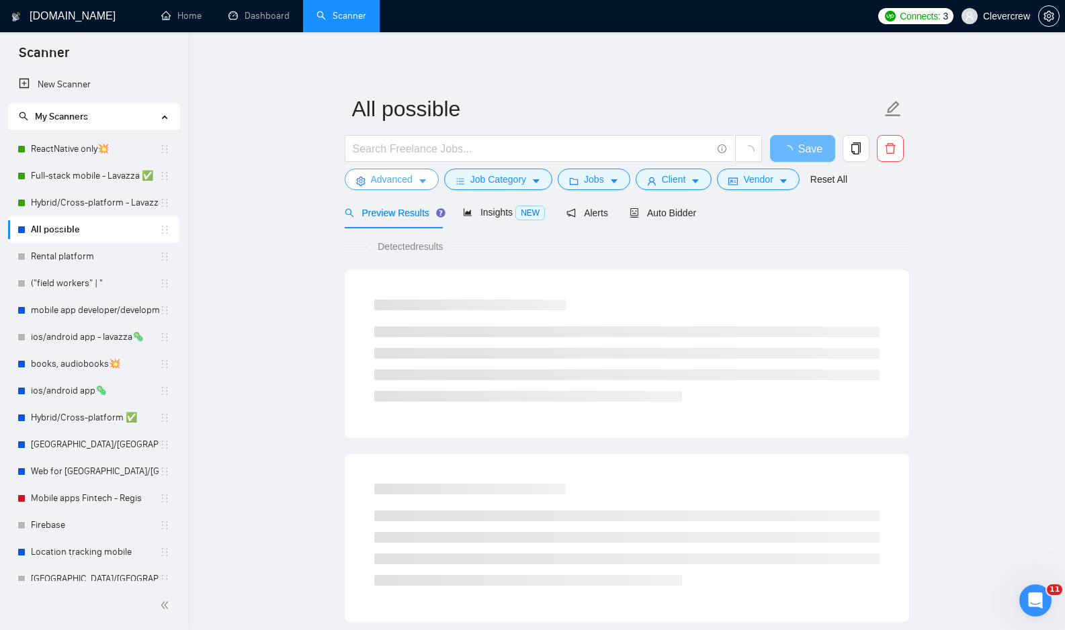
click at [427, 178] on icon "caret-down" at bounding box center [422, 181] width 9 height 9
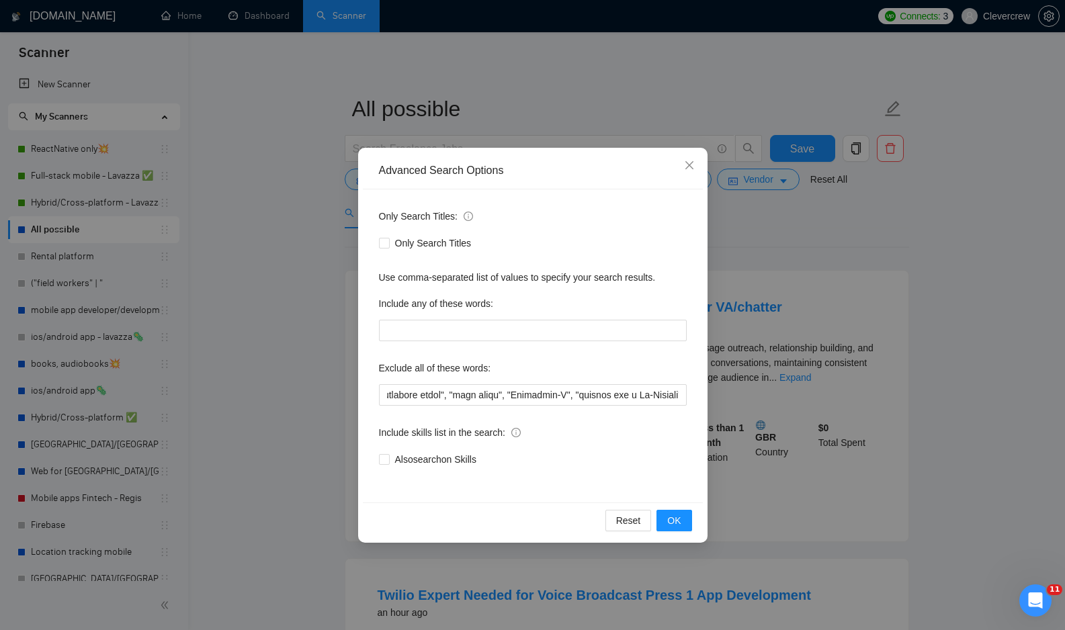
scroll to position [0, 4656]
click at [670, 519] on span "OK" at bounding box center [673, 520] width 13 height 15
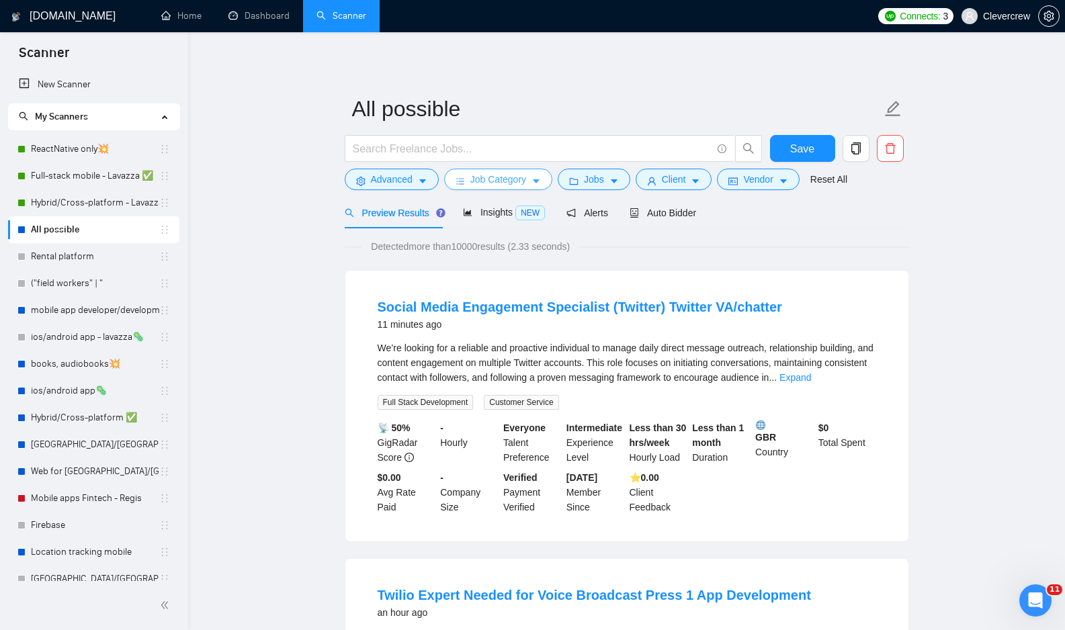
click at [541, 179] on icon "caret-down" at bounding box center [535, 181] width 9 height 9
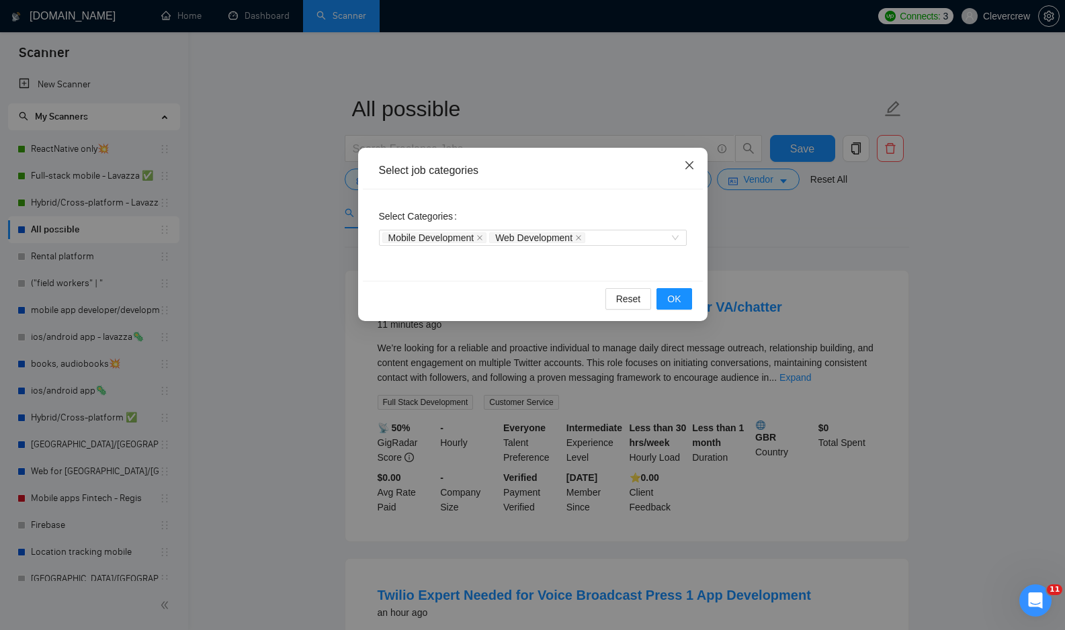
click at [692, 165] on icon "close" at bounding box center [689, 165] width 11 height 11
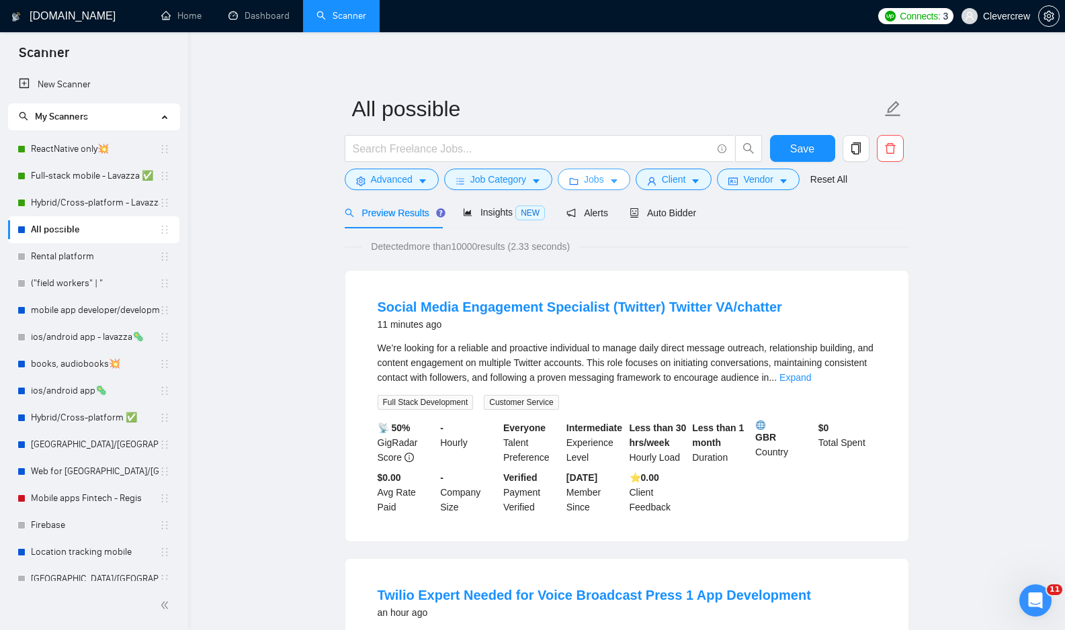
click at [617, 183] on icon "caret-down" at bounding box center [613, 181] width 9 height 9
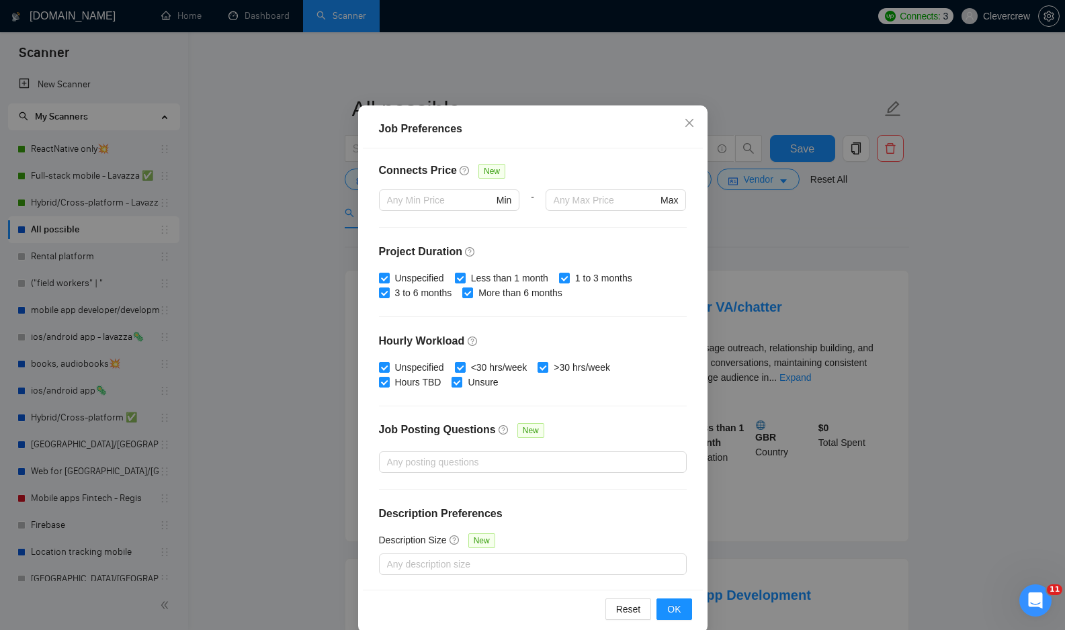
scroll to position [72, 0]
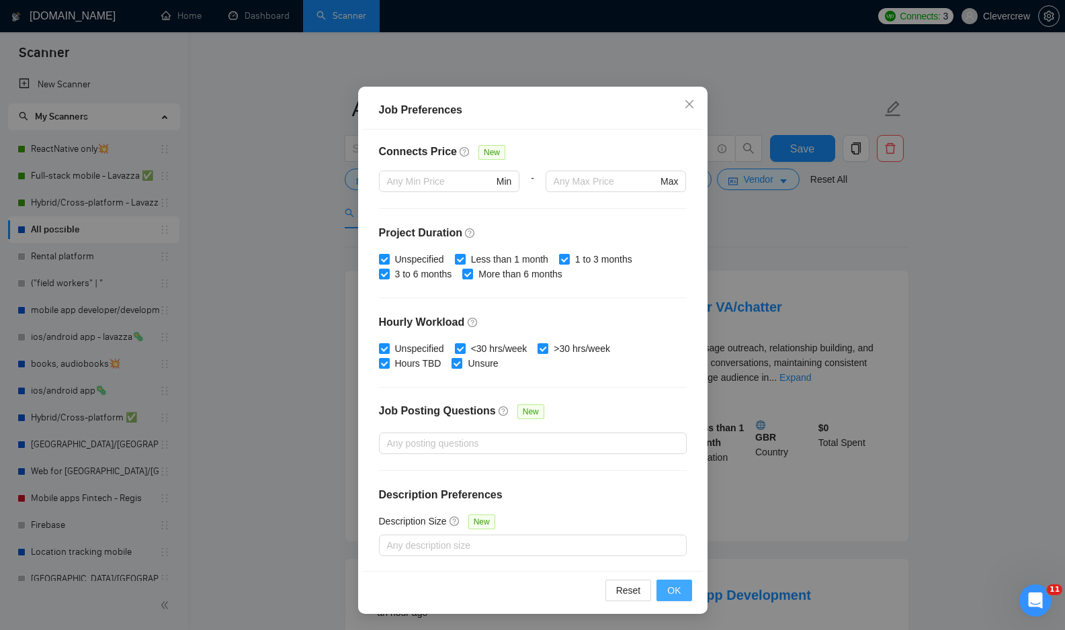
click at [670, 594] on span "OK" at bounding box center [673, 590] width 13 height 15
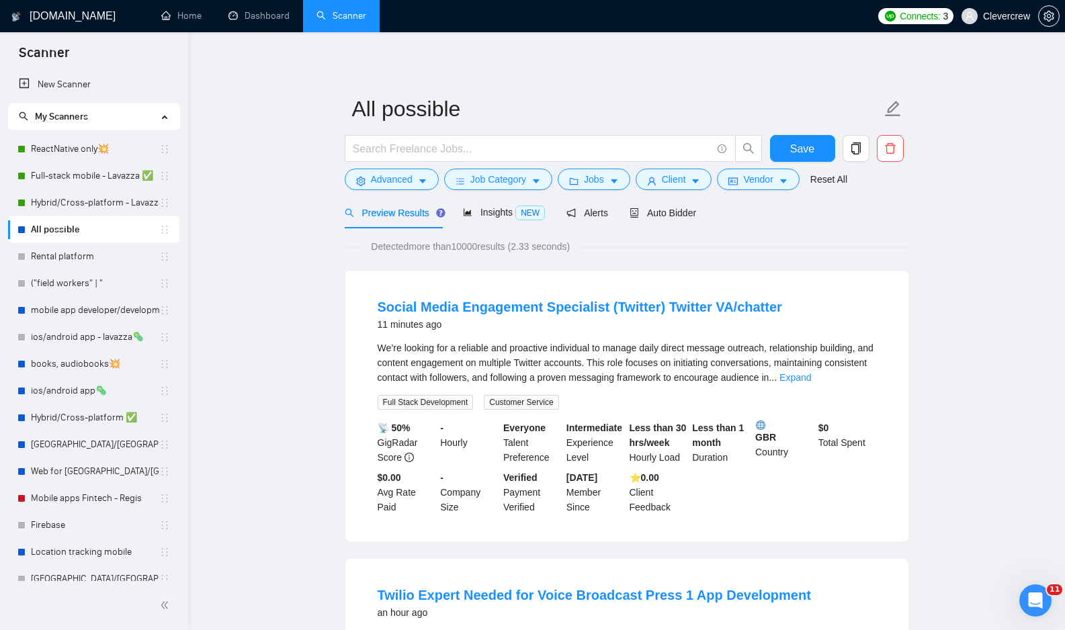
scroll to position [0, 0]
click at [679, 179] on span "Client" at bounding box center [674, 179] width 24 height 15
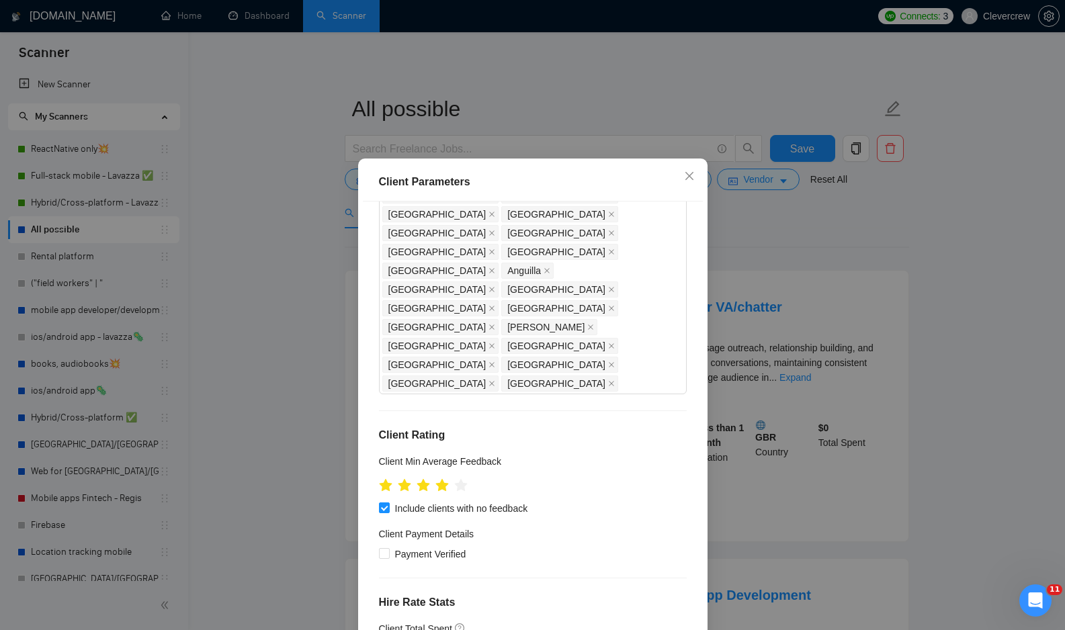
scroll to position [584, 0]
type input "15"
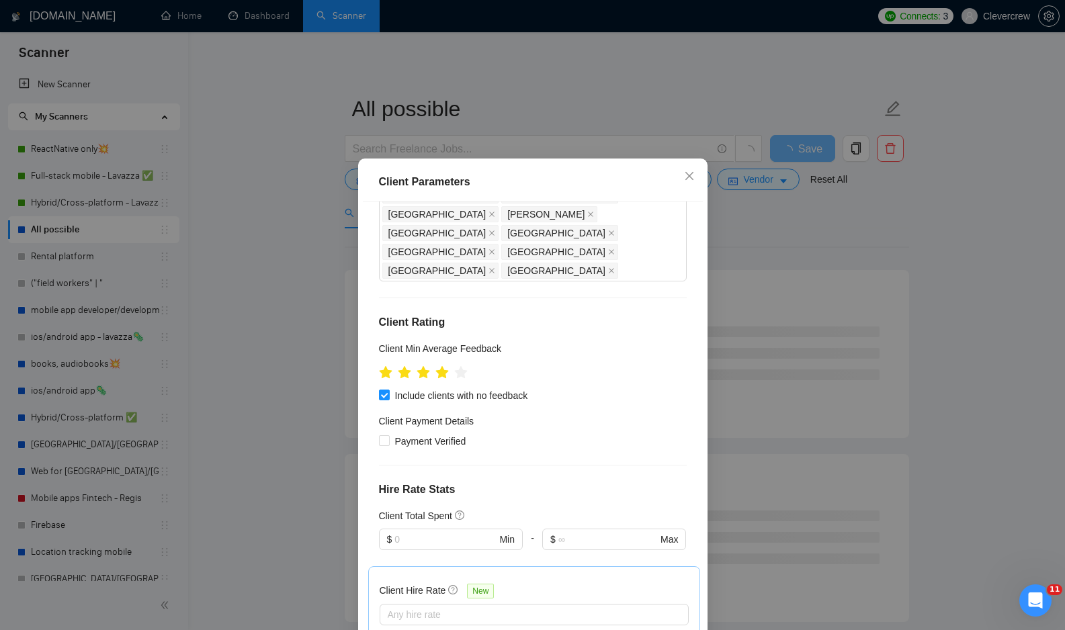
scroll to position [72, 0]
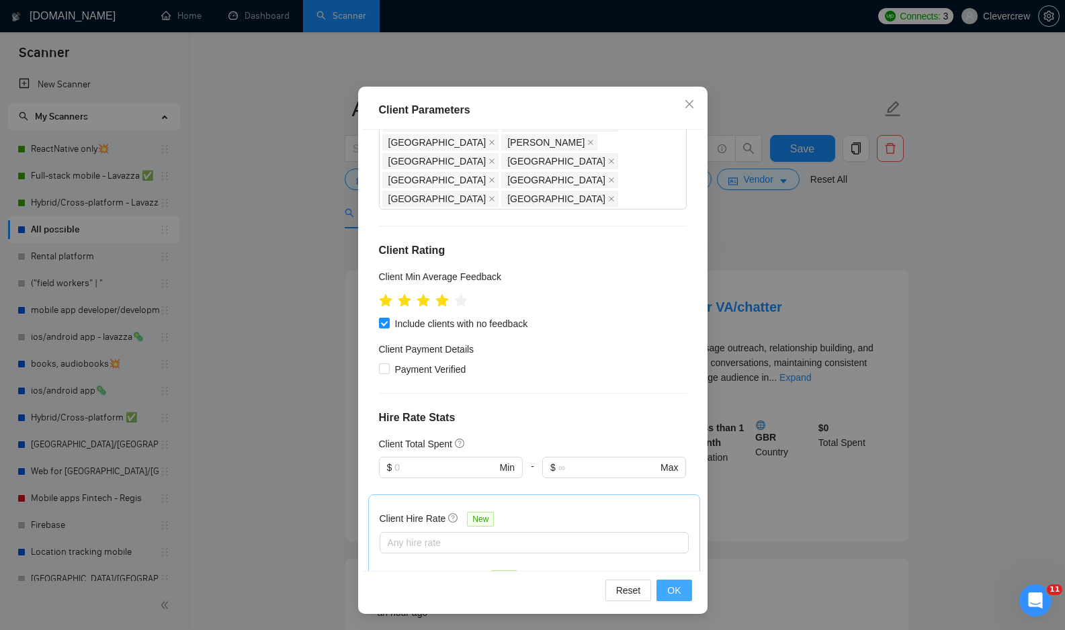
click at [671, 588] on span "OK" at bounding box center [673, 590] width 13 height 15
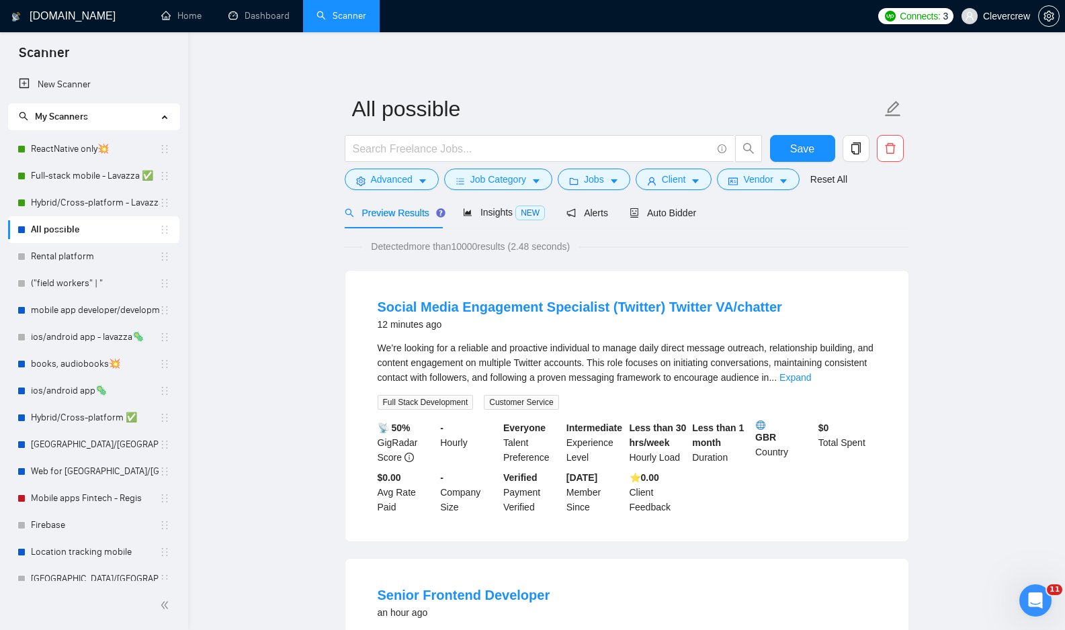
scroll to position [0, 0]
click at [811, 377] on link "Expand" at bounding box center [795, 377] width 32 height 11
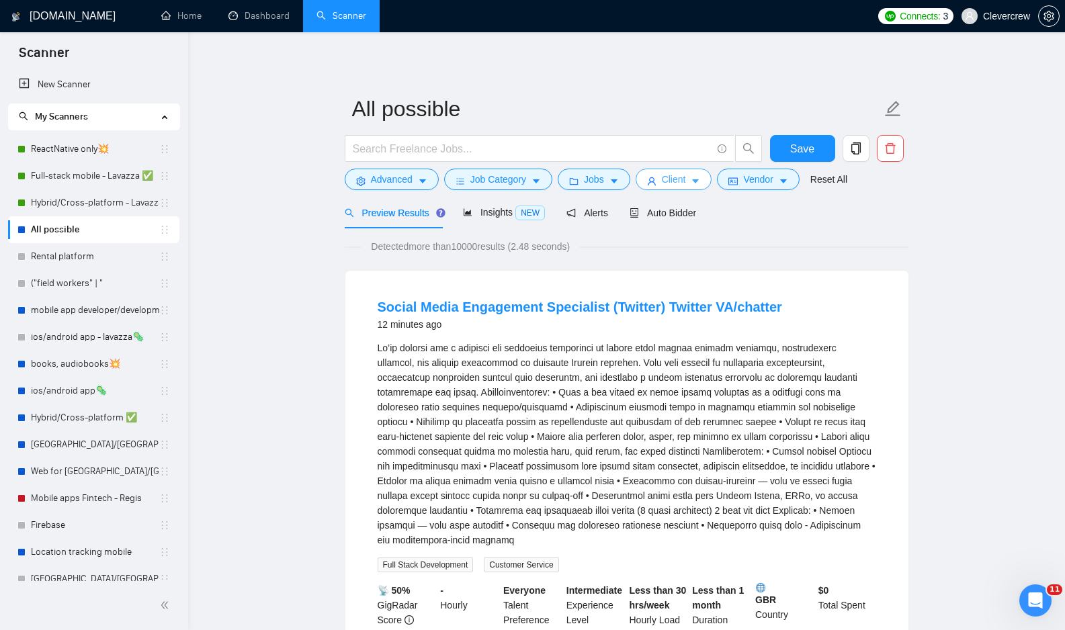
click at [699, 180] on icon "caret-down" at bounding box center [696, 182] width 7 height 4
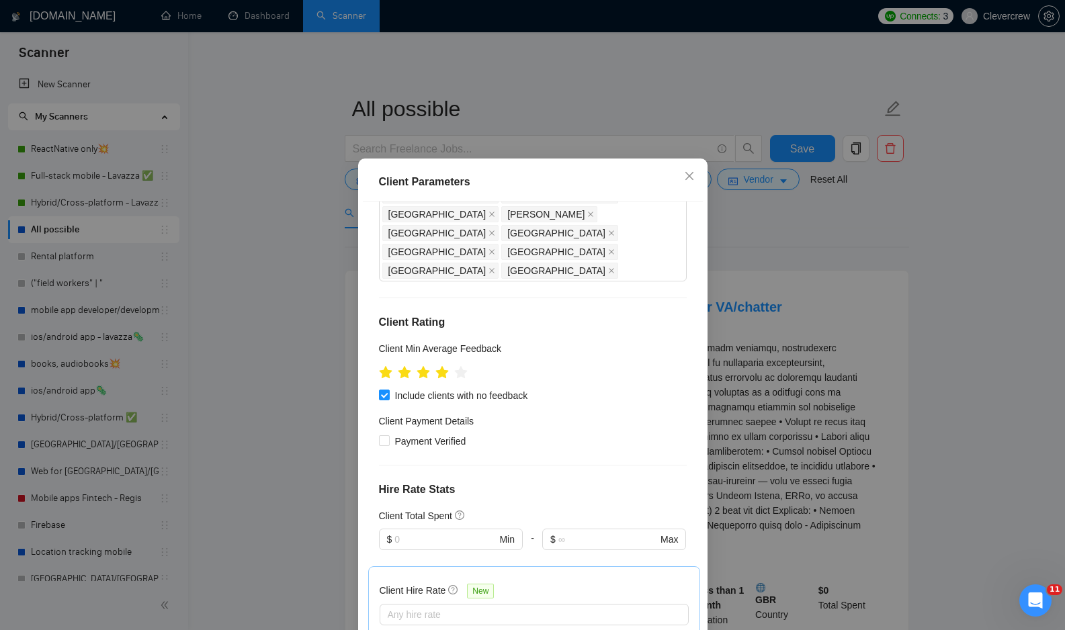
drag, startPoint x: 426, startPoint y: 334, endPoint x: 386, endPoint y: 334, distance: 40.3
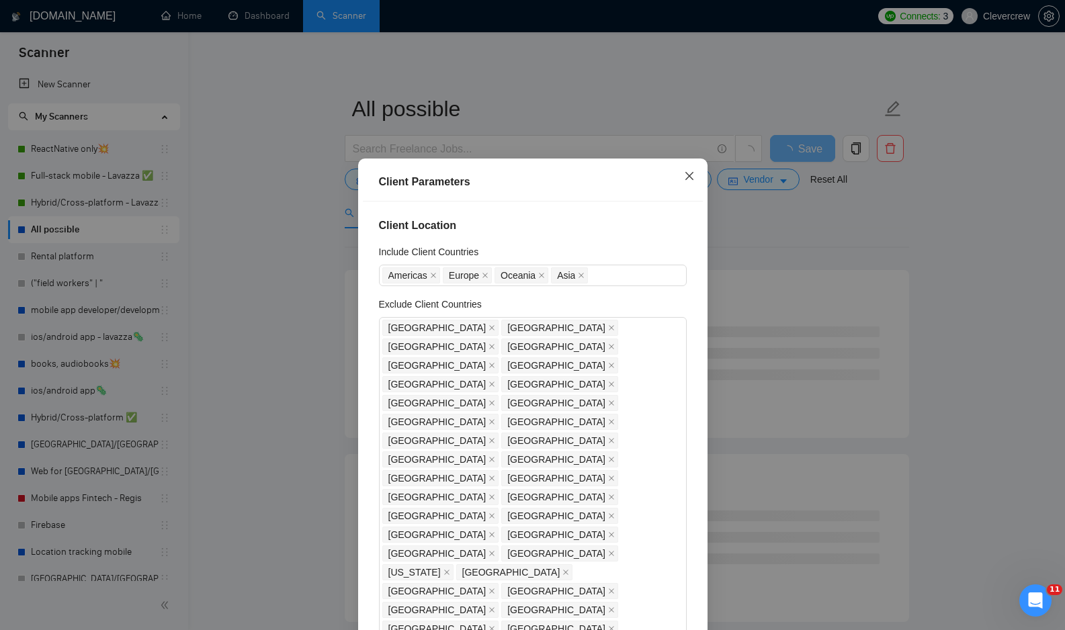
click at [691, 173] on icon "close" at bounding box center [689, 176] width 11 height 11
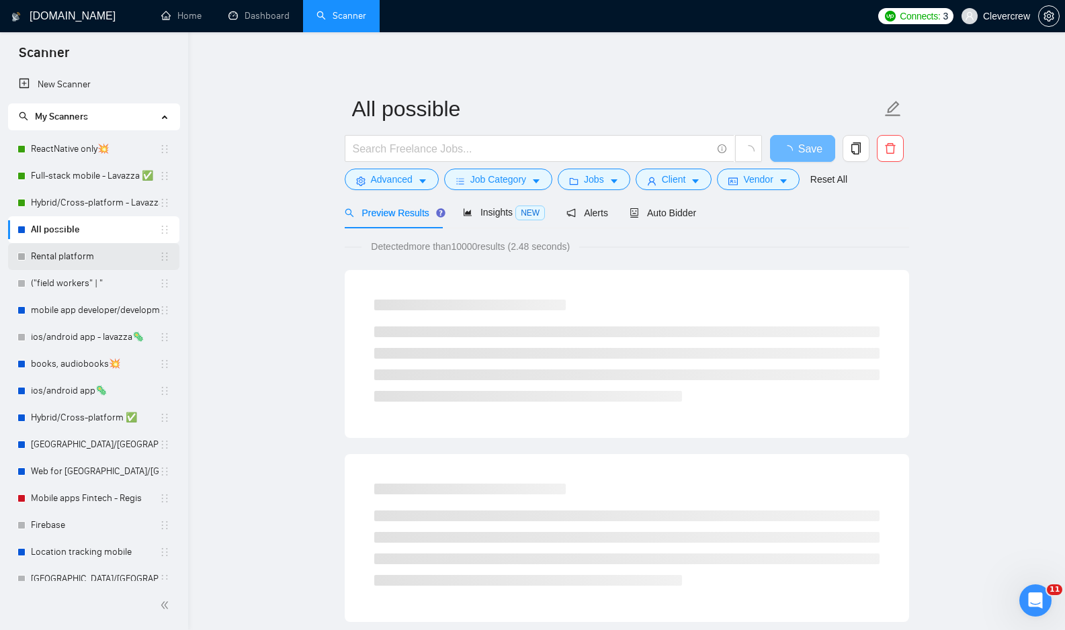
click at [80, 261] on link "Rental platform" at bounding box center [95, 256] width 128 height 27
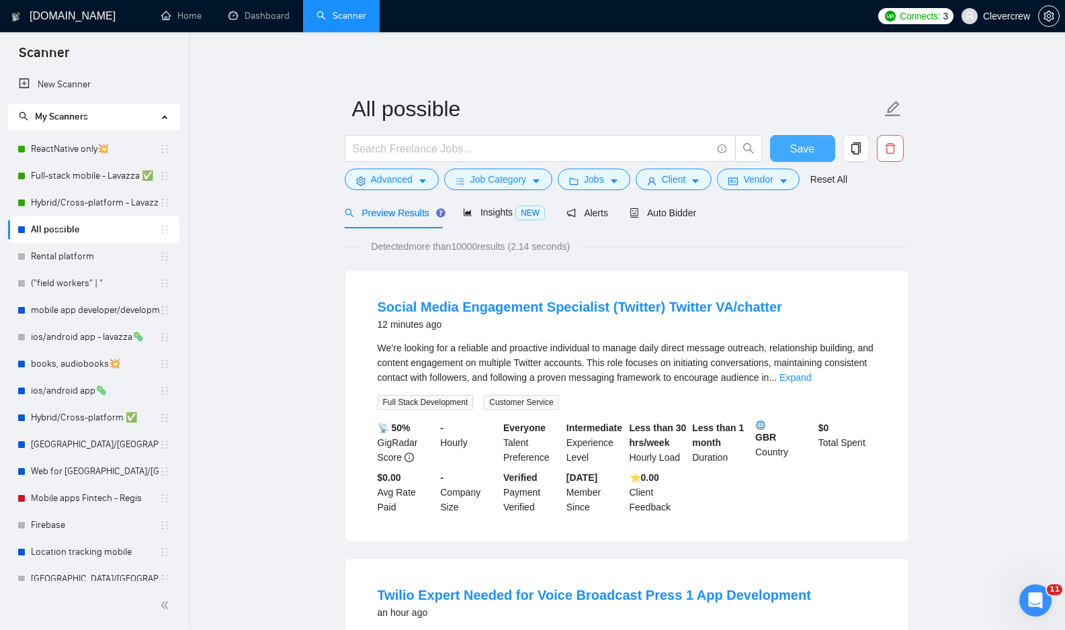
click at [792, 148] on span "Save" at bounding box center [802, 148] width 24 height 17
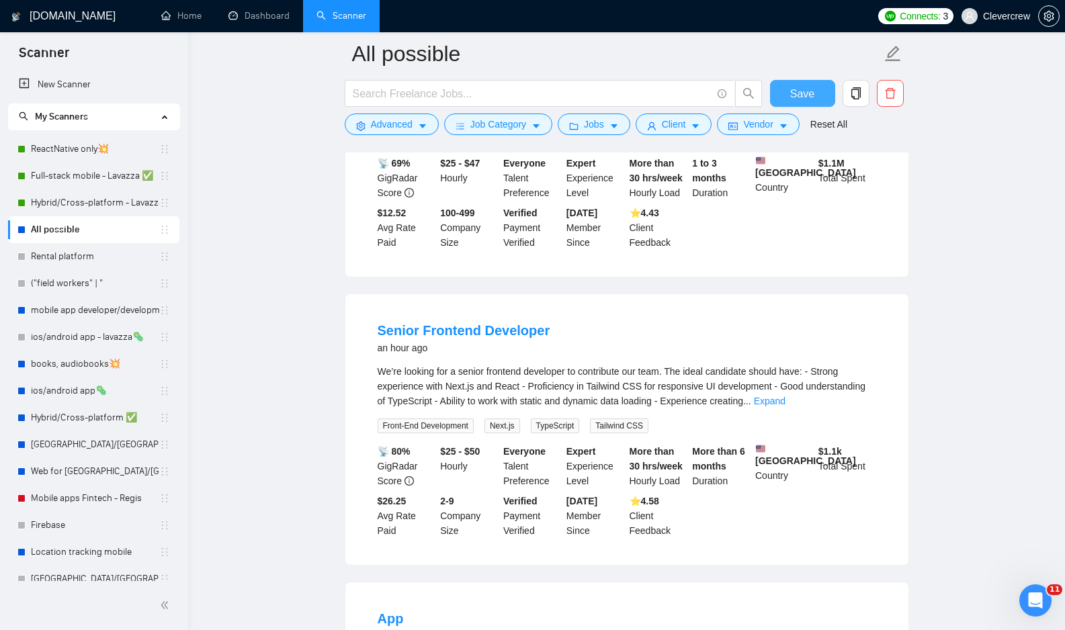
scroll to position [570, 0]
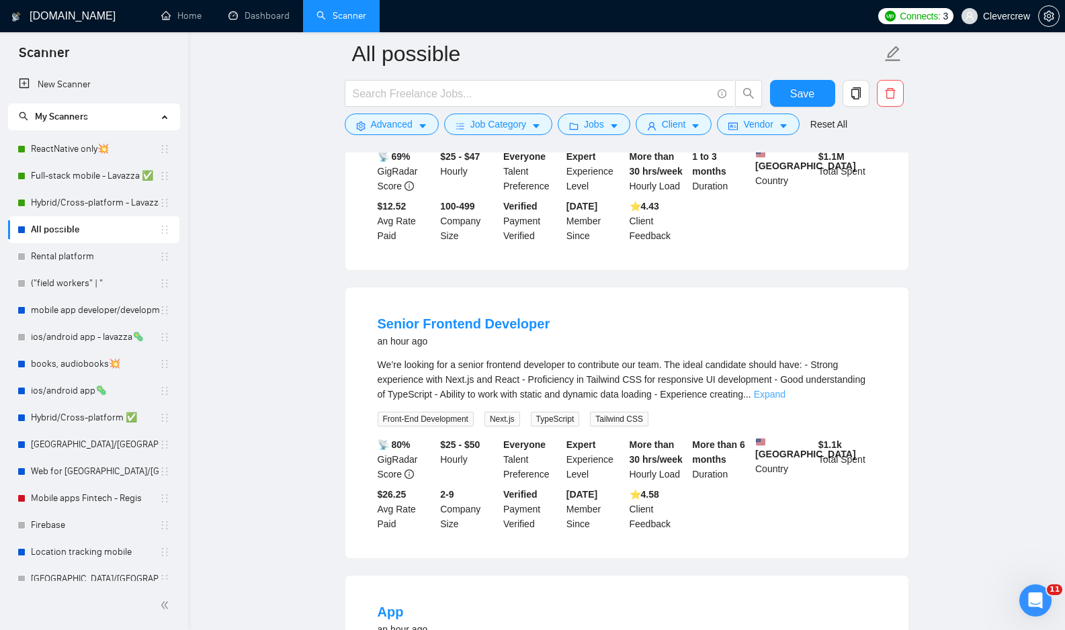
click at [785, 400] on link "Expand" at bounding box center [770, 394] width 32 height 11
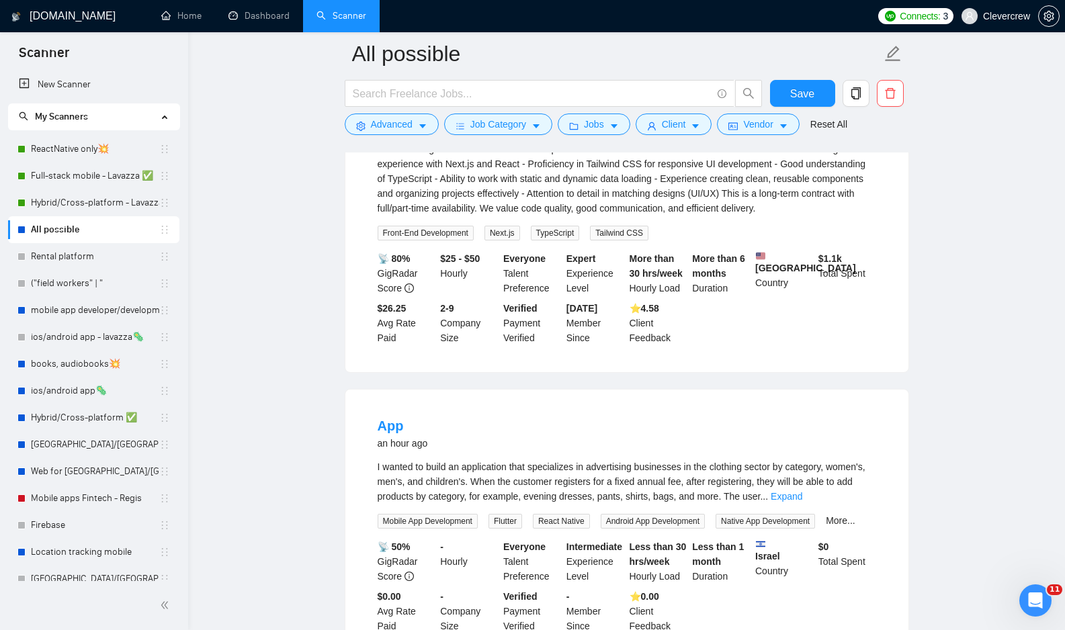
scroll to position [797, 0]
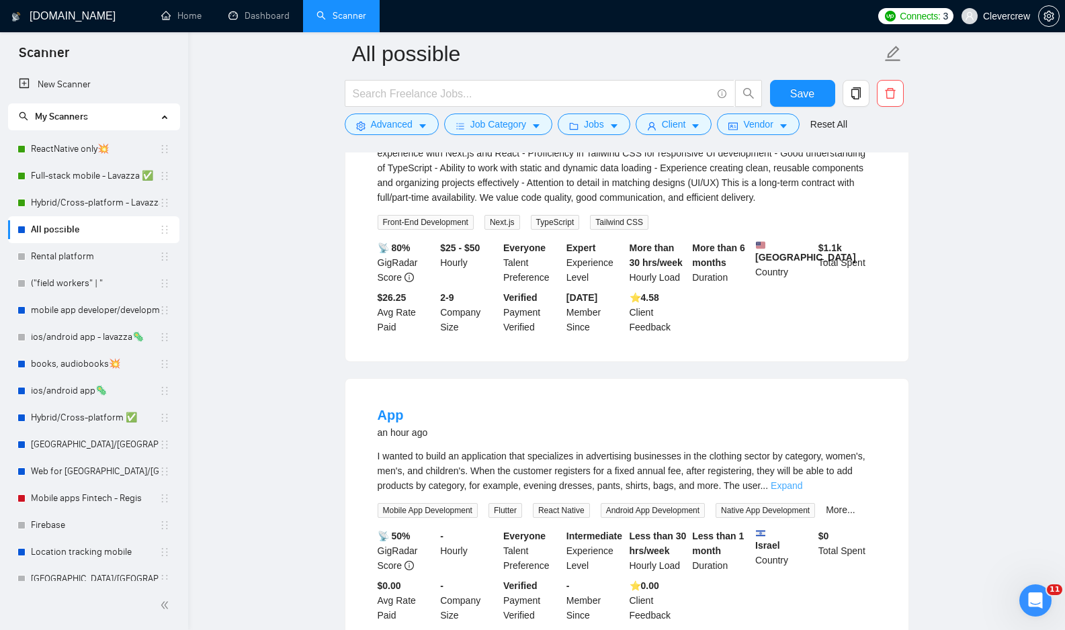
click at [802, 491] on link "Expand" at bounding box center [786, 485] width 32 height 11
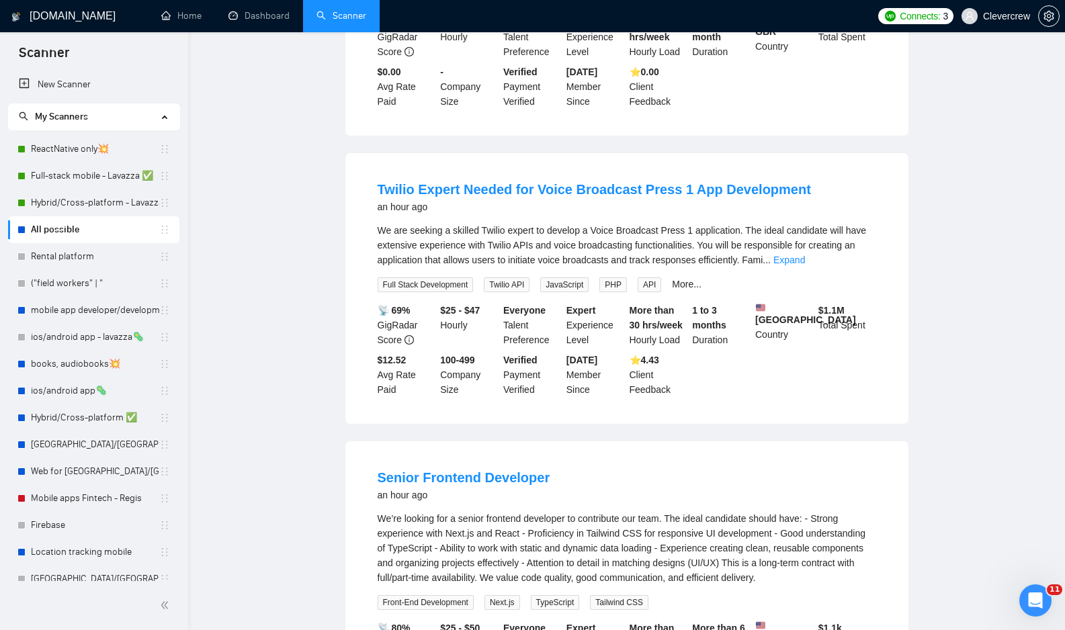
scroll to position [0, 0]
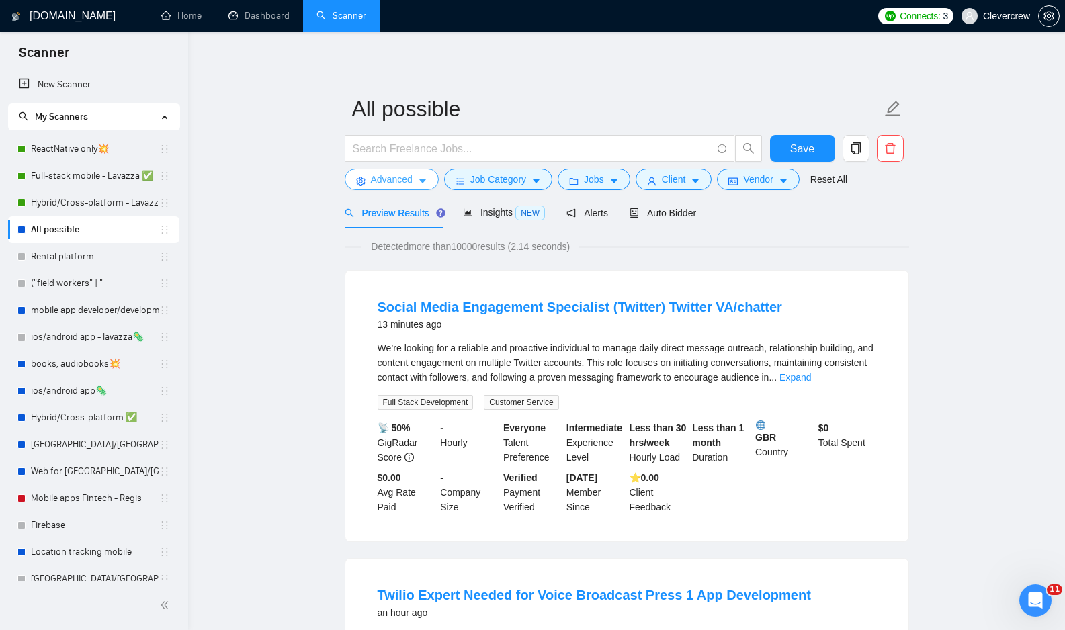
click at [429, 179] on button "Advanced" at bounding box center [392, 179] width 94 height 21
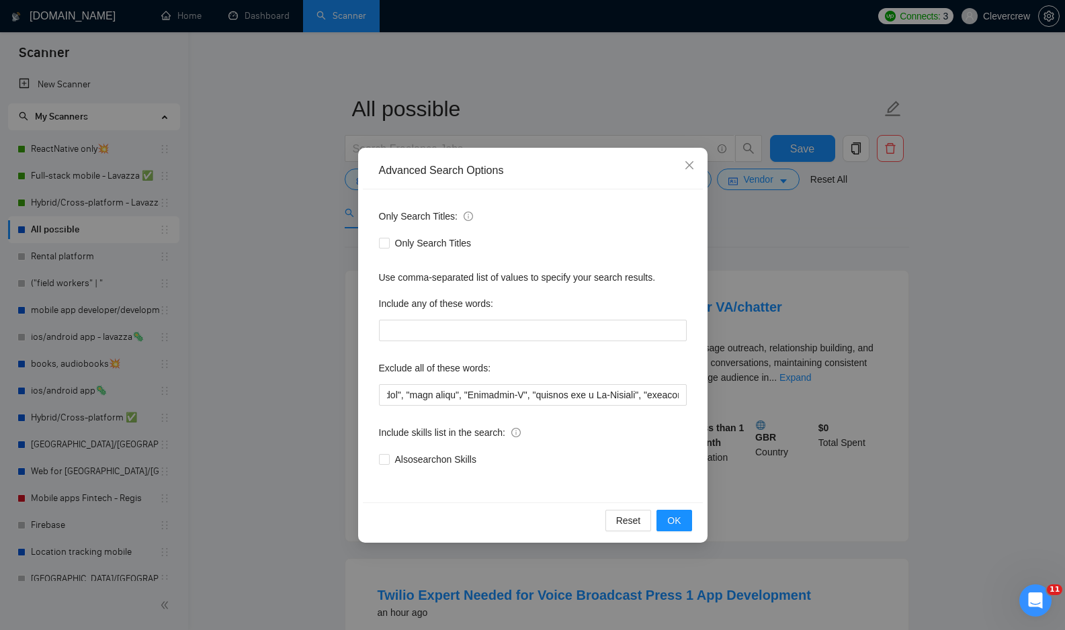
click at [521, 140] on div "Advanced Search Options Only Search Titles: Only Search Titles Use comma-separa…" at bounding box center [532, 315] width 1065 height 630
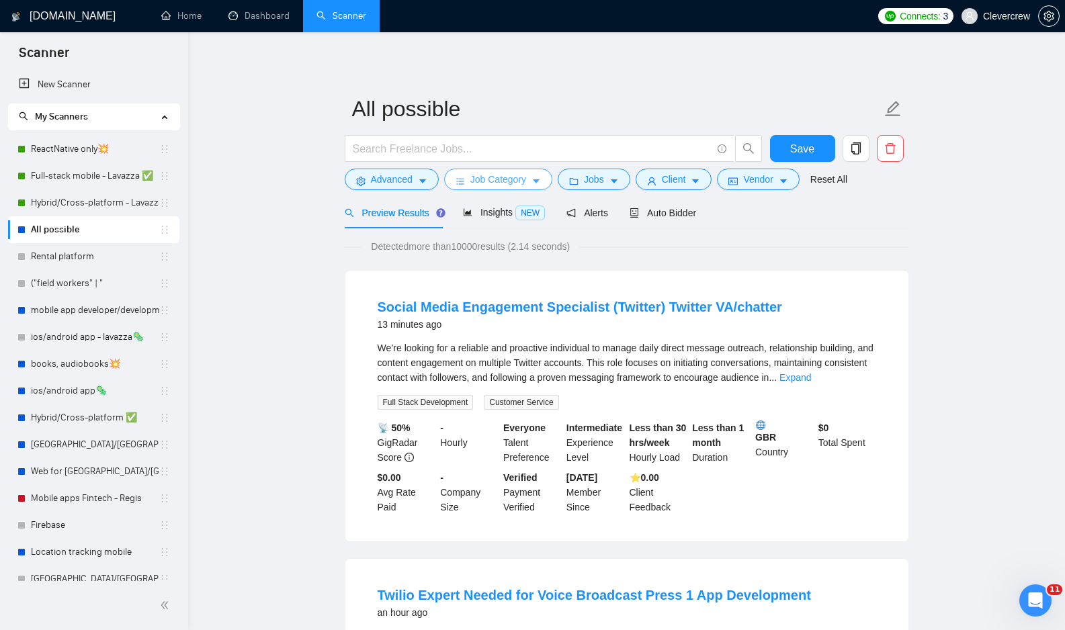
click at [537, 182] on icon "caret-down" at bounding box center [535, 181] width 9 height 9
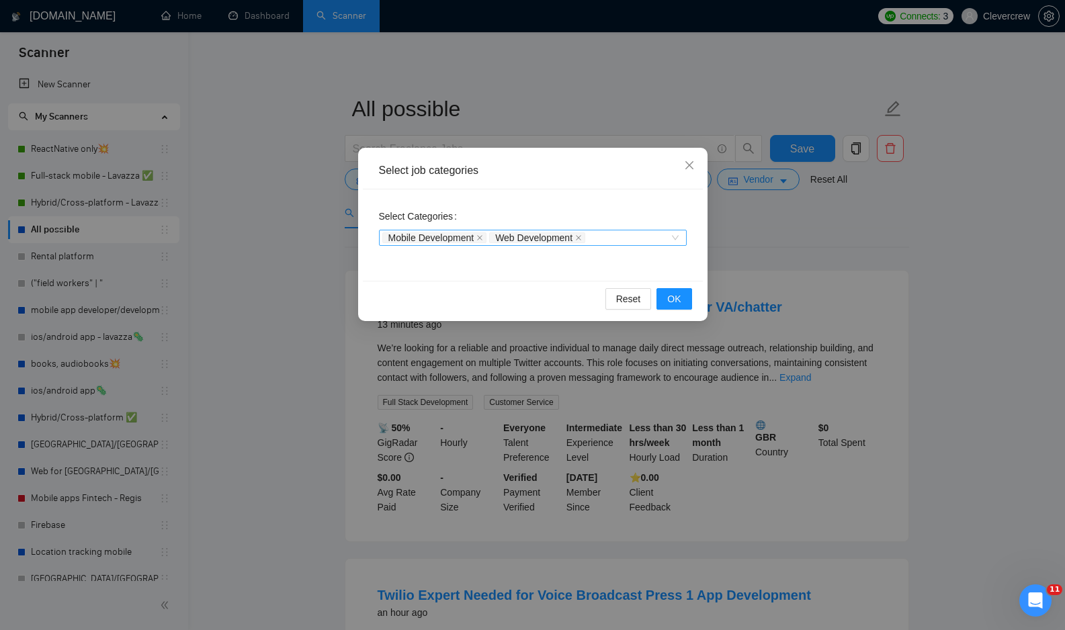
click at [622, 234] on div "Mobile Development Web Development" at bounding box center [525, 237] width 287 height 13
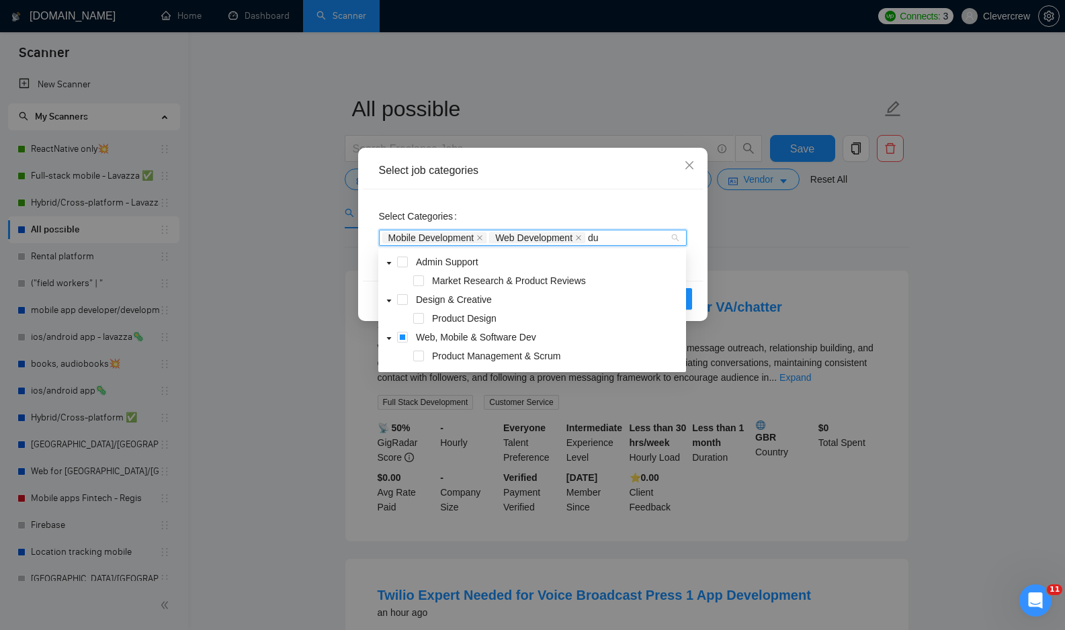
type input "d"
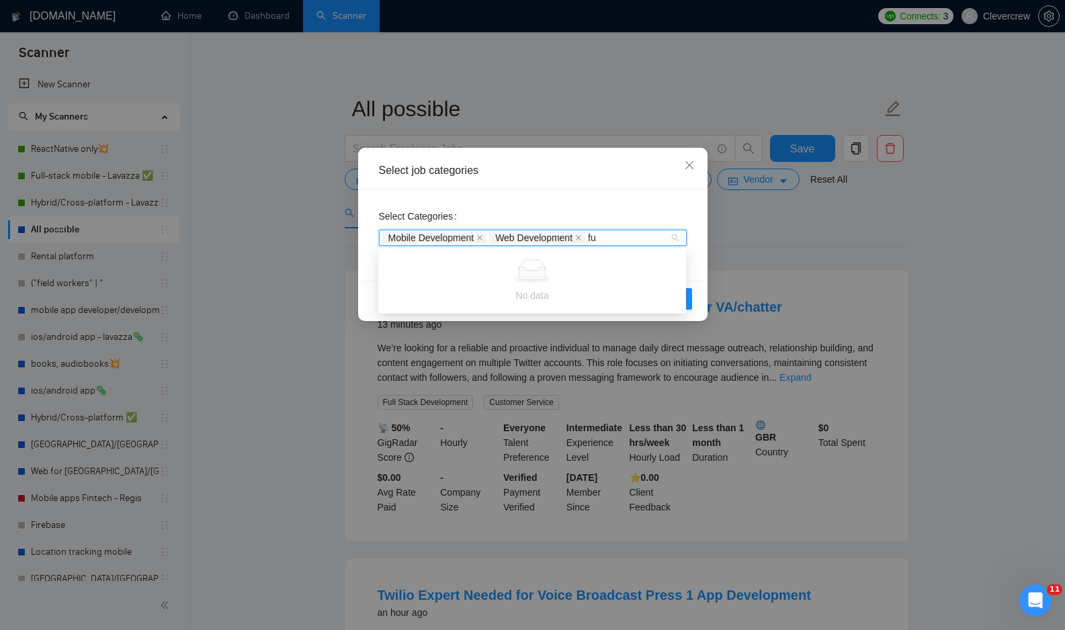
type input "f"
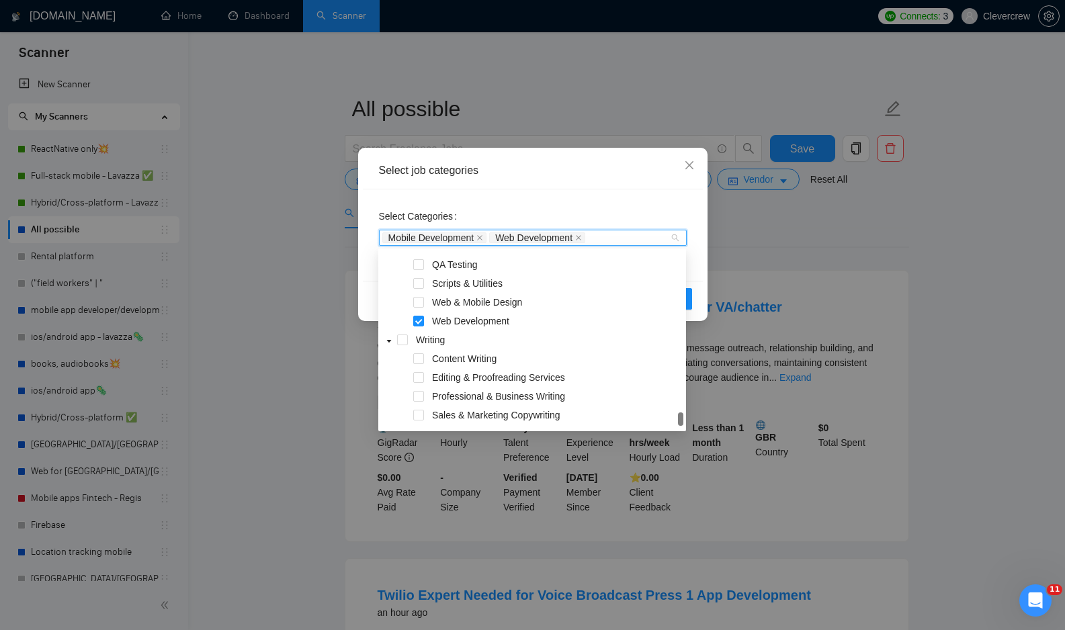
scroll to position [975, 0]
click at [686, 163] on icon "close" at bounding box center [689, 165] width 11 height 11
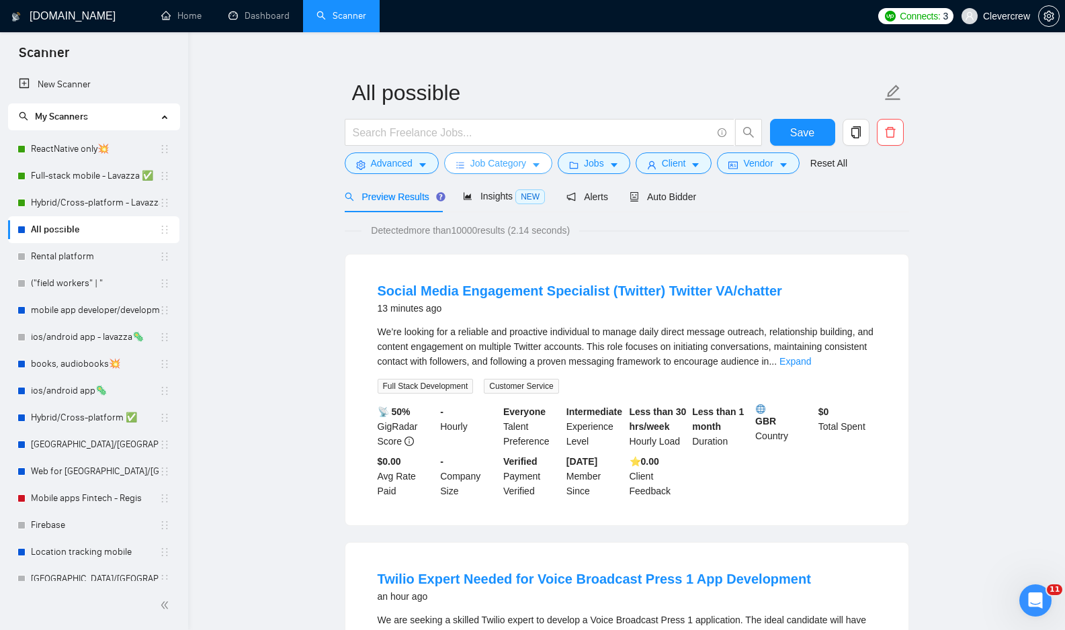
scroll to position [17, 0]
click at [617, 164] on icon "caret-down" at bounding box center [614, 165] width 7 height 4
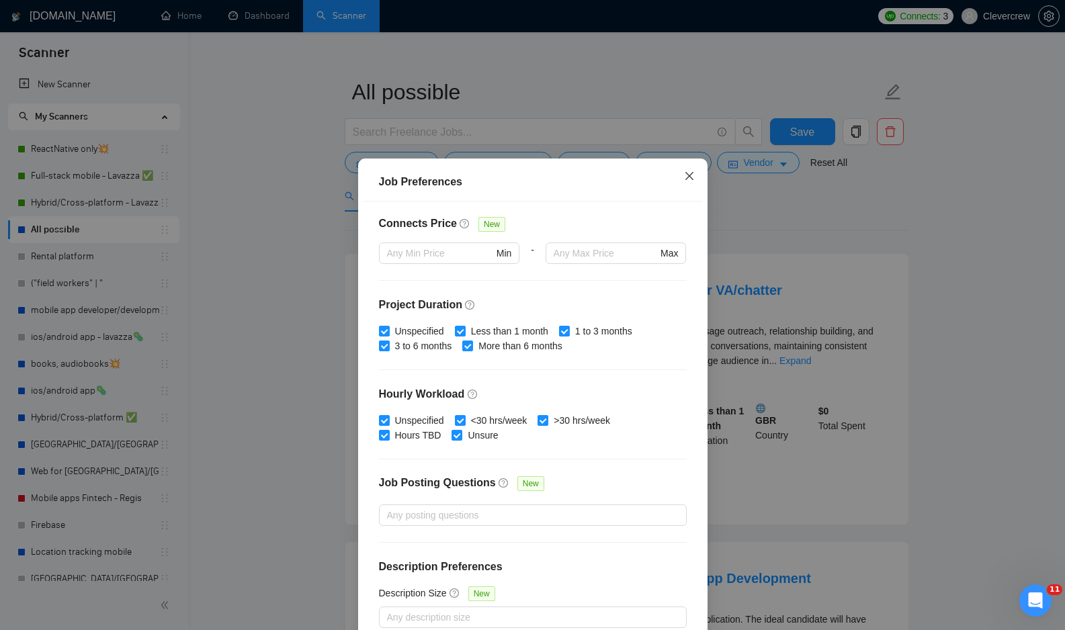
click at [689, 175] on icon "close" at bounding box center [688, 176] width 8 height 8
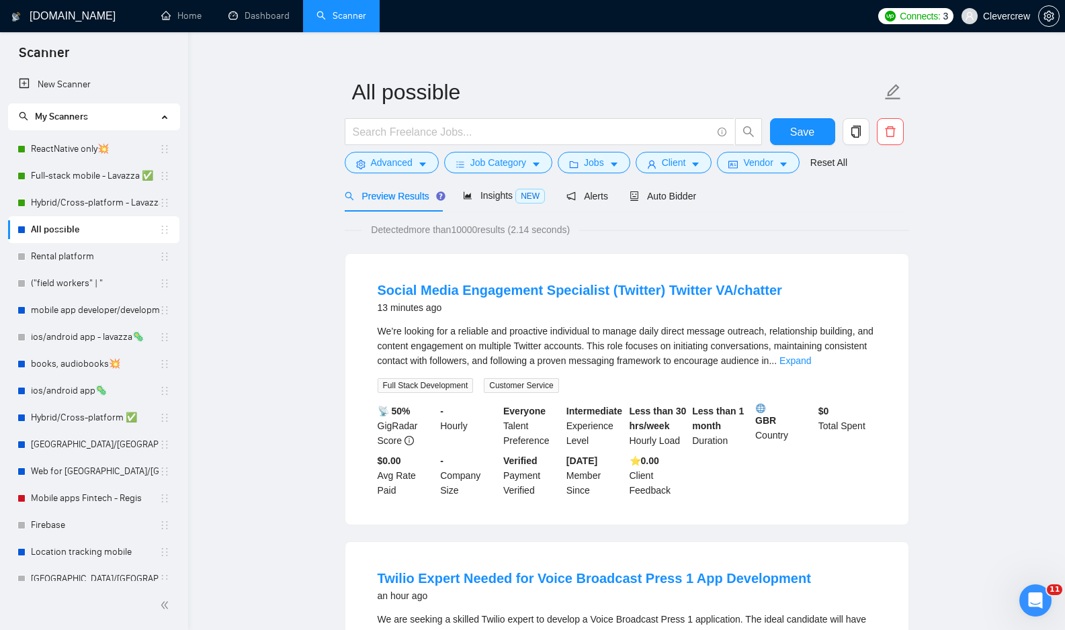
click at [791, 191] on div "Preview Results Insights NEW Alerts Auto Bidder" at bounding box center [627, 196] width 564 height 32
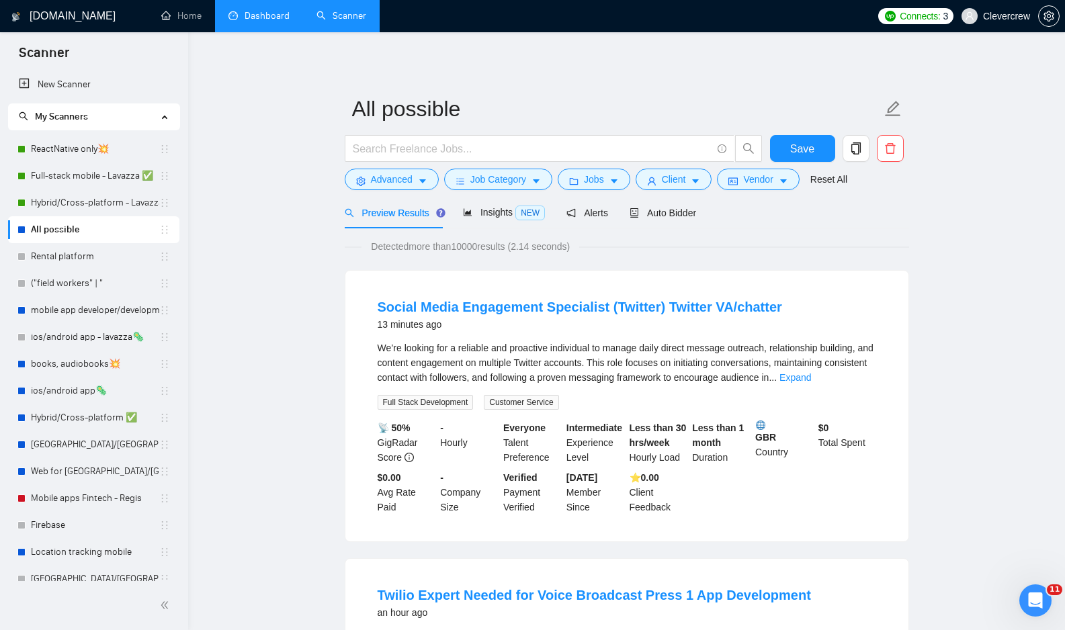
click at [265, 19] on link "Dashboard" at bounding box center [258, 15] width 61 height 11
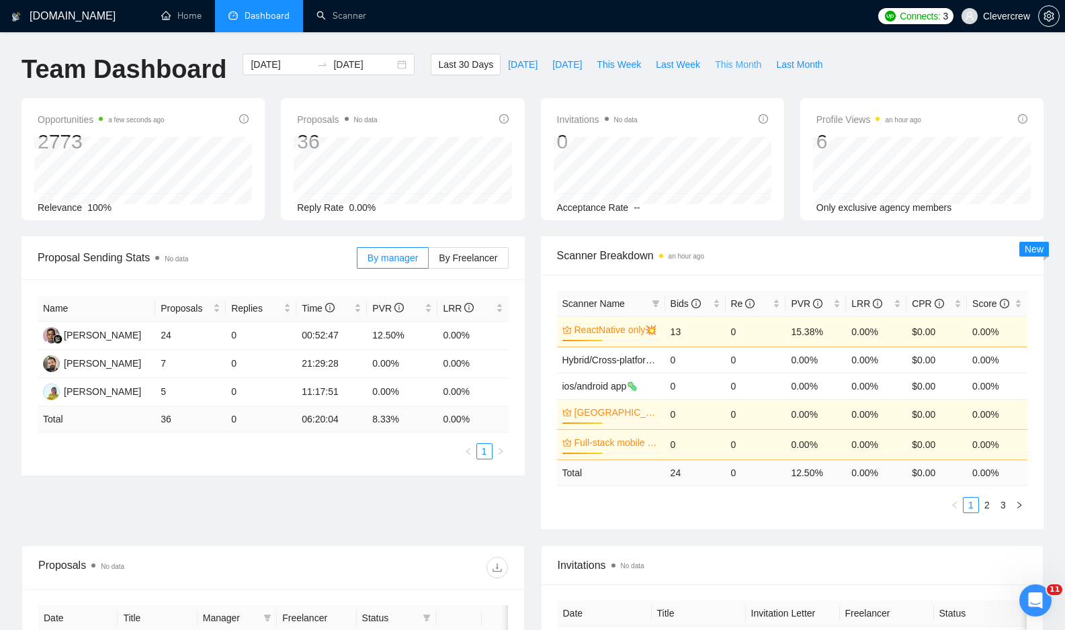
click at [736, 66] on span "This Month" at bounding box center [738, 64] width 46 height 15
type input "[DATE]"
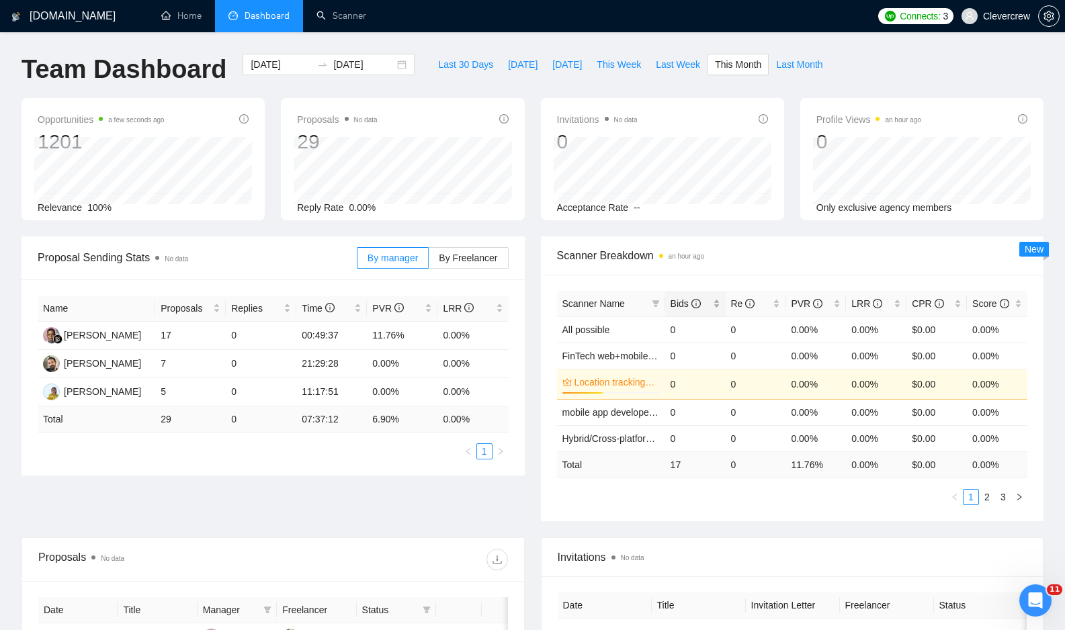
click at [676, 303] on span "Bids" at bounding box center [685, 303] width 30 height 11
click at [684, 303] on span "Bids" at bounding box center [685, 303] width 30 height 11
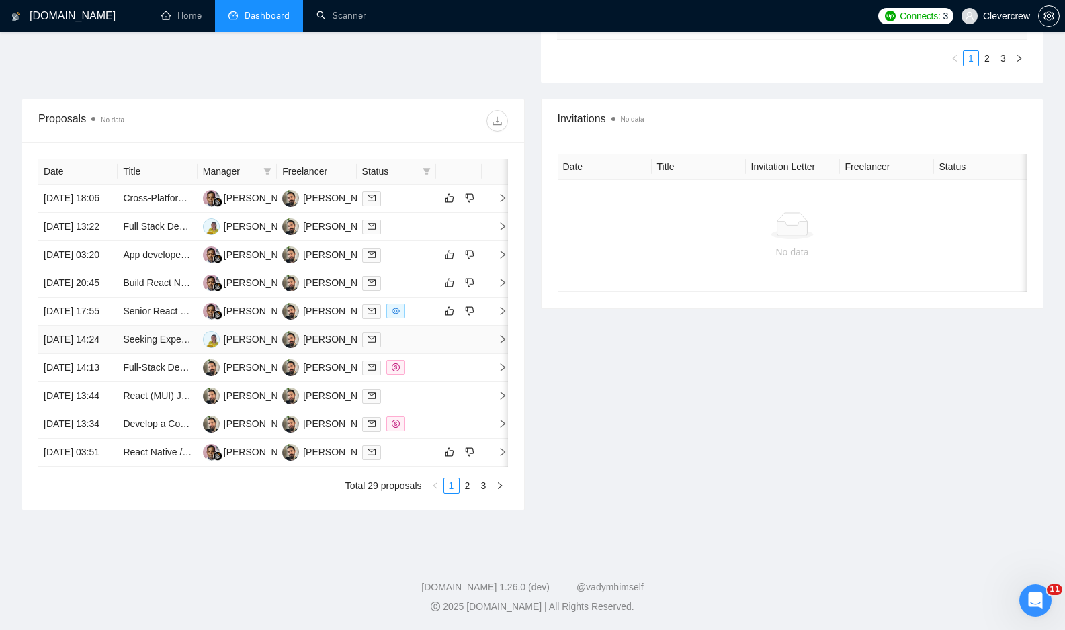
scroll to position [555, 0]
click at [168, 362] on link "Full-Stack Developer for Custom Cloud-Based Costing System (Manufacturing/Engin…" at bounding box center [329, 367] width 412 height 11
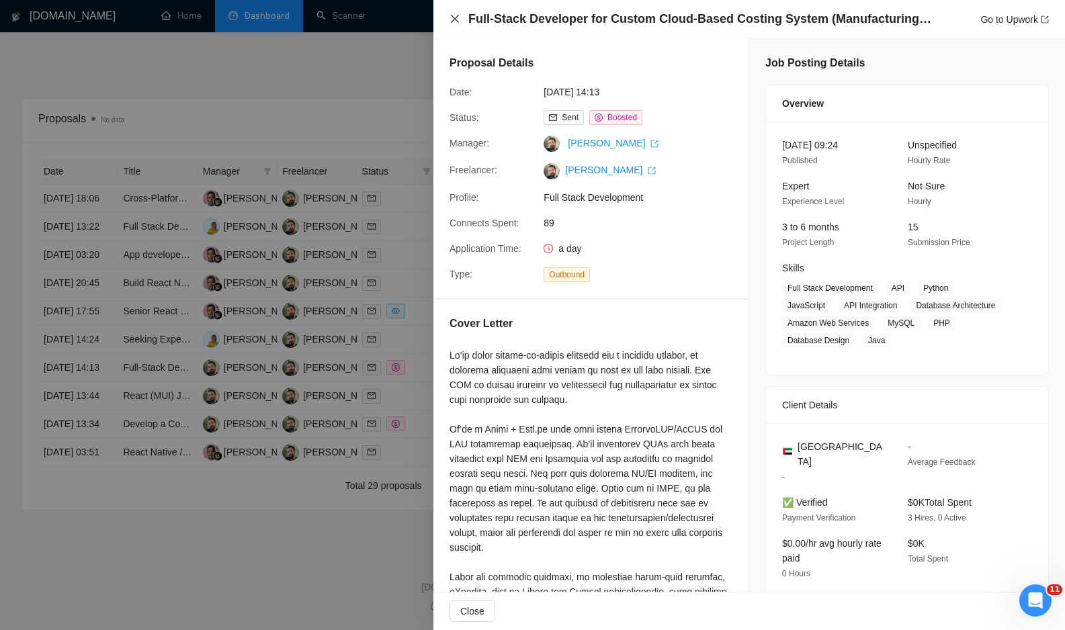
click at [452, 24] on icon "close" at bounding box center [454, 18] width 11 height 11
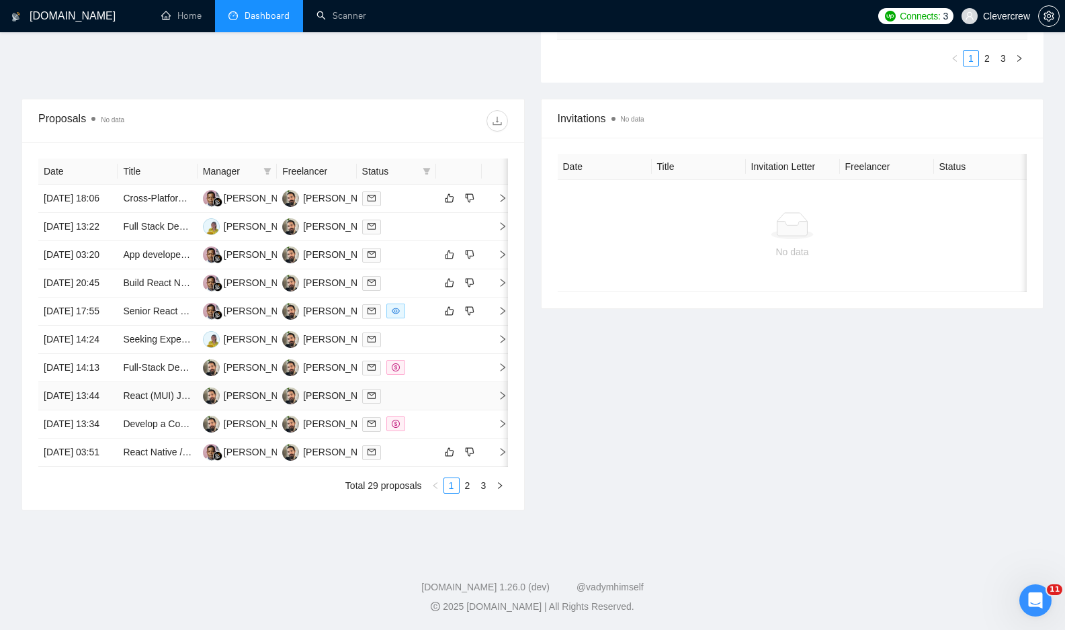
scroll to position [0, 0]
